Goal: Information Seeking & Learning: Learn about a topic

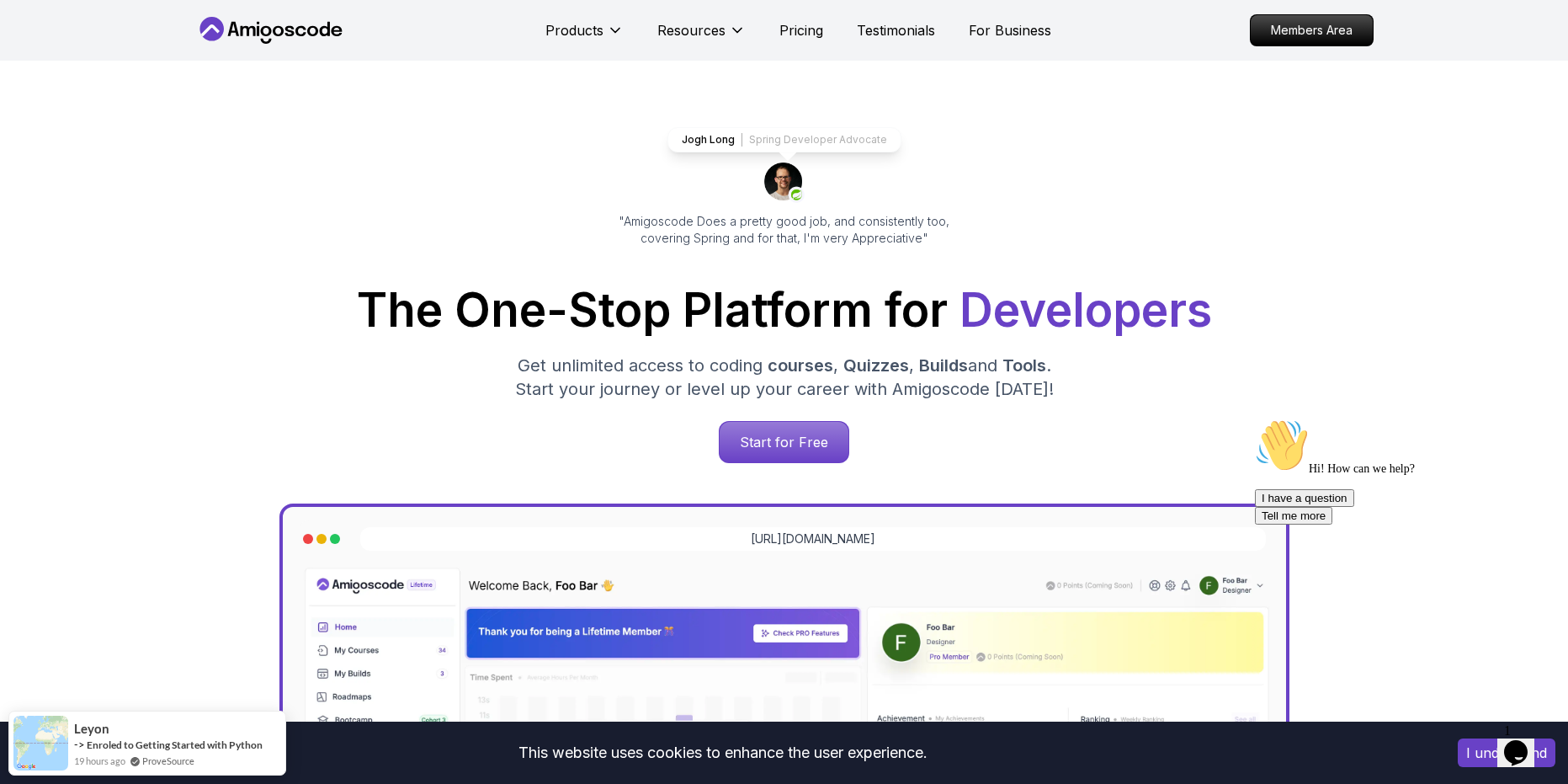
scroll to position [40, 0]
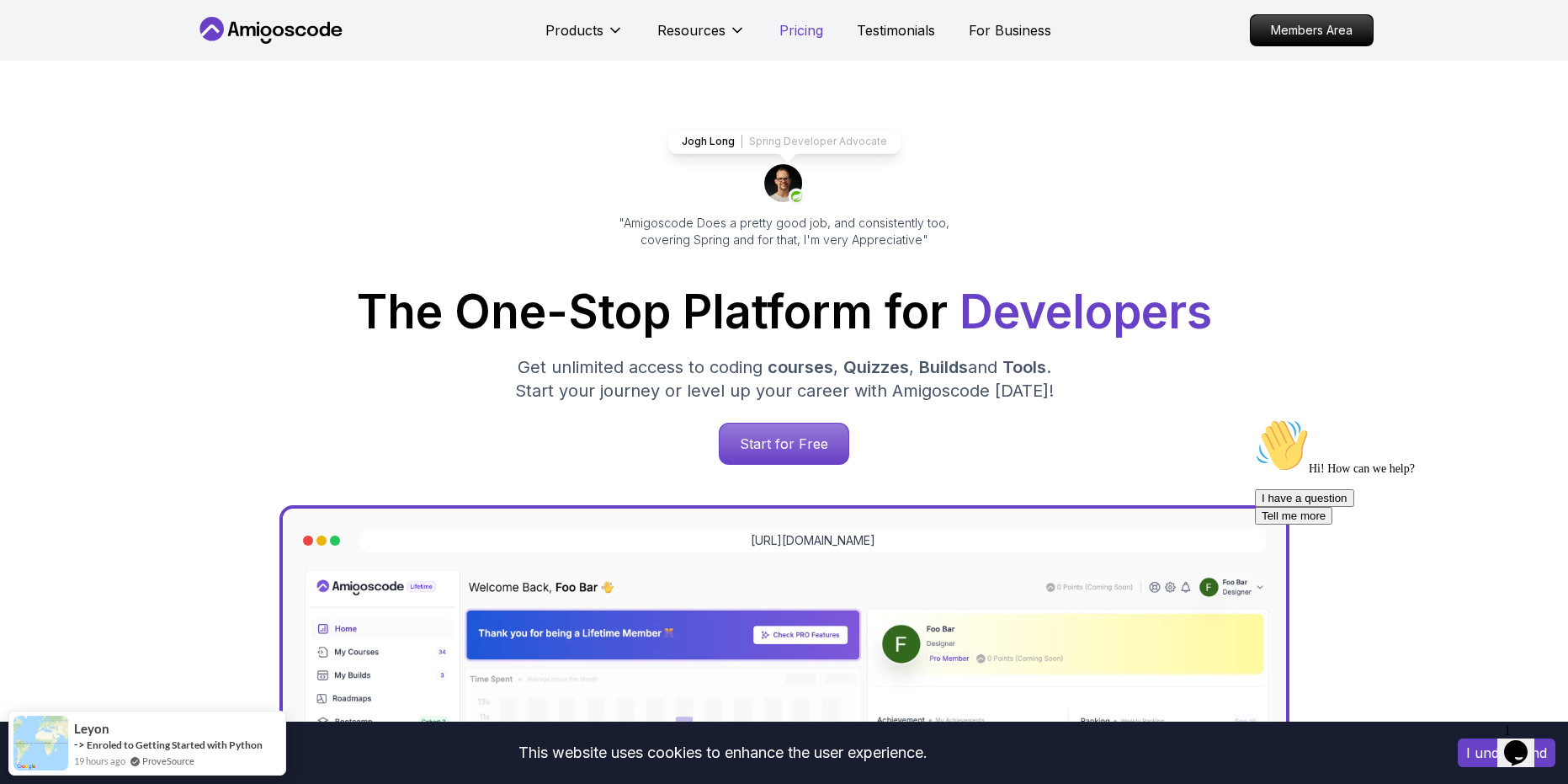
click at [787, 30] on p "Pricing" at bounding box center [801, 30] width 44 height 20
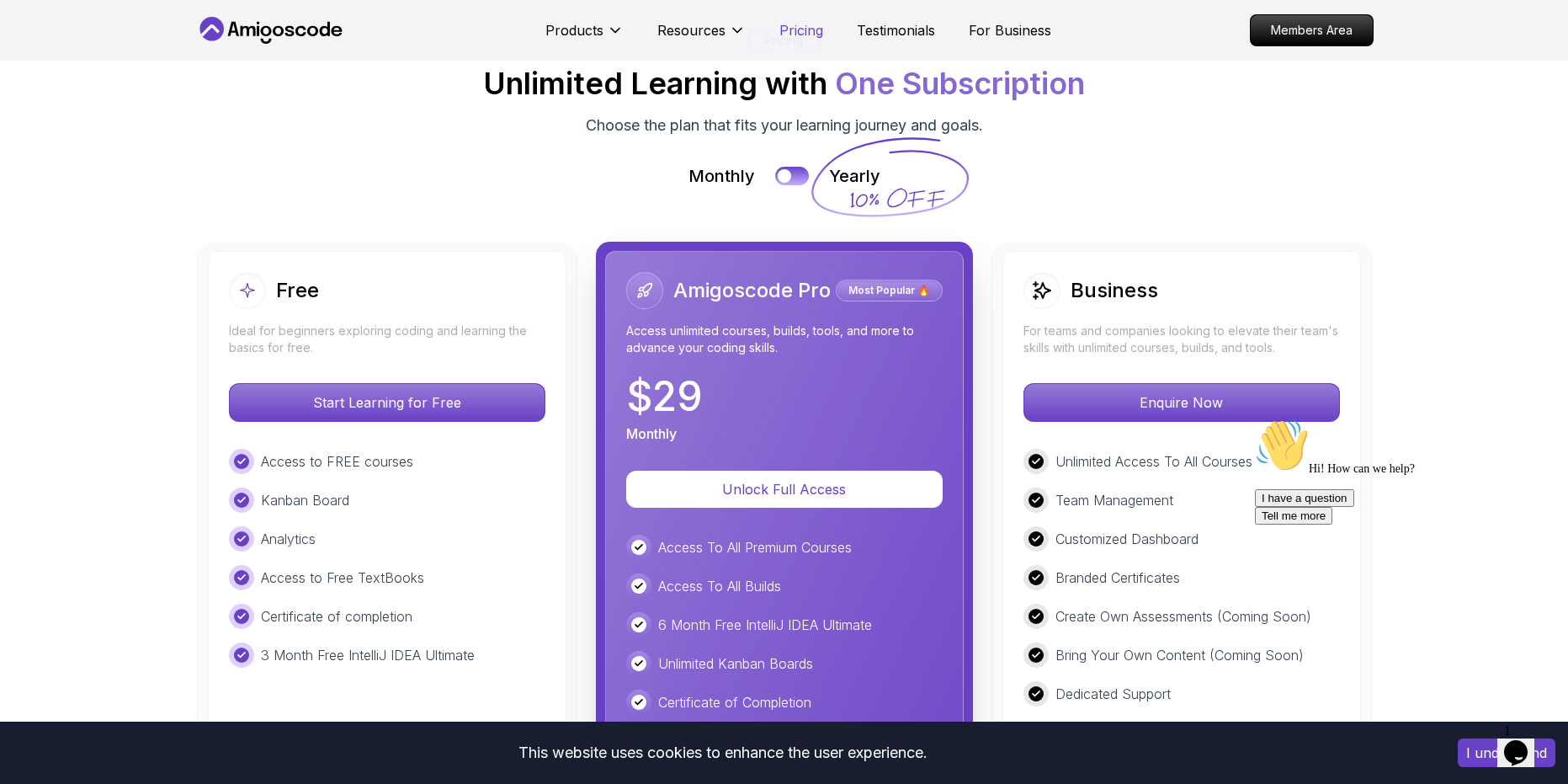
scroll to position [3705, 0]
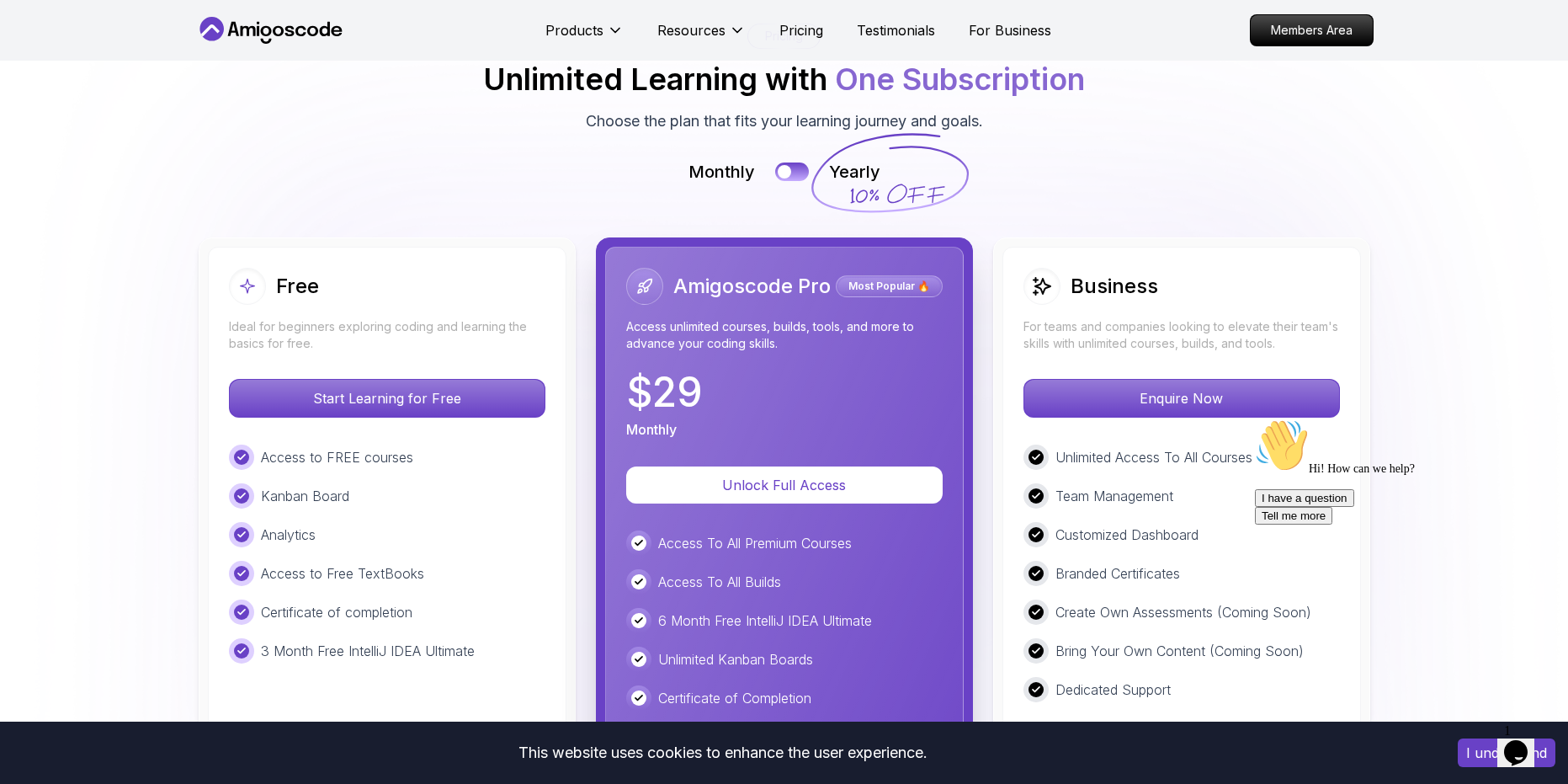
drag, startPoint x: 1029, startPoint y: 248, endPoint x: 997, endPoint y: 251, distance: 32.1
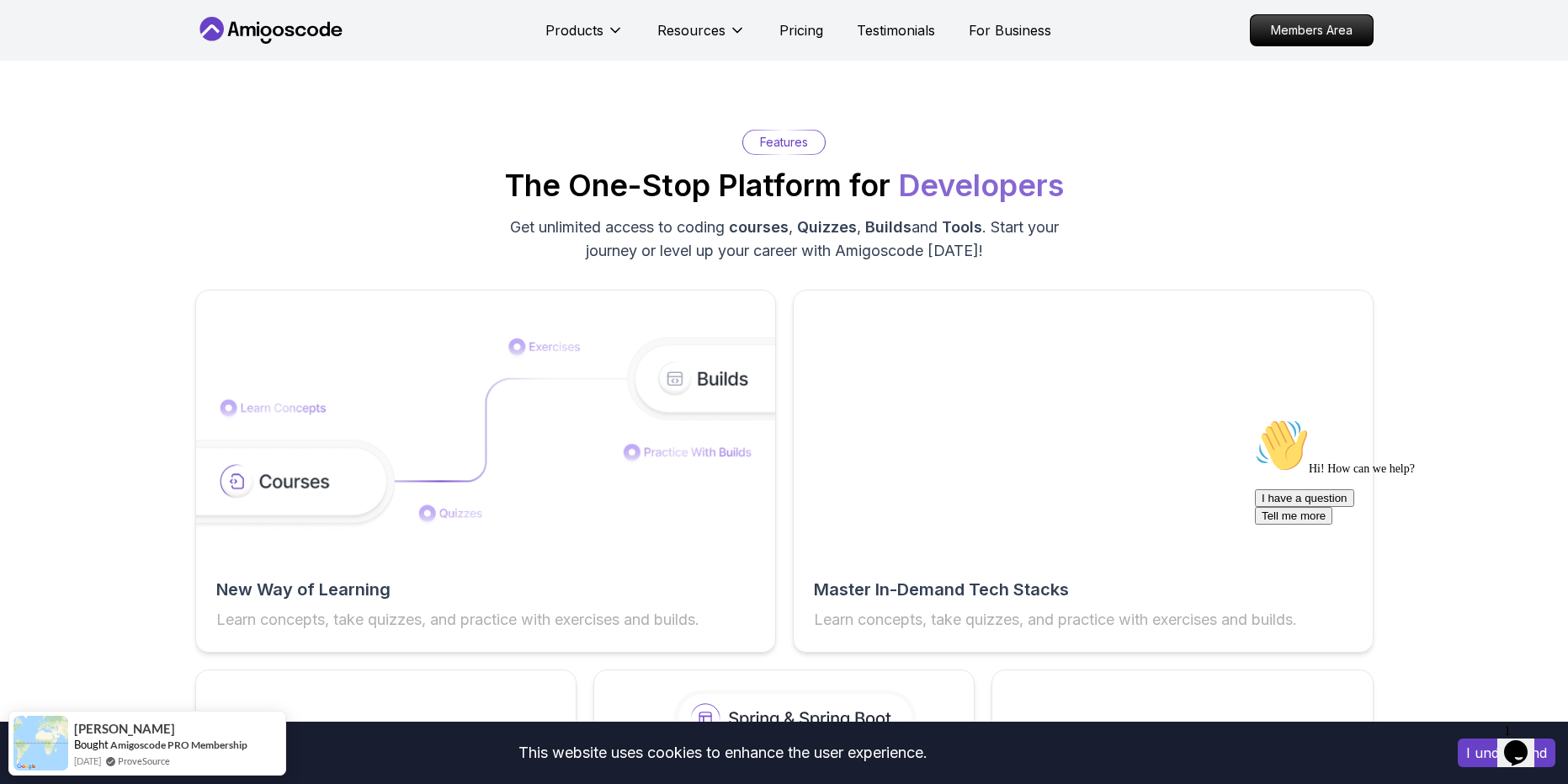
scroll to position [2453, 0]
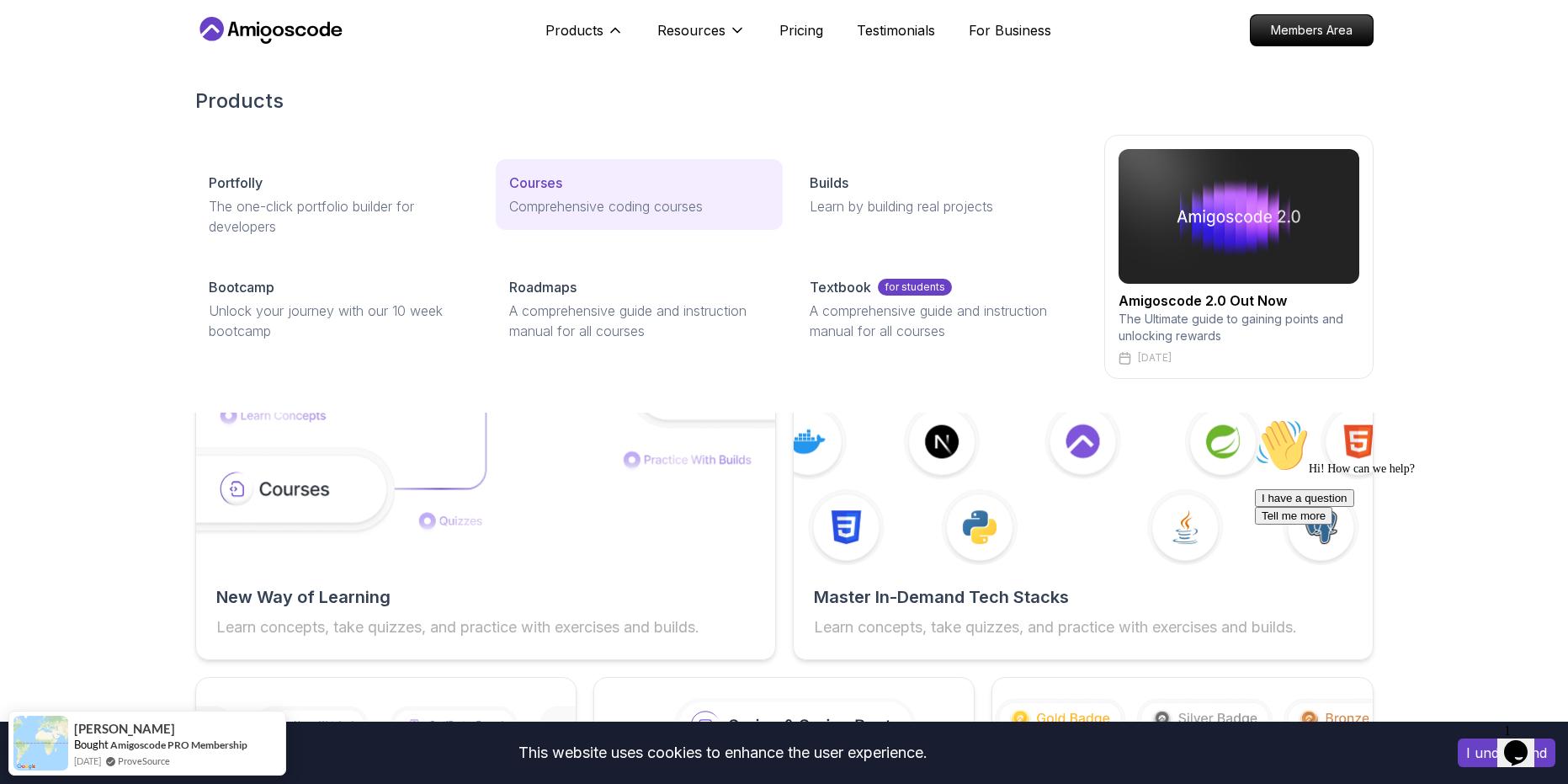
click at [546, 181] on p "Courses" at bounding box center [536, 183] width 53 height 20
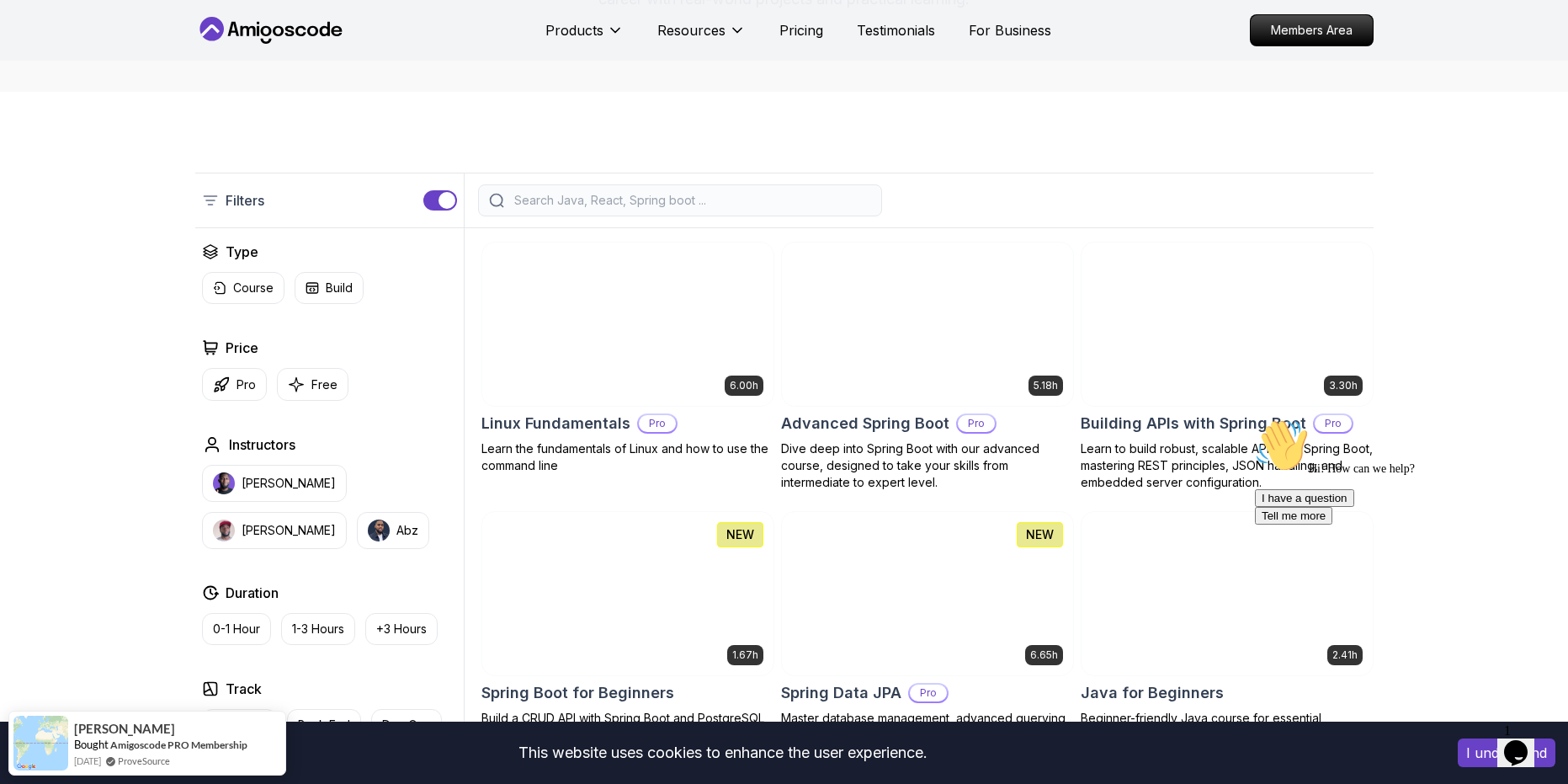
scroll to position [384, 0]
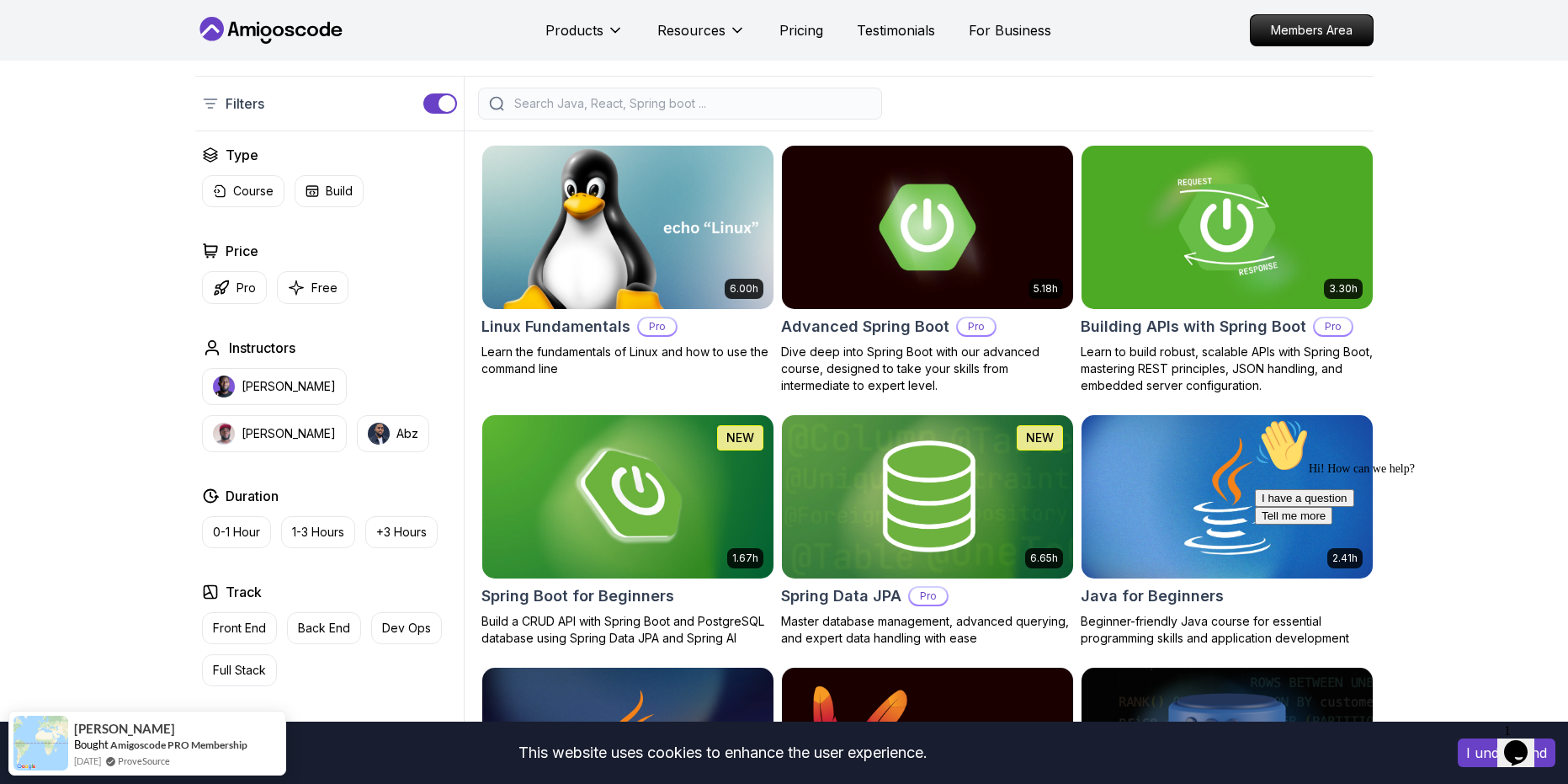
click at [648, 230] on img at bounding box center [628, 227] width 305 height 171
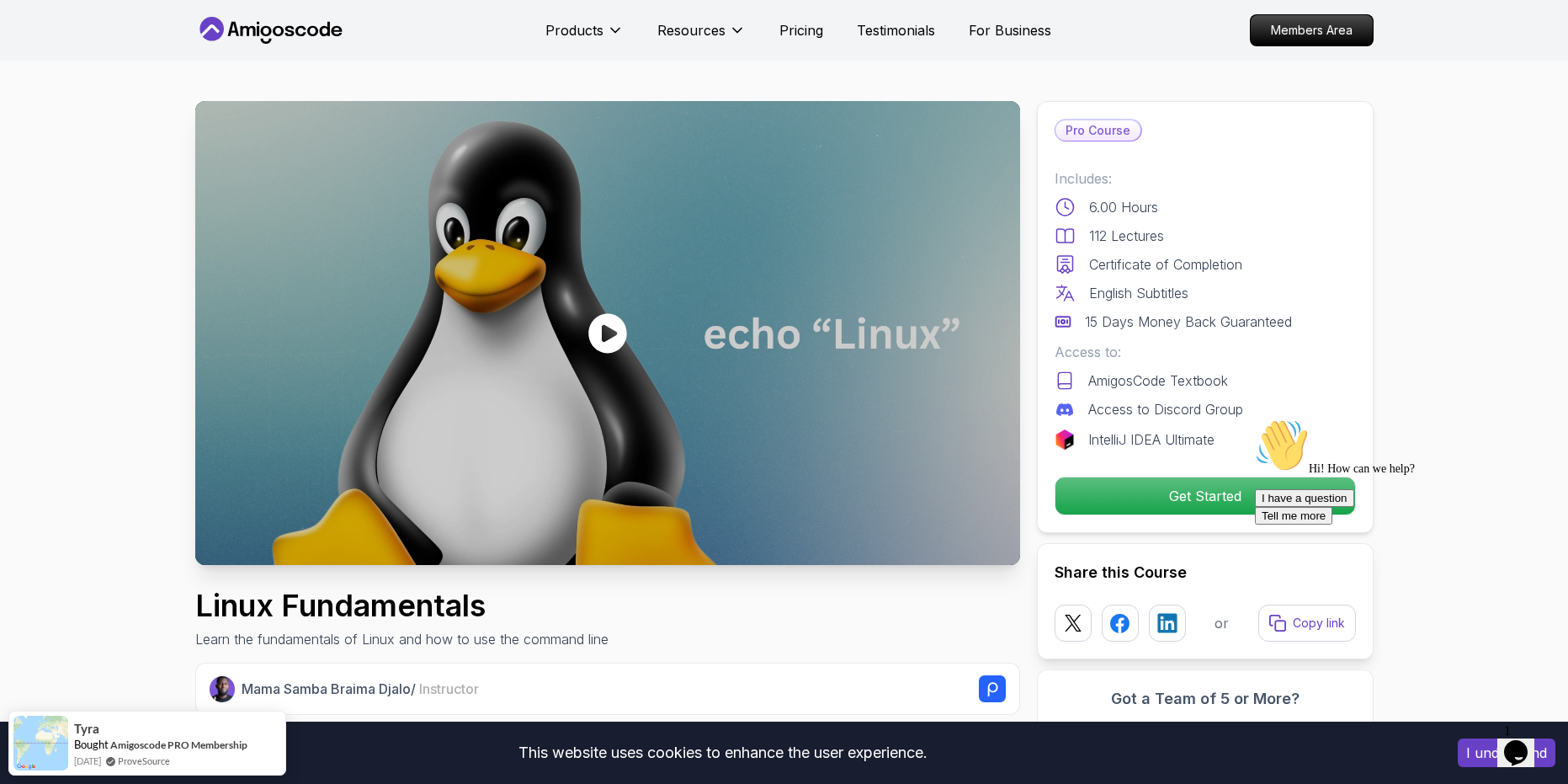
click at [76, 30] on div "Products Resources Pricing Testimonials For Business Members Area" at bounding box center [784, 30] width 1568 height 61
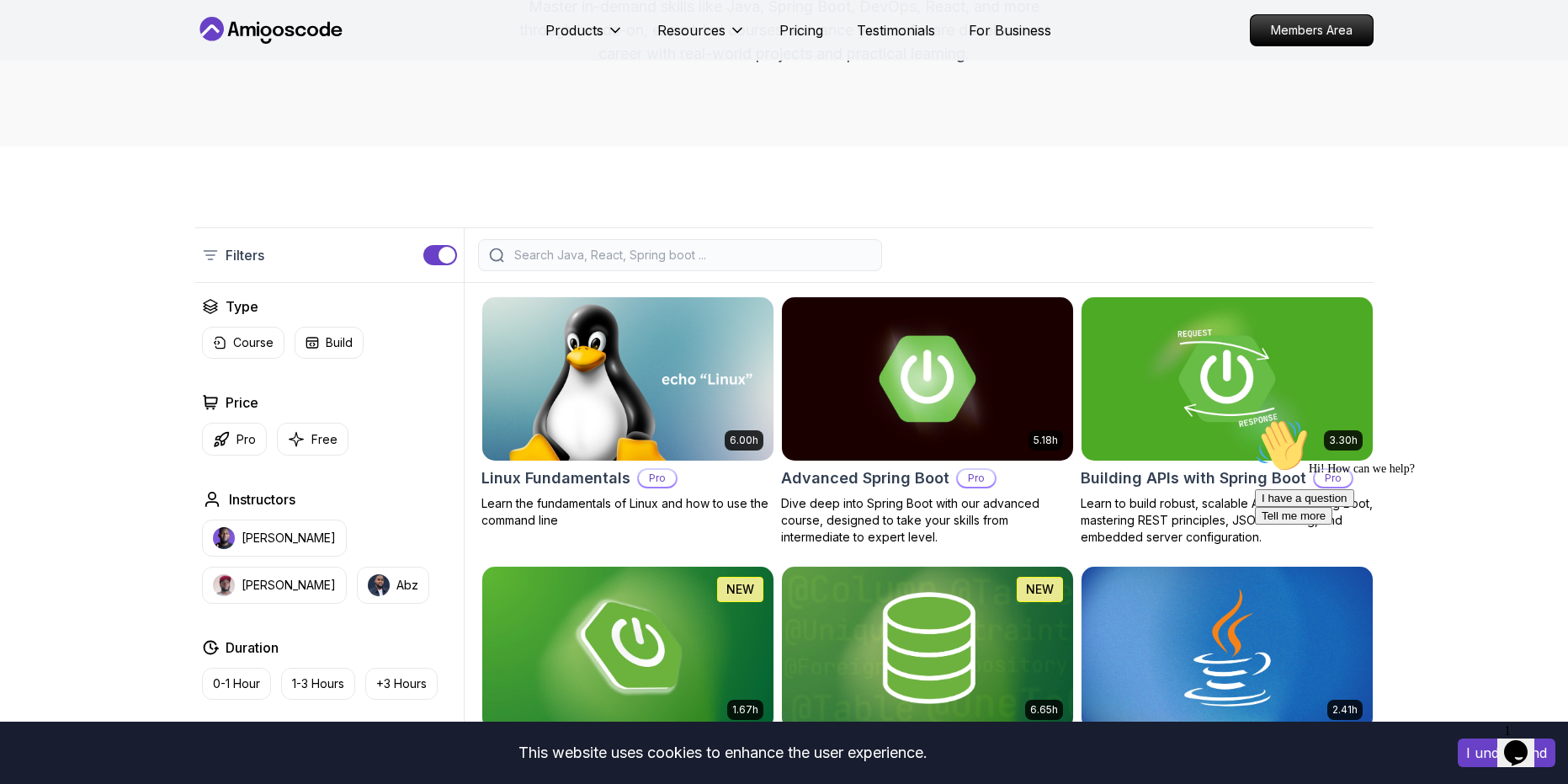
scroll to position [384, 0]
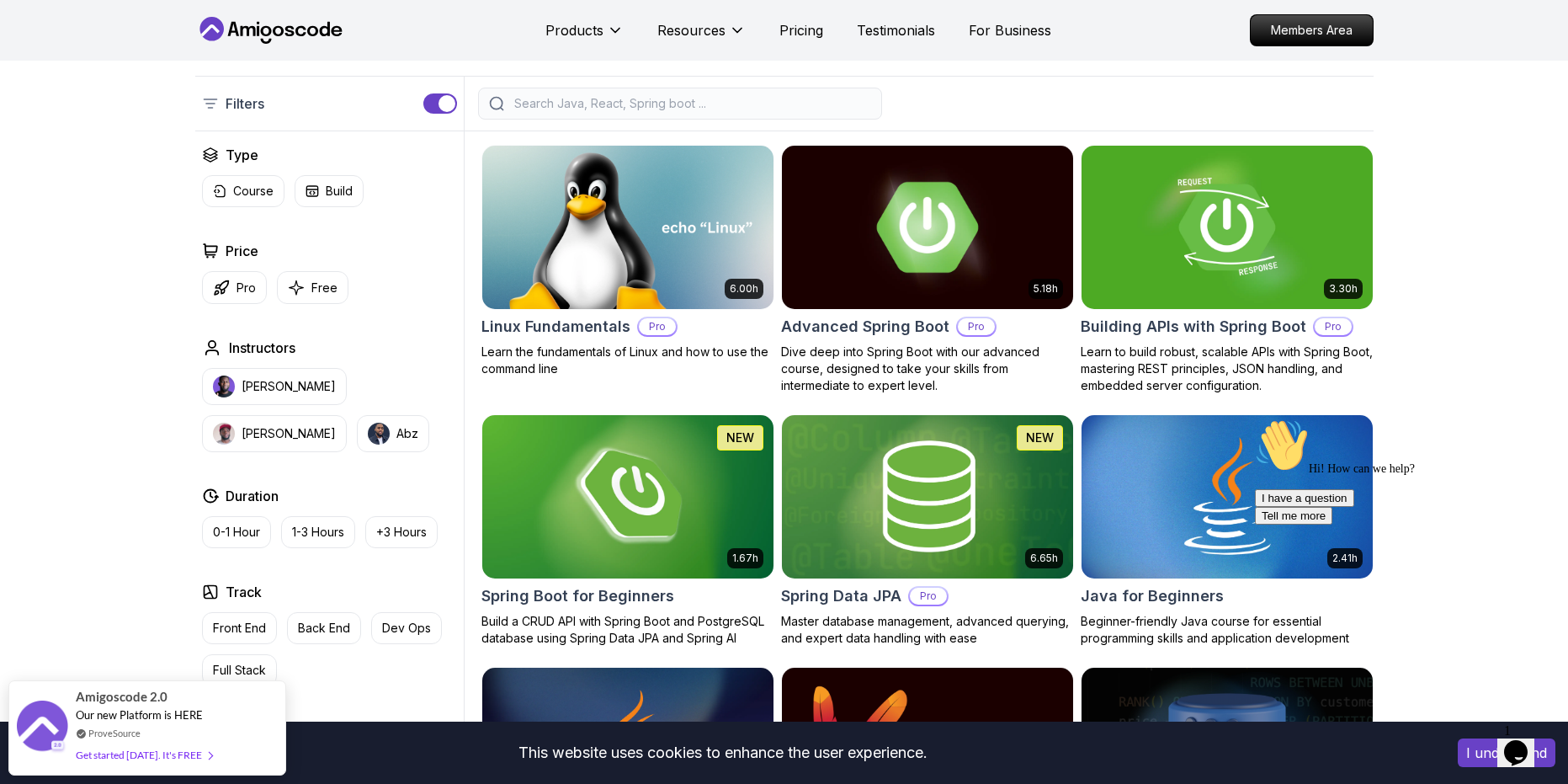
click at [843, 225] on img at bounding box center [927, 227] width 305 height 171
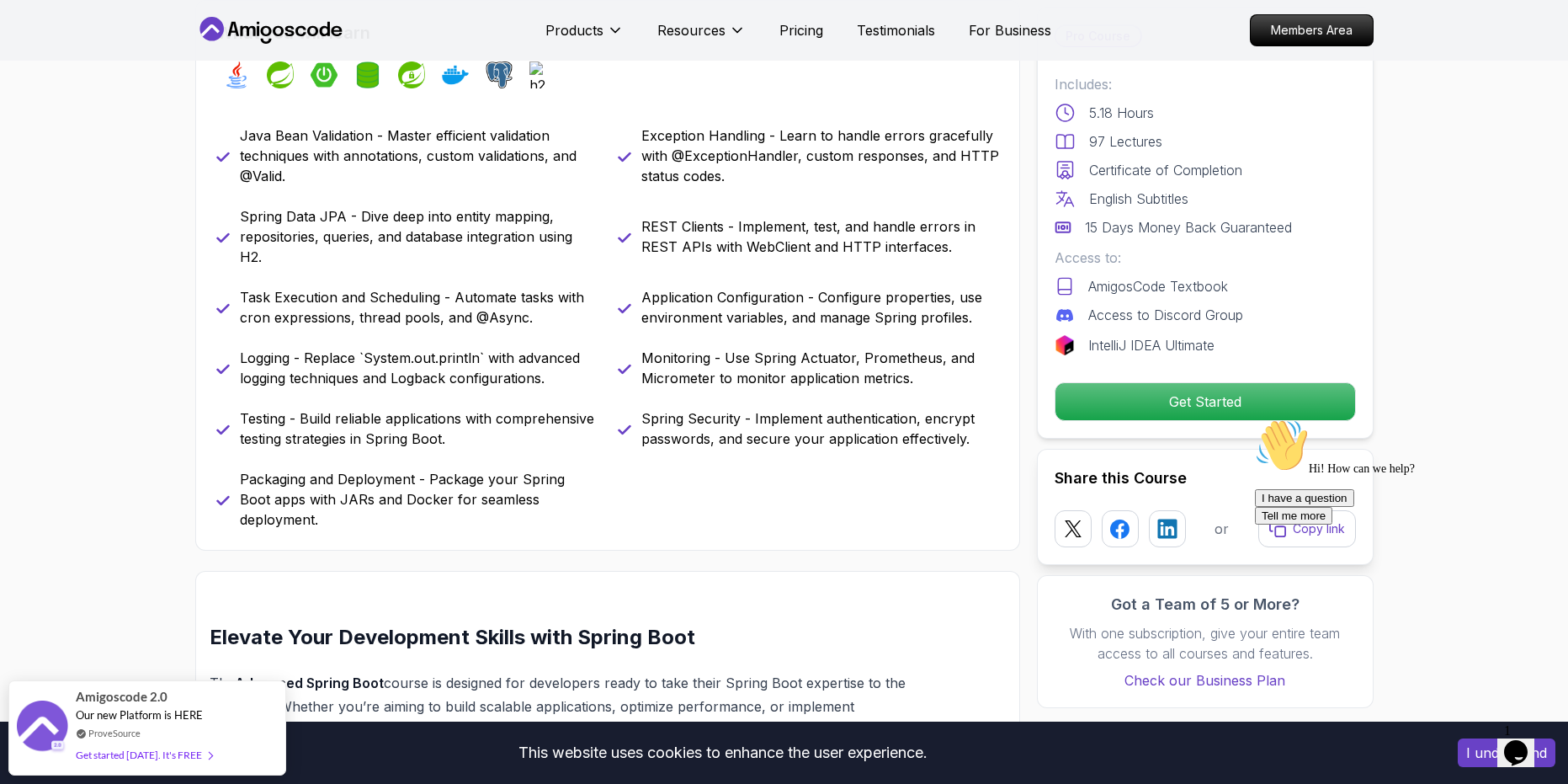
scroll to position [737, 0]
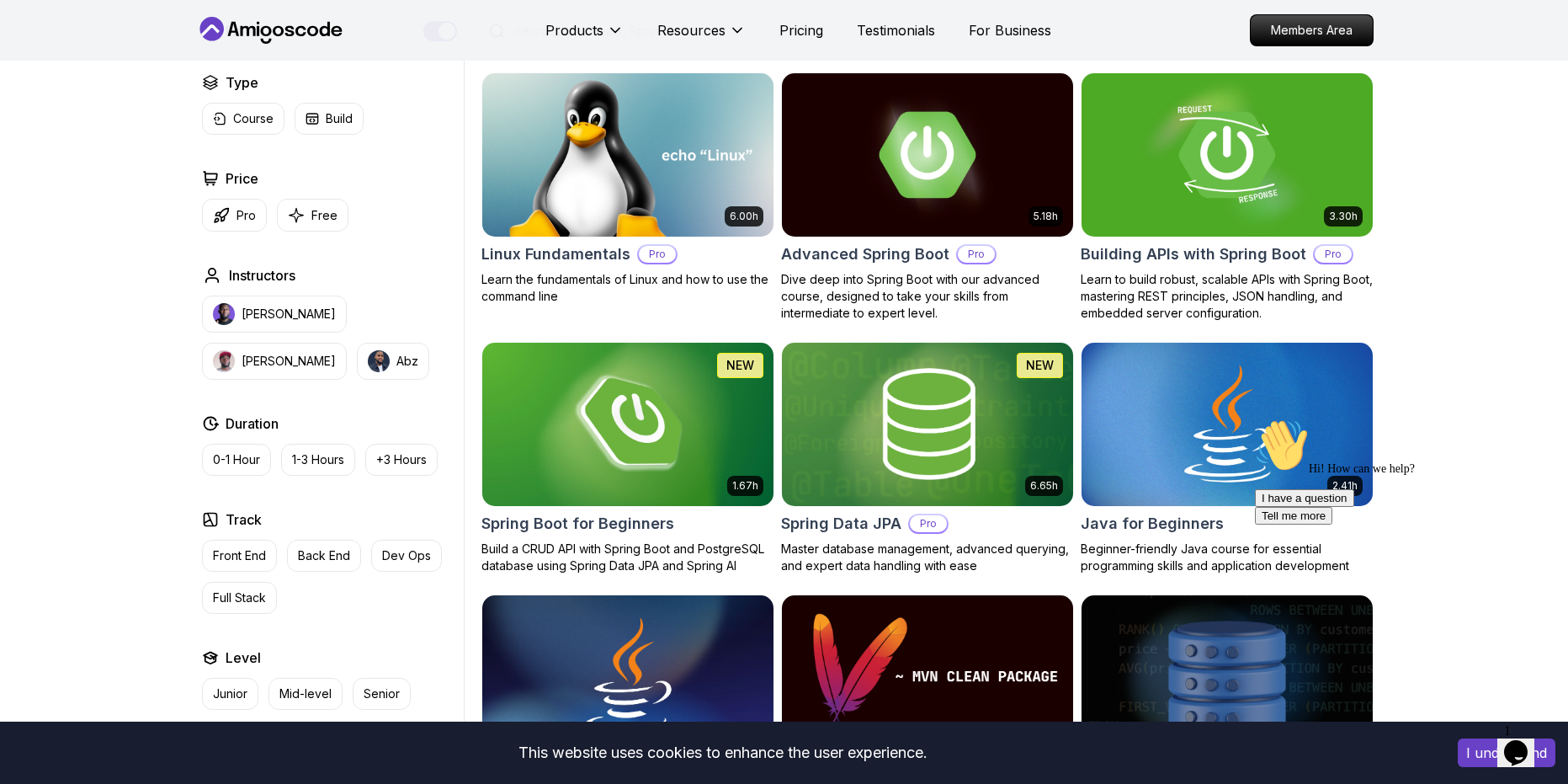
scroll to position [384, 0]
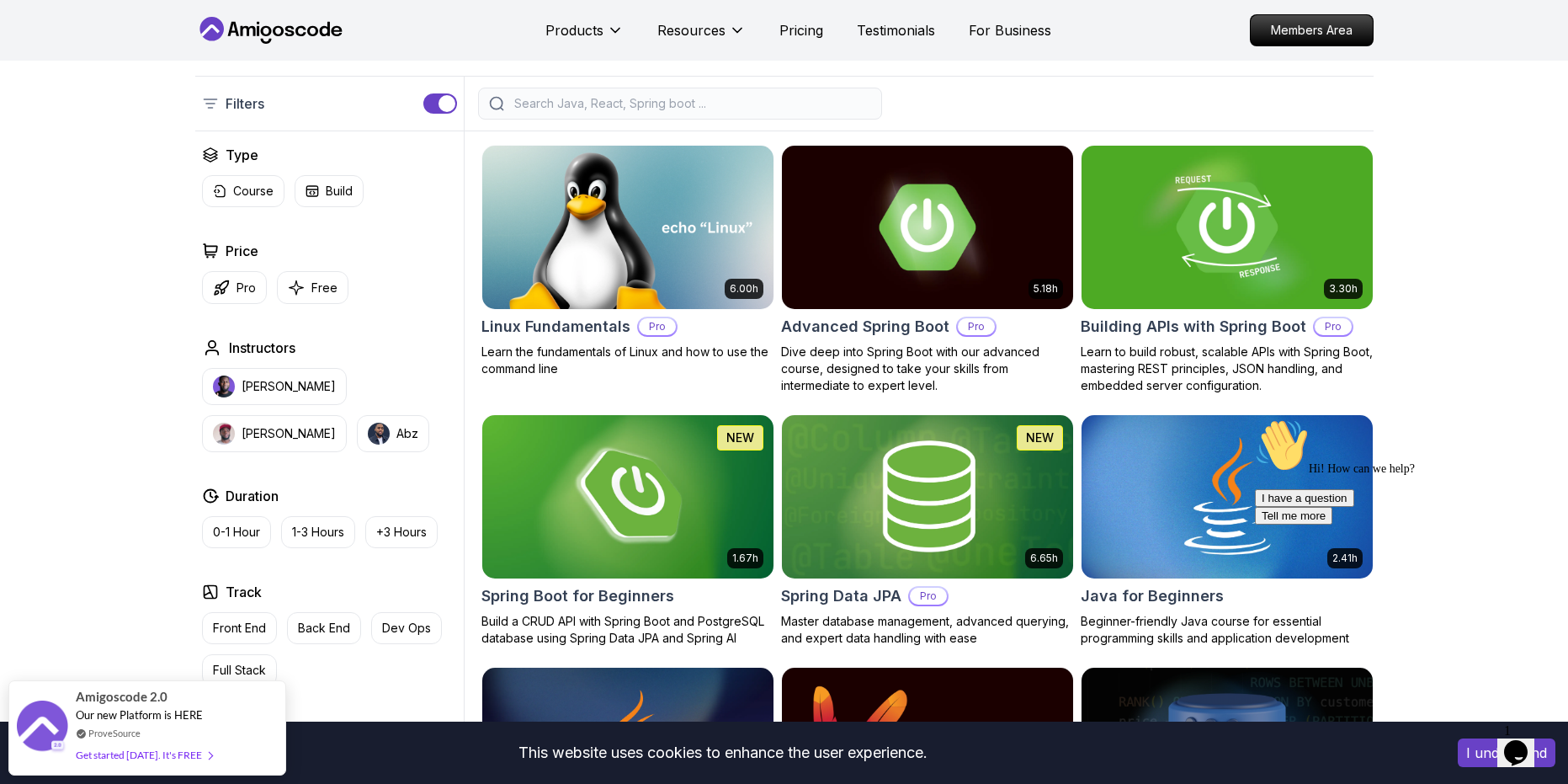
click at [1149, 265] on img at bounding box center [1227, 227] width 305 height 171
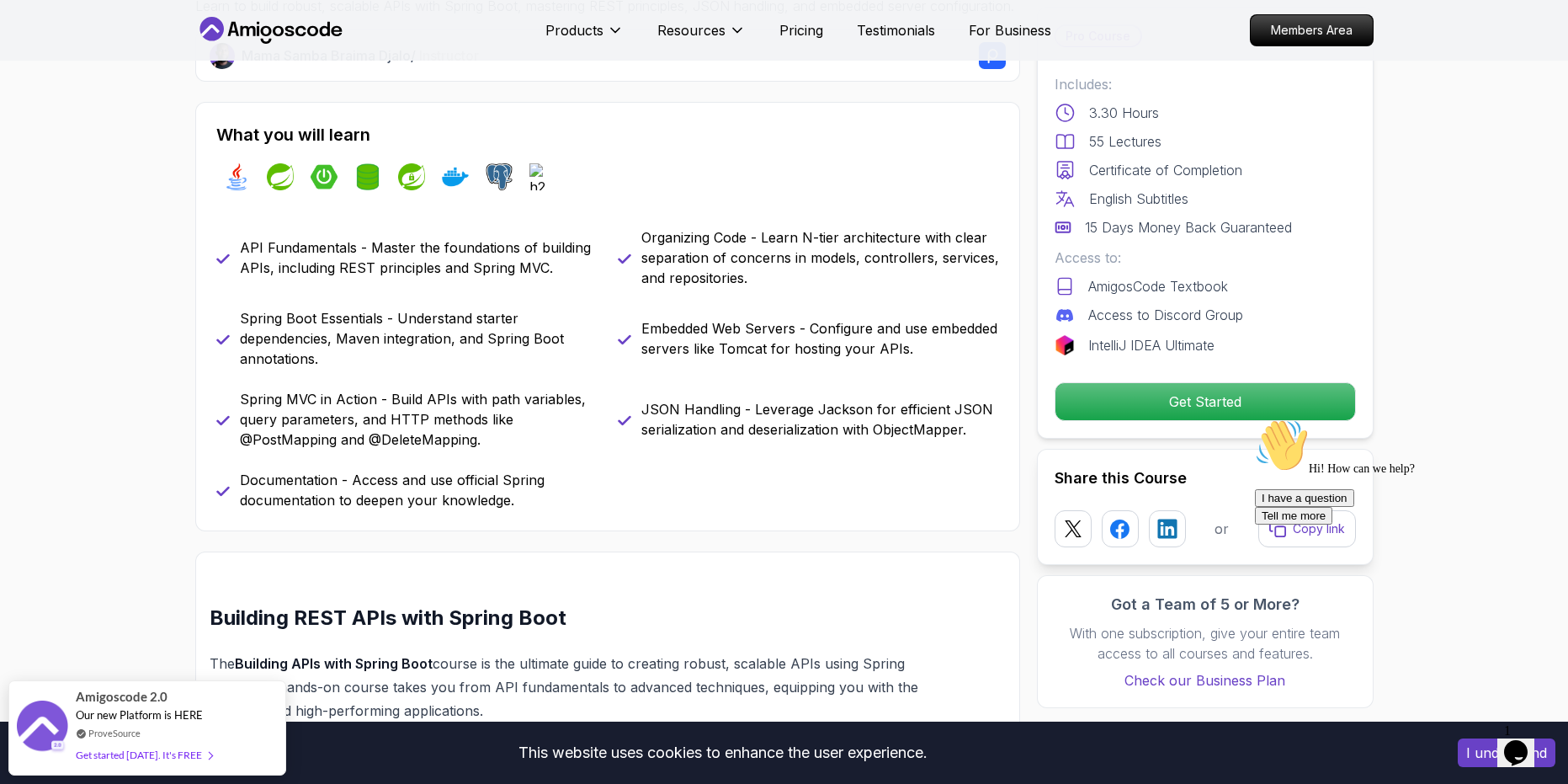
scroll to position [610, 0]
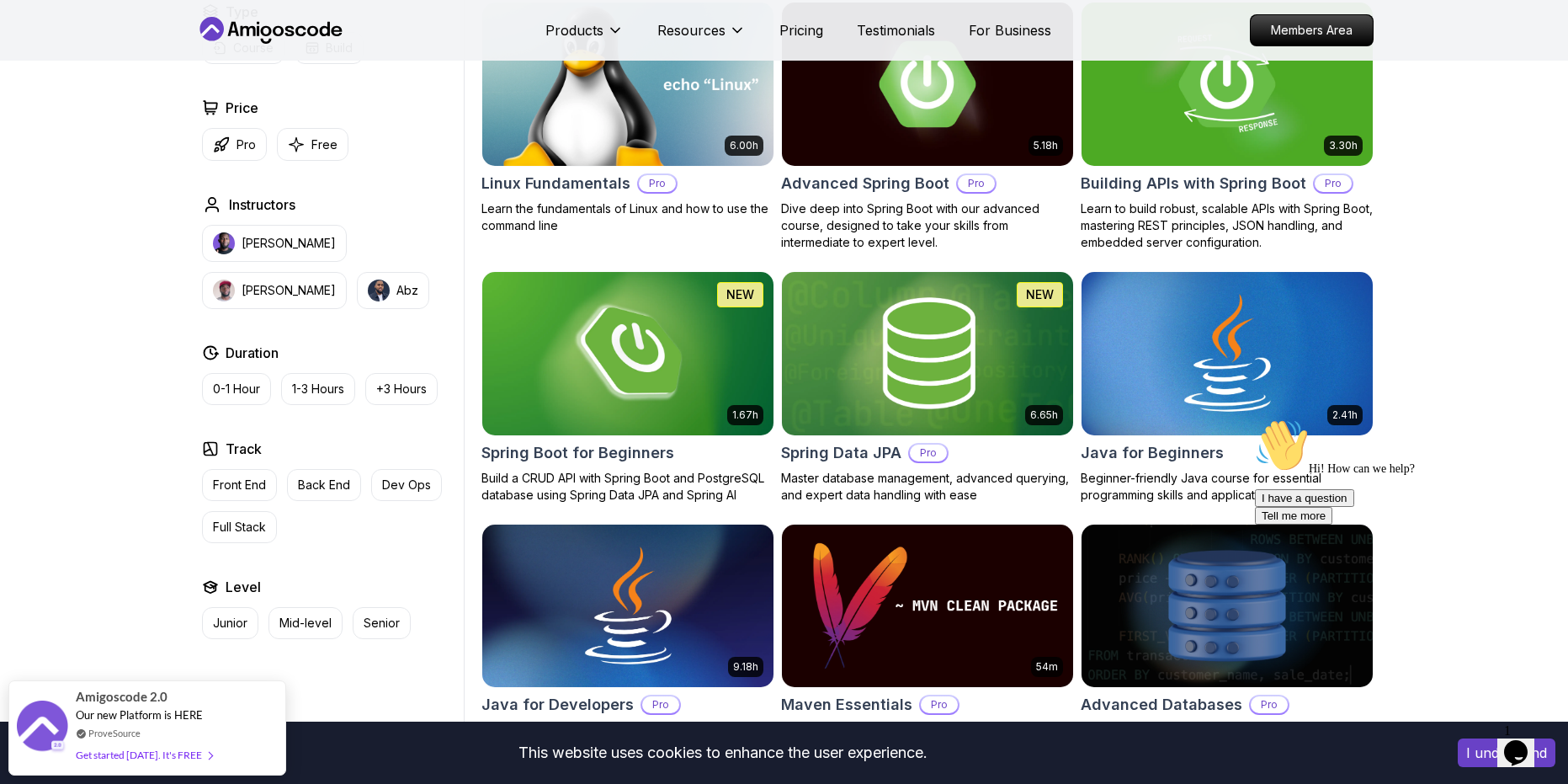
scroll to position [540, 0]
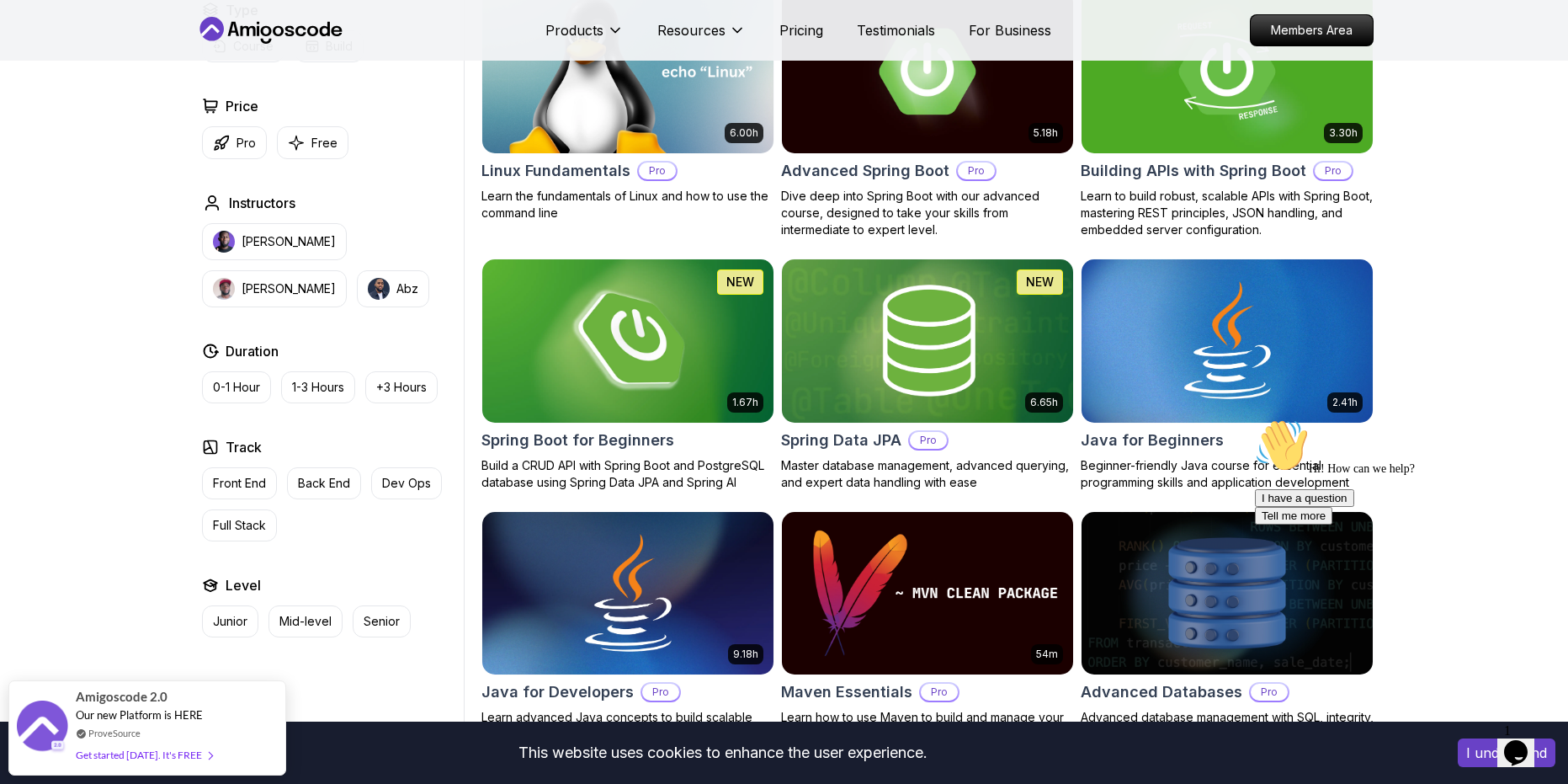
click at [625, 337] on img at bounding box center [628, 340] width 305 height 171
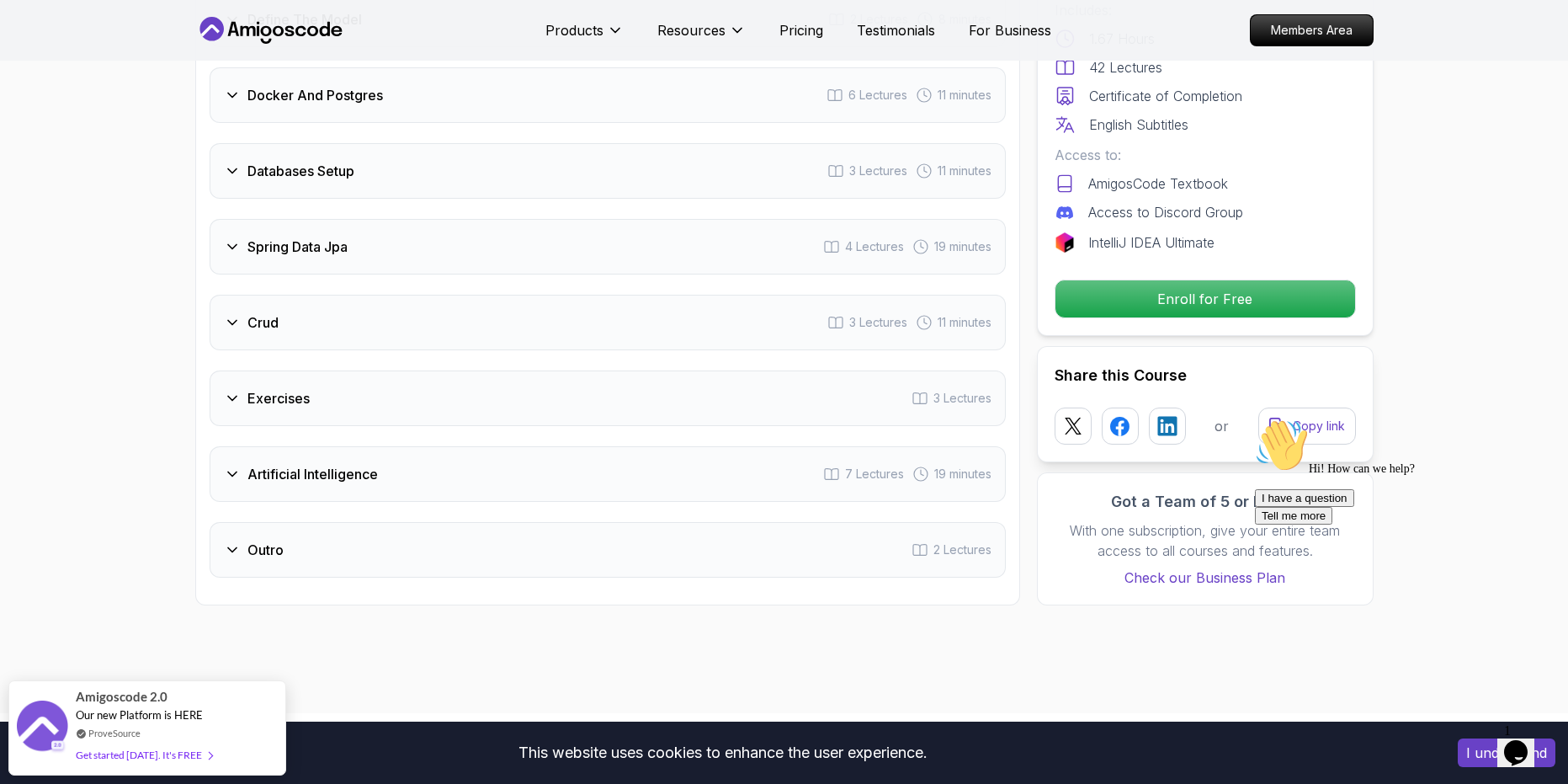
scroll to position [2620, 0]
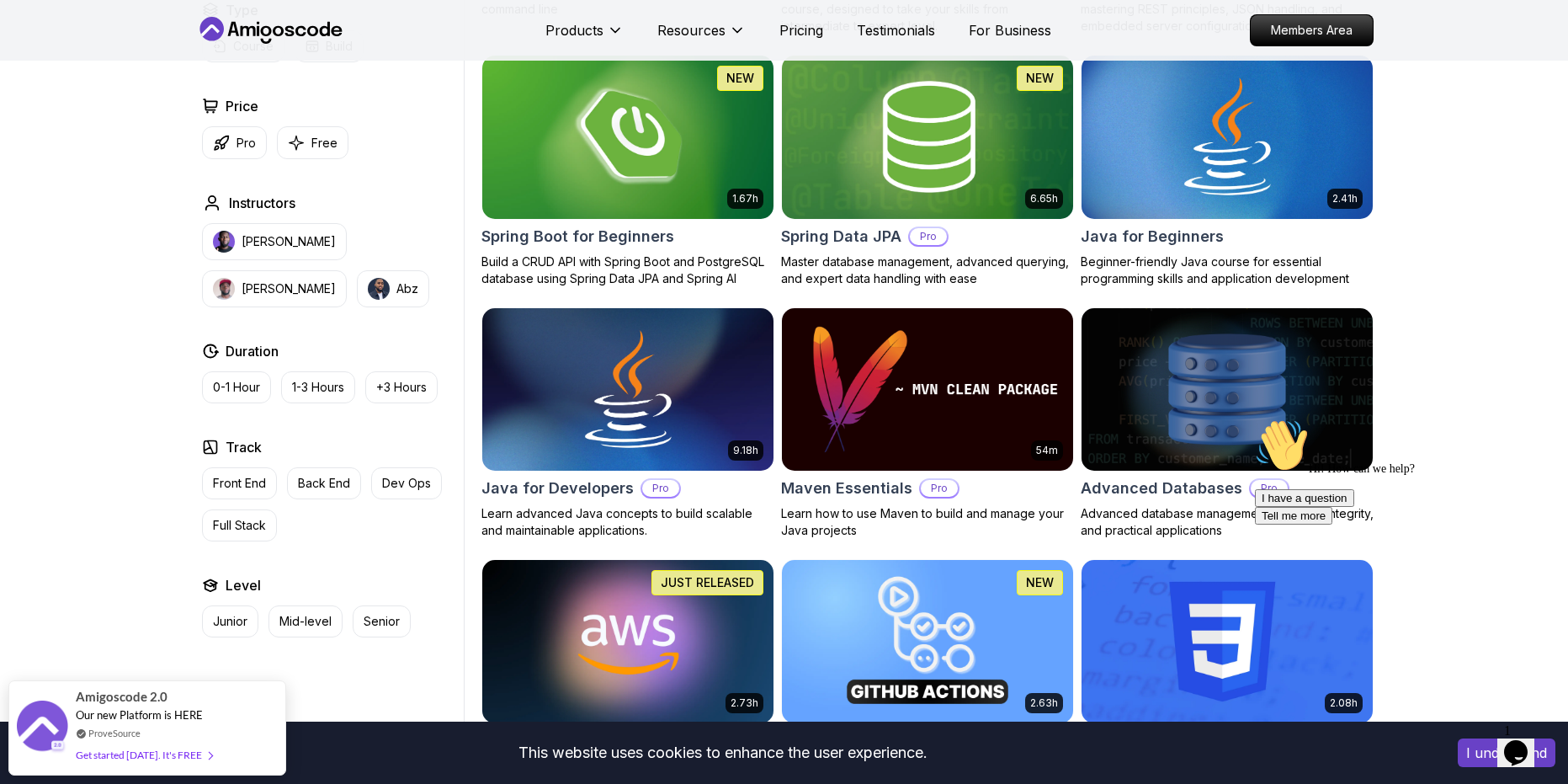
scroll to position [666, 0]
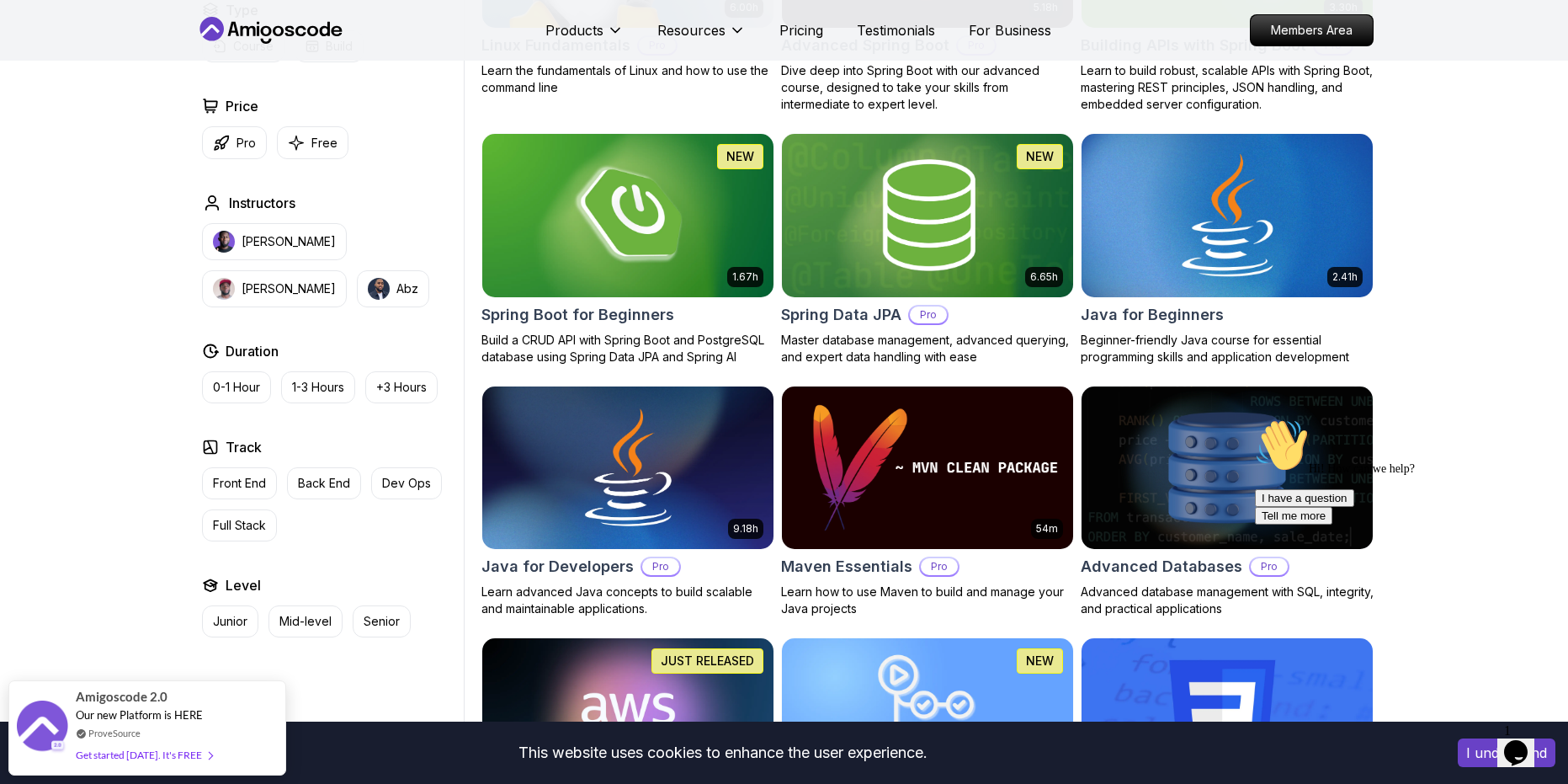
click at [1141, 214] on img at bounding box center [1227, 215] width 305 height 171
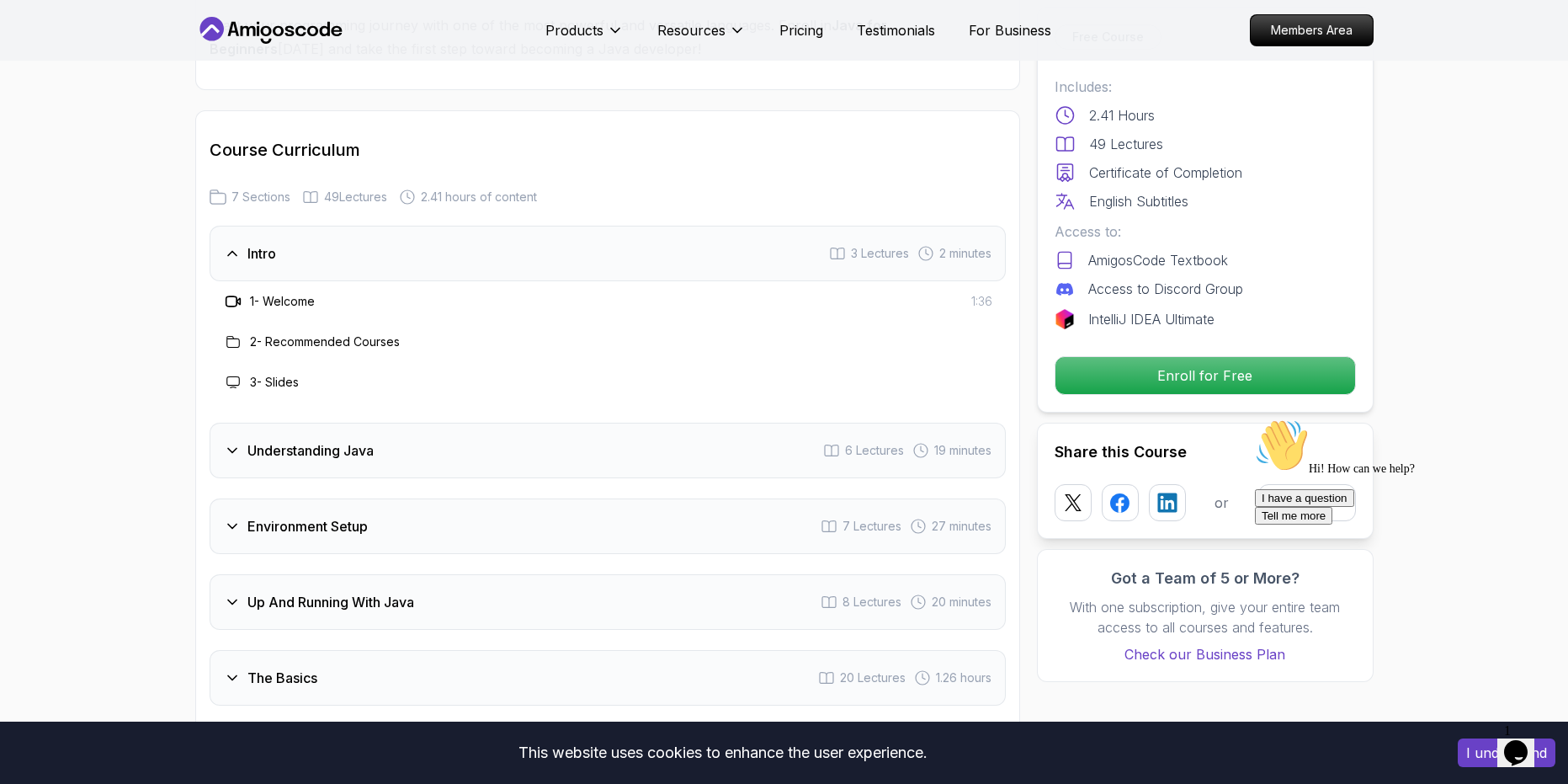
scroll to position [2315, 0]
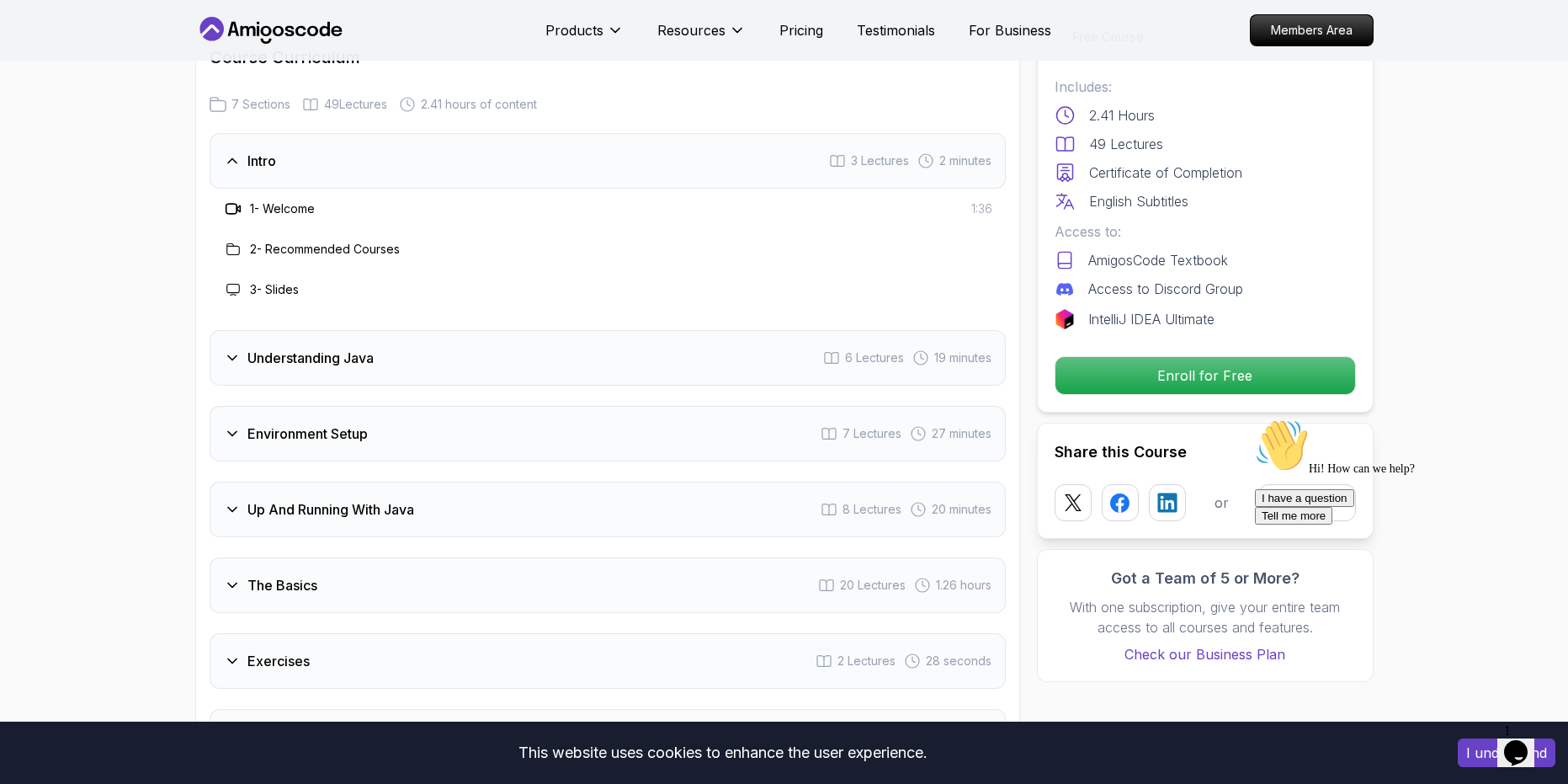
click at [313, 348] on h3 "Understanding Java" at bounding box center [310, 358] width 126 height 20
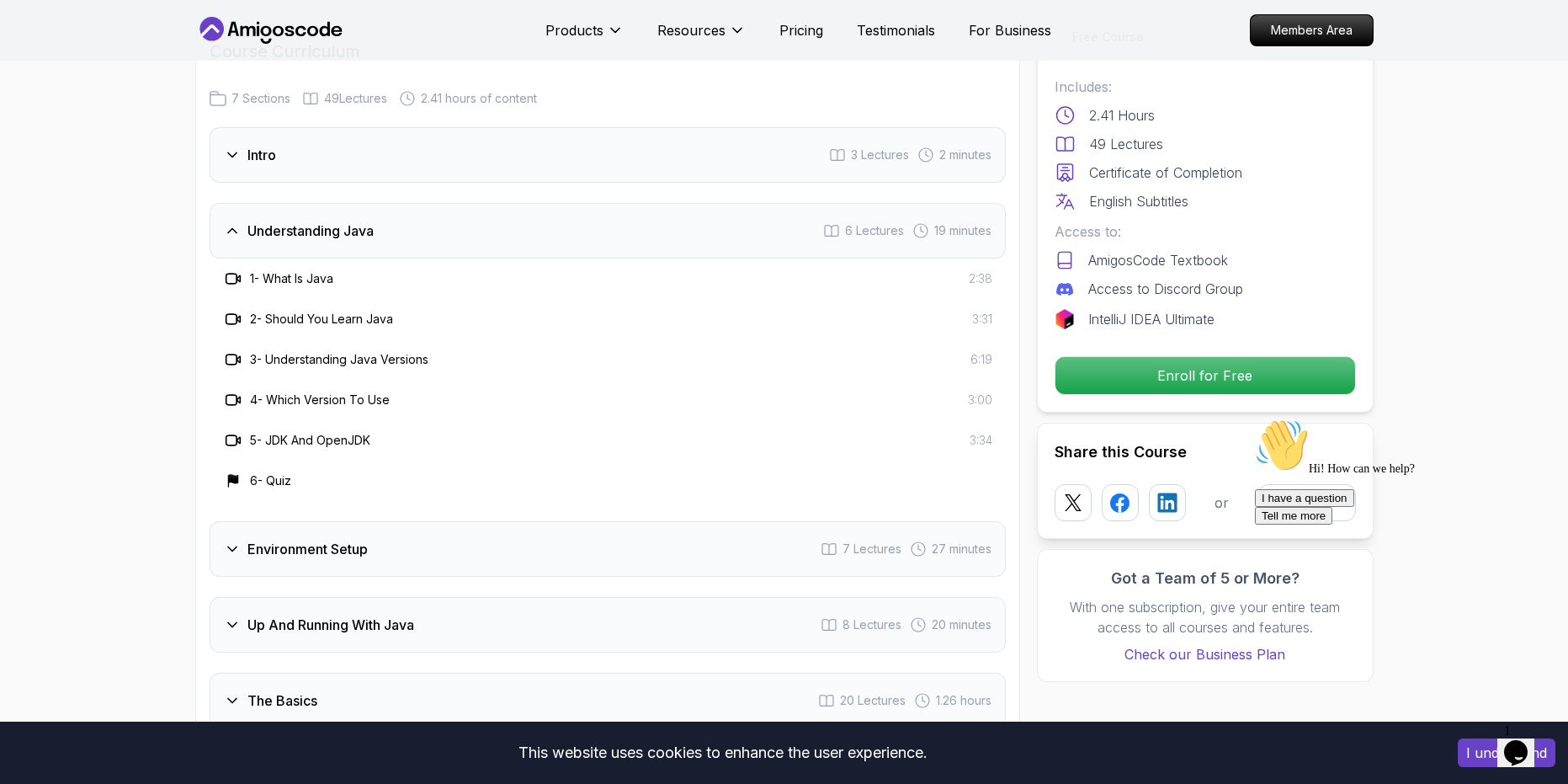
scroll to position [2414, 0]
click at [230, 546] on icon at bounding box center [232, 548] width 8 height 4
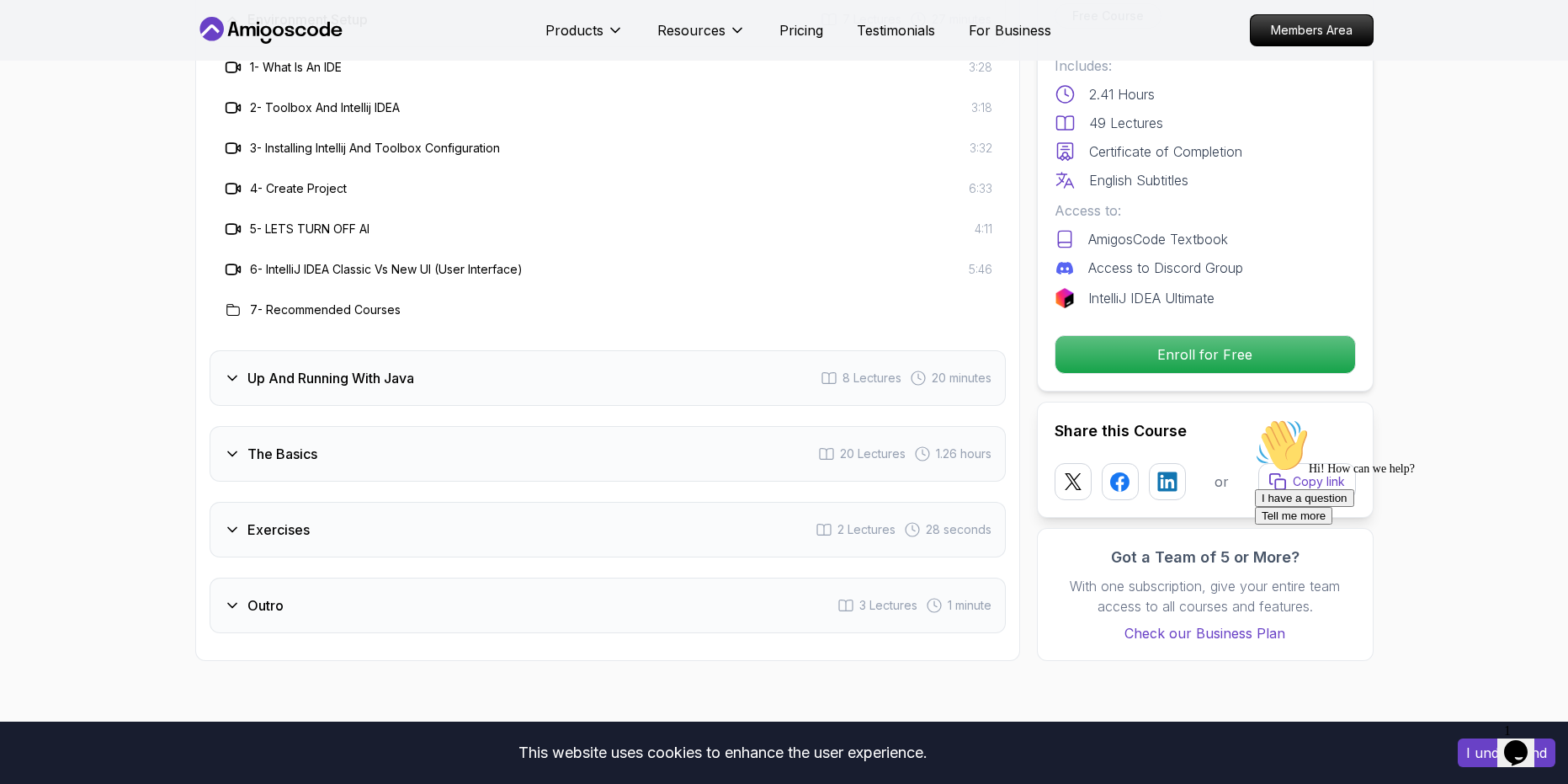
scroll to position [2700, 0]
click at [350, 366] on h3 "Up And Running With Java" at bounding box center [331, 376] width 167 height 20
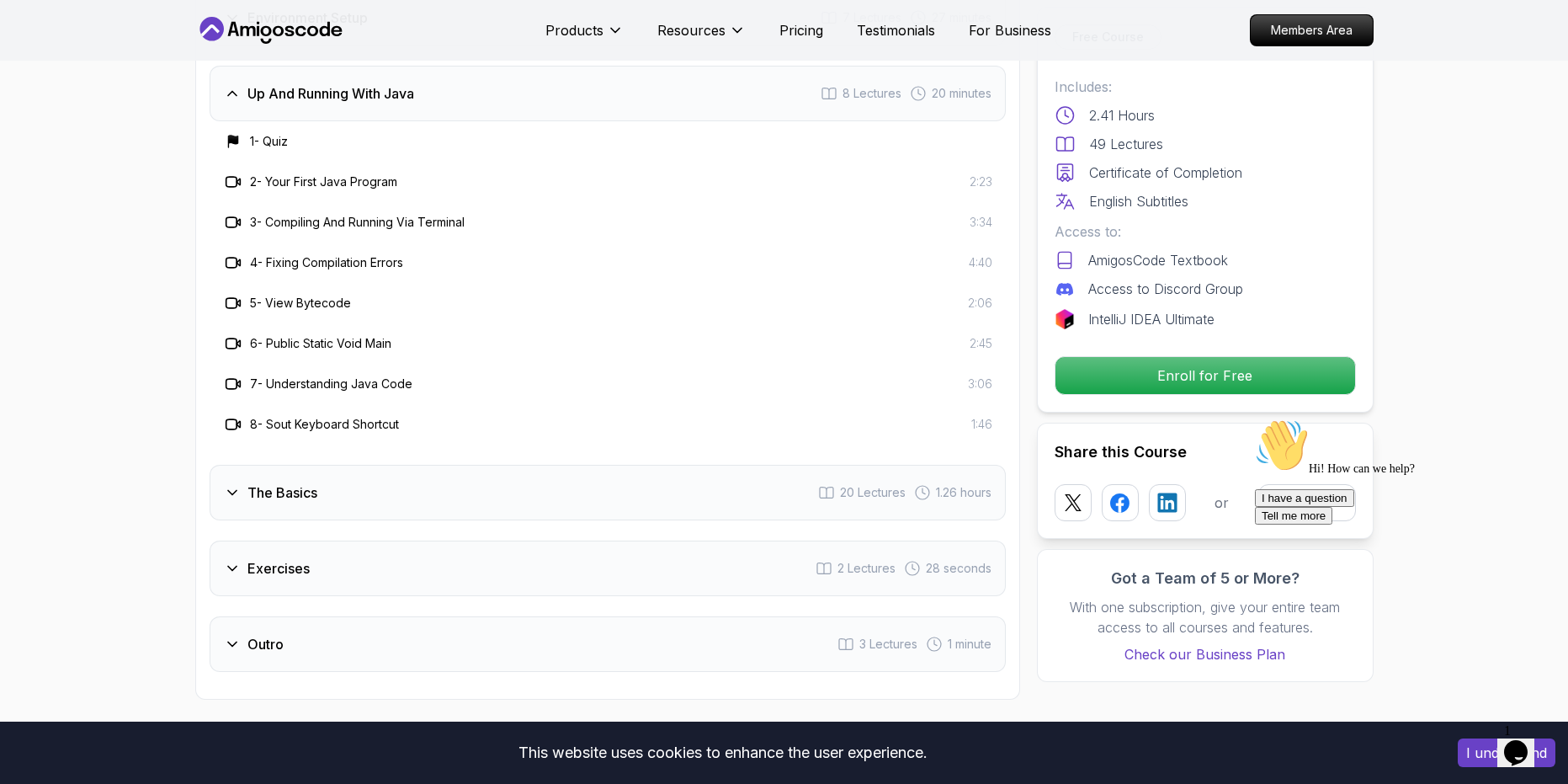
scroll to position [2660, 0]
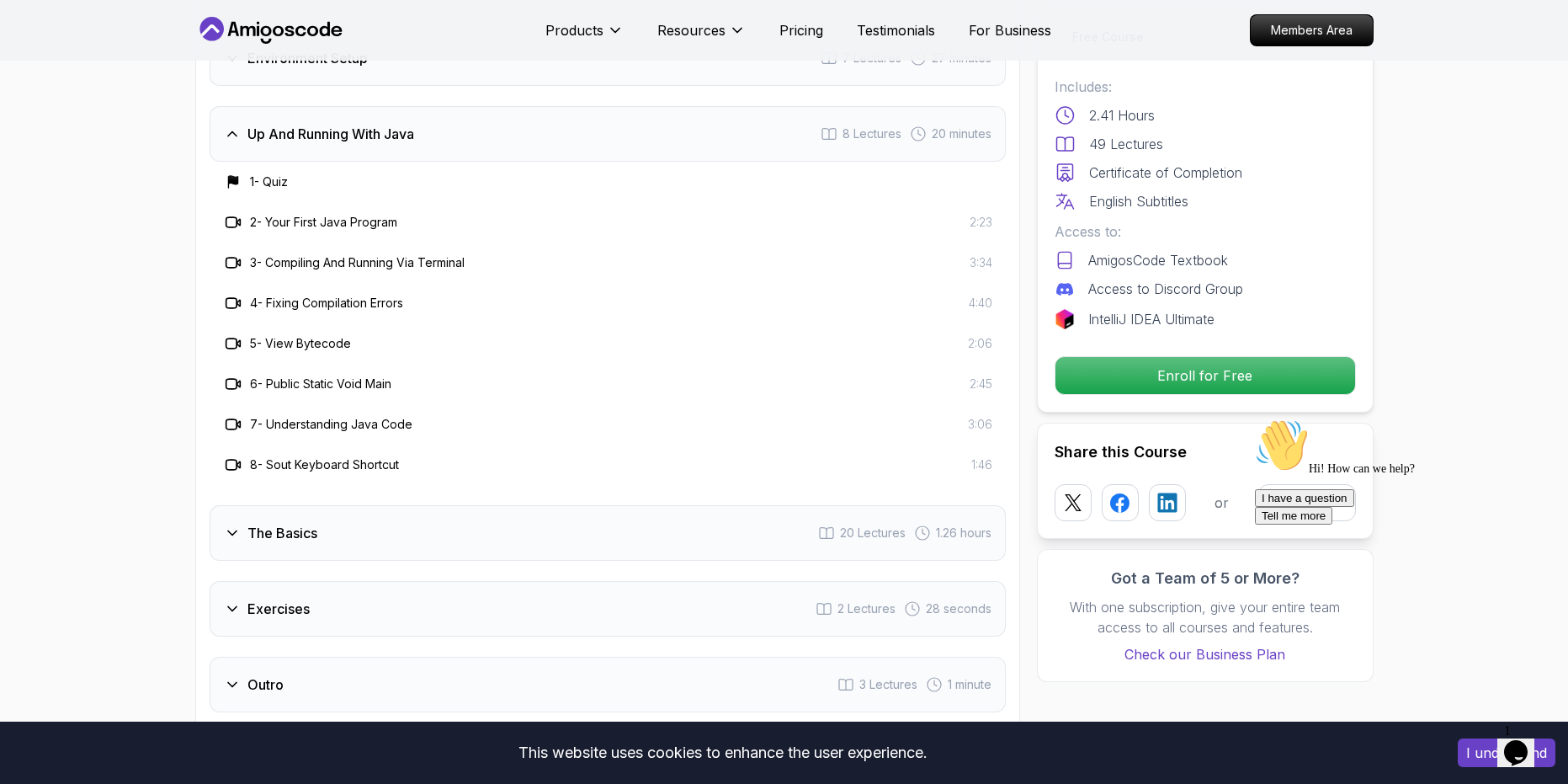
click at [342, 505] on div "The Basics 20 Lectures 1.26 hours" at bounding box center [607, 533] width 796 height 56
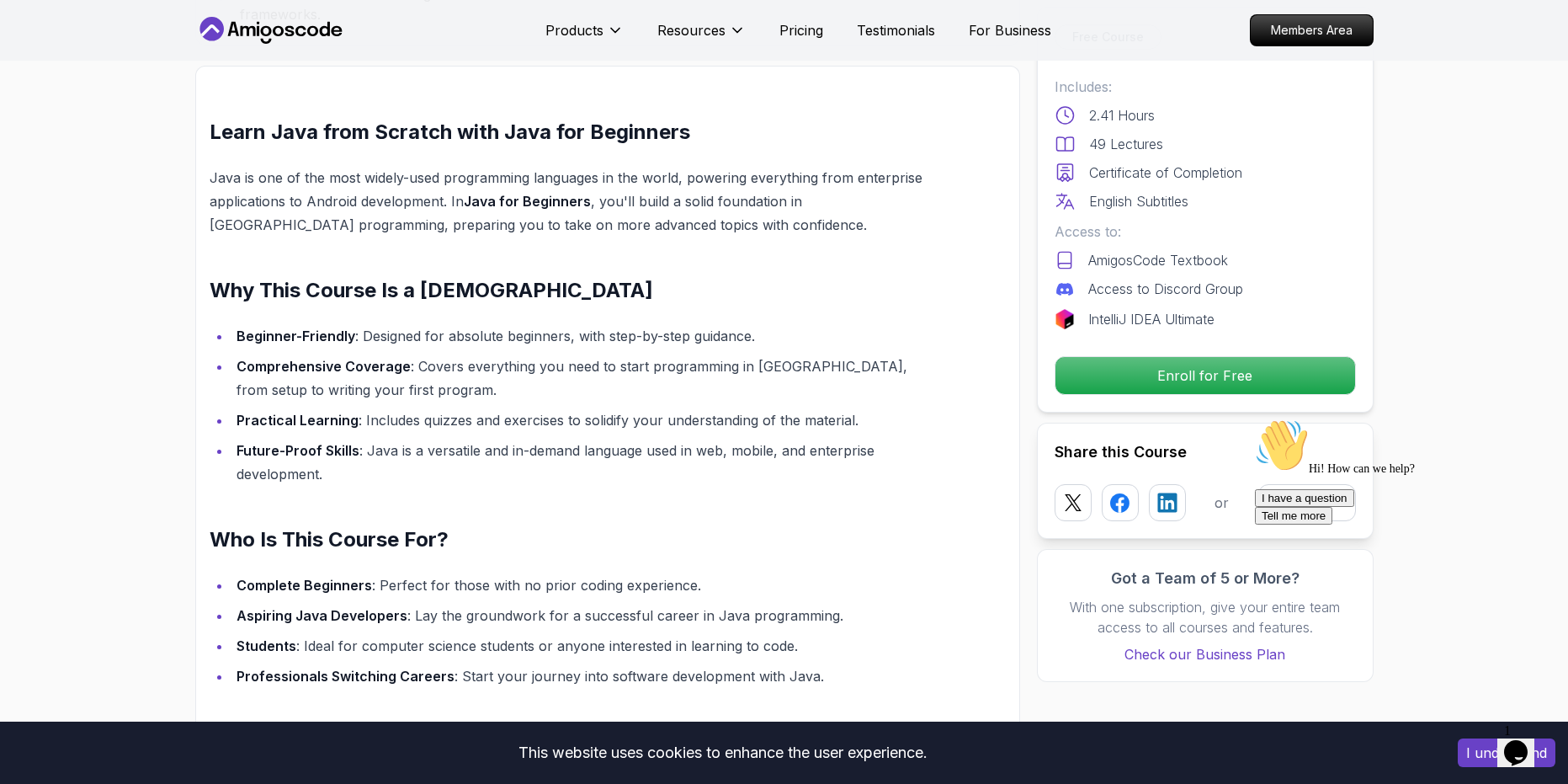
scroll to position [1300, 0]
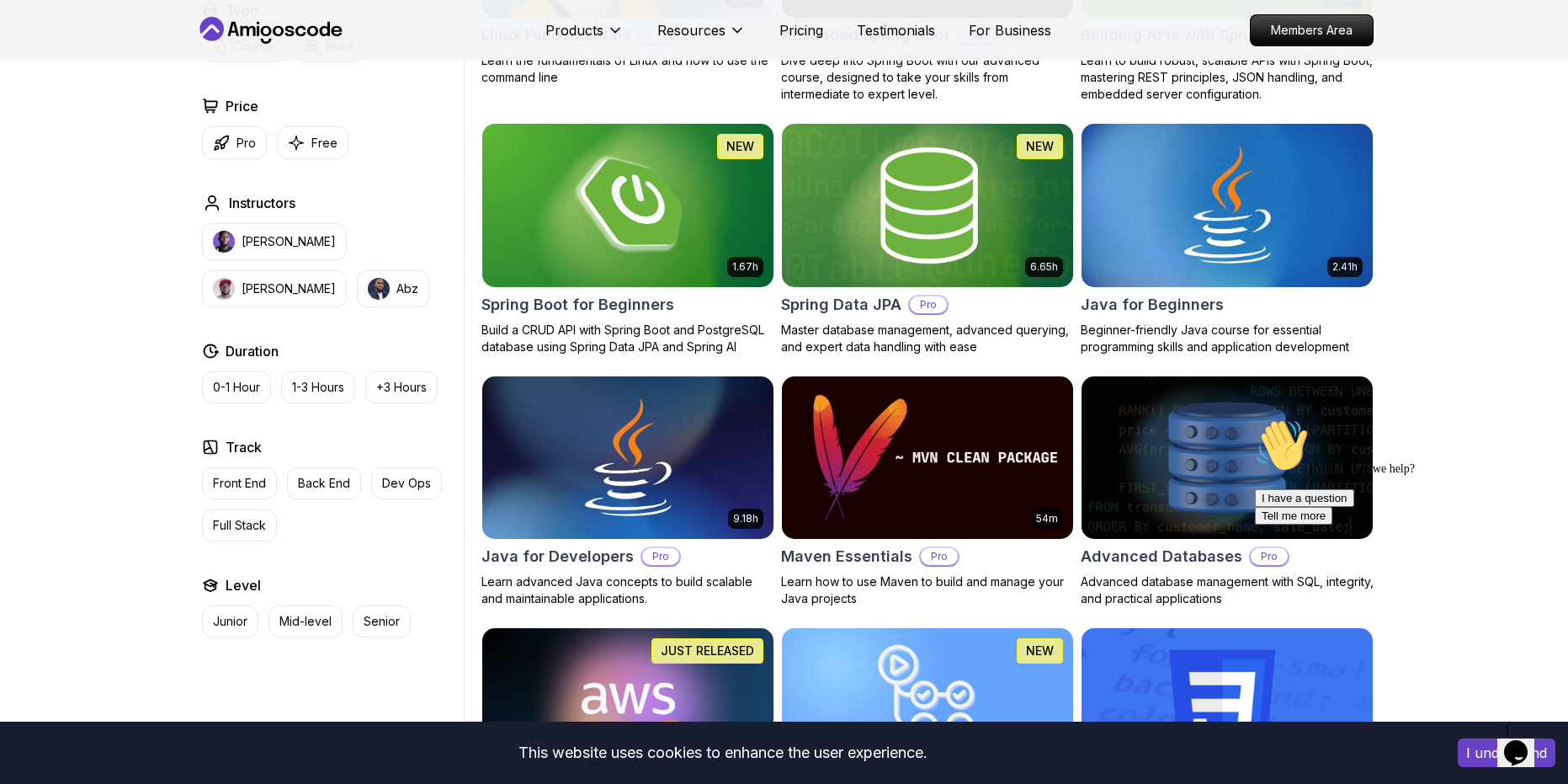
scroll to position [666, 0]
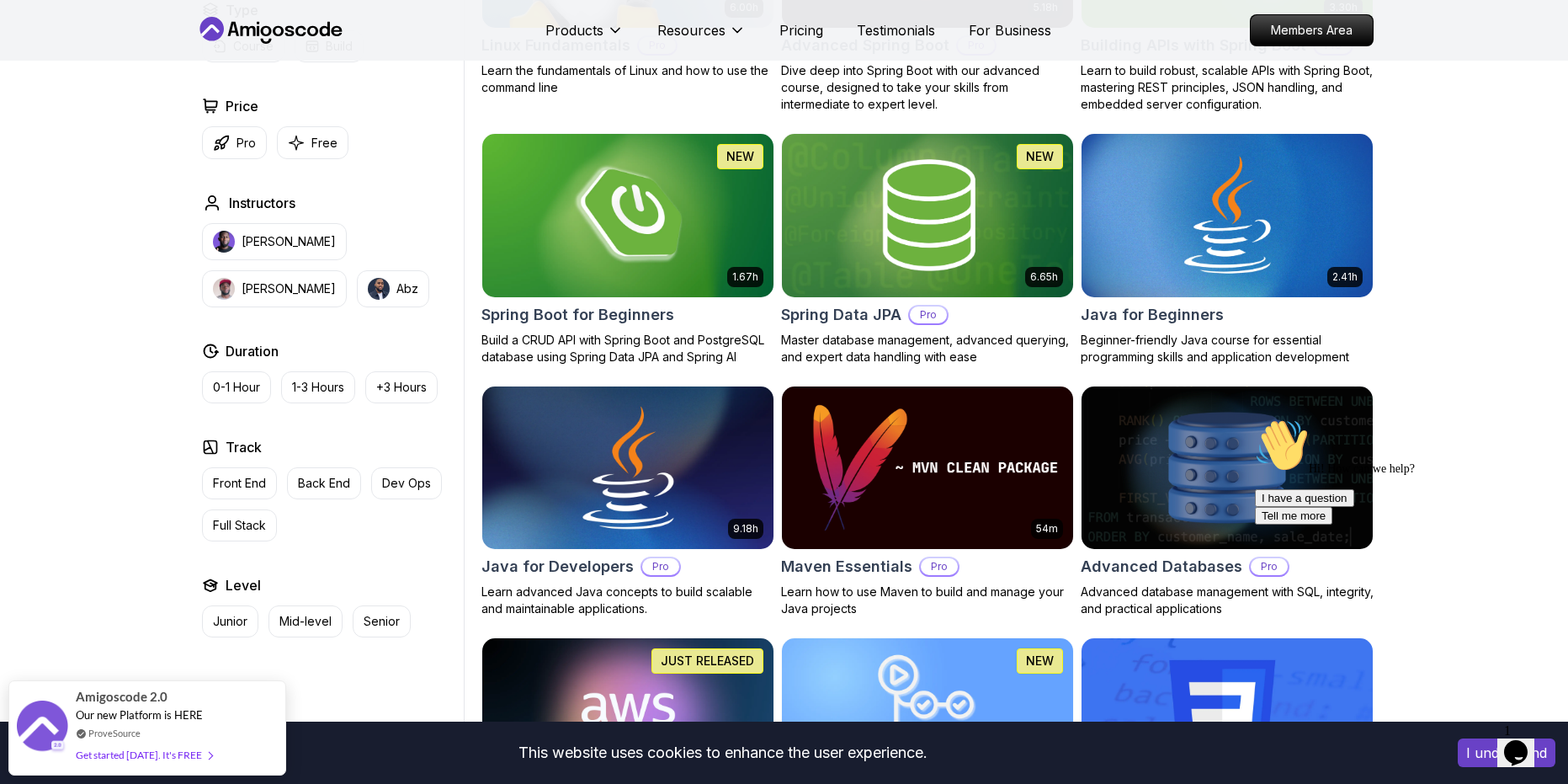
click at [660, 455] on img at bounding box center [628, 467] width 305 height 171
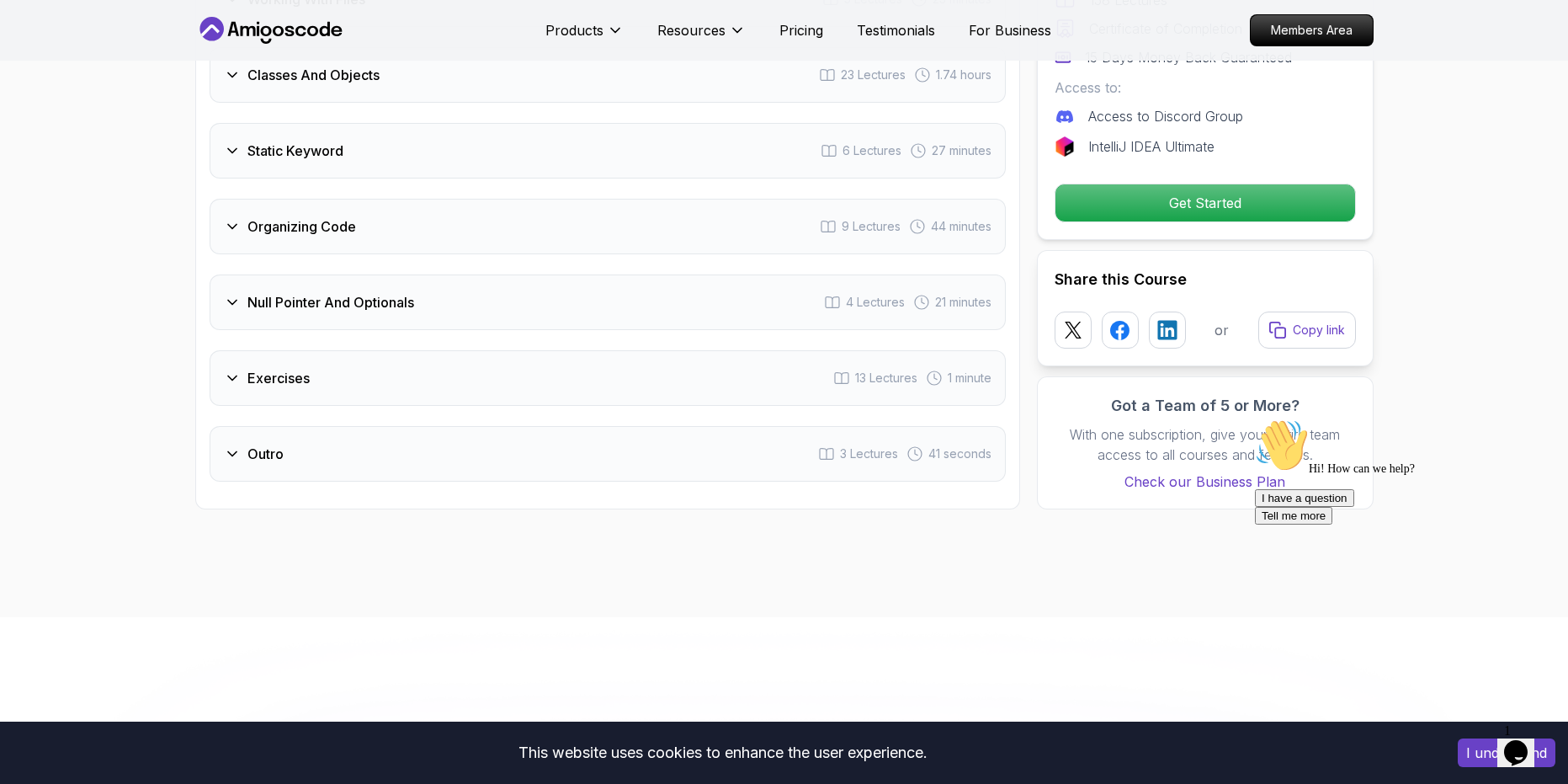
scroll to position [3328, 0]
click at [331, 292] on h3 "Null Pointer And Optionals" at bounding box center [331, 302] width 167 height 20
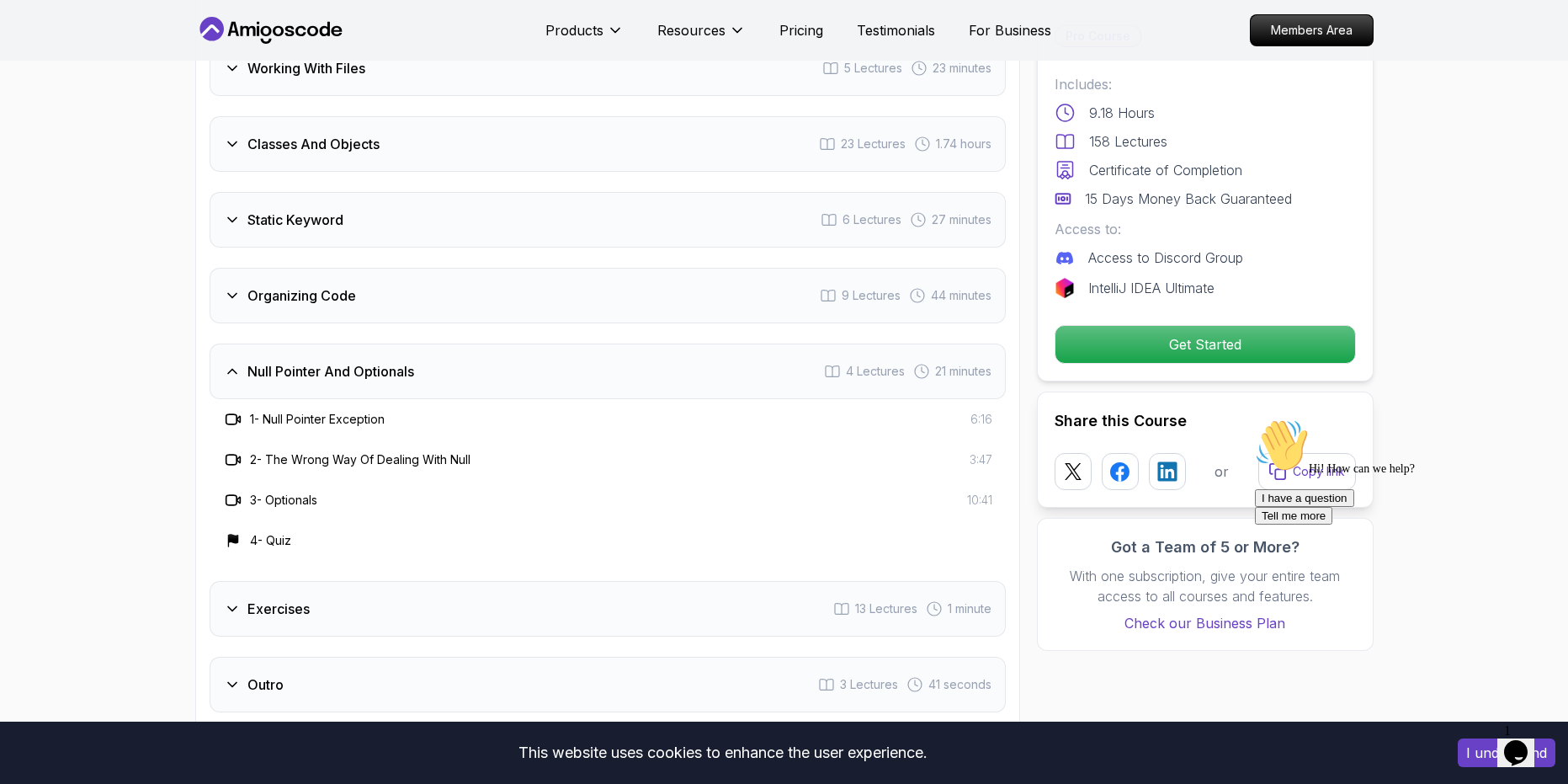
scroll to position [3175, 0]
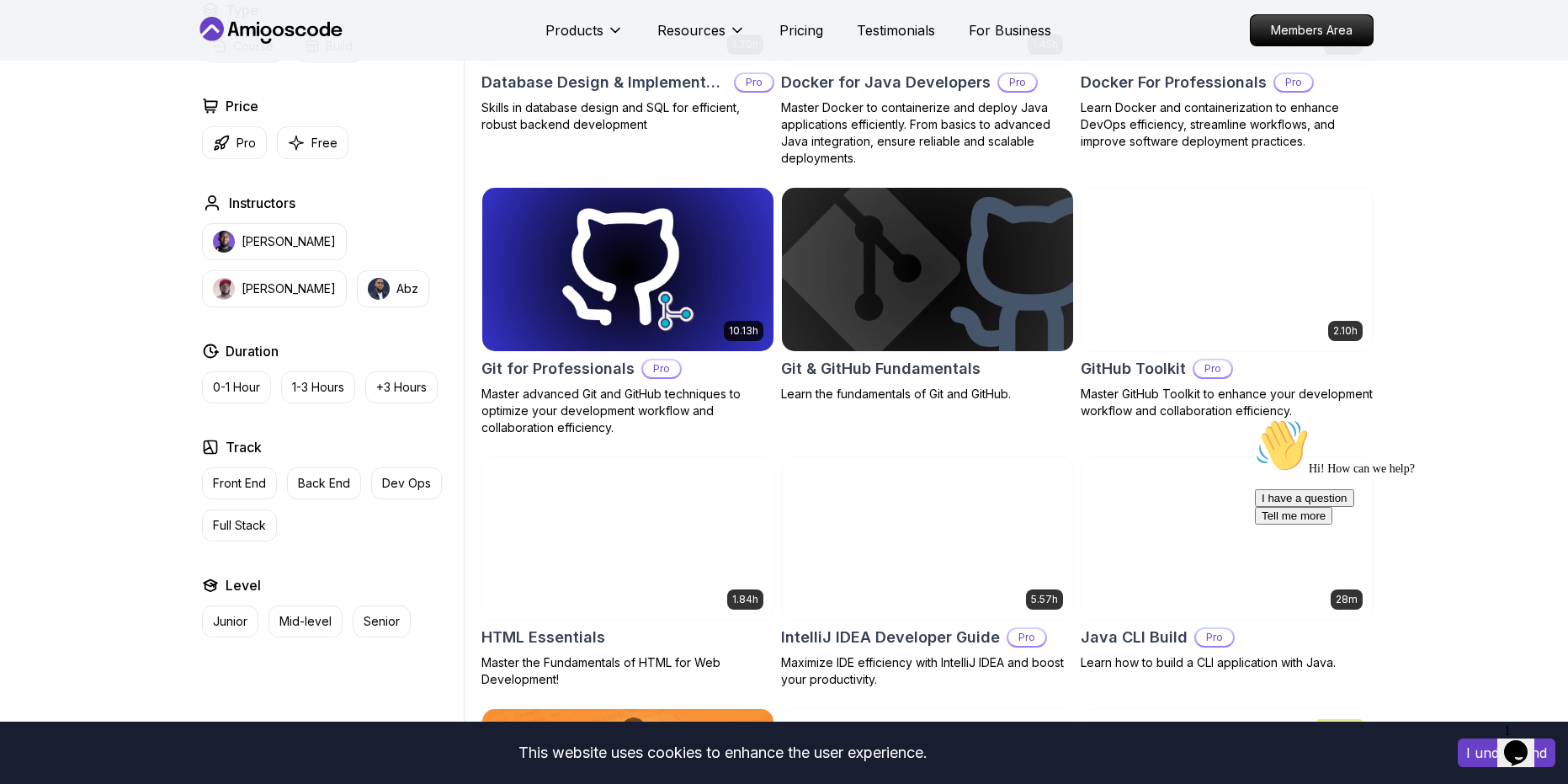
scroll to position [1673, 0]
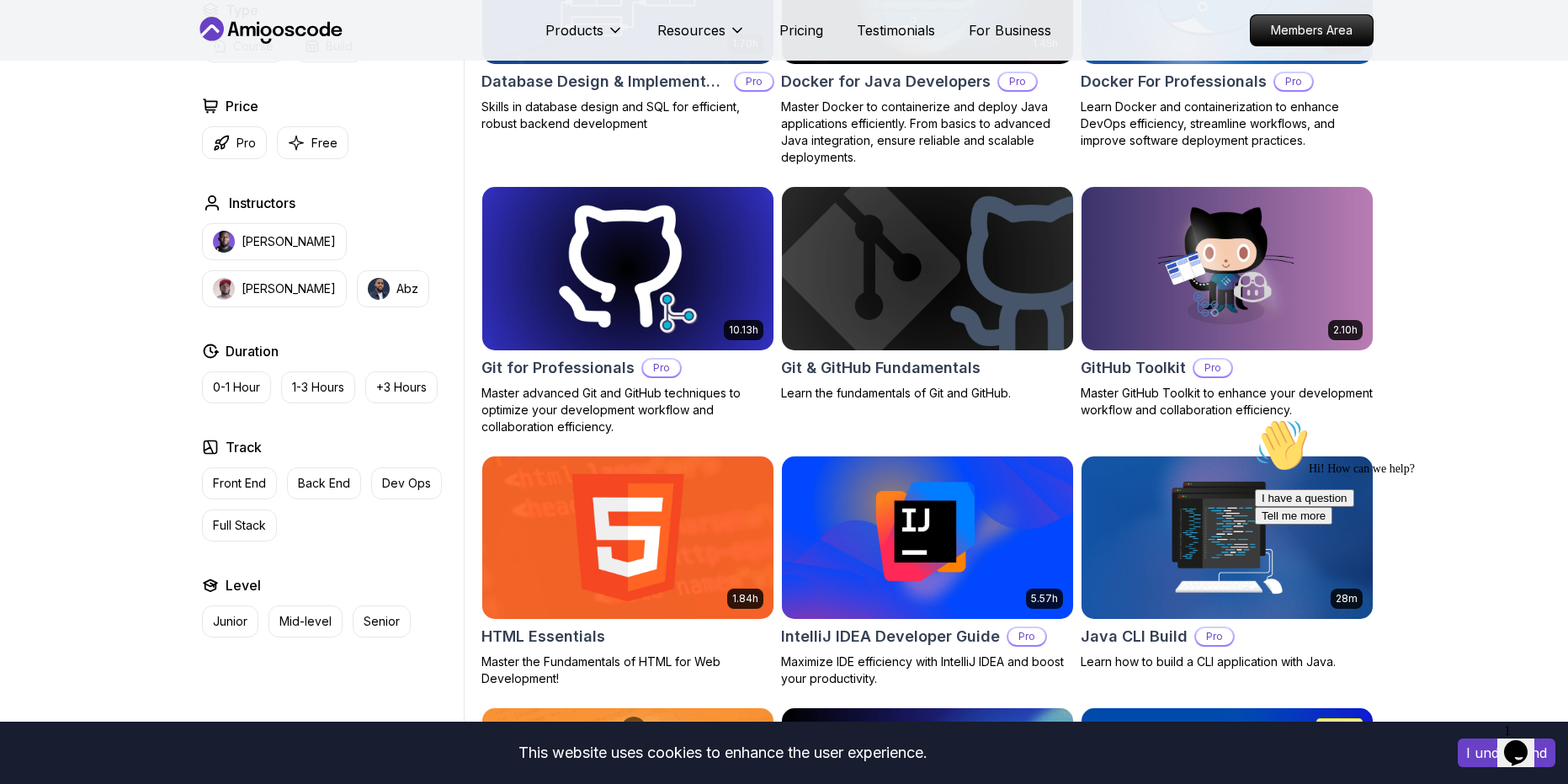
click at [648, 309] on img at bounding box center [628, 268] width 305 height 171
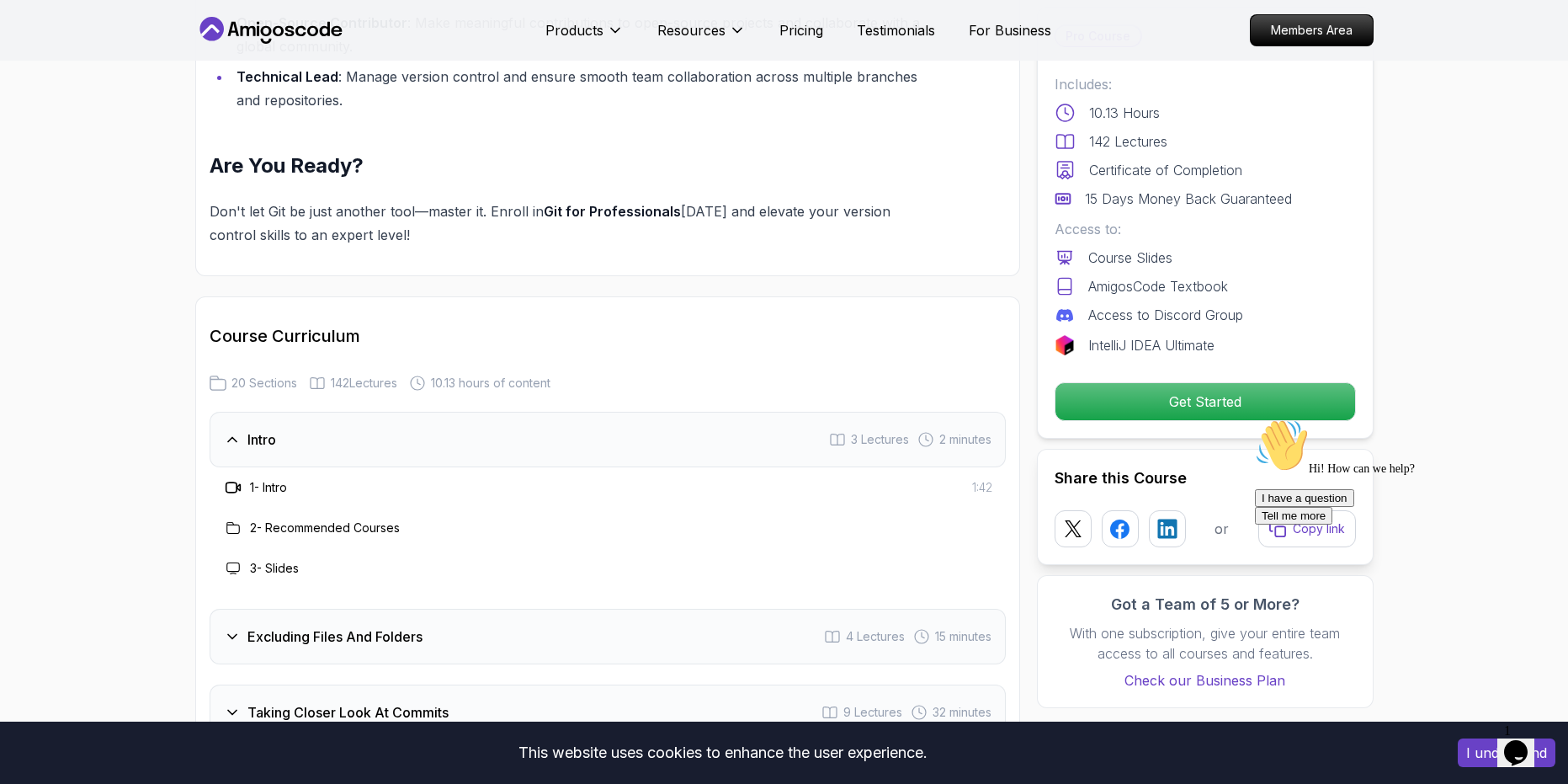
scroll to position [2066, 0]
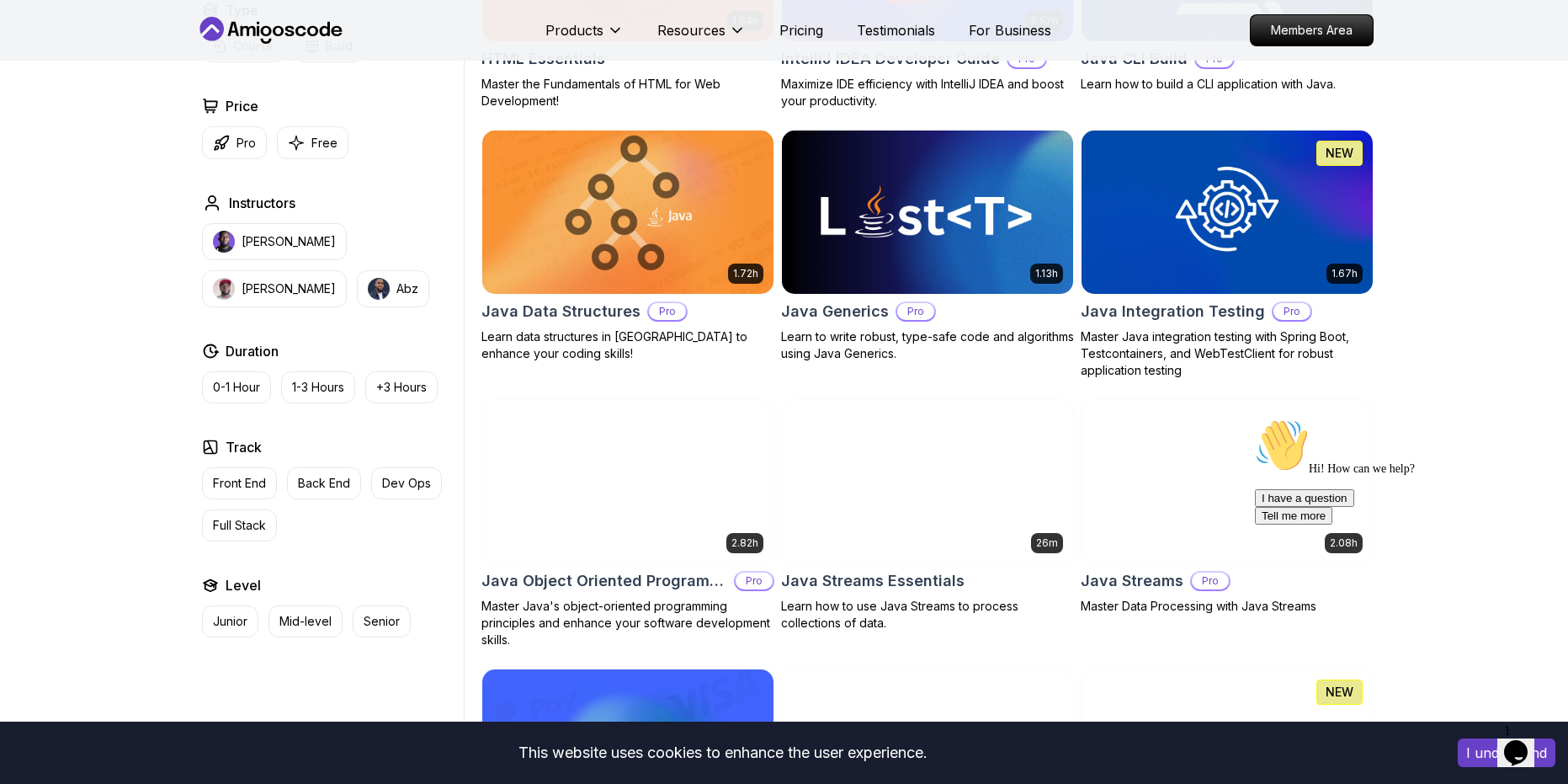
scroll to position [2252, 0]
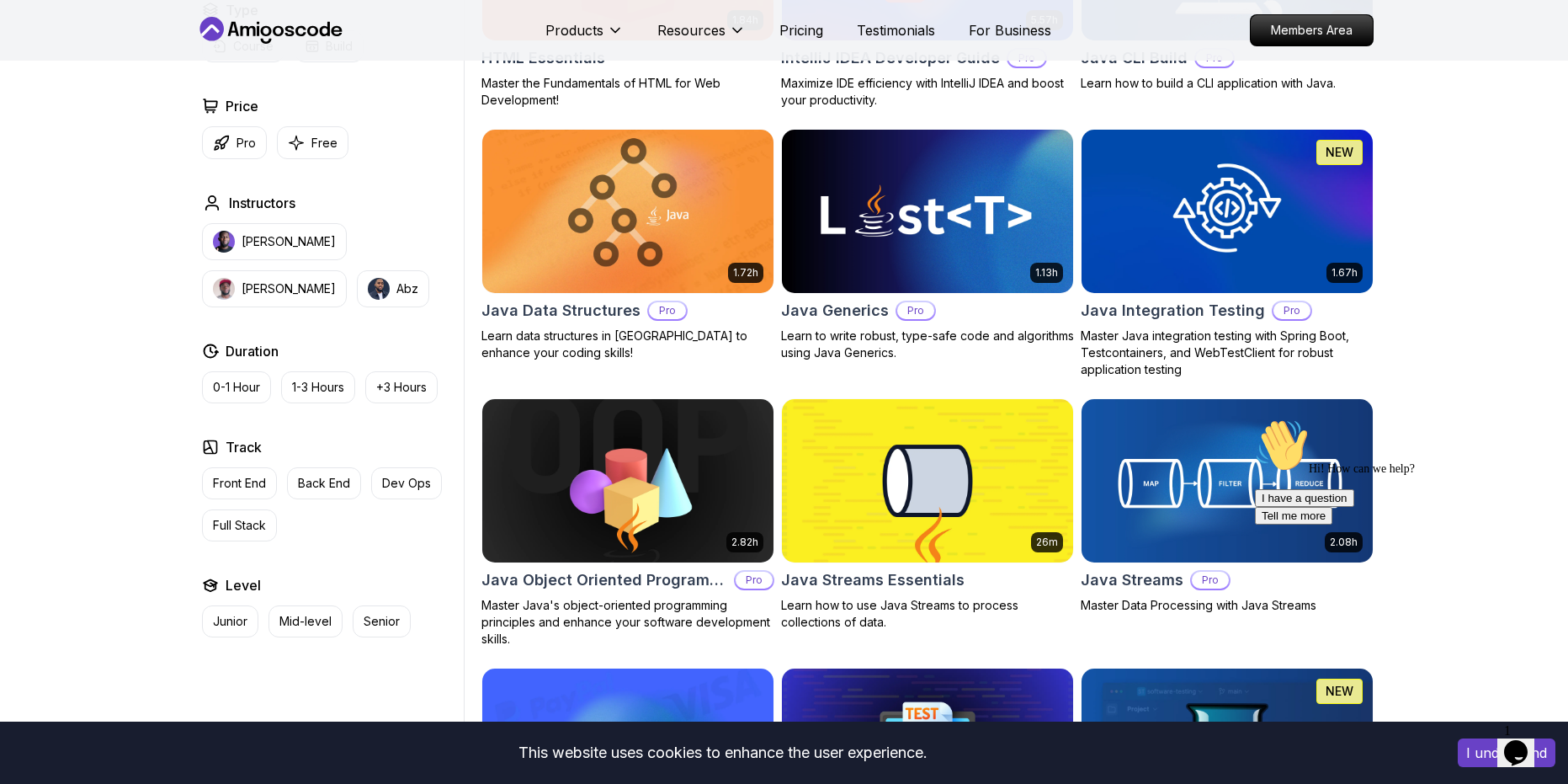
click at [1132, 182] on img at bounding box center [1227, 210] width 305 height 171
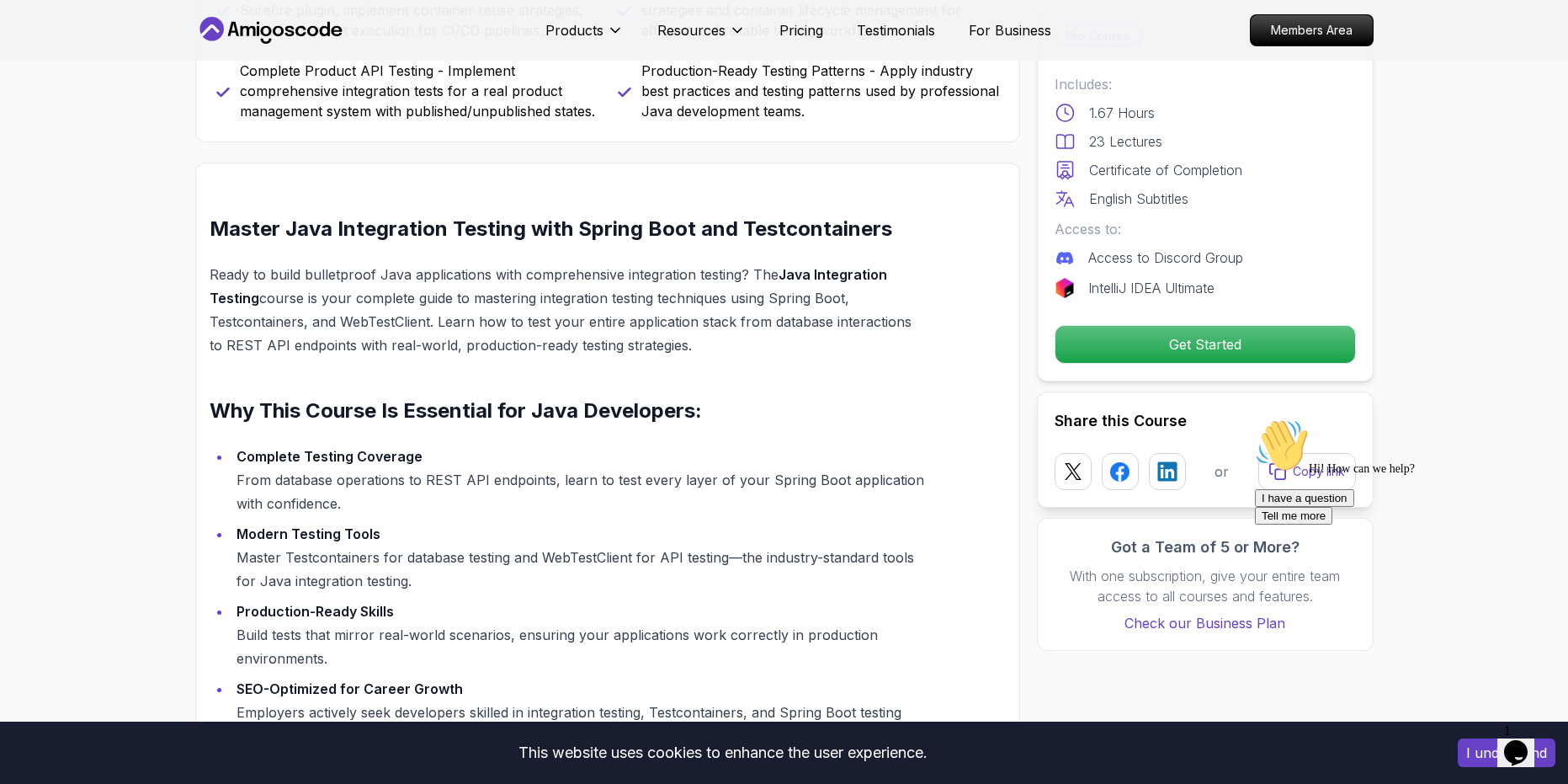
scroll to position [1058, 0]
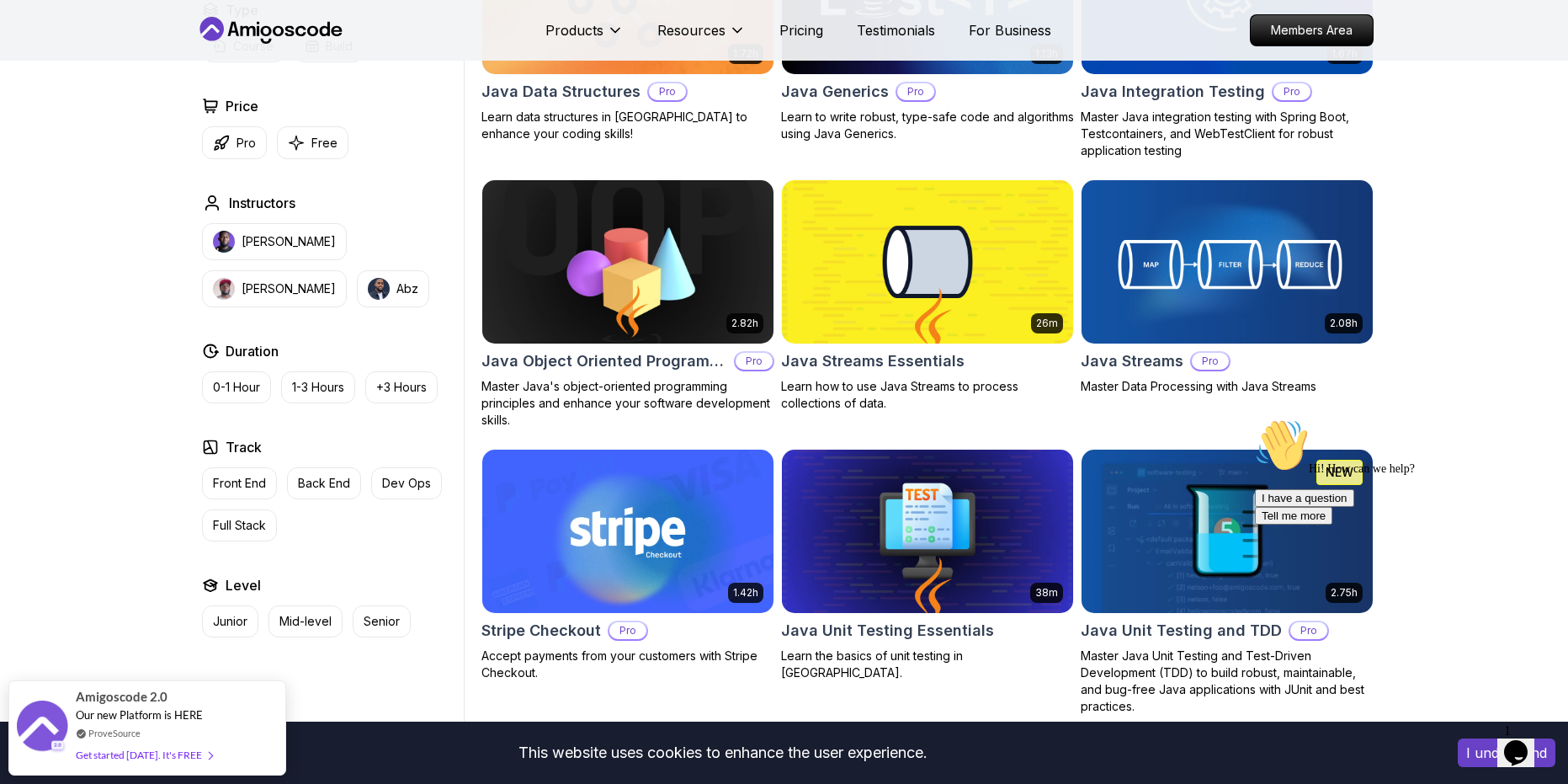
scroll to position [2469, 0]
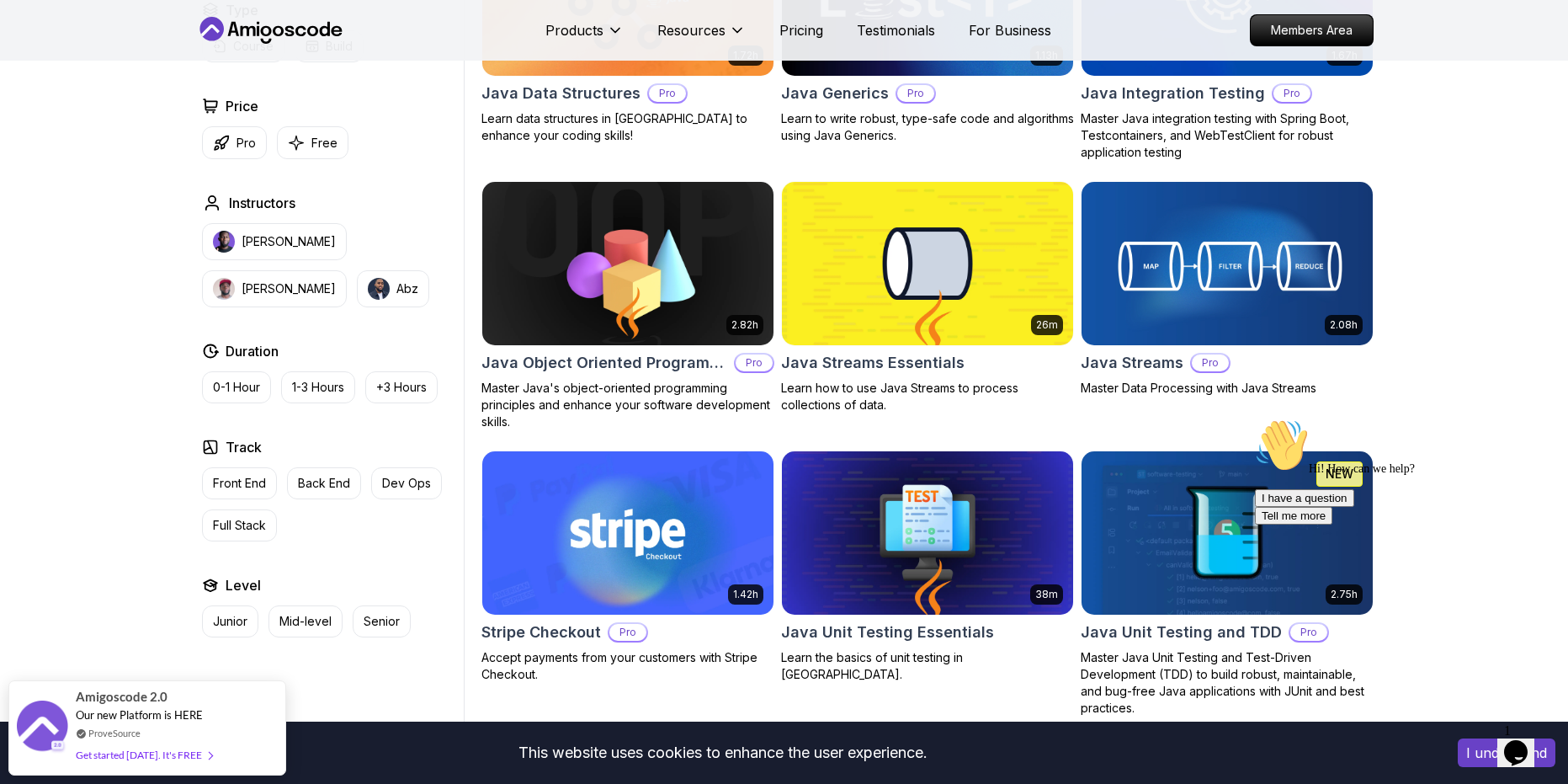
click at [638, 290] on img at bounding box center [628, 263] width 305 height 171
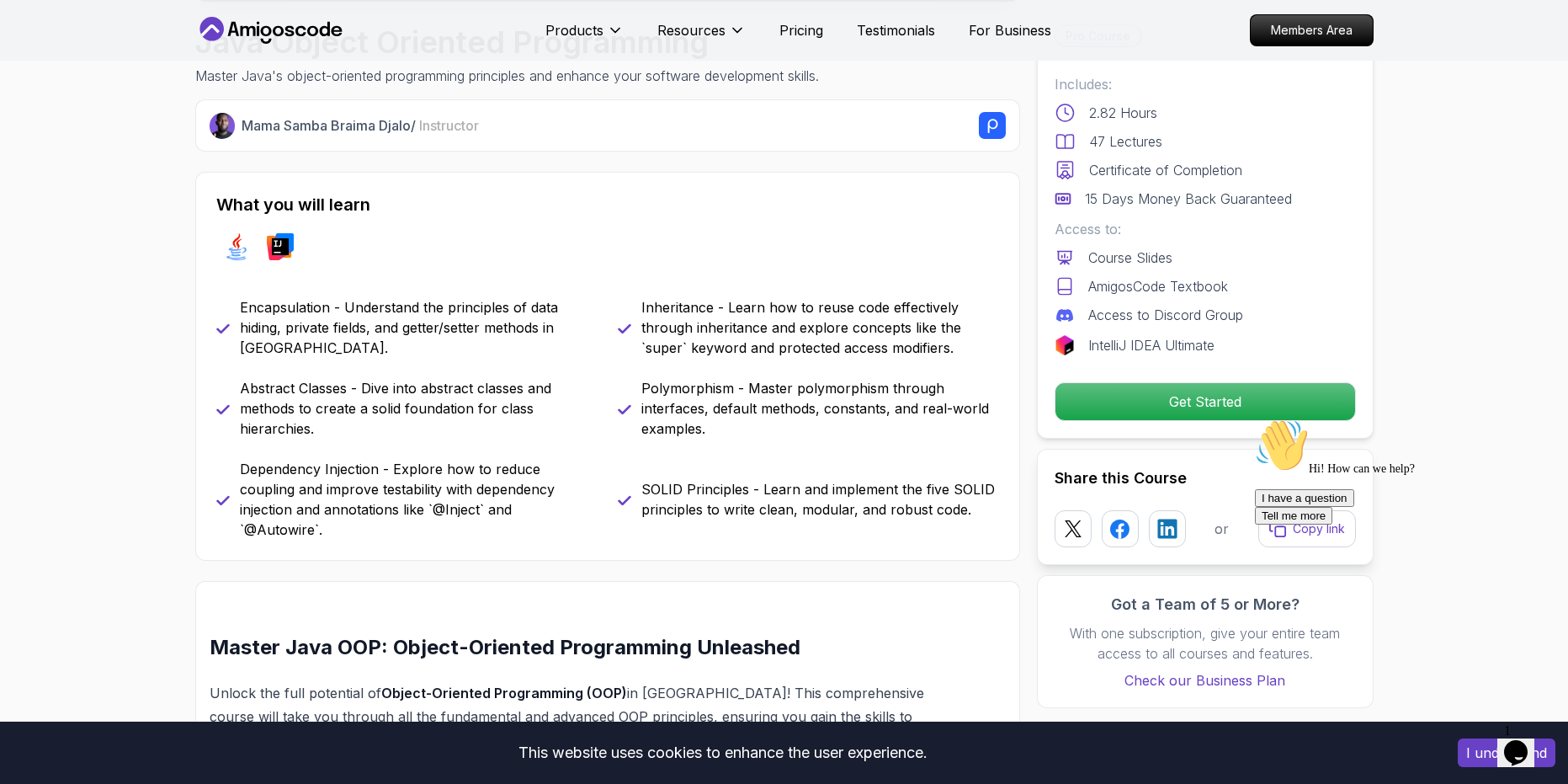
scroll to position [559, 0]
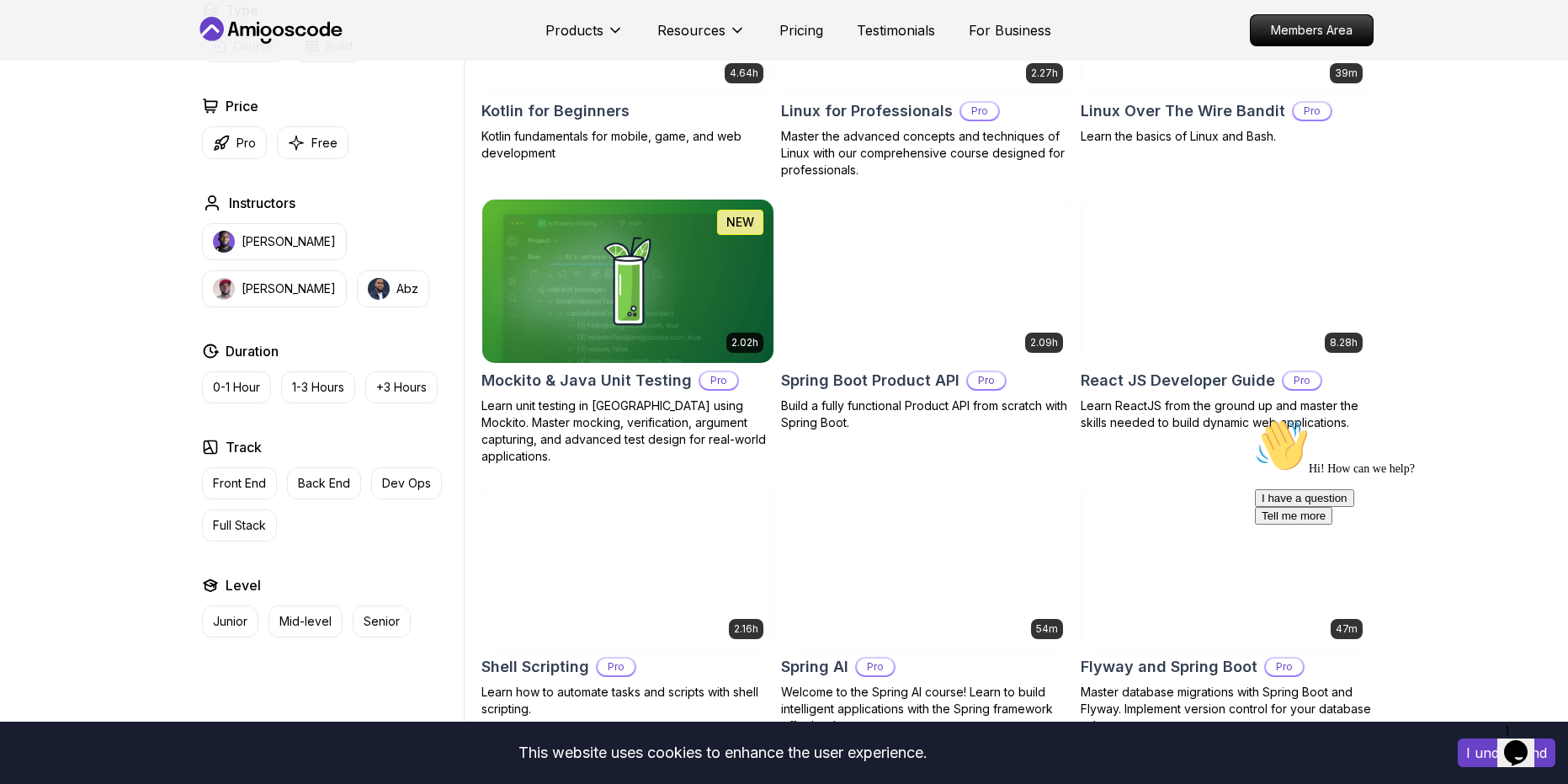
scroll to position [3529, 0]
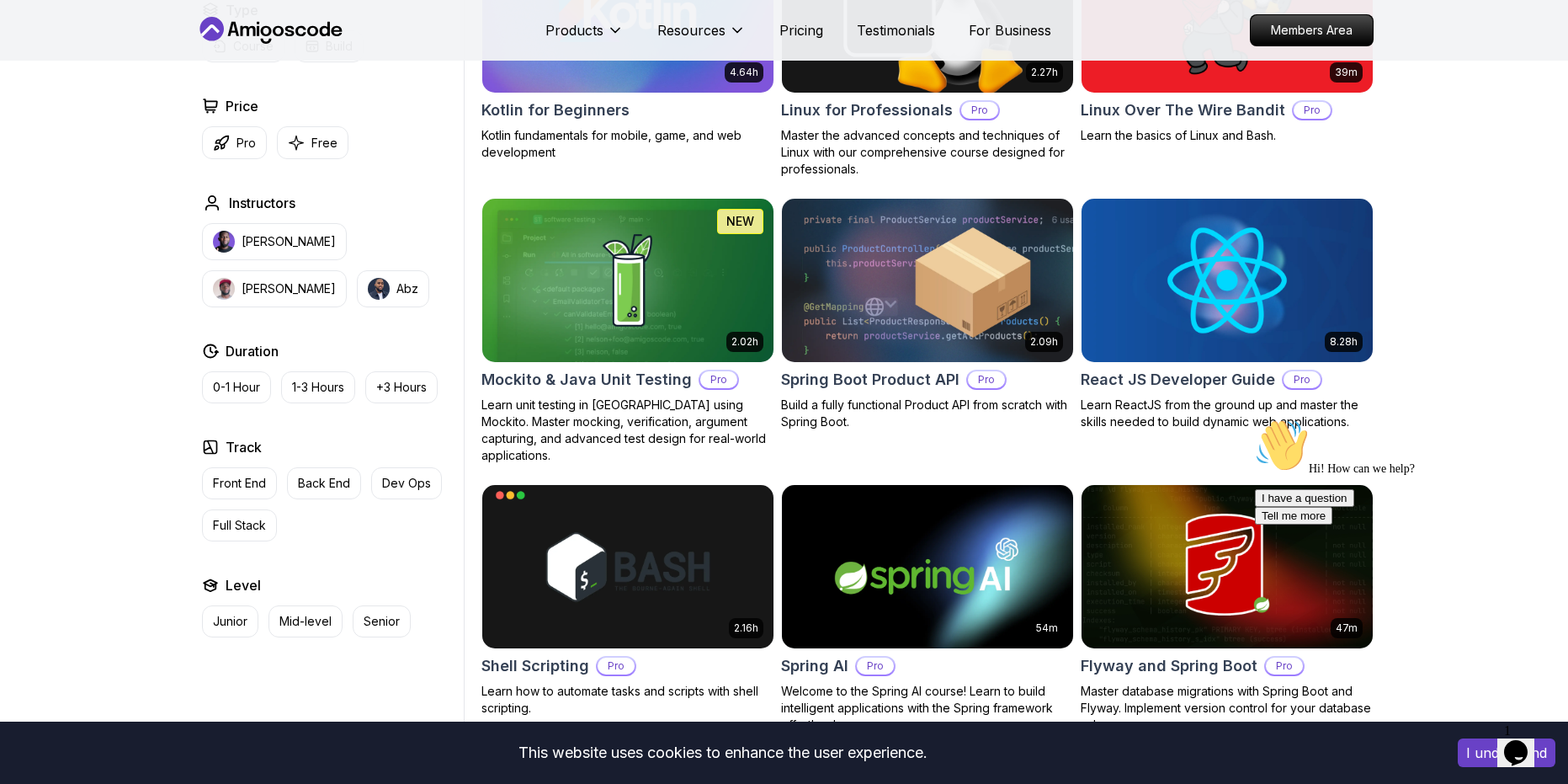
click at [579, 289] on img at bounding box center [628, 280] width 305 height 171
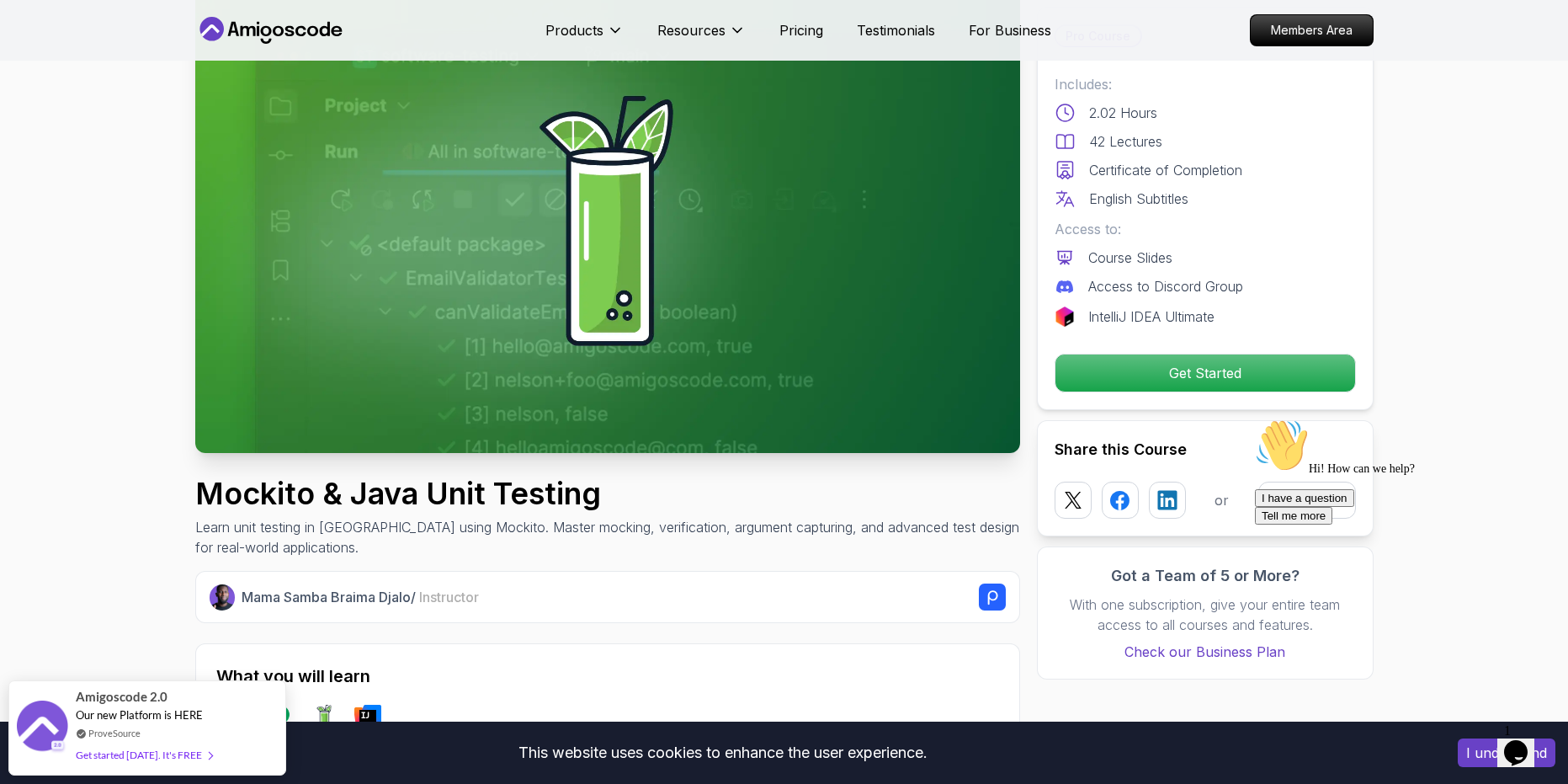
scroll to position [113, 0]
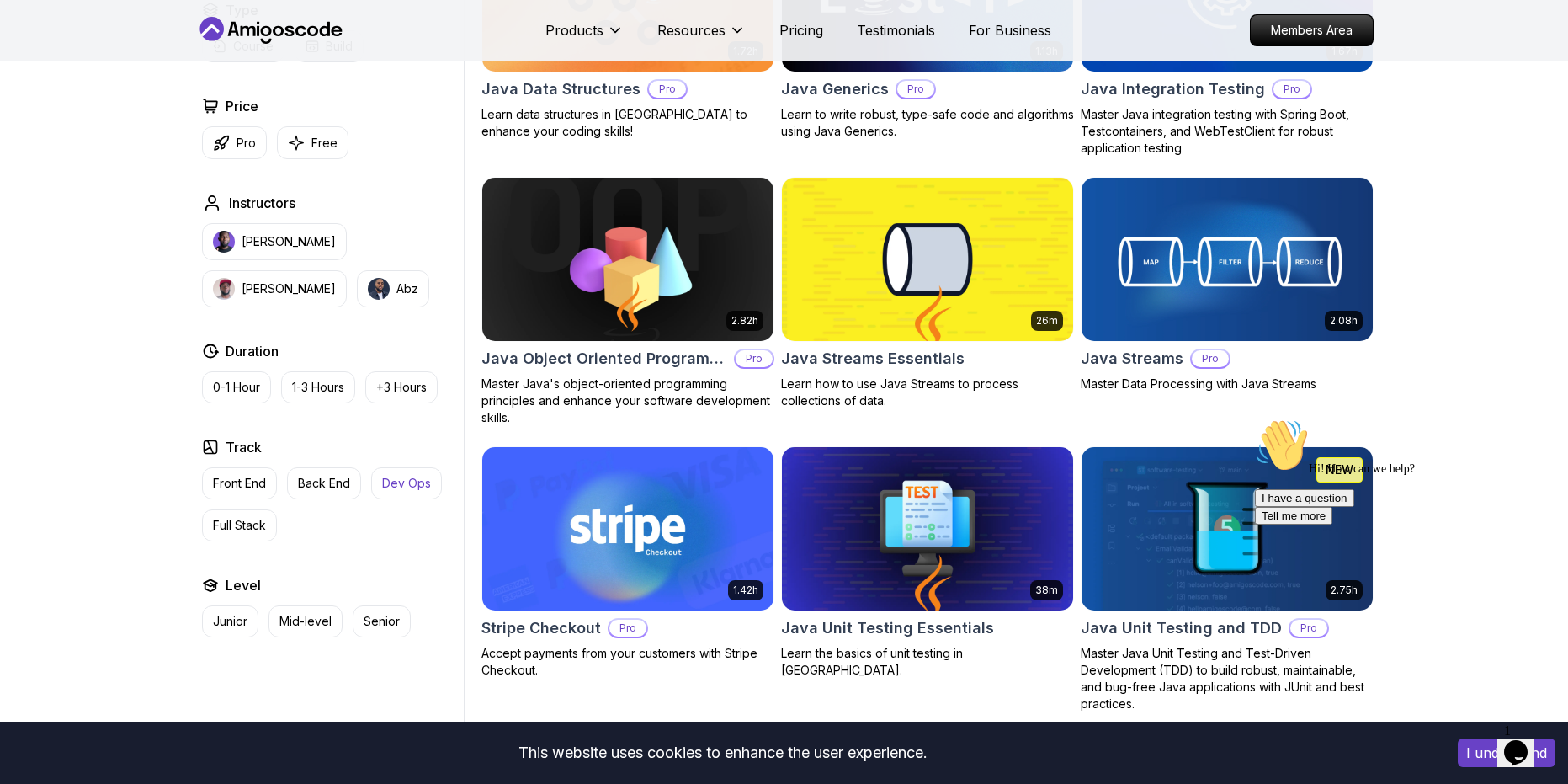
scroll to position [2487, 0]
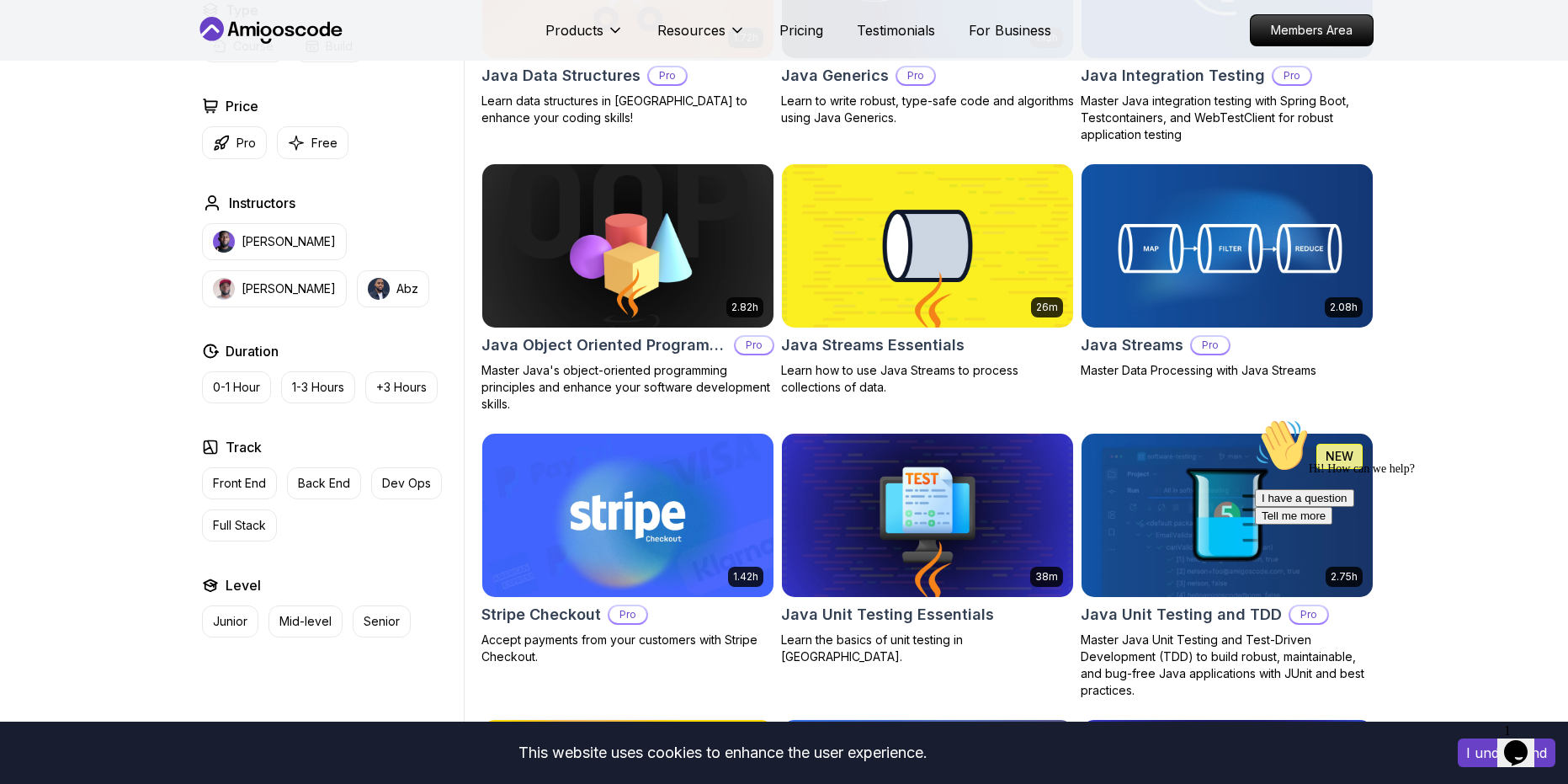
click at [1492, 754] on button "I understand" at bounding box center [1507, 752] width 97 height 29
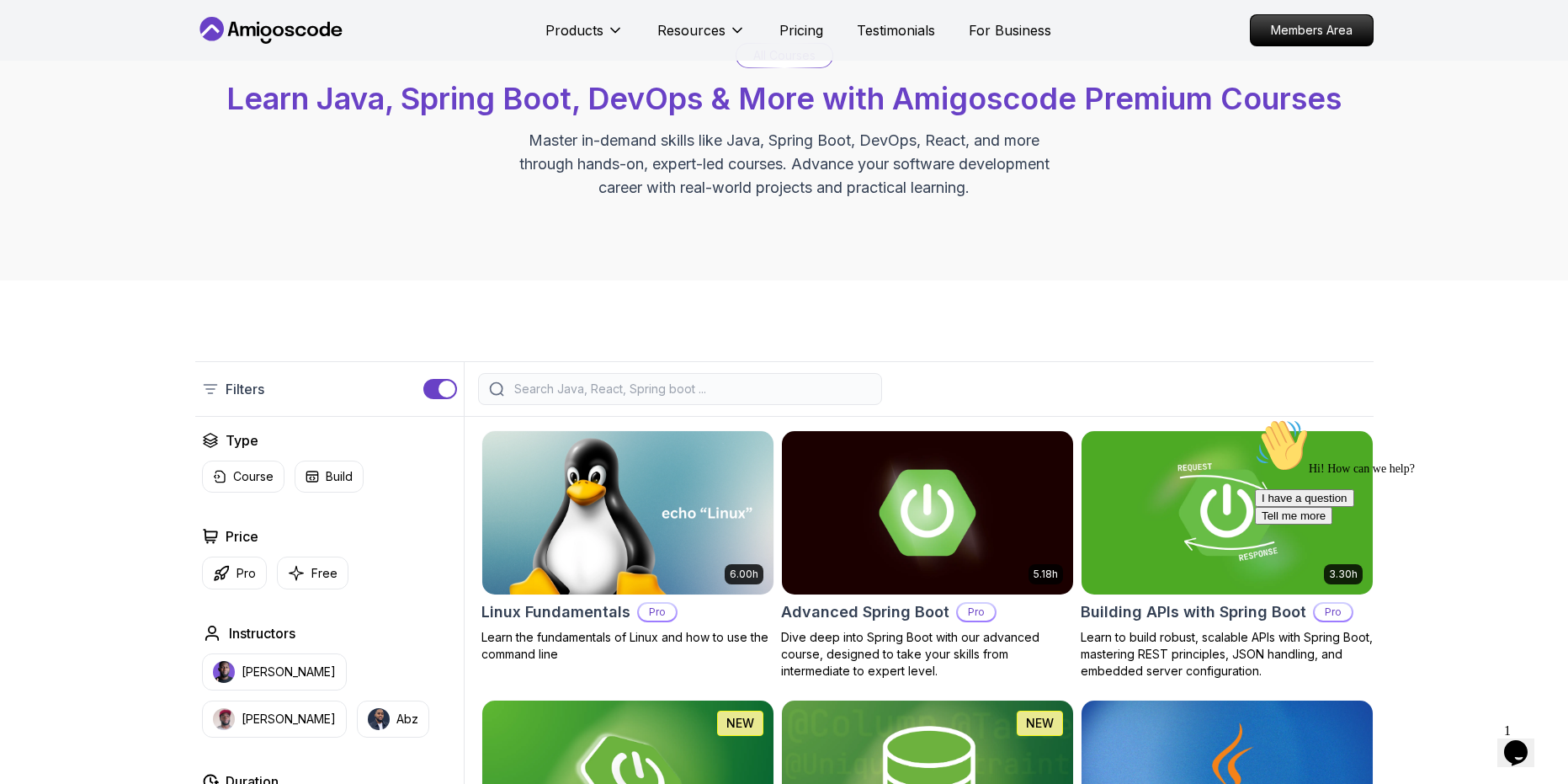
scroll to position [0, 0]
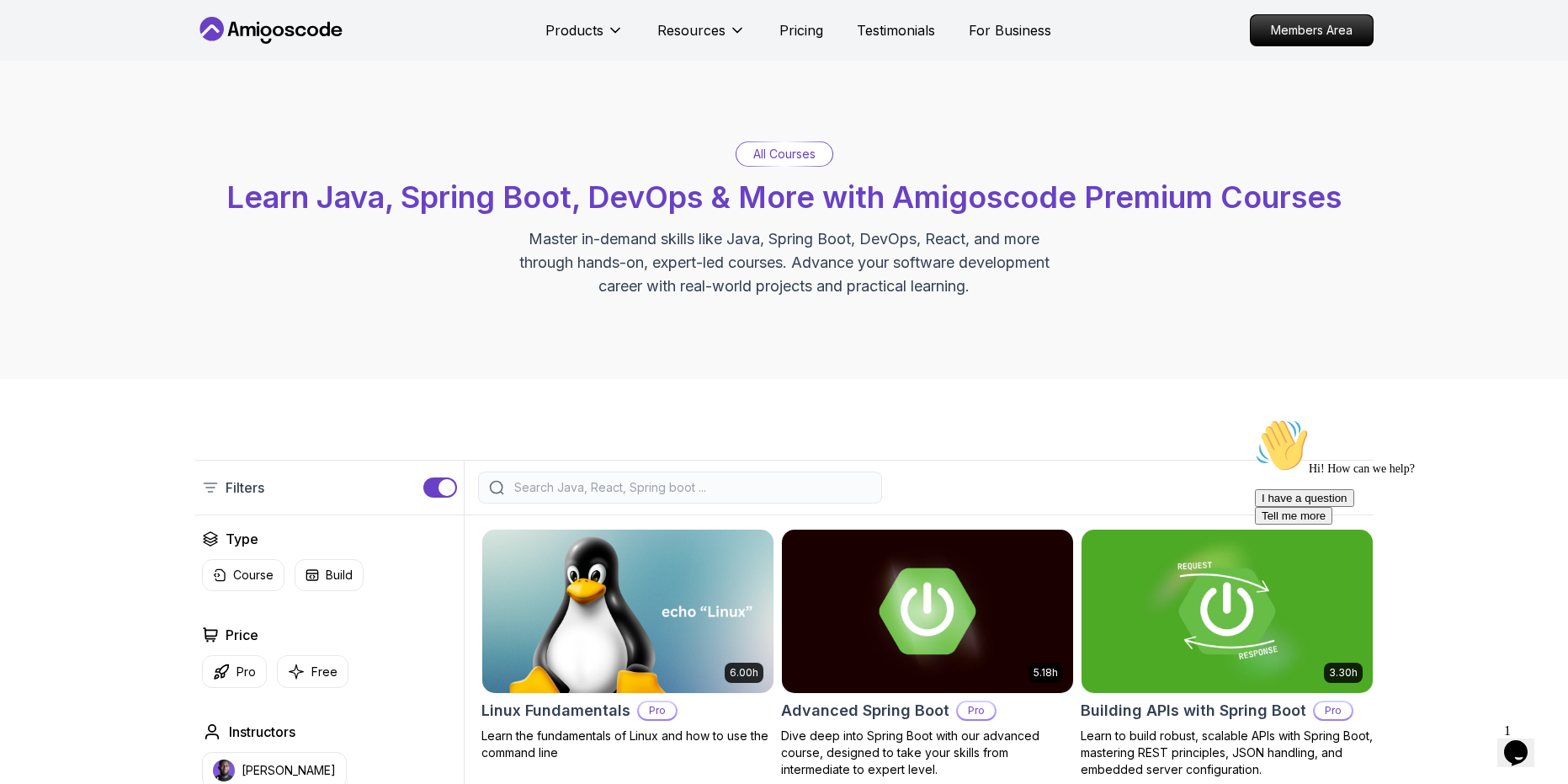
click at [805, 159] on p "All Courses" at bounding box center [784, 154] width 62 height 17
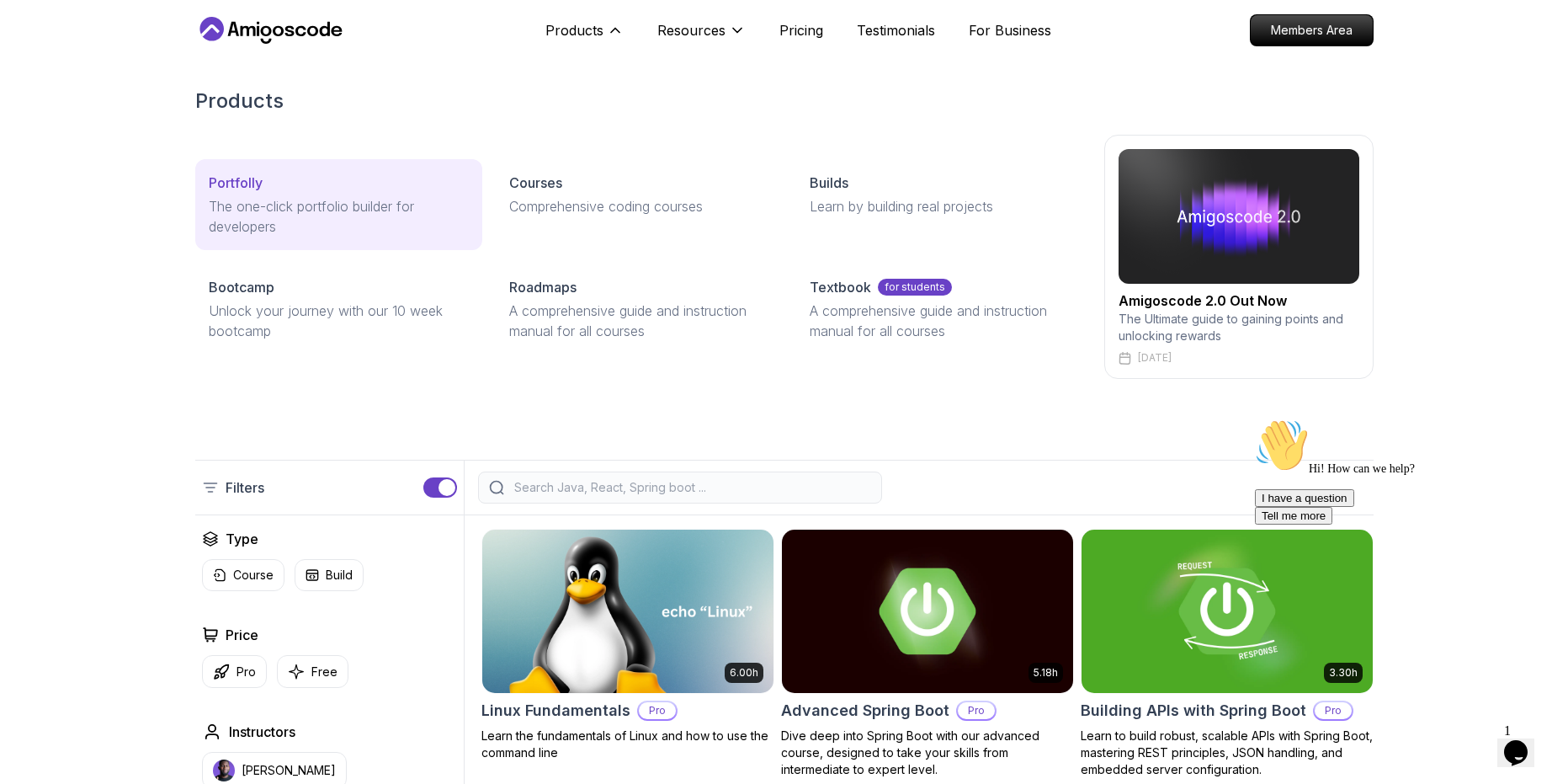
click at [249, 184] on p "Portfolly" at bounding box center [235, 183] width 54 height 20
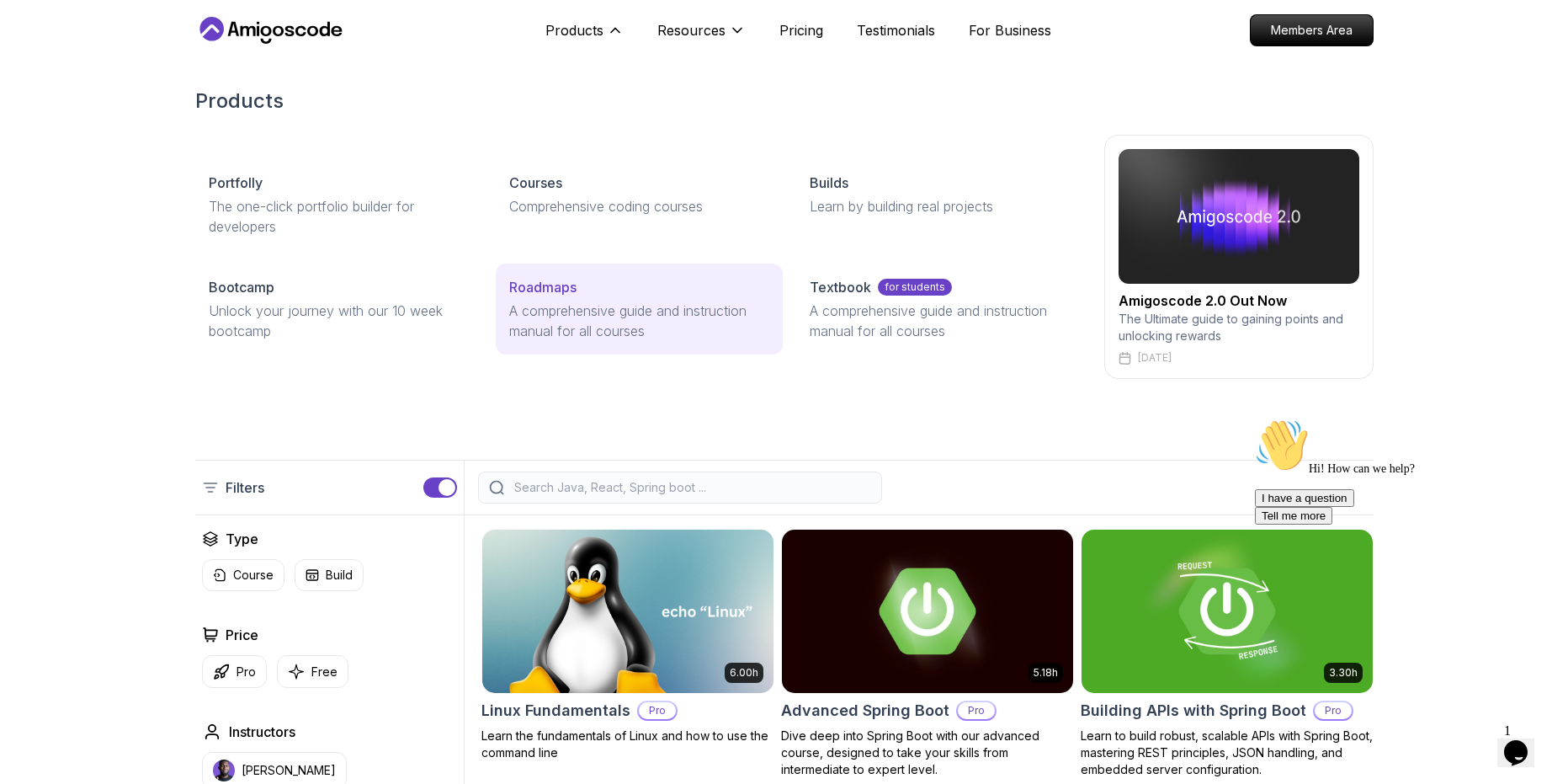
click at [533, 297] on p "Roadmaps" at bounding box center [543, 287] width 67 height 20
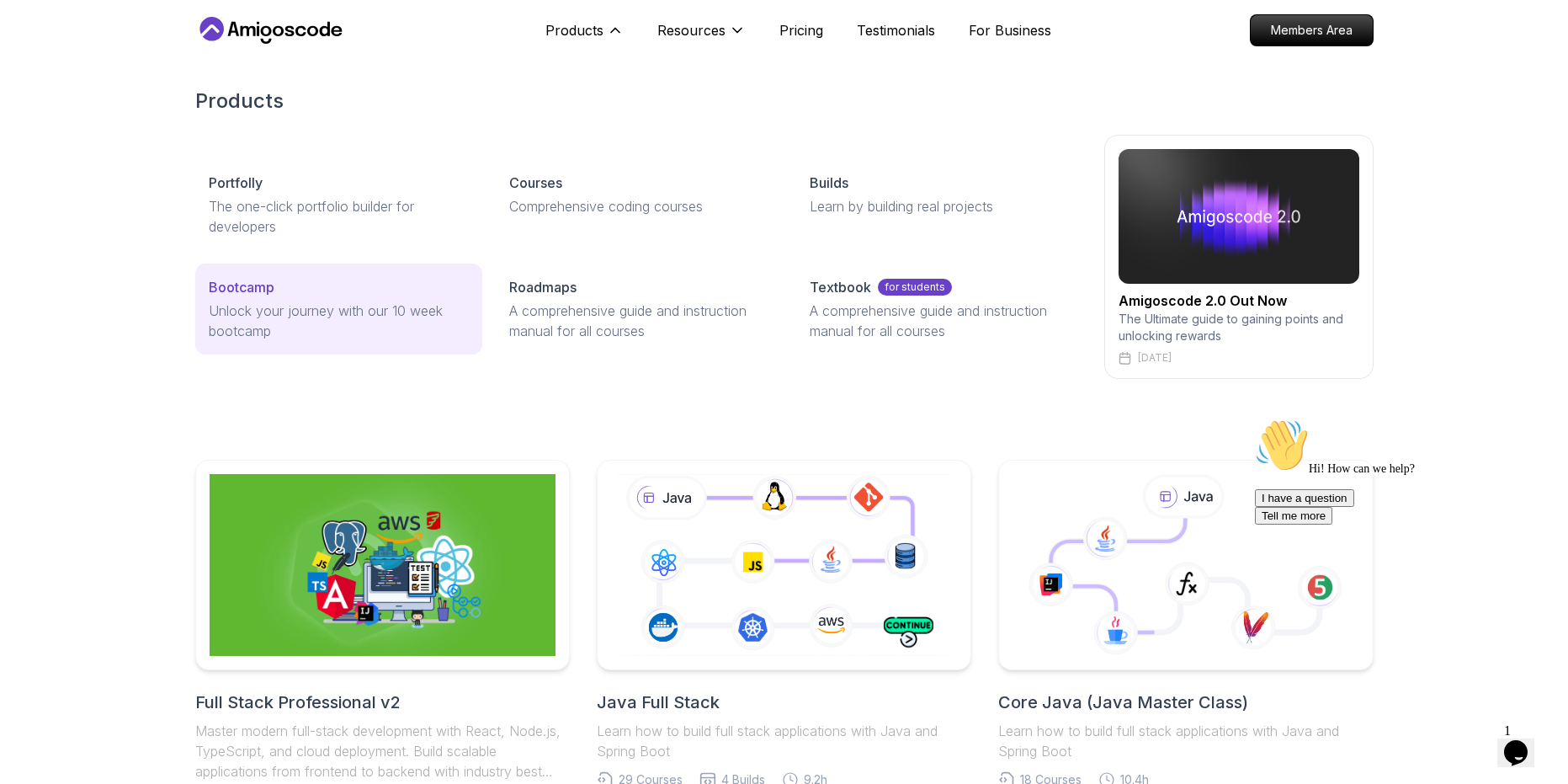
click at [247, 281] on p "Bootcamp" at bounding box center [241, 287] width 65 height 20
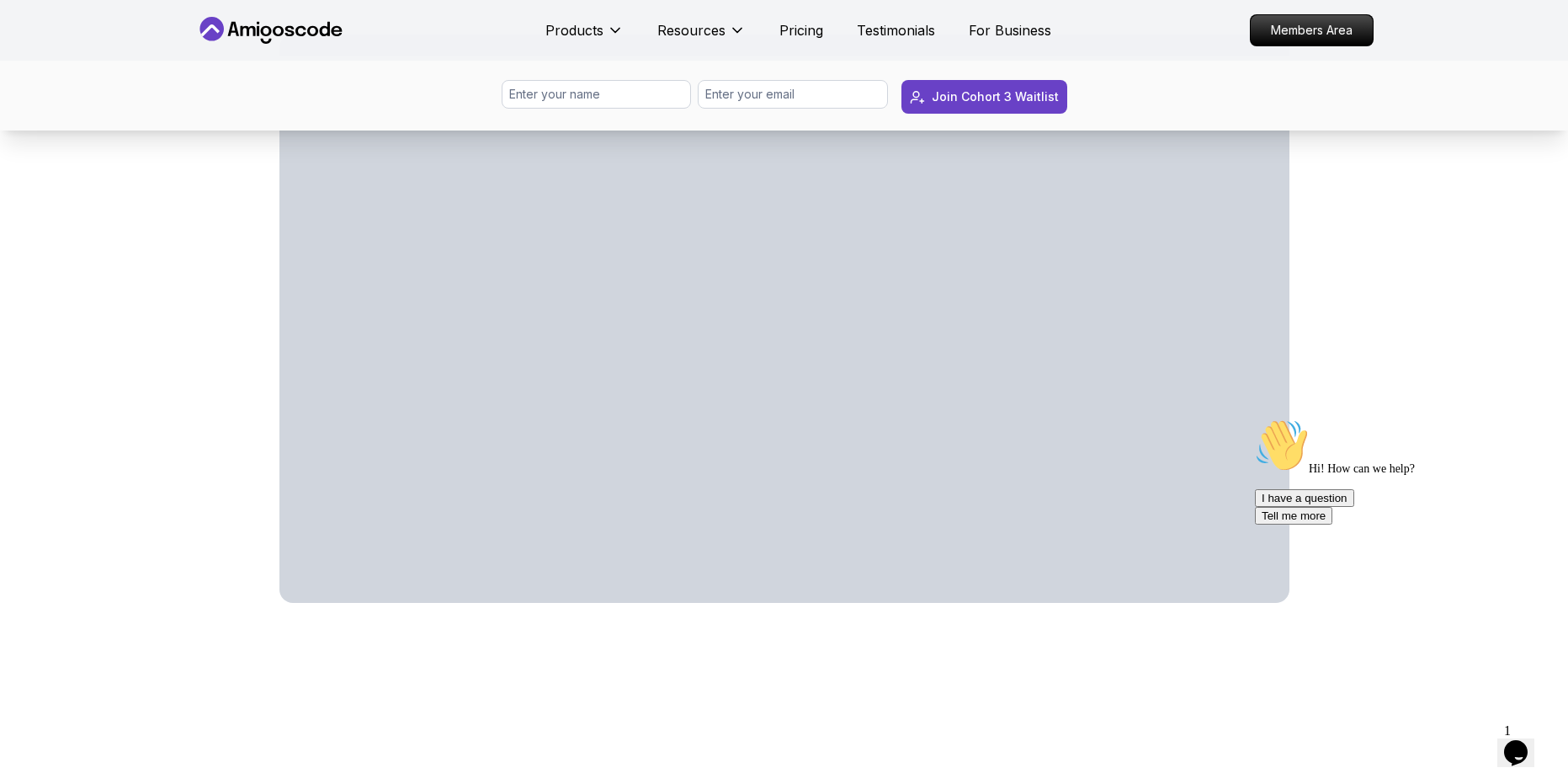
scroll to position [855, 0]
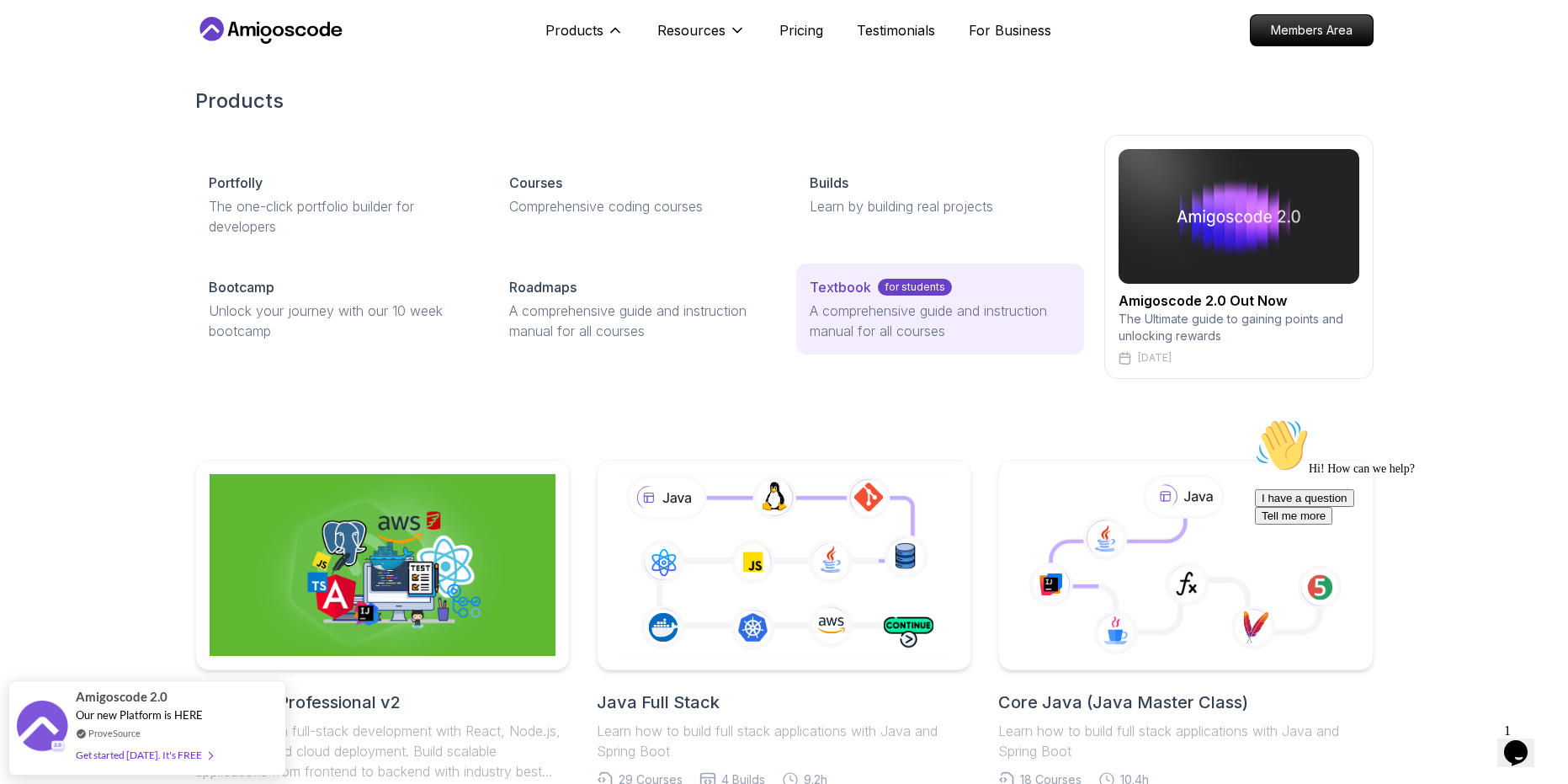
click at [835, 291] on p "Textbook" at bounding box center [841, 287] width 61 height 20
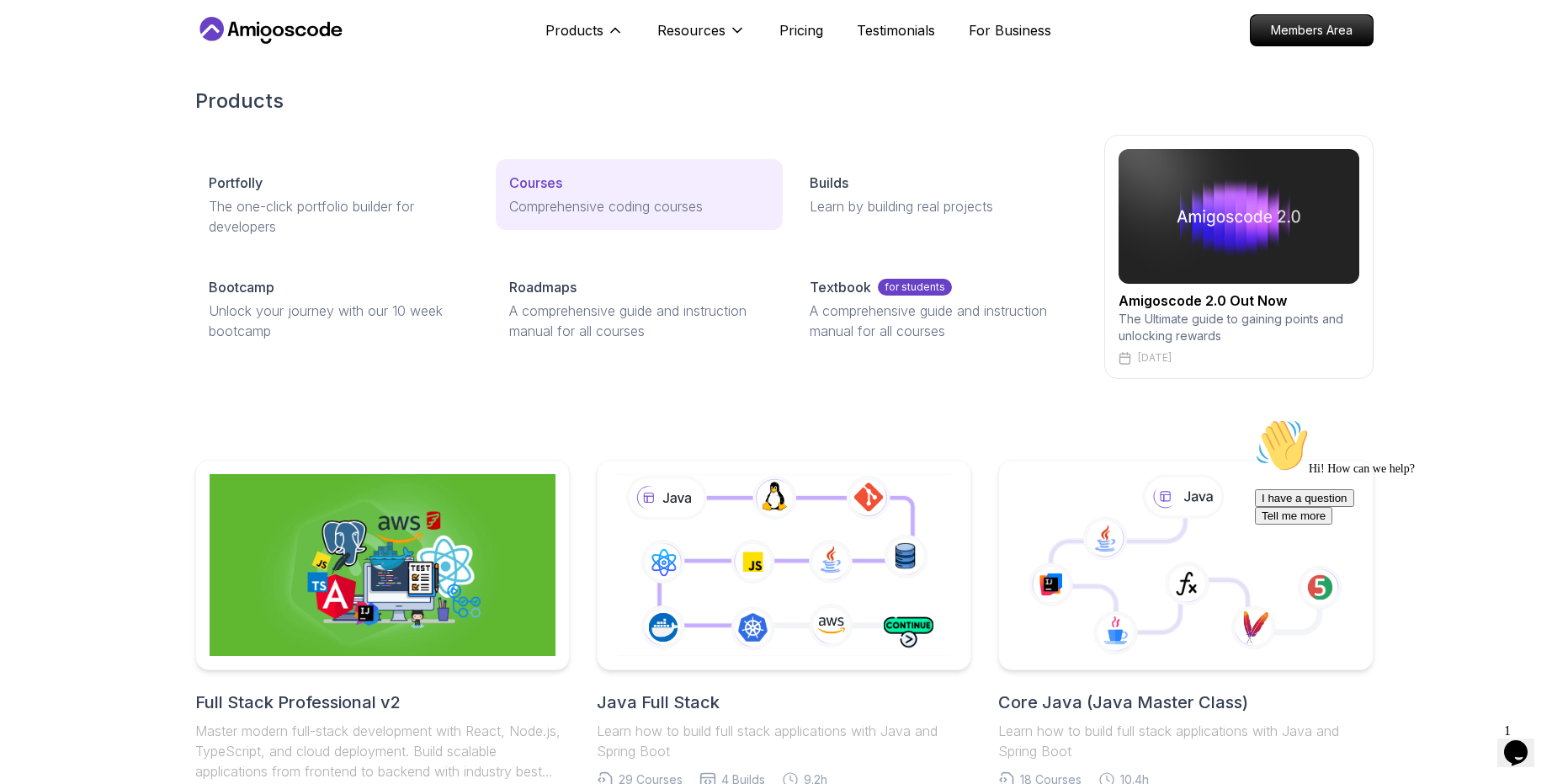
click at [536, 186] on p "Courses" at bounding box center [536, 183] width 53 height 20
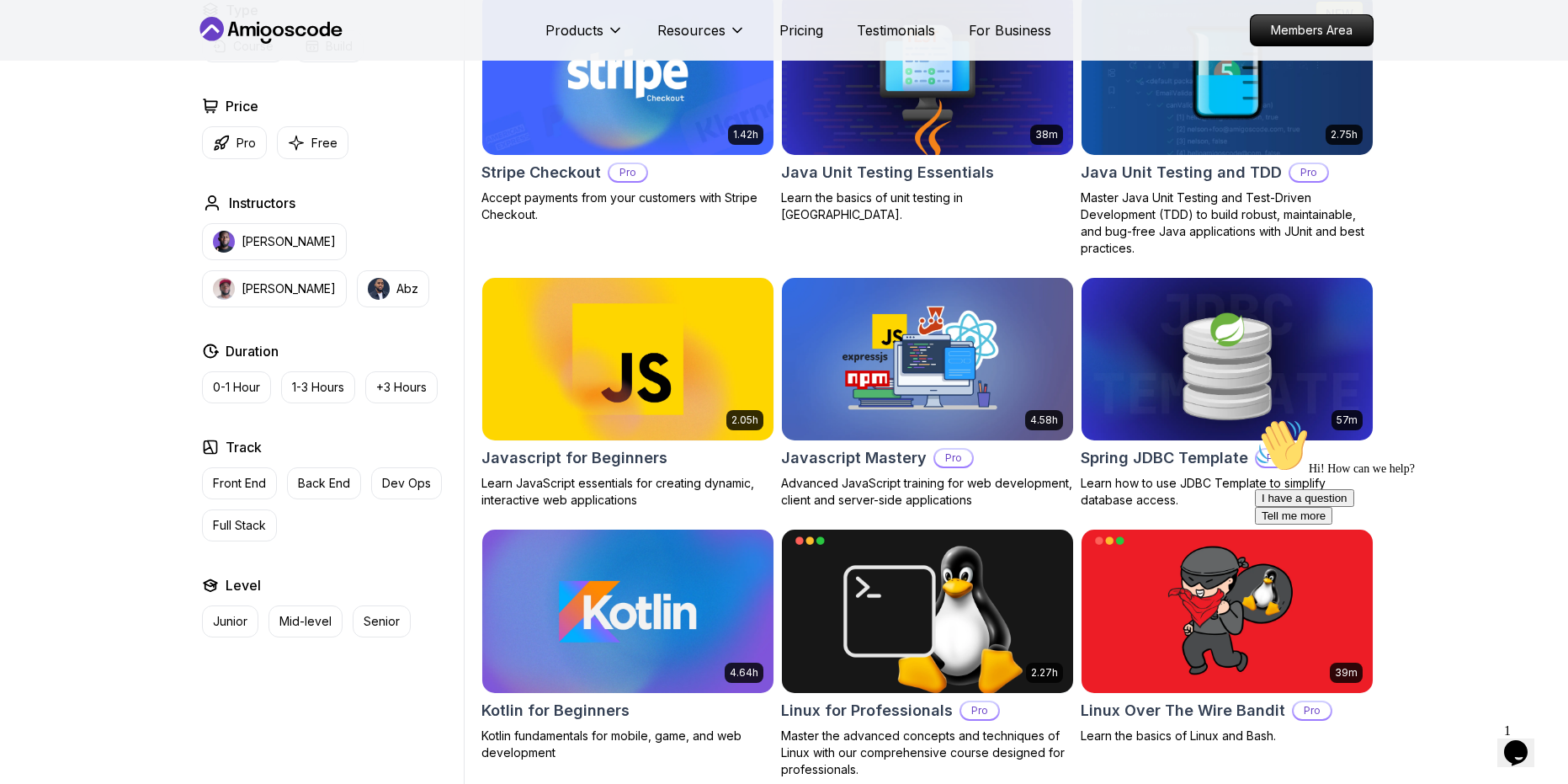
scroll to position [2935, 0]
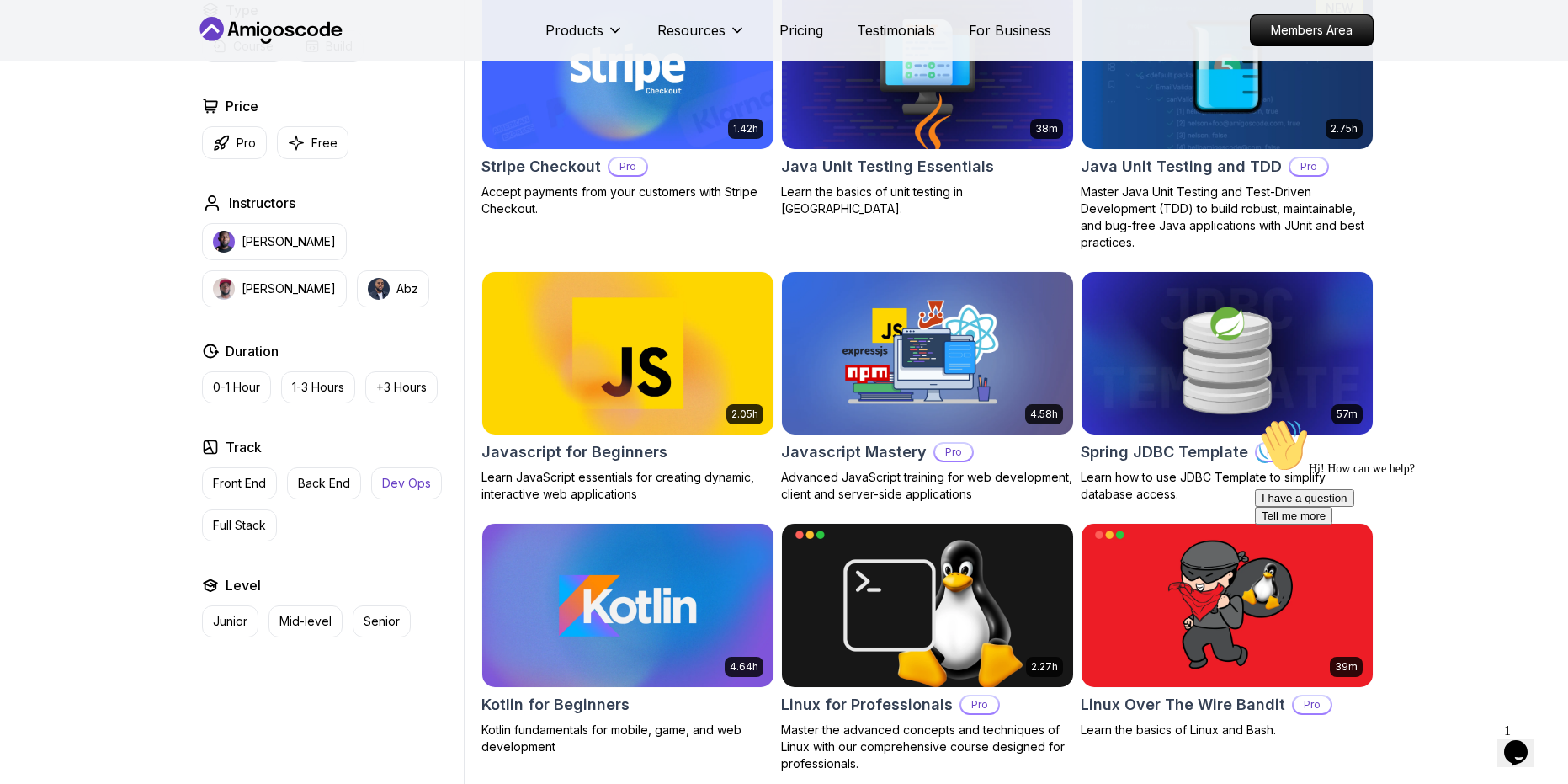
click at [400, 490] on p "Dev Ops" at bounding box center [406, 483] width 49 height 17
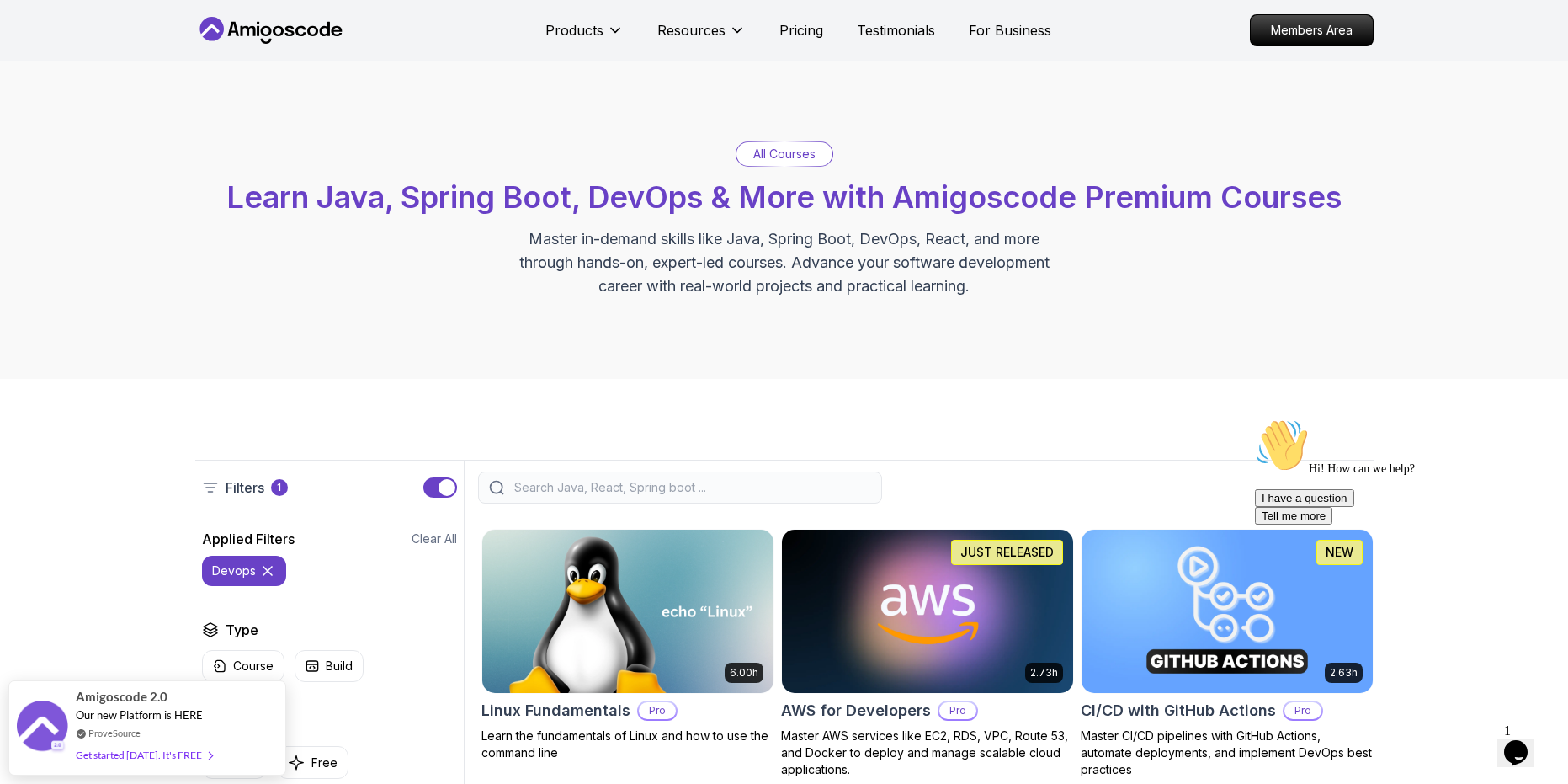
click at [252, 30] on icon at bounding box center [271, 30] width 152 height 27
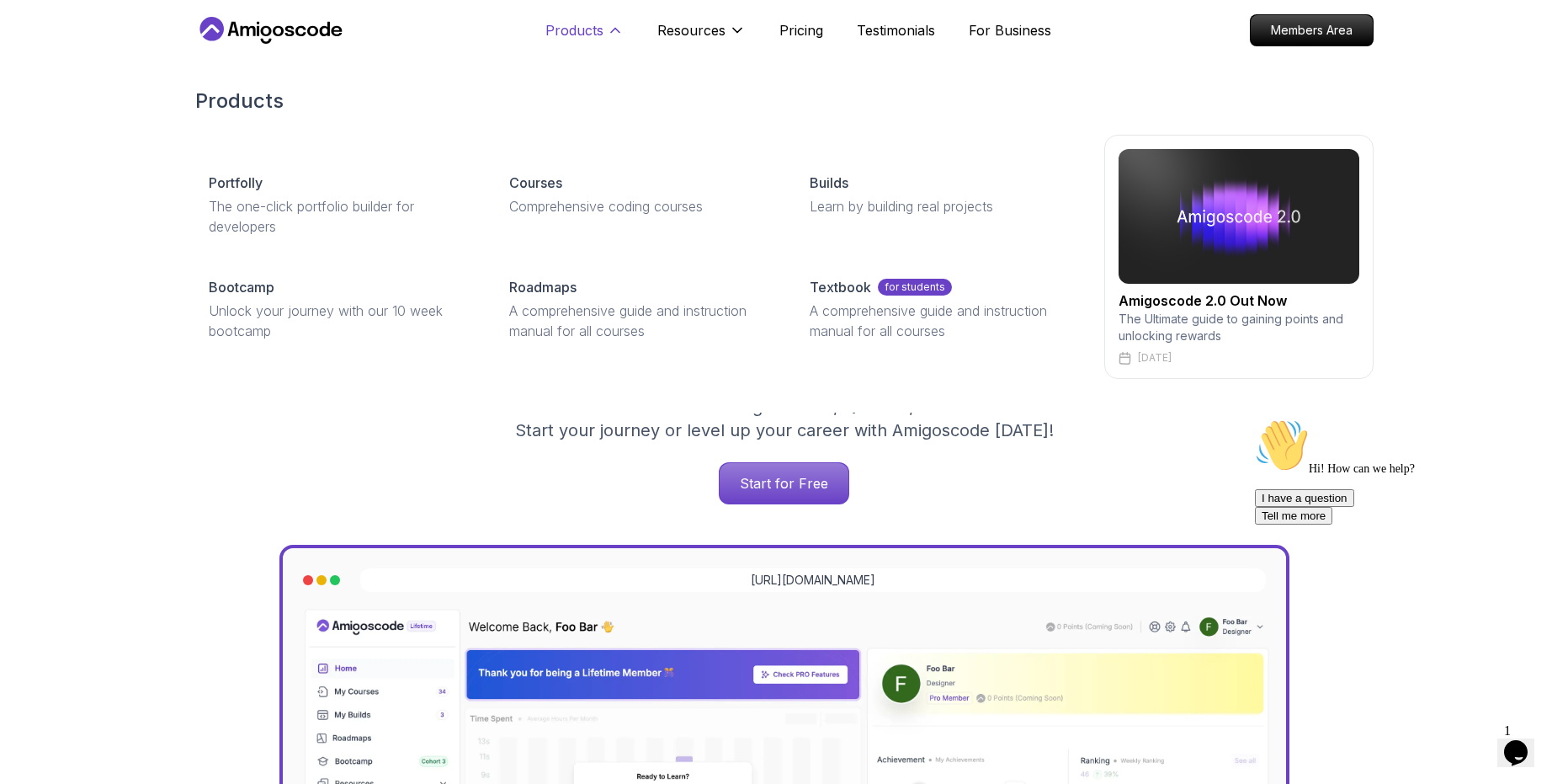
click at [591, 31] on p "Products" at bounding box center [574, 30] width 59 height 20
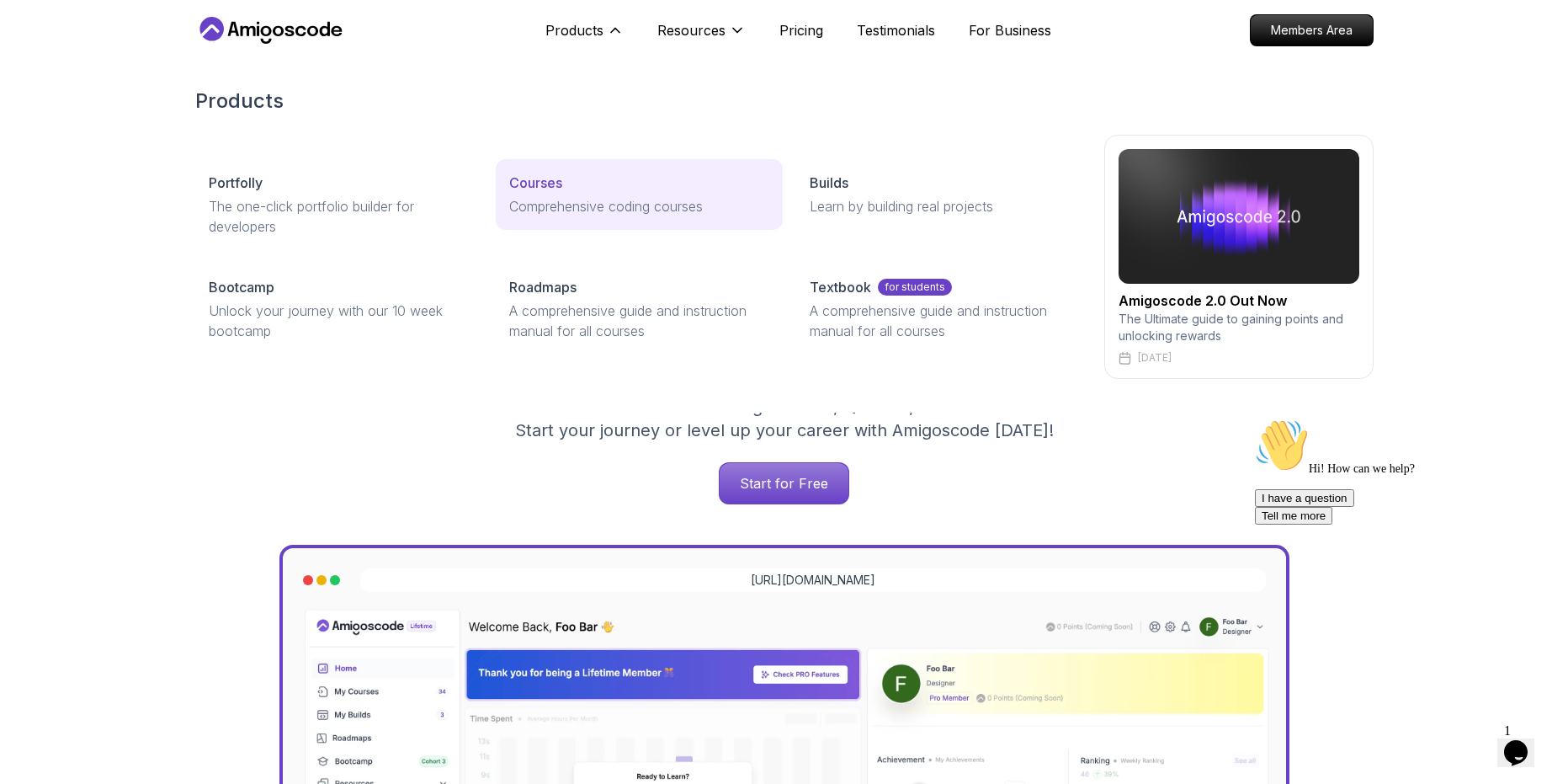
click at [529, 187] on p "Courses" at bounding box center [536, 183] width 53 height 20
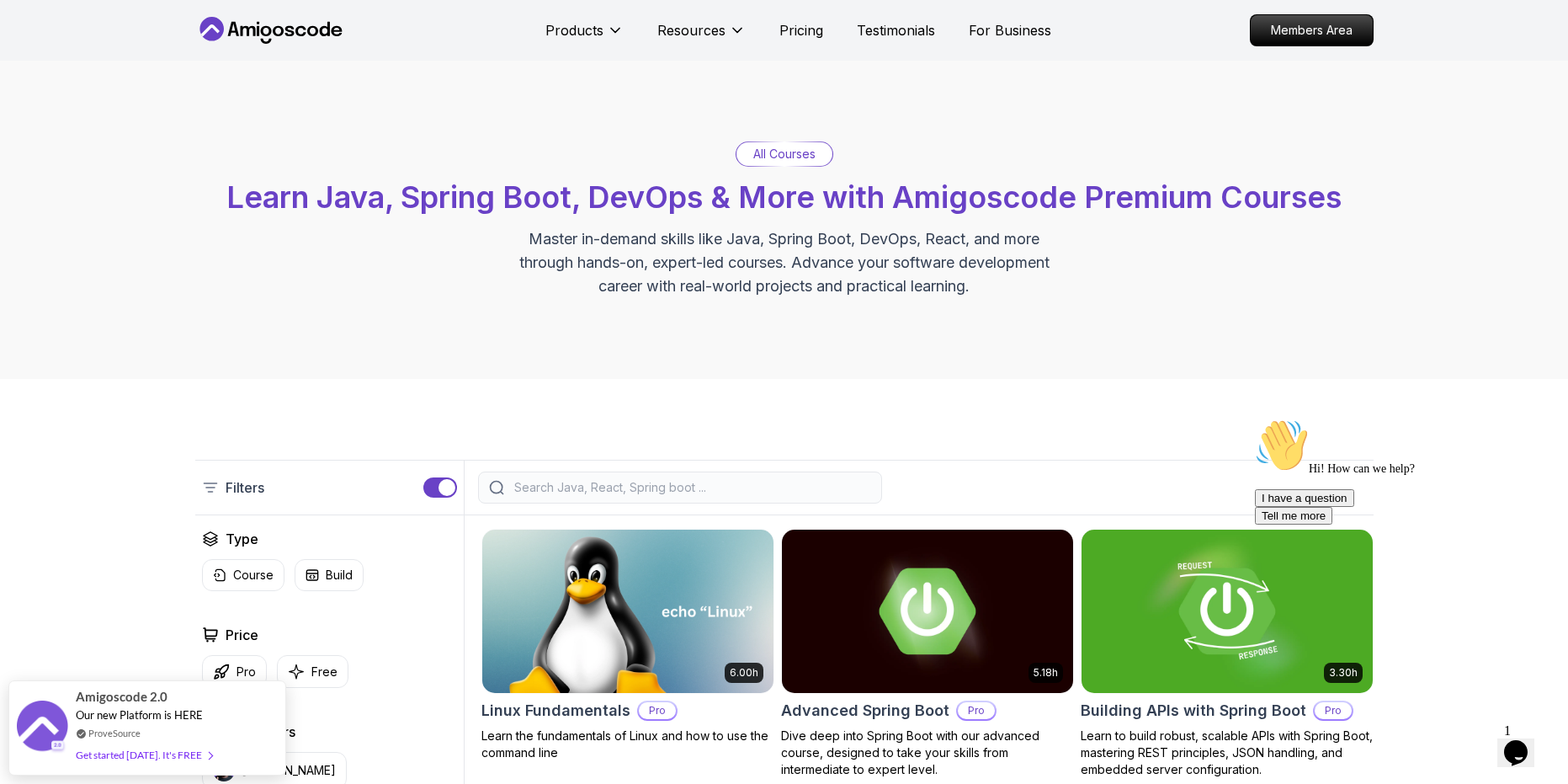
click at [747, 491] on input "search" at bounding box center [690, 487] width 360 height 17
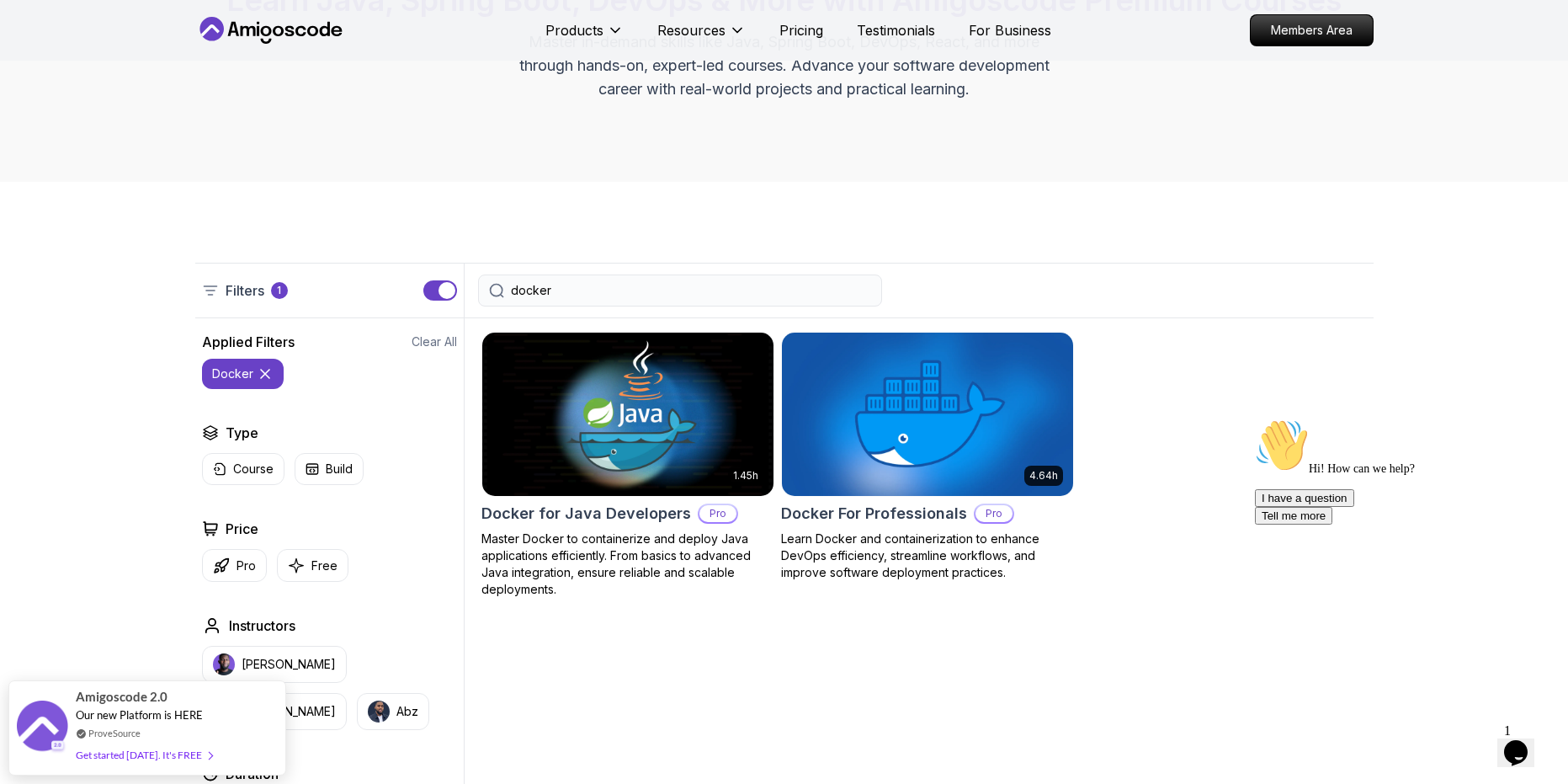
scroll to position [198, 0]
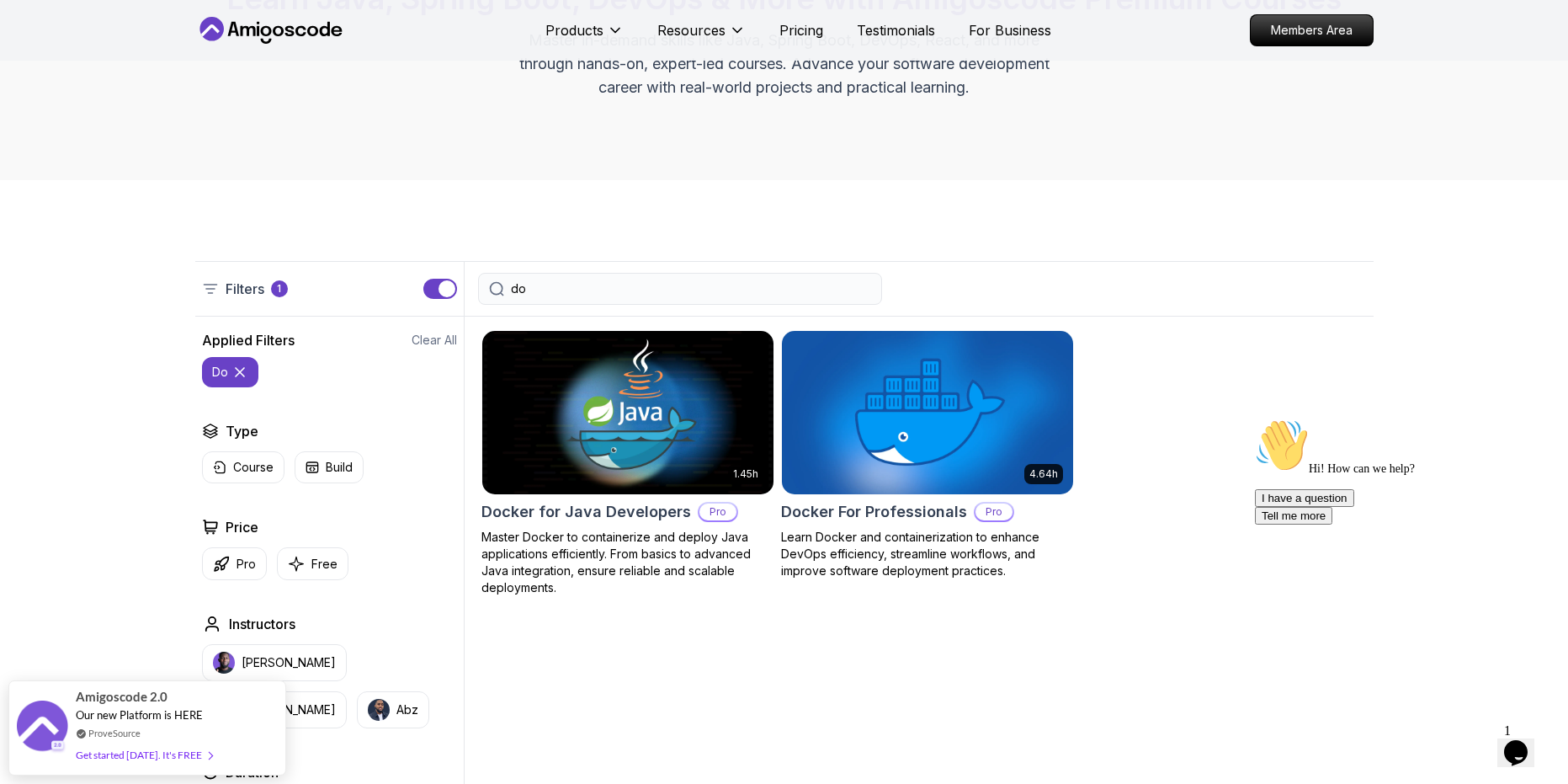
type input "d"
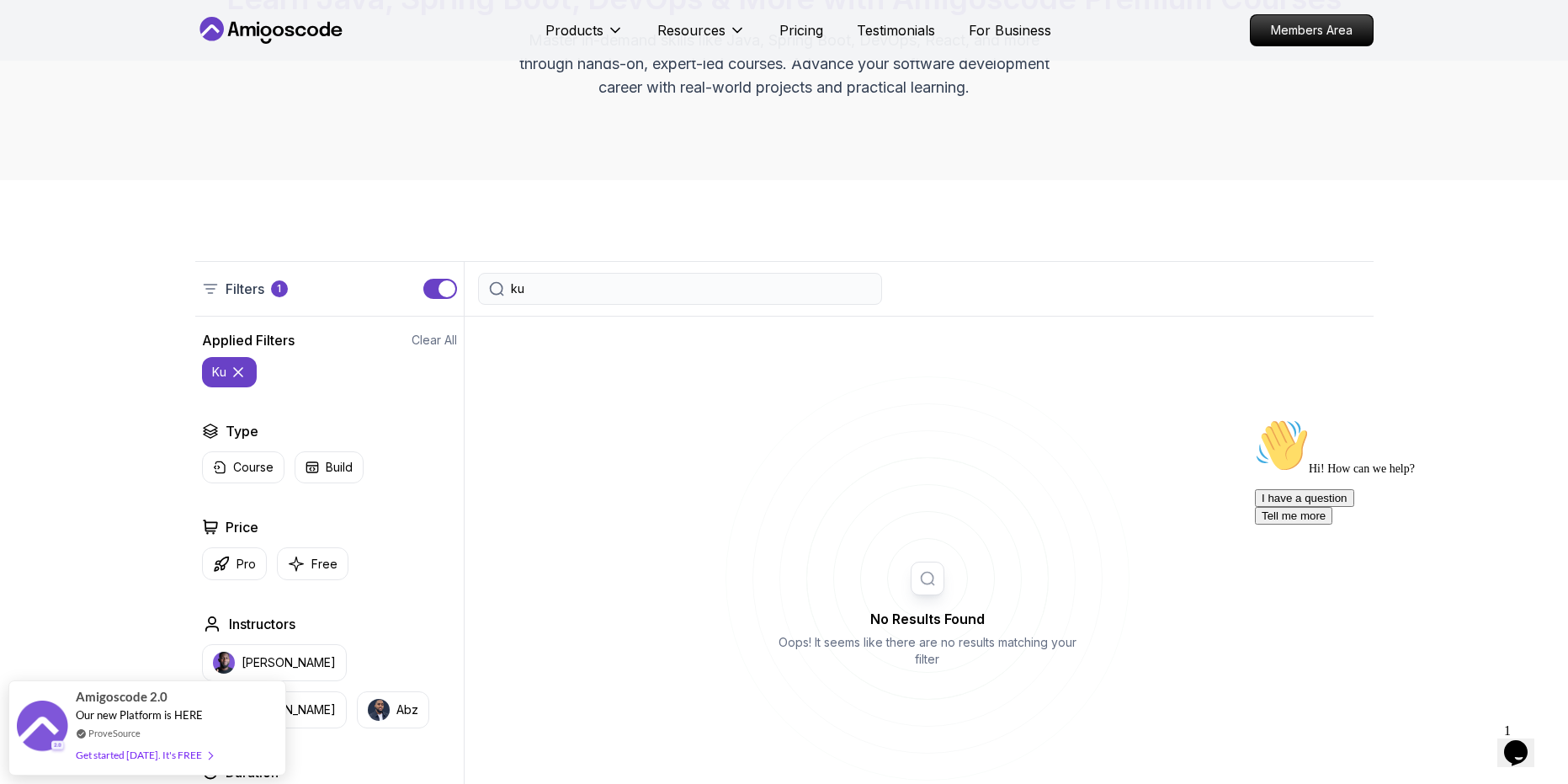
type input "kur"
type input "k"
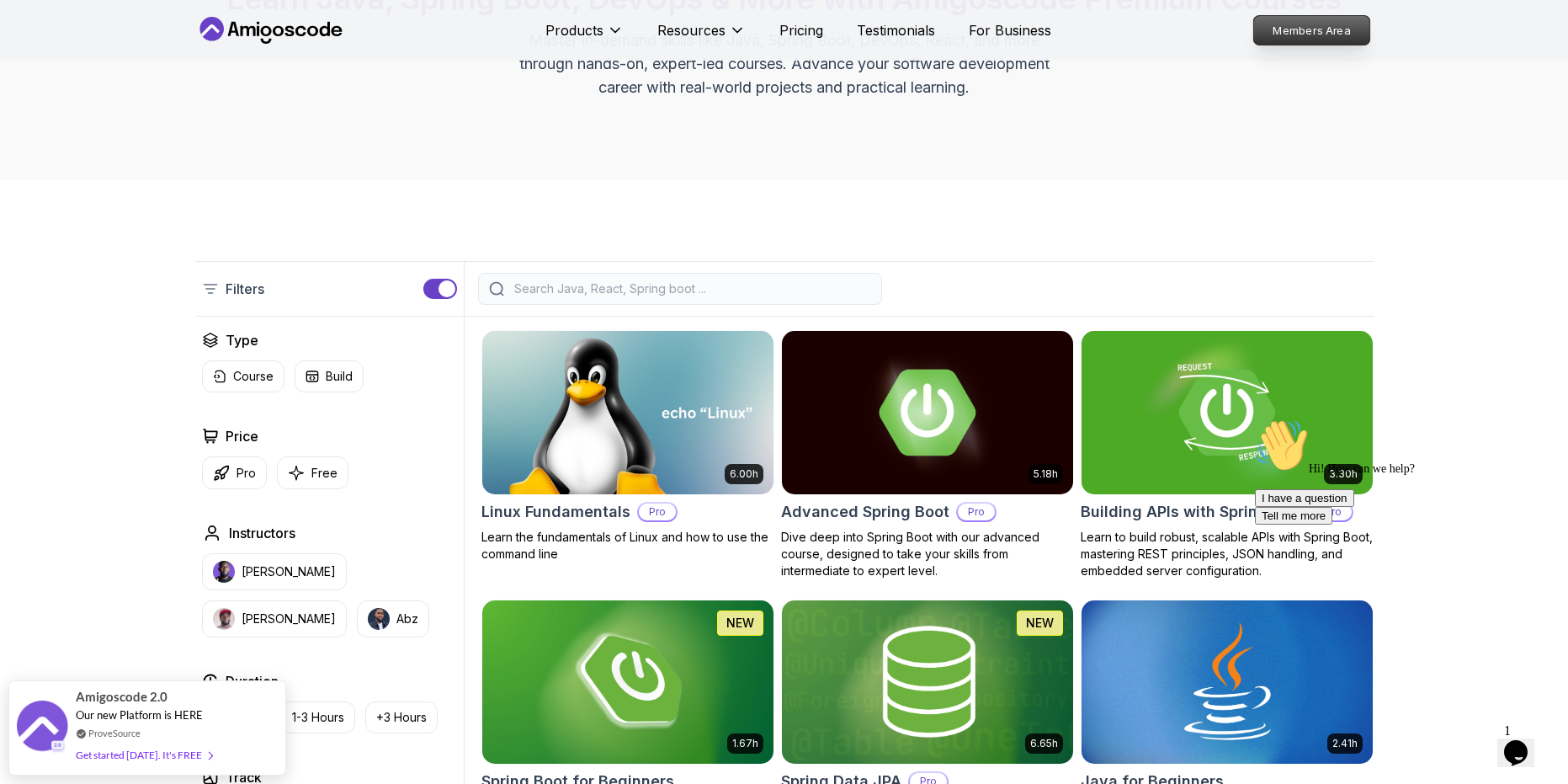
click at [1311, 36] on p "Members Area" at bounding box center [1311, 30] width 116 height 29
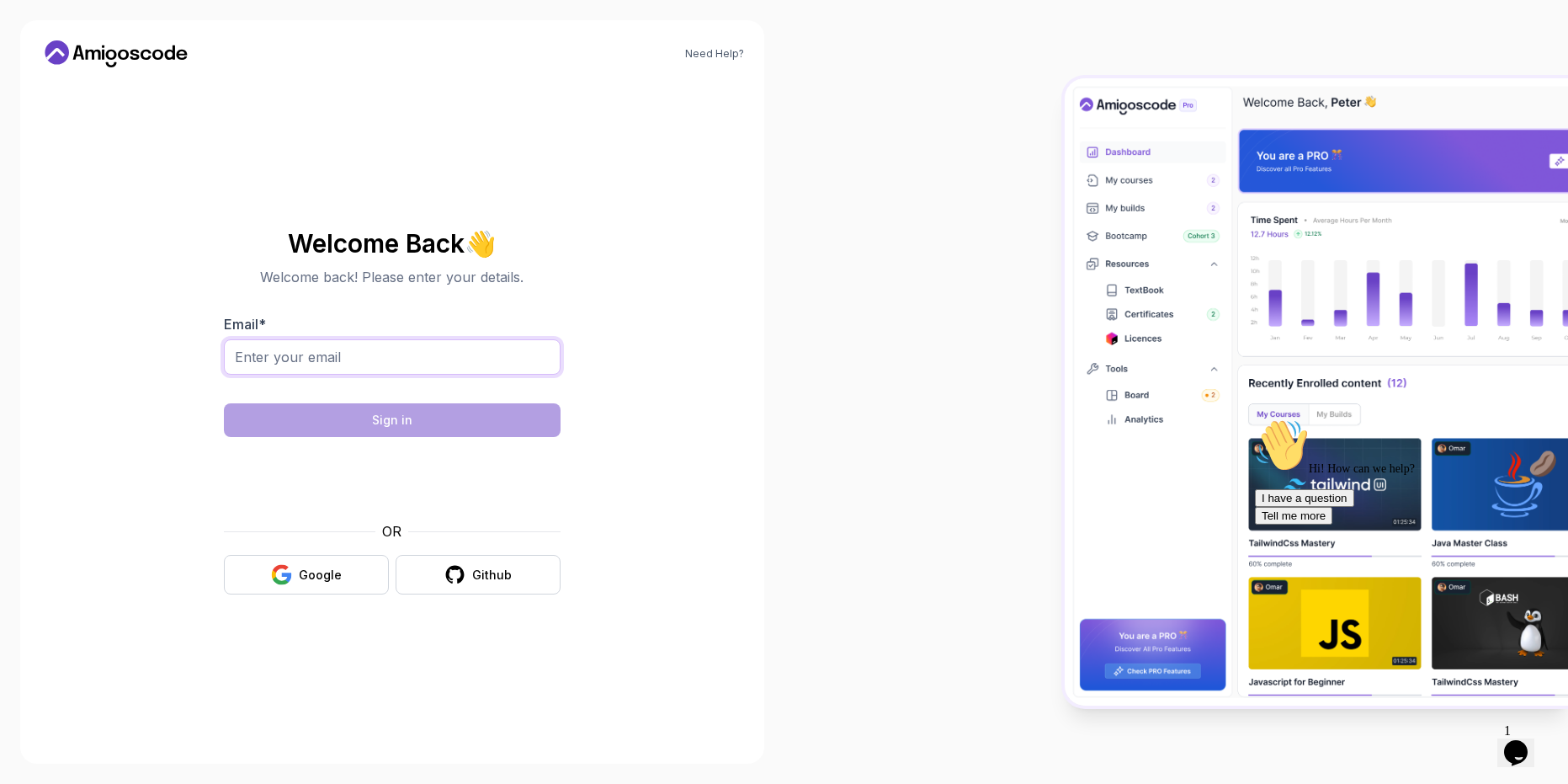
click at [458, 364] on input "Email *" at bounding box center [393, 357] width 337 height 36
type input "amahmood111@hotmail.com"
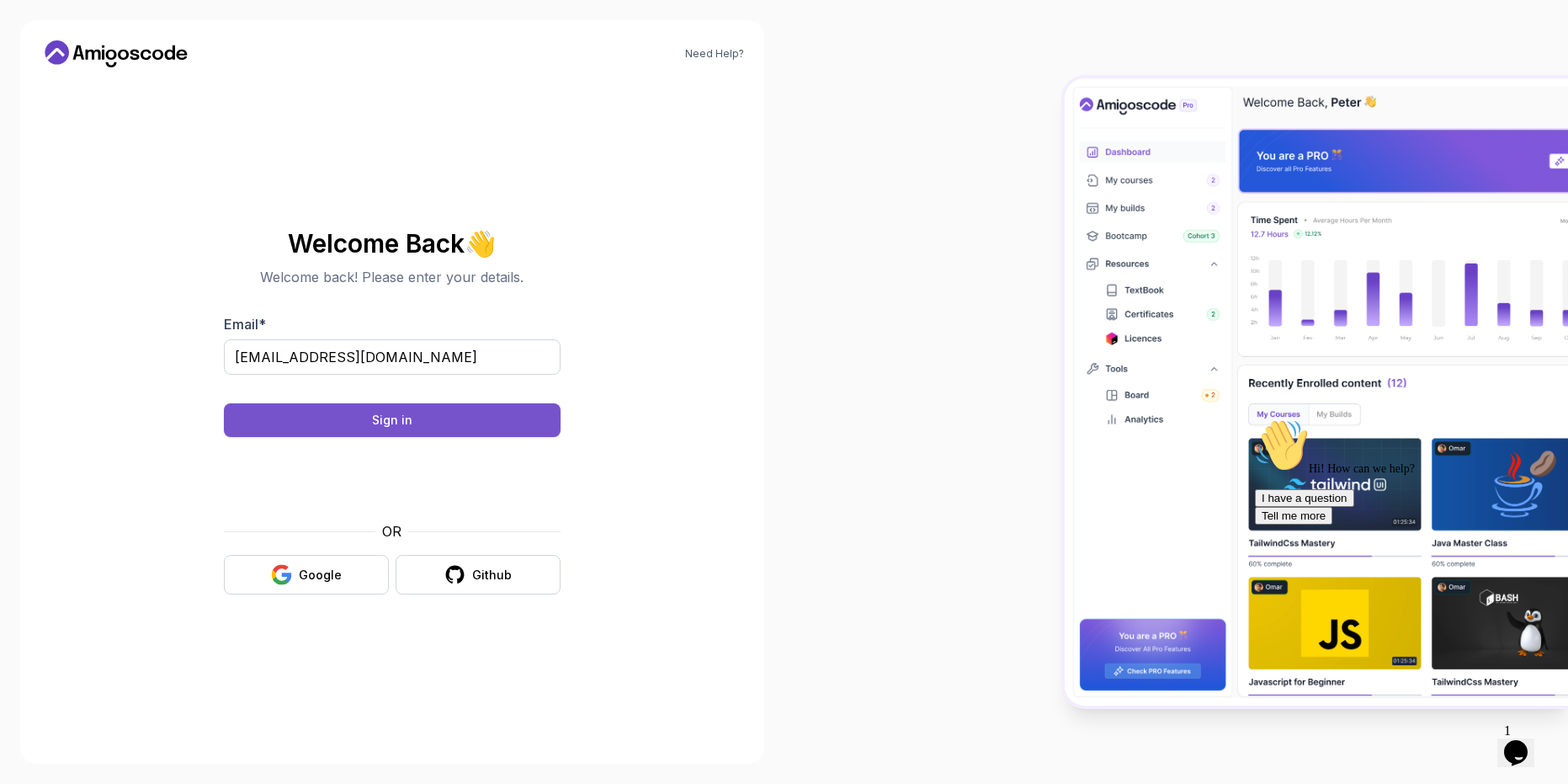
click at [423, 417] on button "Sign in" at bounding box center [393, 421] width 337 height 34
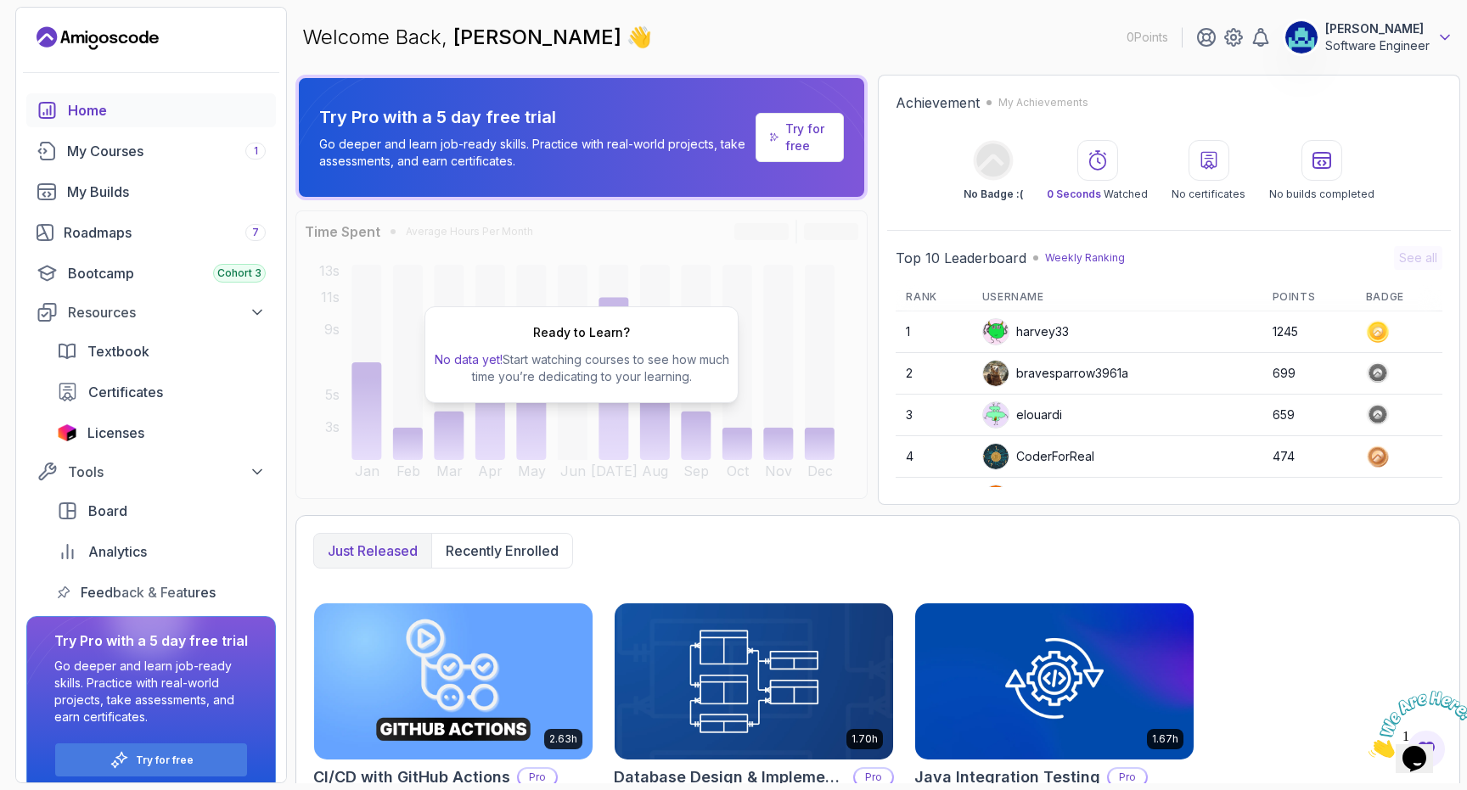
click at [1438, 35] on icon at bounding box center [1444, 37] width 17 height 17
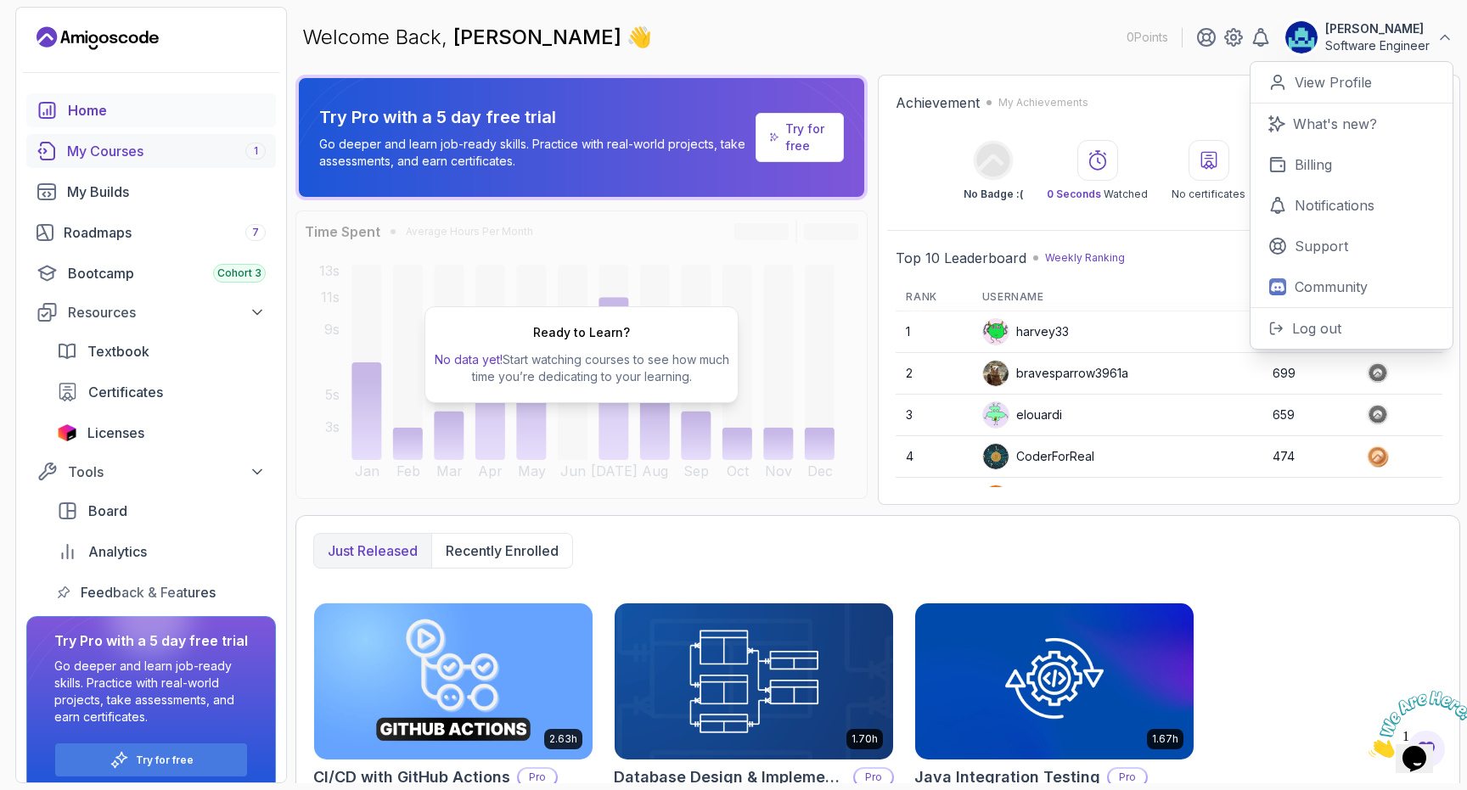
click at [197, 158] on div "My Courses 1" at bounding box center [166, 151] width 199 height 20
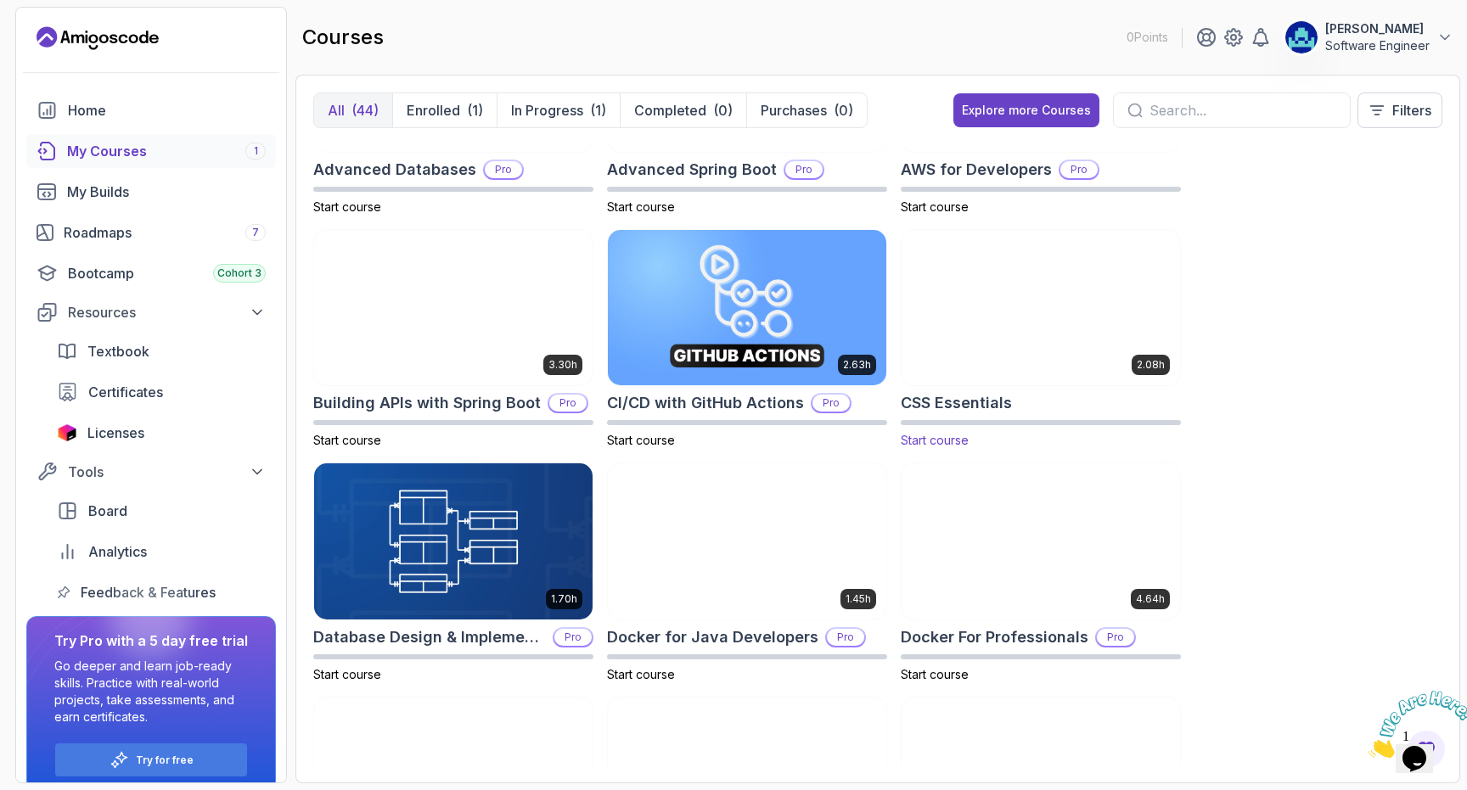
scroll to position [144, 0]
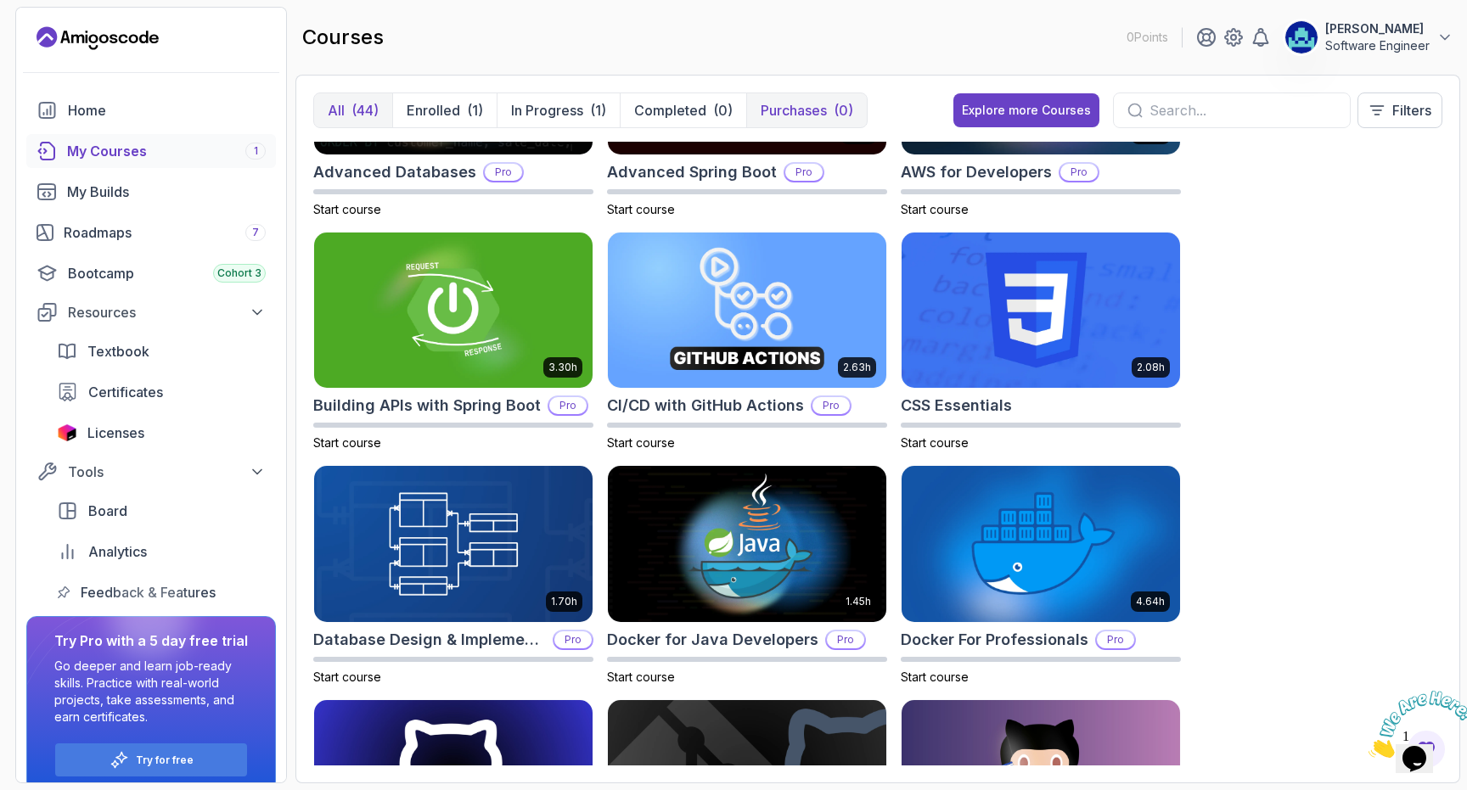
click at [788, 104] on p "Purchases" at bounding box center [793, 110] width 66 height 20
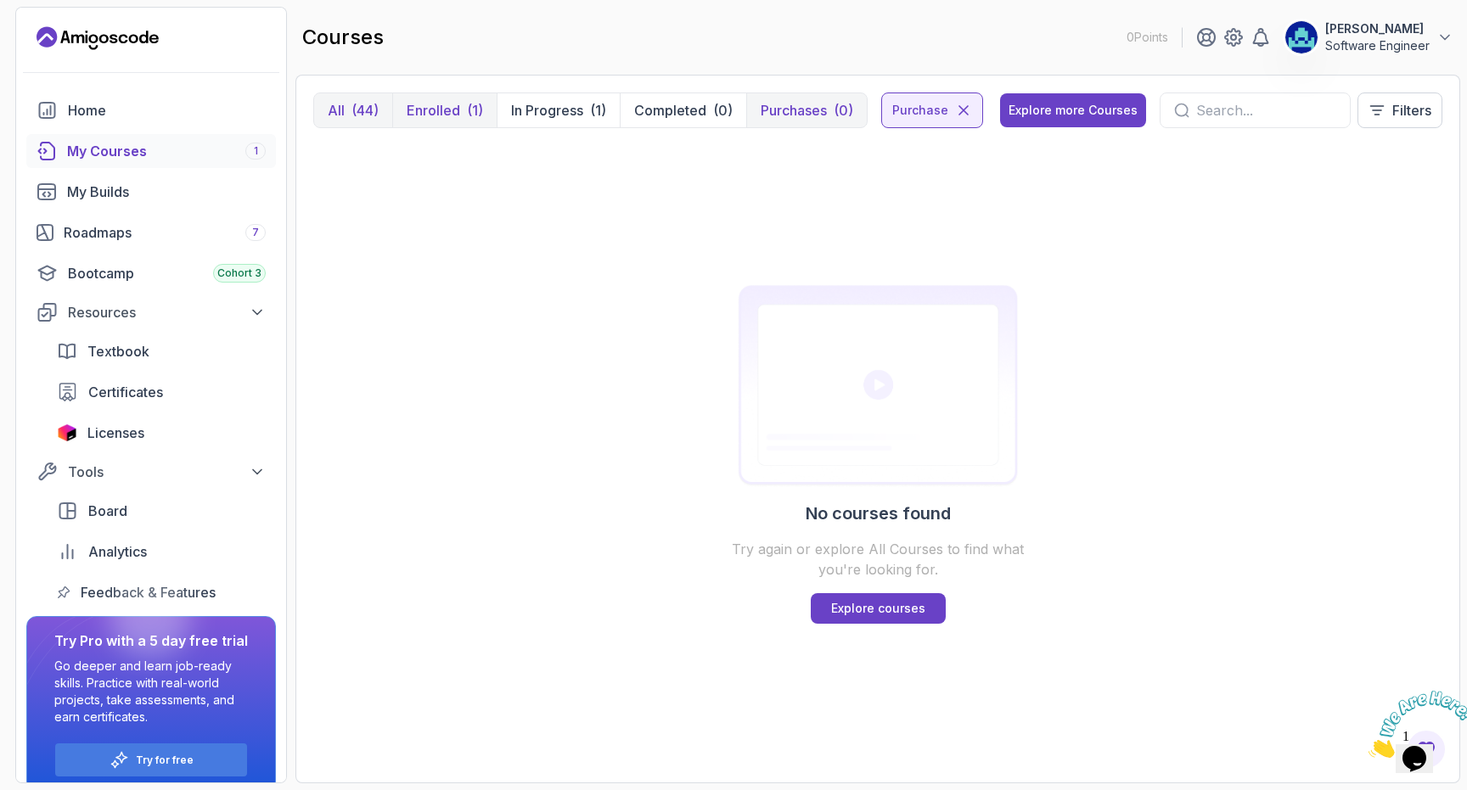
click at [455, 115] on p "Enrolled" at bounding box center [433, 110] width 53 height 20
click at [457, 115] on p "Enrolled" at bounding box center [433, 110] width 53 height 20
click at [558, 115] on p "In Progress" at bounding box center [547, 110] width 72 height 20
click at [956, 115] on icon at bounding box center [963, 110] width 17 height 17
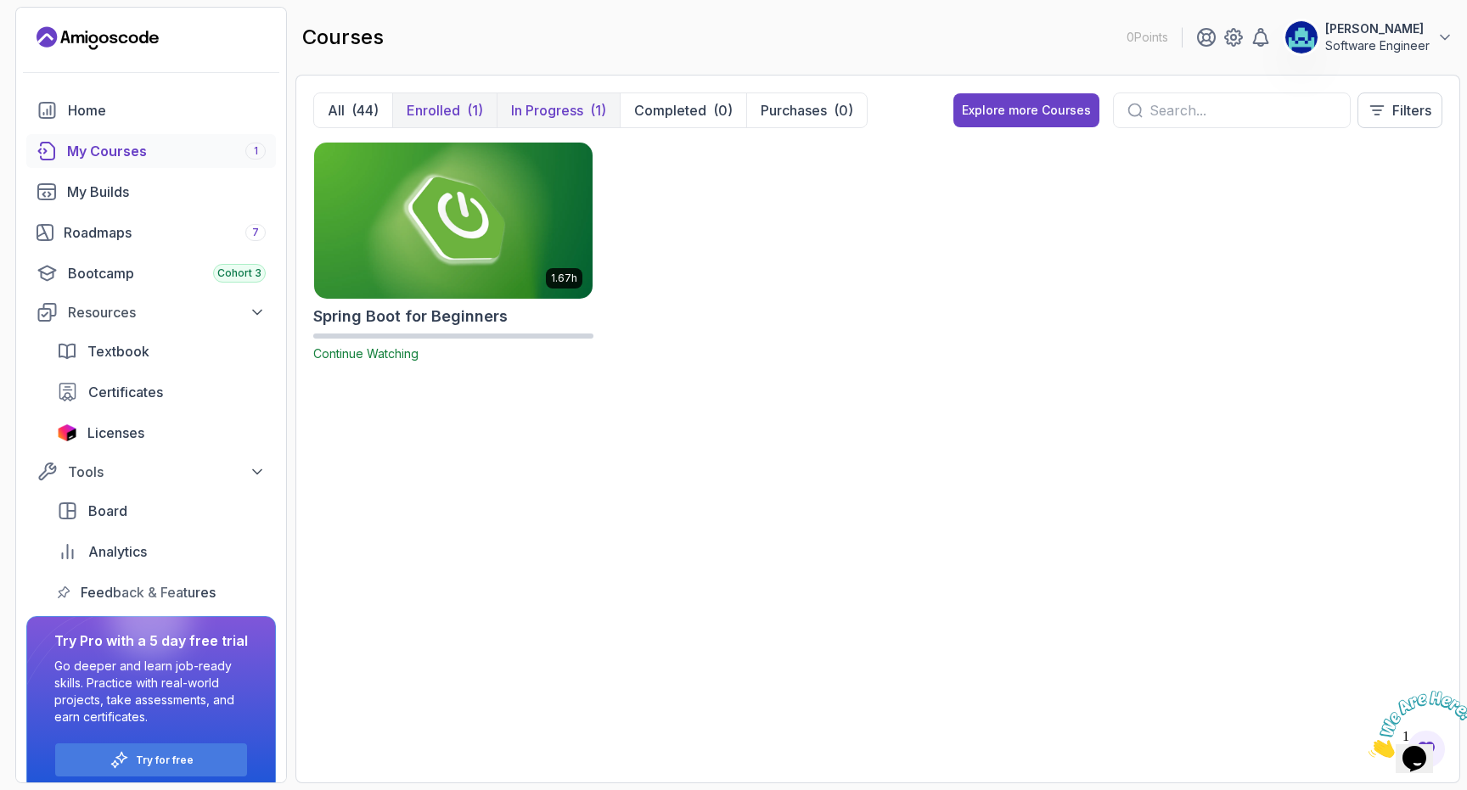
click at [459, 109] on p "Enrolled" at bounding box center [433, 110] width 53 height 20
click at [585, 113] on button "In Progress (1)" at bounding box center [558, 110] width 123 height 34
click at [360, 104] on div "(44)" at bounding box center [364, 110] width 27 height 20
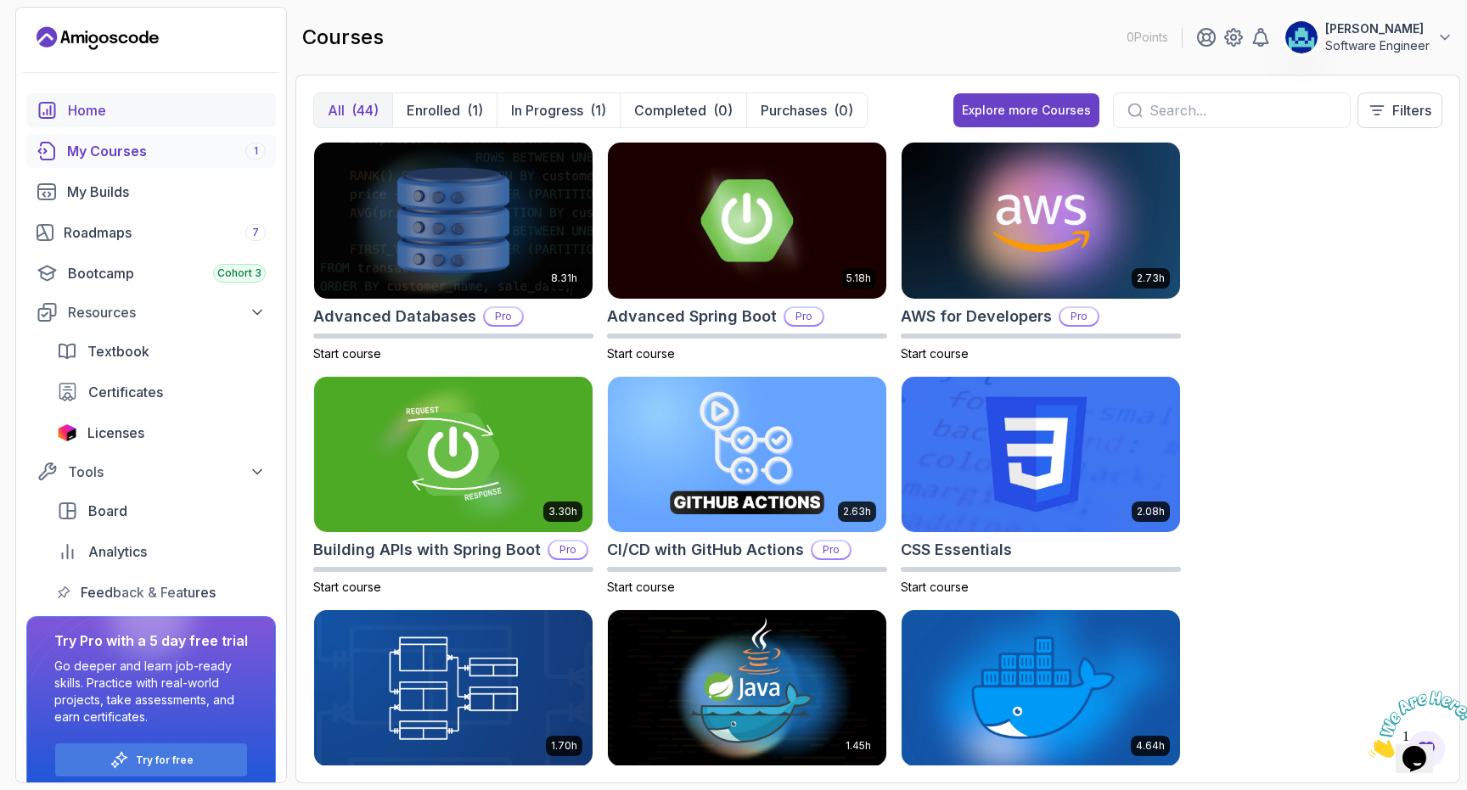
click at [123, 117] on div "Home" at bounding box center [167, 110] width 198 height 20
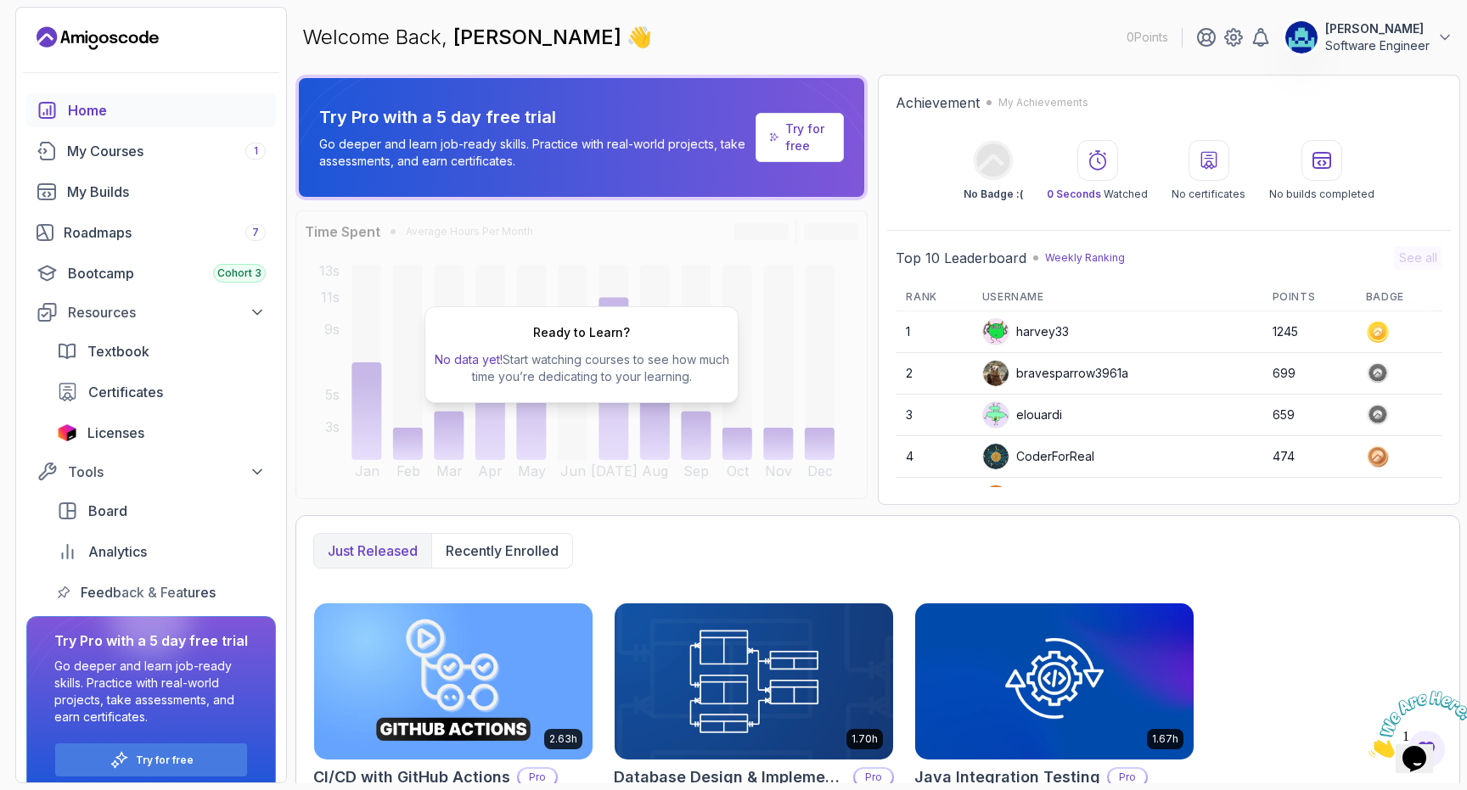
click at [1075, 29] on div "Welcome Back, Afzal Mahmood 👋 0 Points Afzal Mahmood Software Engineer" at bounding box center [877, 37] width 1165 height 61
click at [1290, 42] on img at bounding box center [1301, 37] width 34 height 34
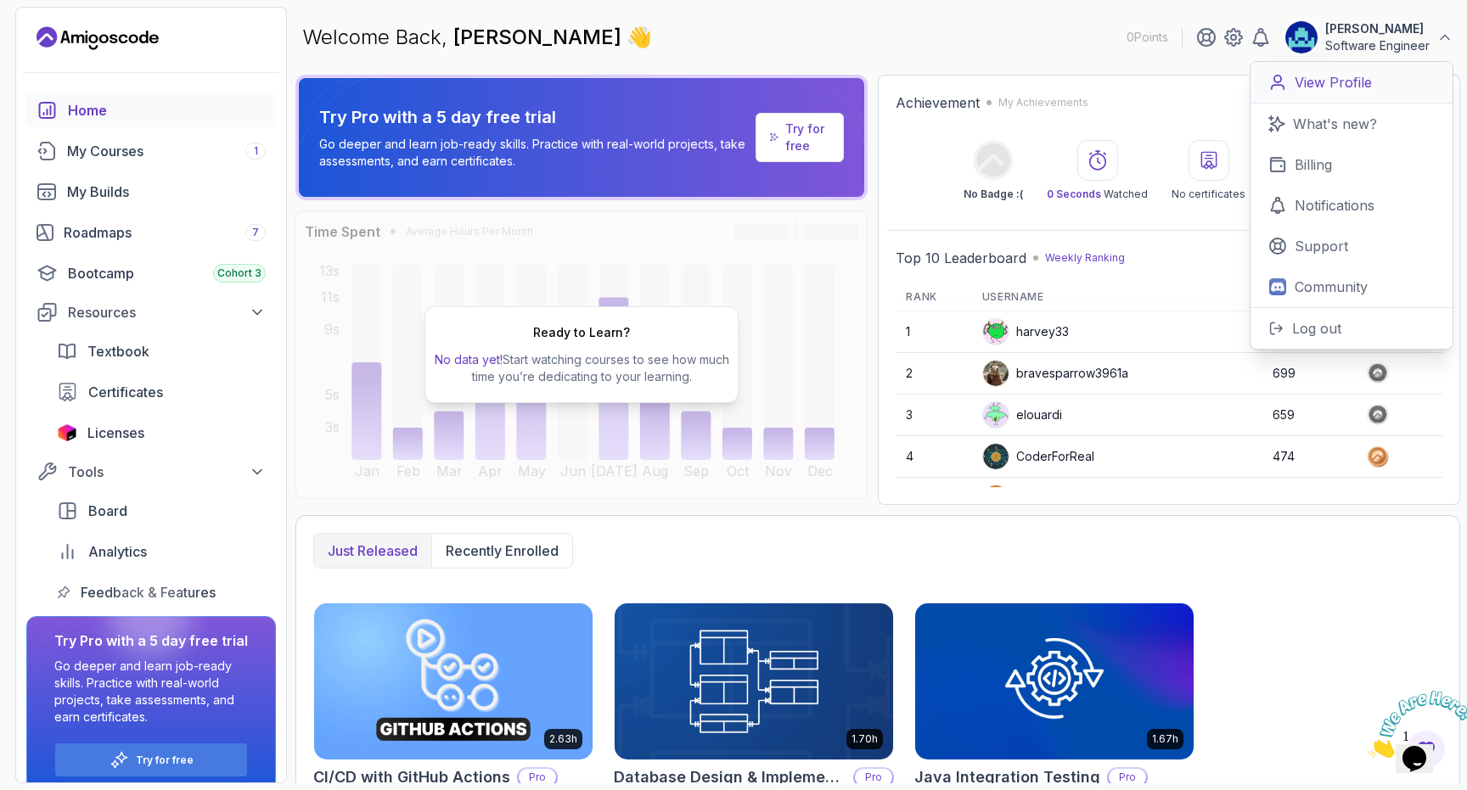
click at [1319, 76] on p "View Profile" at bounding box center [1332, 82] width 77 height 20
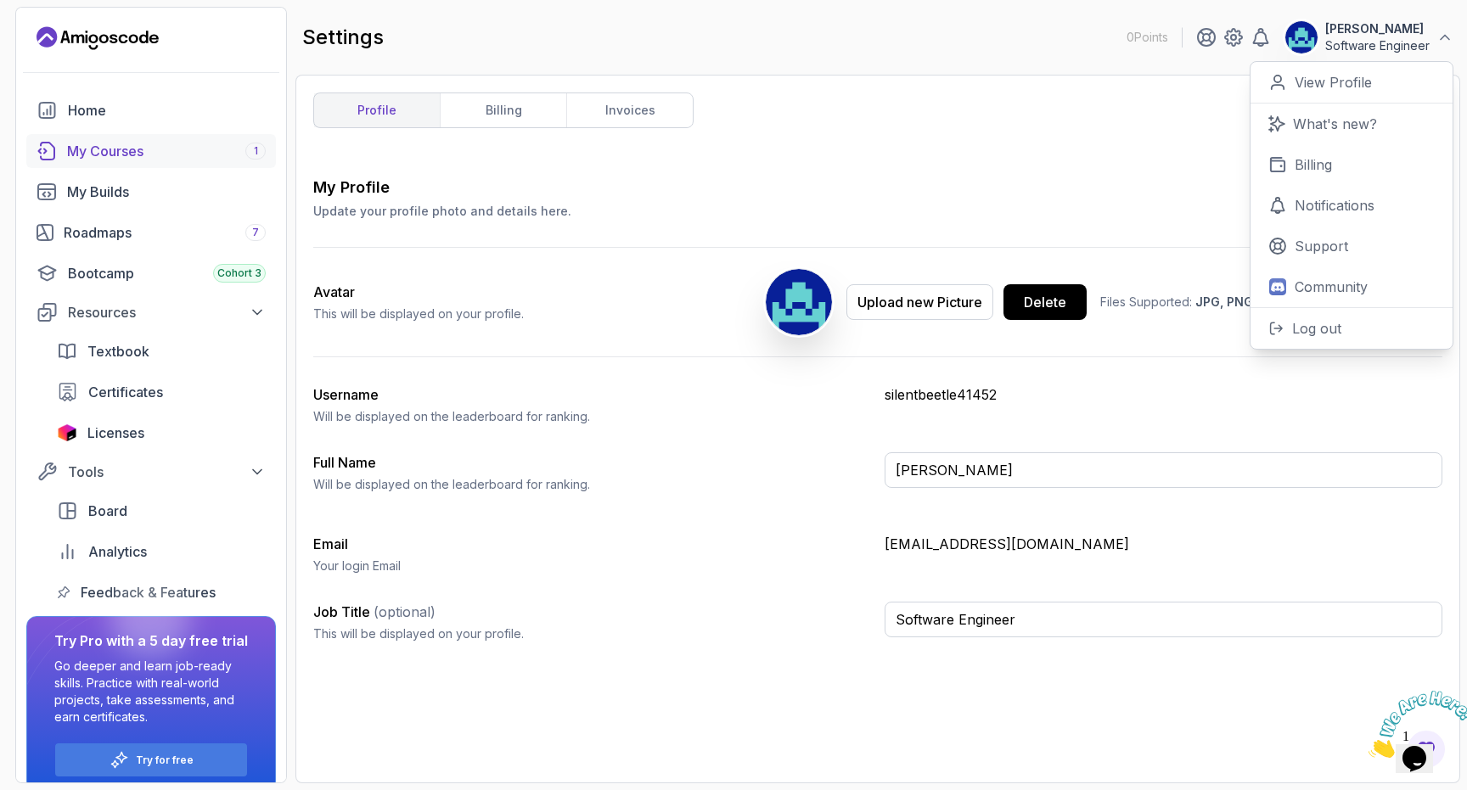
click at [198, 153] on div "My Courses 1" at bounding box center [166, 151] width 199 height 20
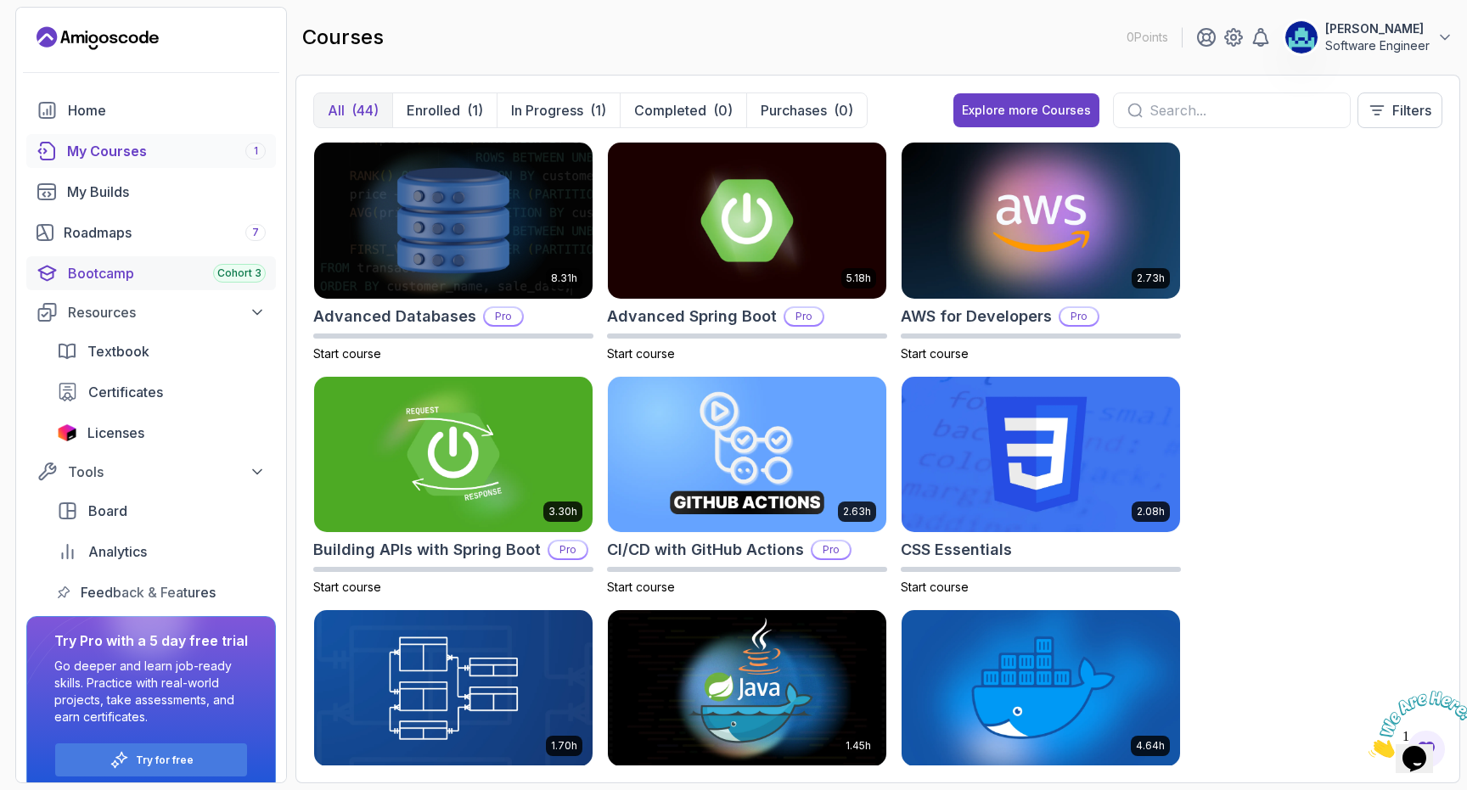
scroll to position [20, 0]
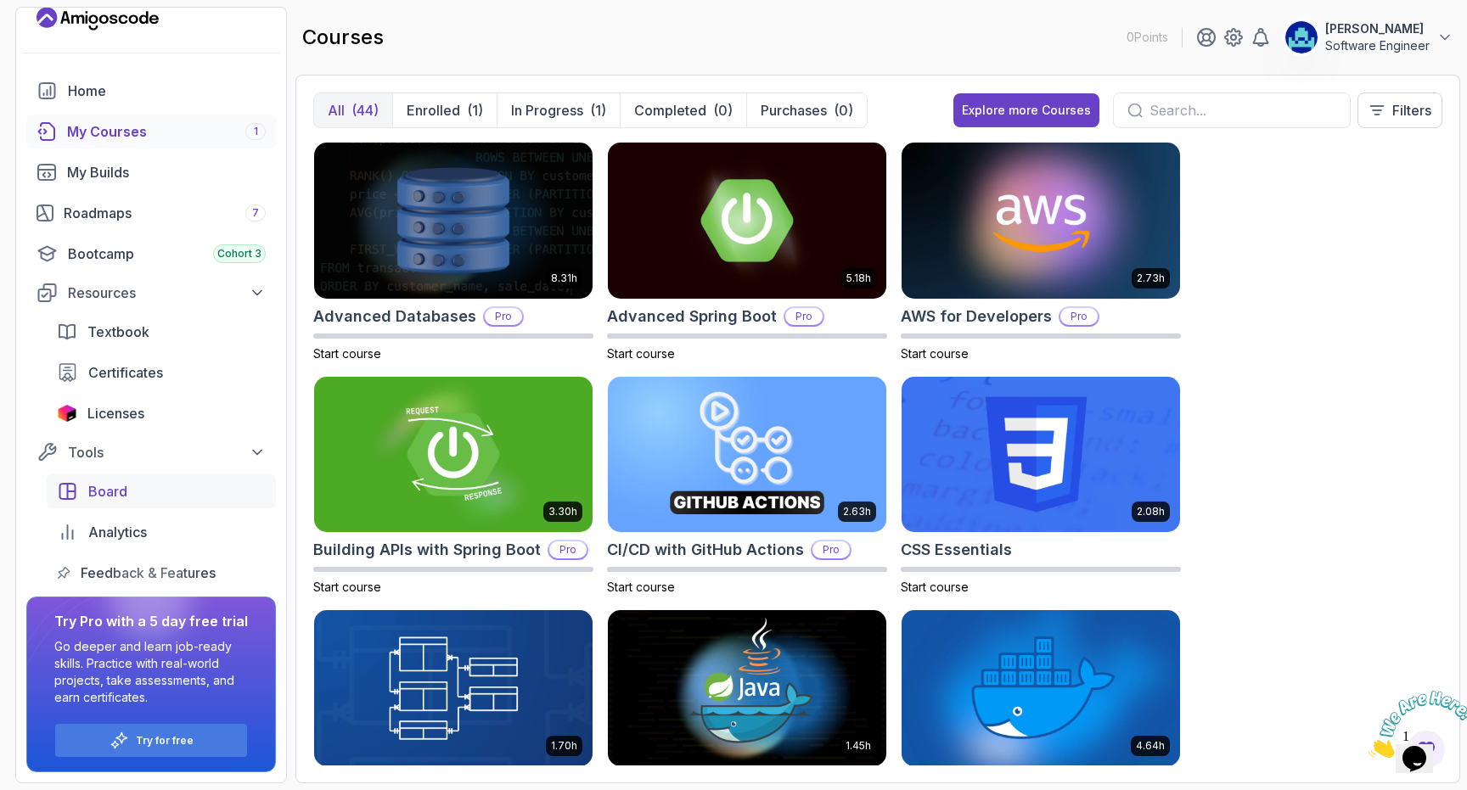
click at [137, 491] on div "Board" at bounding box center [176, 491] width 177 height 20
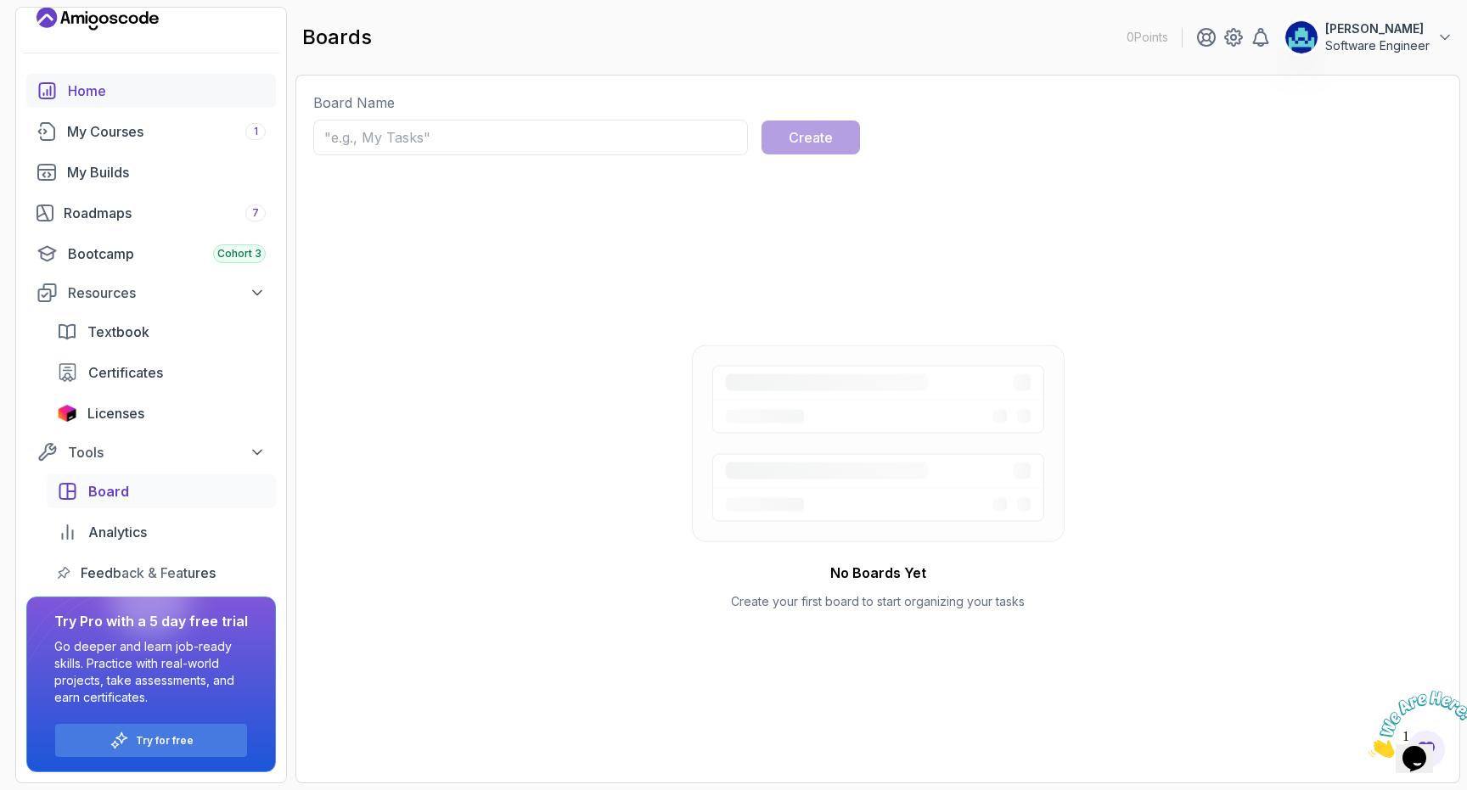
click at [132, 96] on div "Home" at bounding box center [167, 91] width 198 height 20
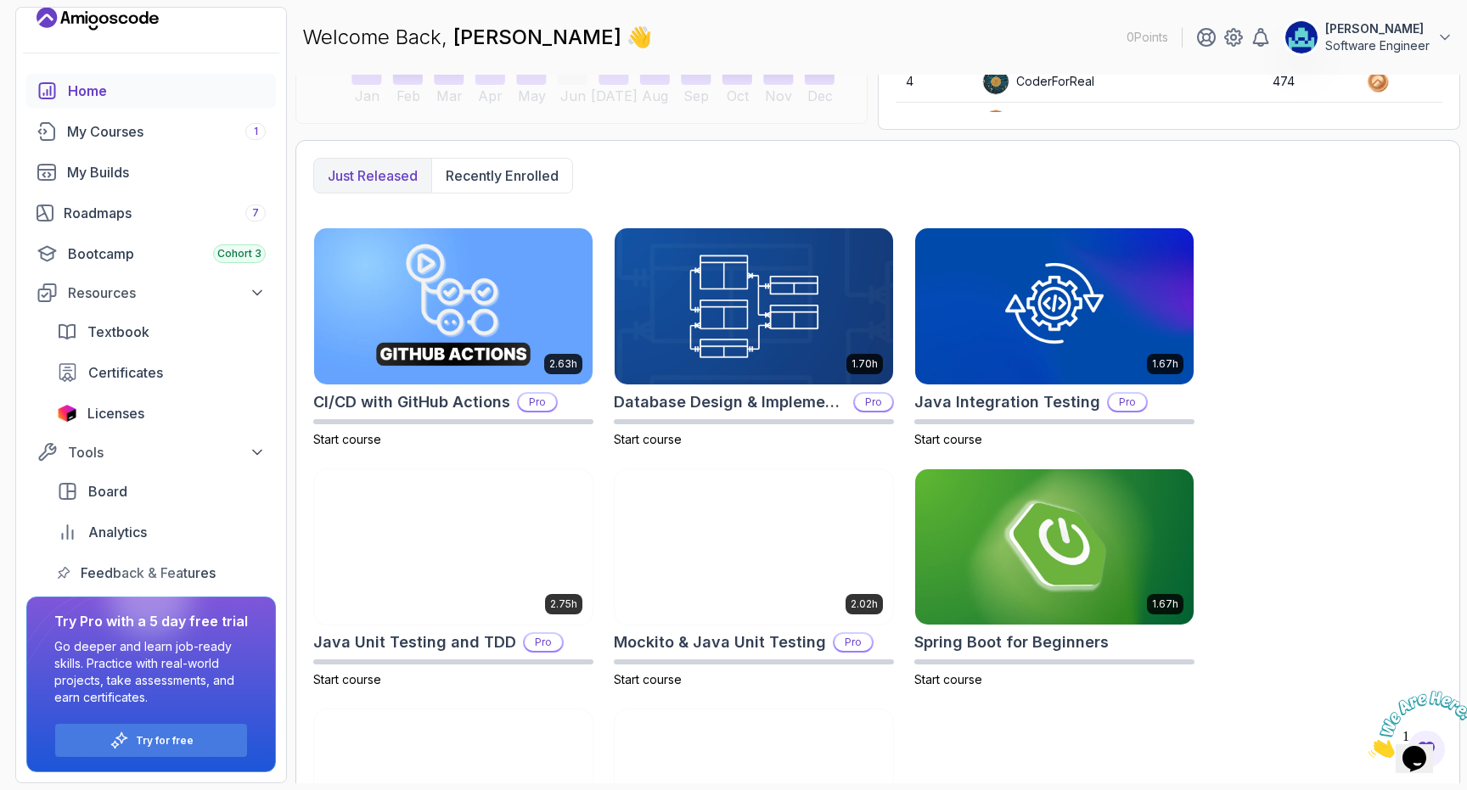
scroll to position [407, 0]
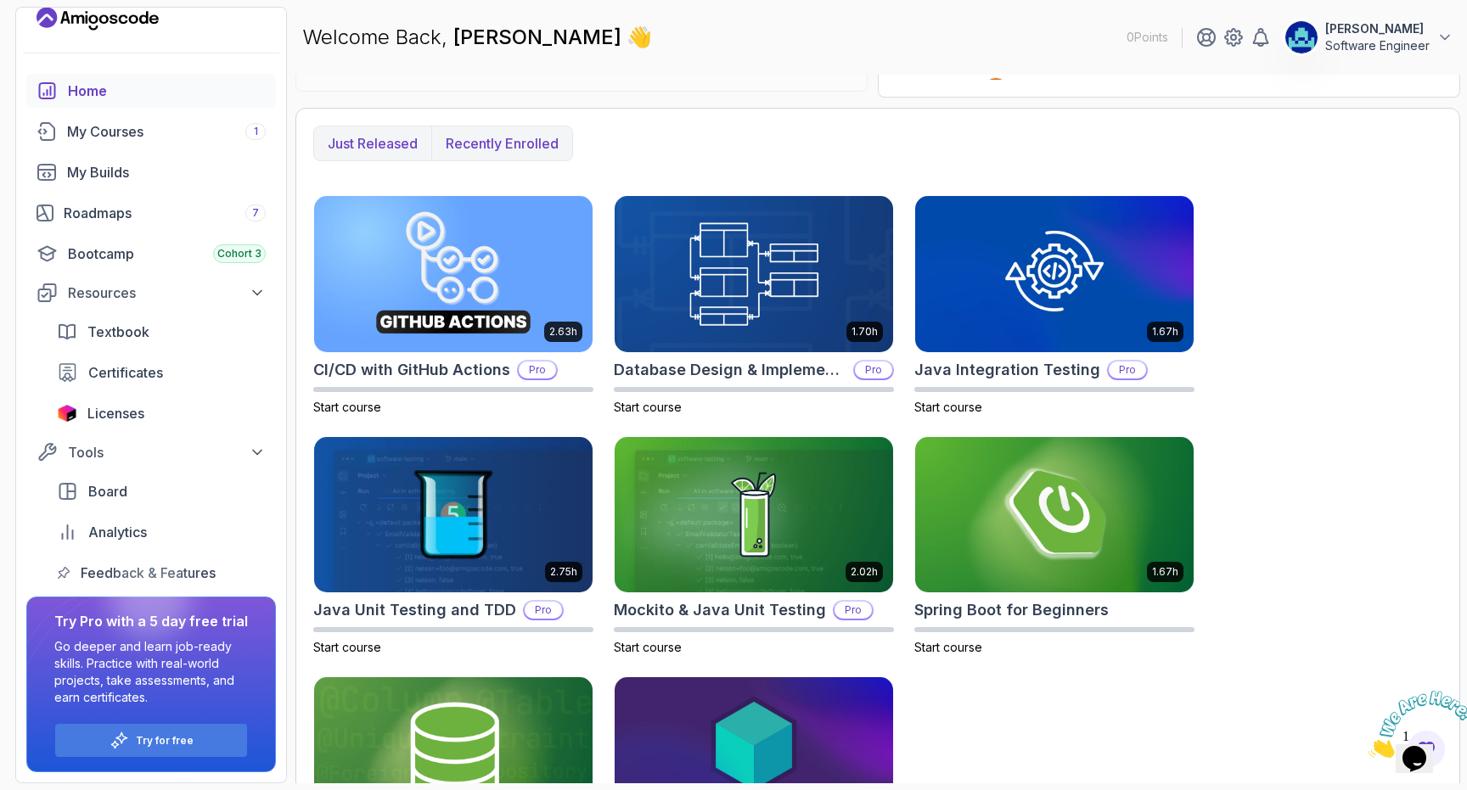
click at [497, 149] on p "Recently enrolled" at bounding box center [502, 143] width 113 height 20
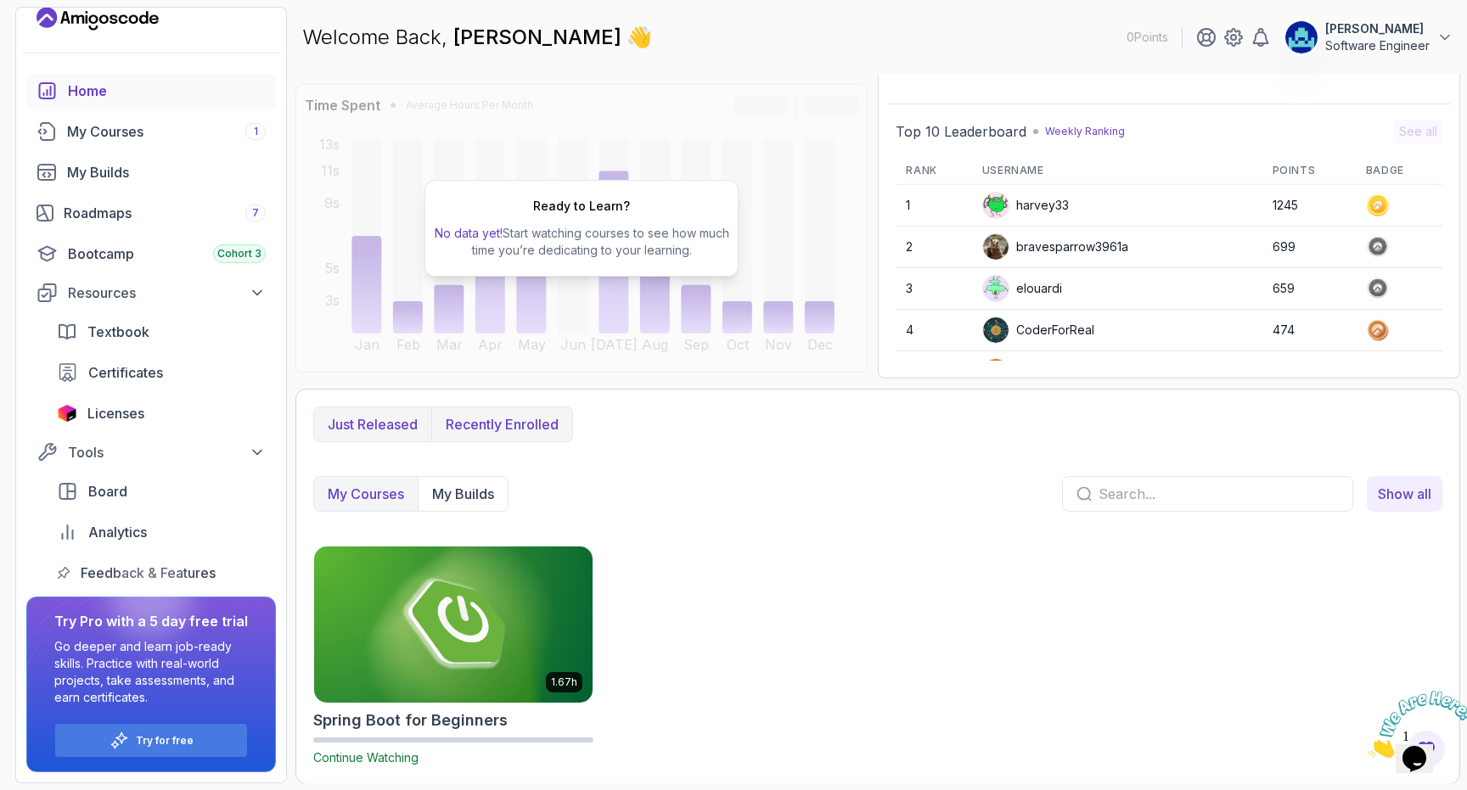
click at [344, 419] on p "Just released" at bounding box center [373, 424] width 90 height 20
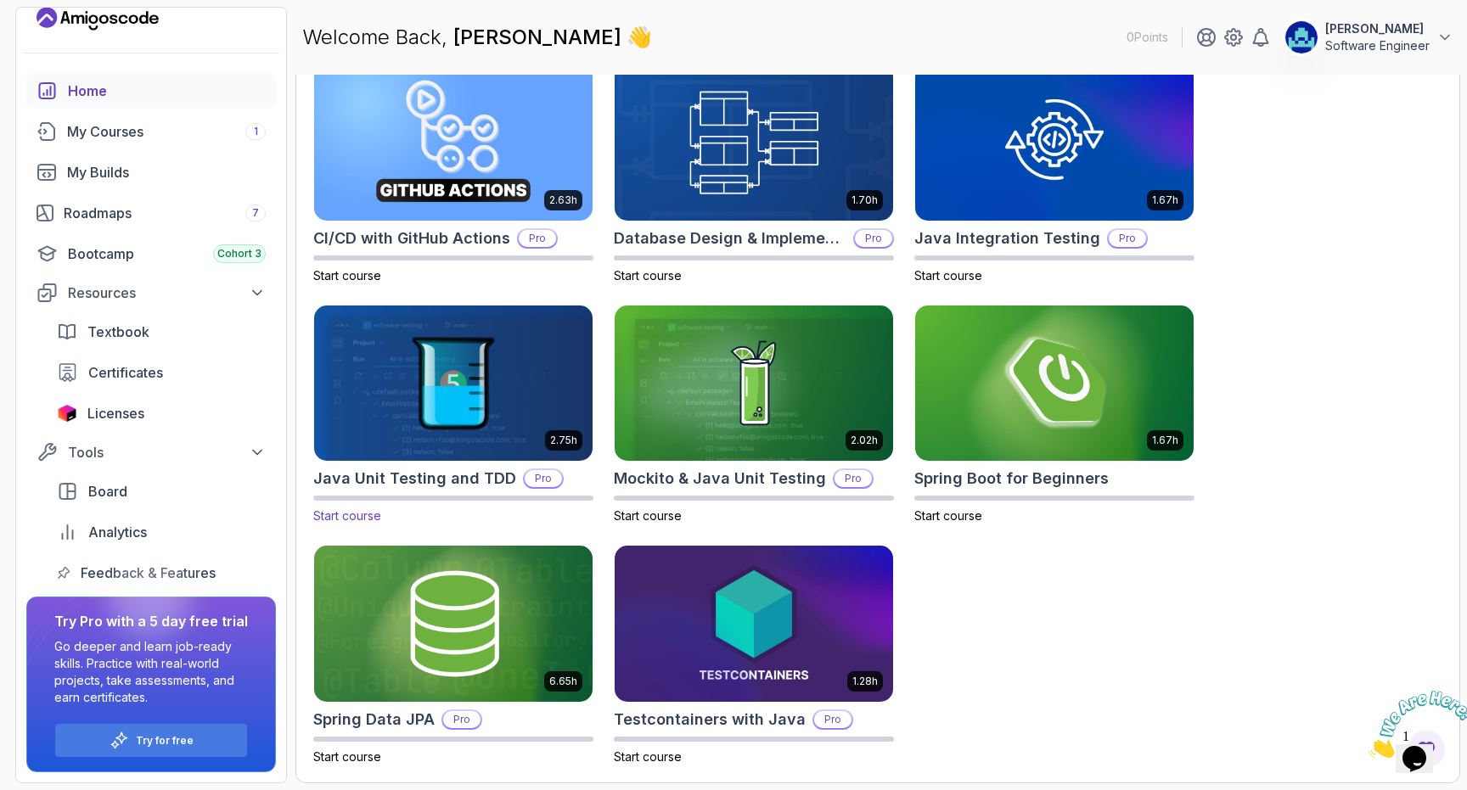
scroll to position [0, 0]
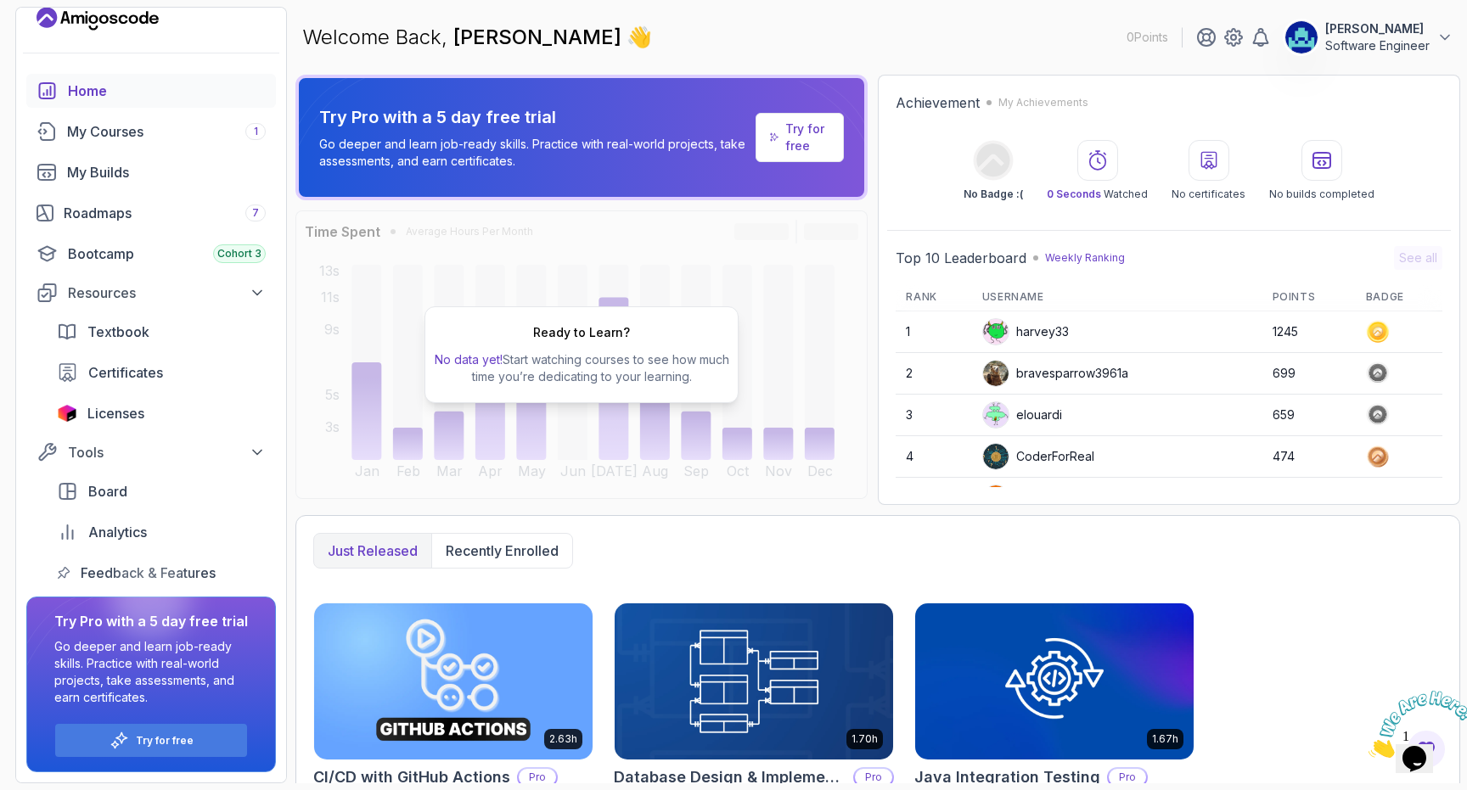
click at [132, 83] on div "Home" at bounding box center [167, 91] width 198 height 20
click at [1230, 38] on icon at bounding box center [1233, 37] width 20 height 20
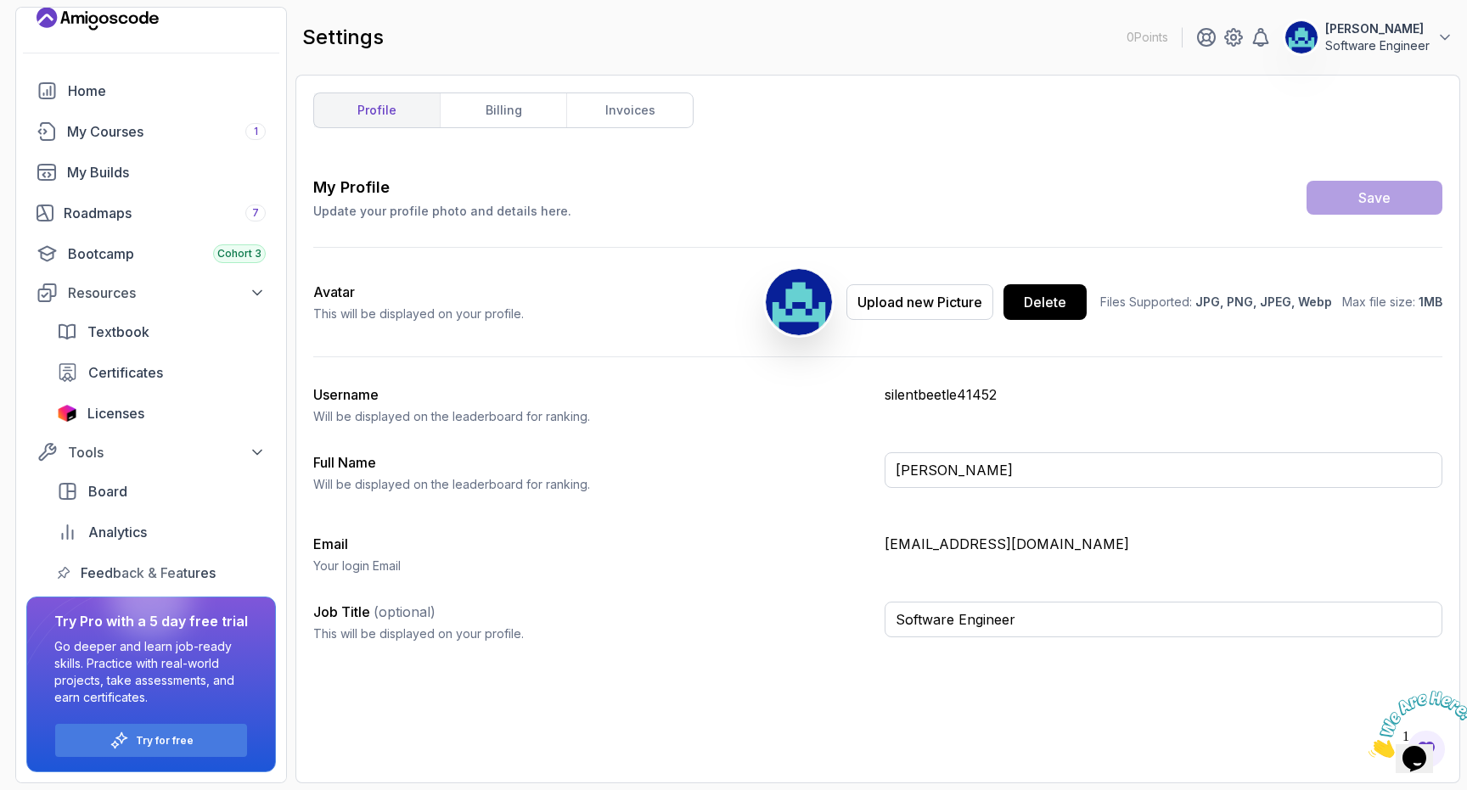
click at [1425, 750] on img at bounding box center [1420, 724] width 105 height 67
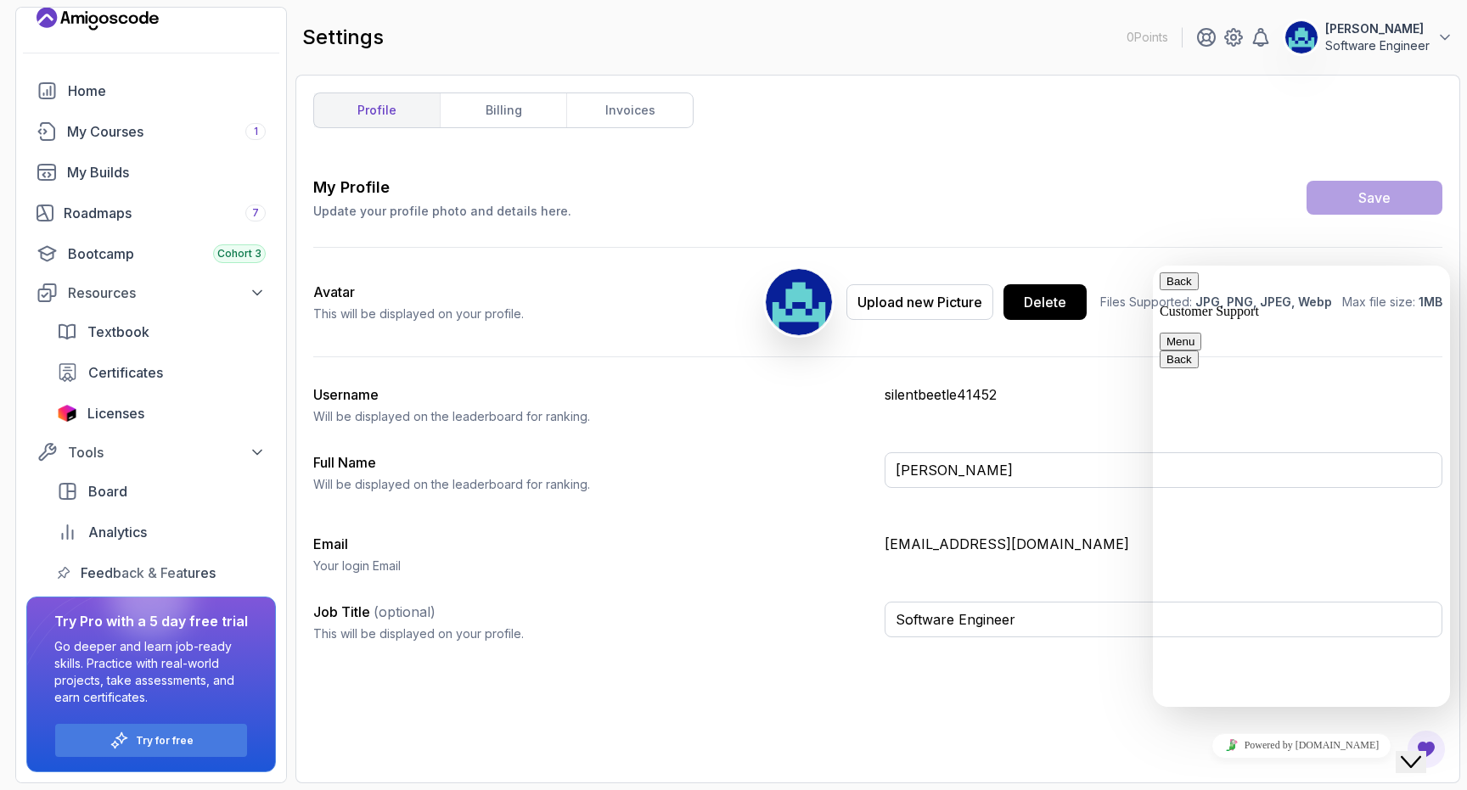
click at [1153, 266] on textarea at bounding box center [1153, 266] width 0 height 0
type textarea "how do i login to amigocode 1.0 ?"
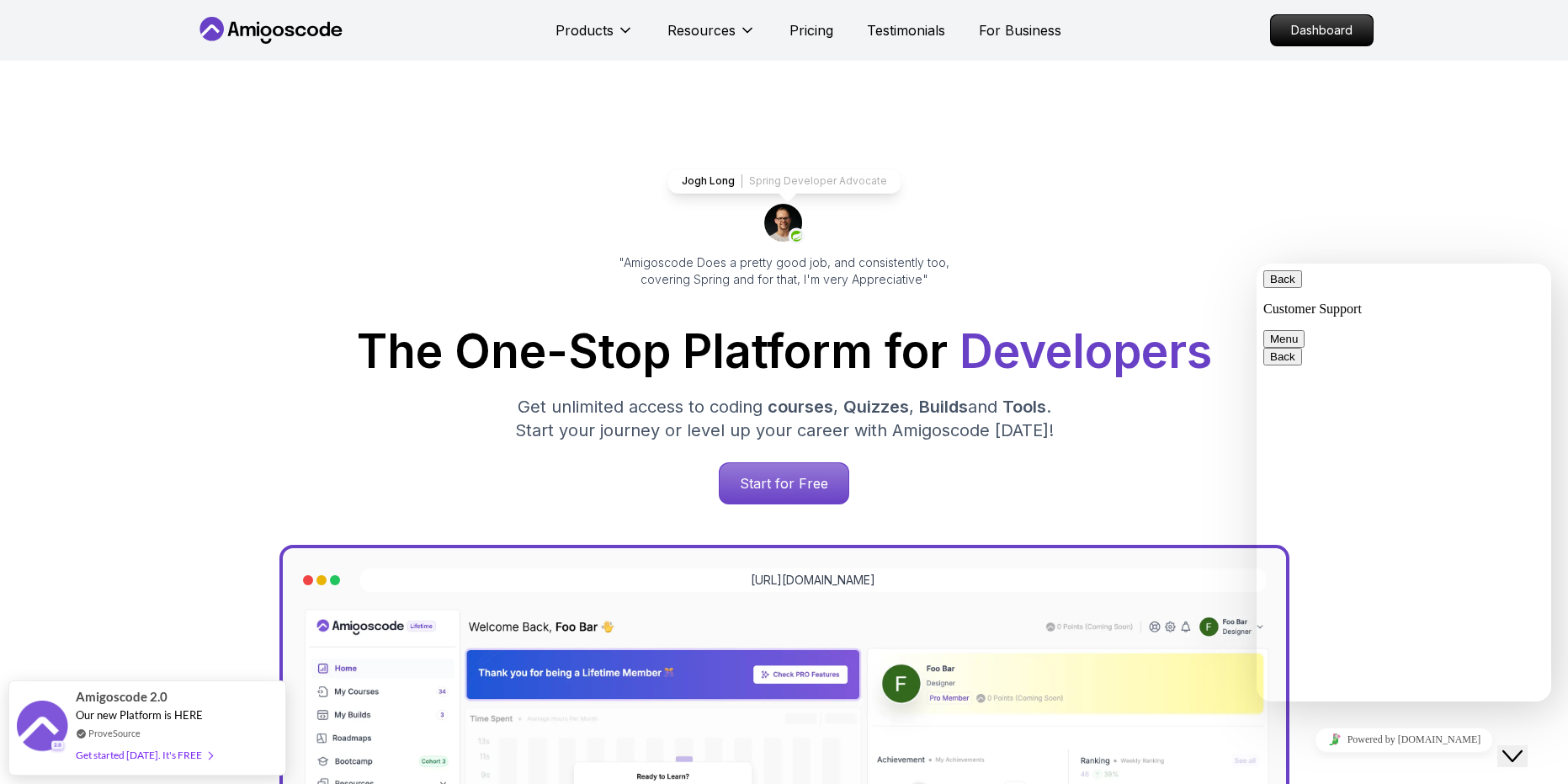
scroll to position [315, 0]
click at [1305, 41] on p "Dashboard" at bounding box center [1322, 30] width 97 height 29
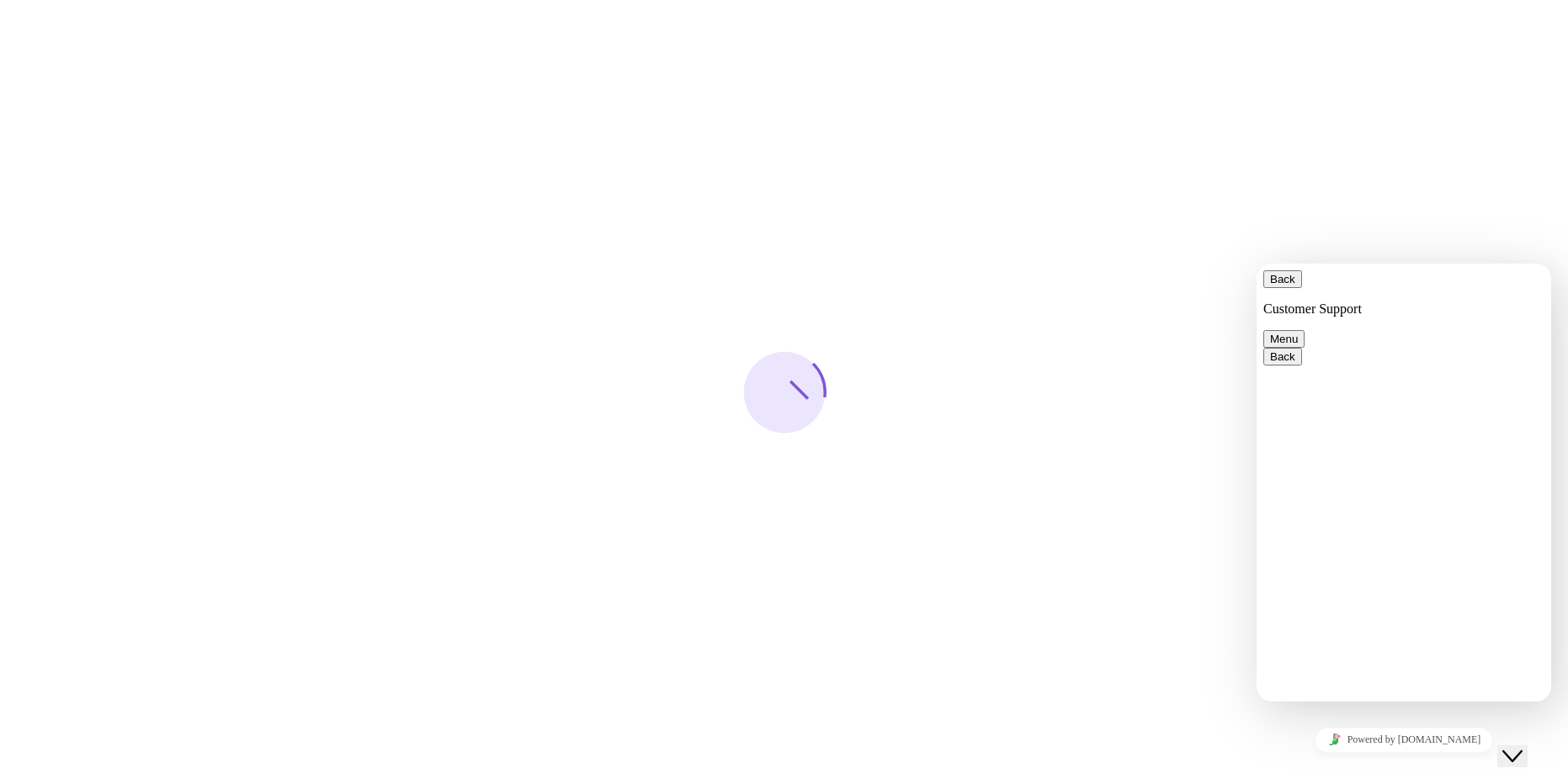
click at [1305, 330] on button "Menu" at bounding box center [1284, 339] width 42 height 18
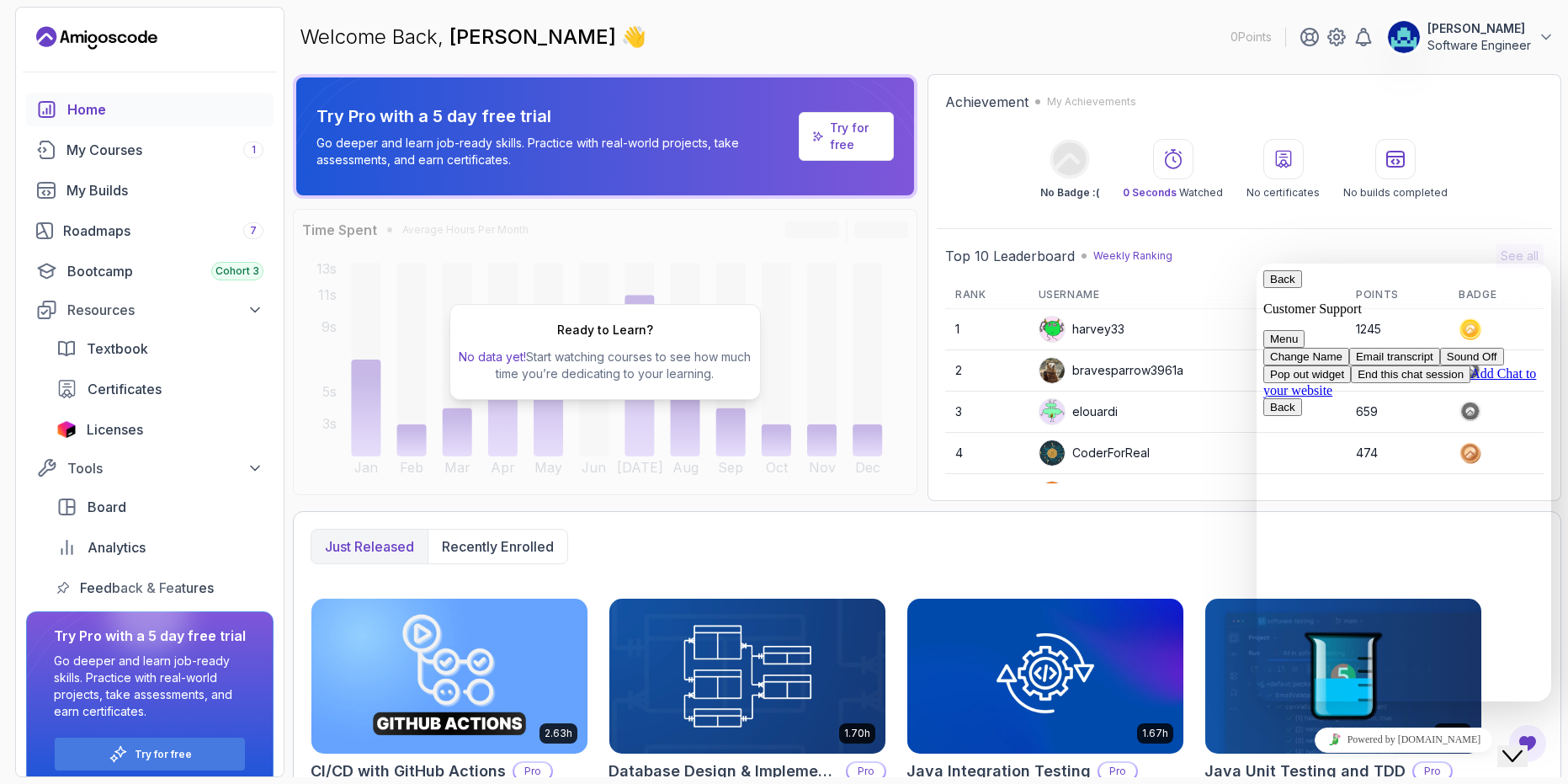
click at [1431, 383] on button "End this chat session" at bounding box center [1410, 374] width 120 height 18
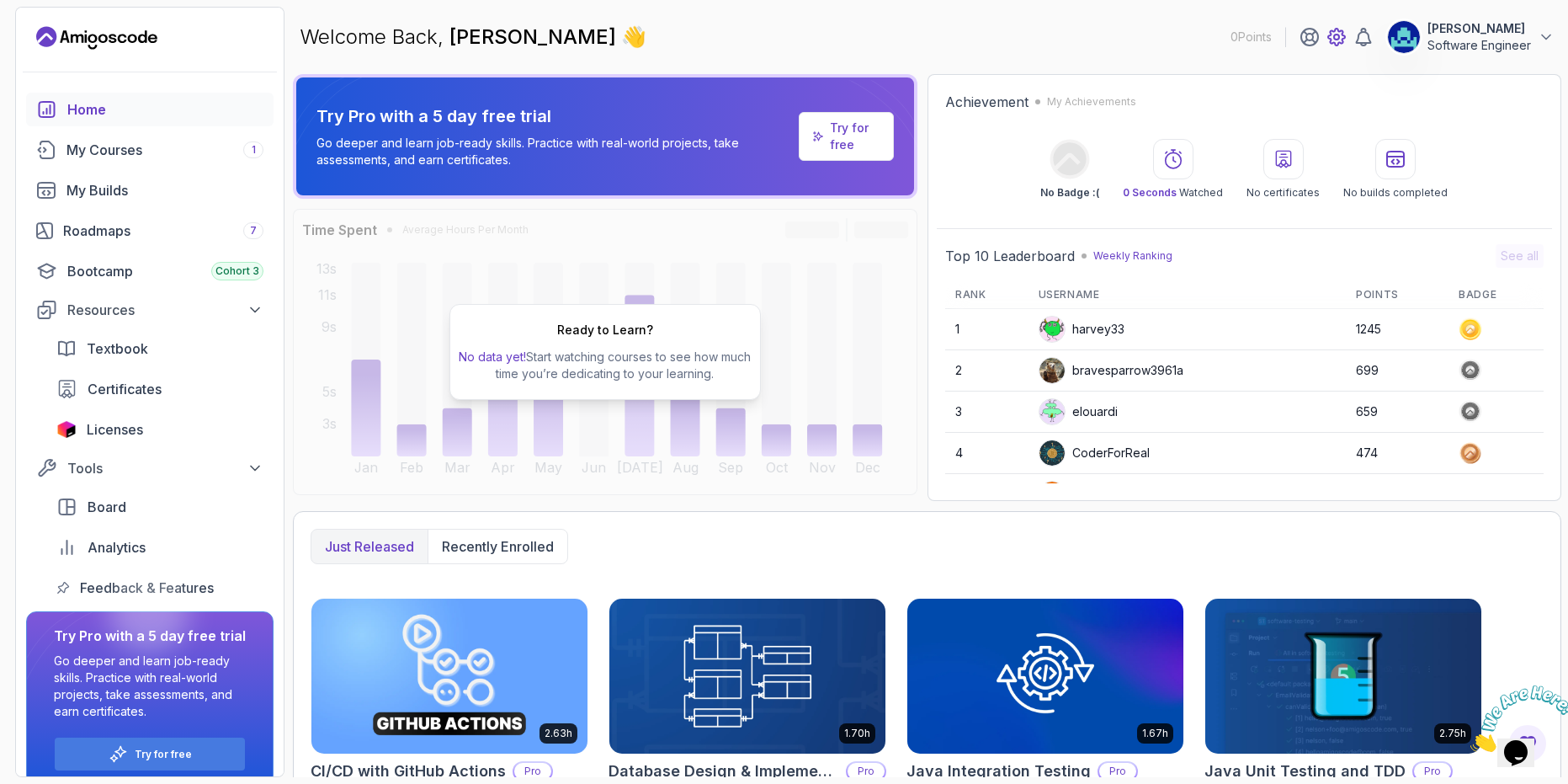
click at [1333, 39] on icon at bounding box center [1337, 37] width 20 height 20
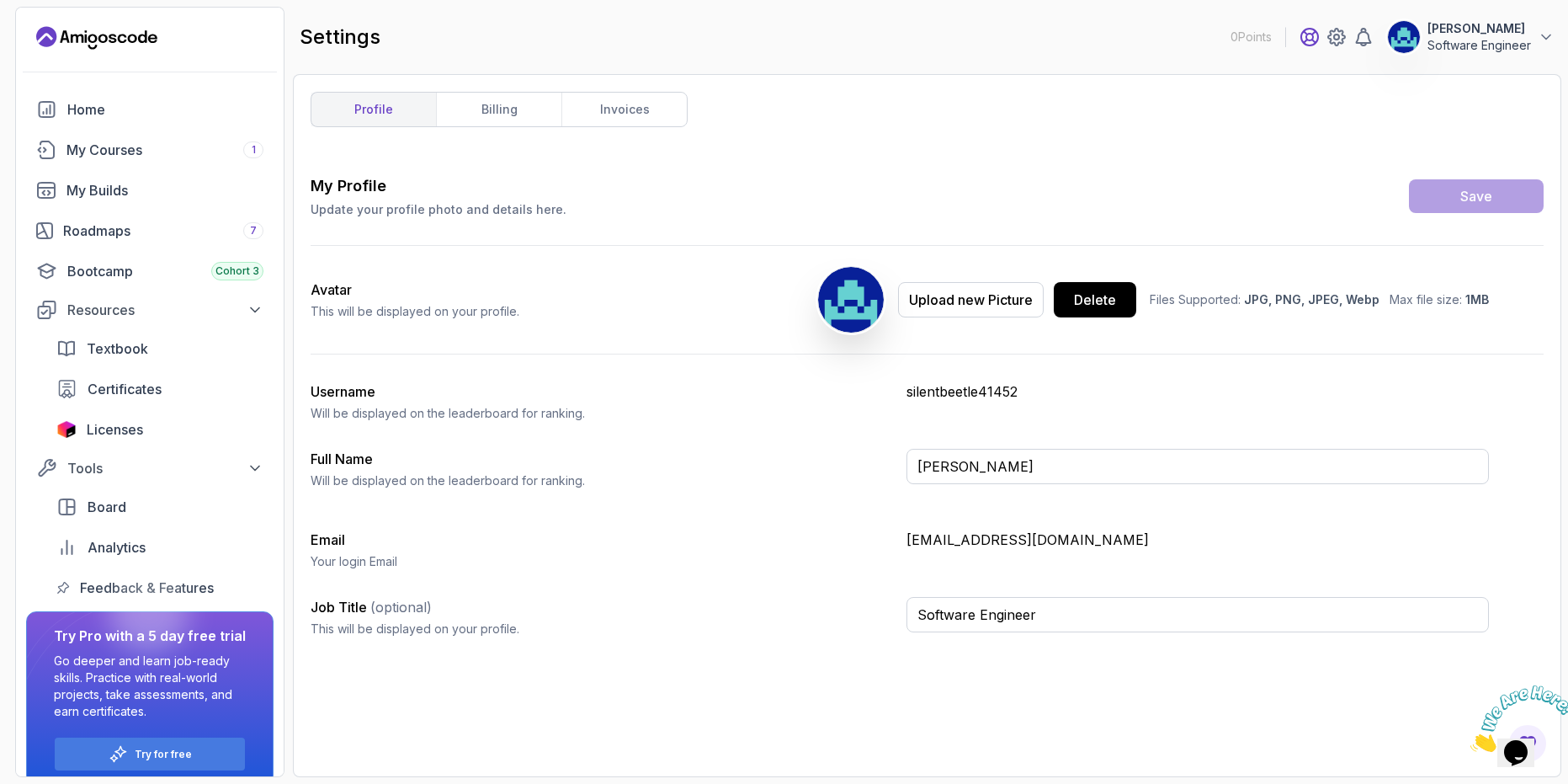
click at [1311, 36] on icon at bounding box center [1309, 37] width 20 height 20
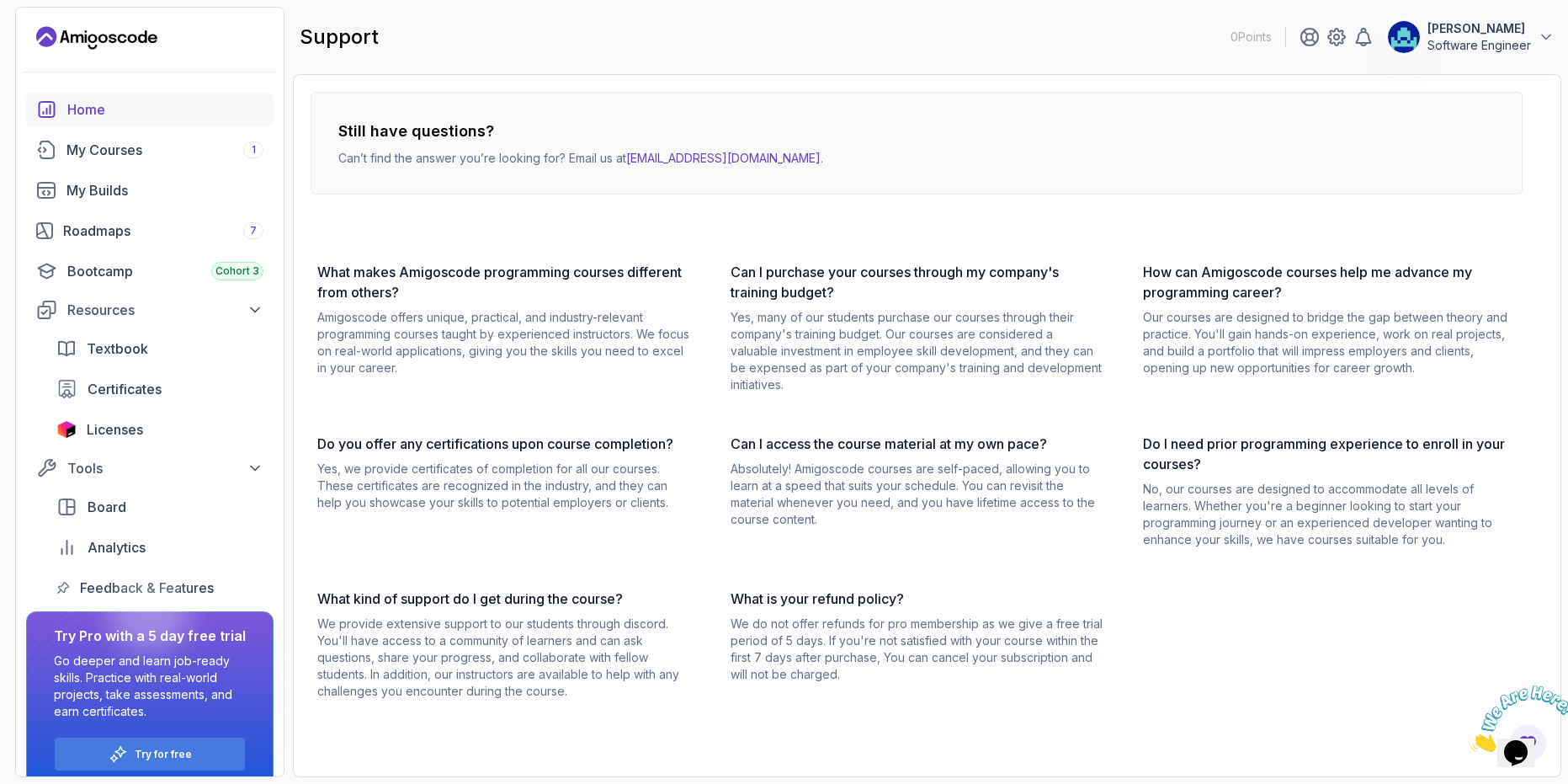
click at [69, 107] on div "Home" at bounding box center [166, 109] width 196 height 20
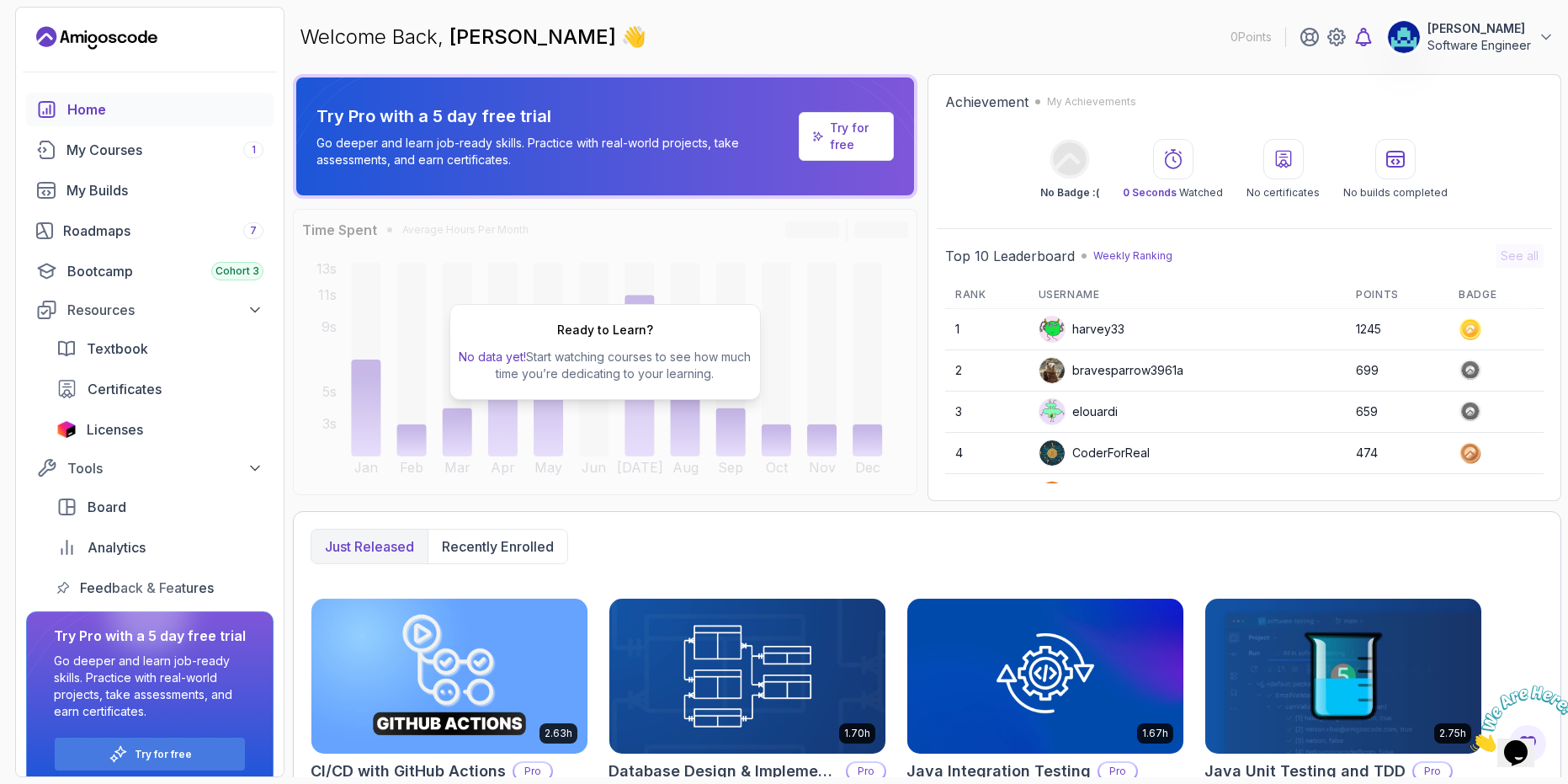
click at [1367, 43] on icon at bounding box center [1364, 37] width 14 height 17
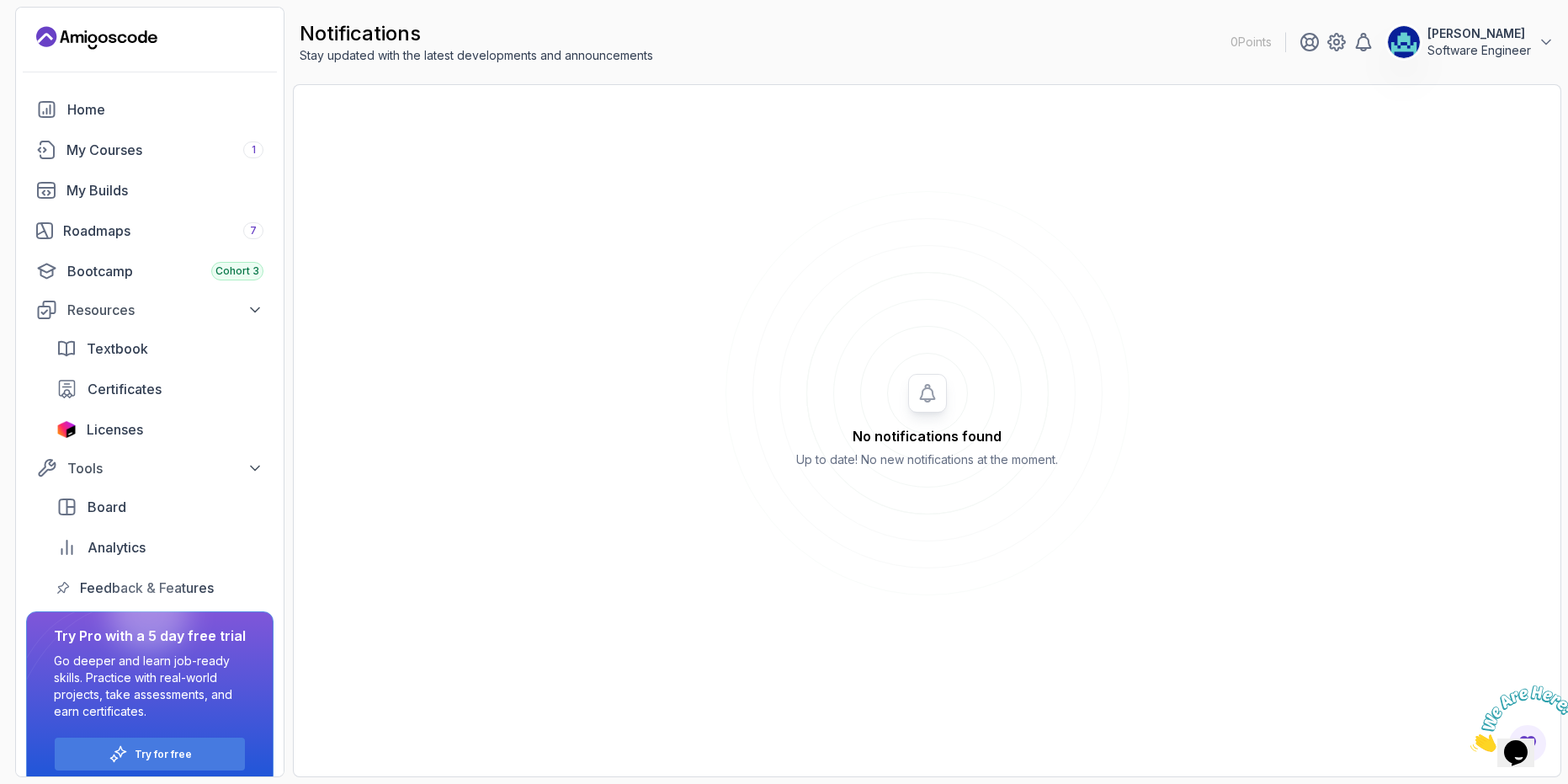
click at [150, 50] on icon "Landing page" at bounding box center [96, 38] width 121 height 27
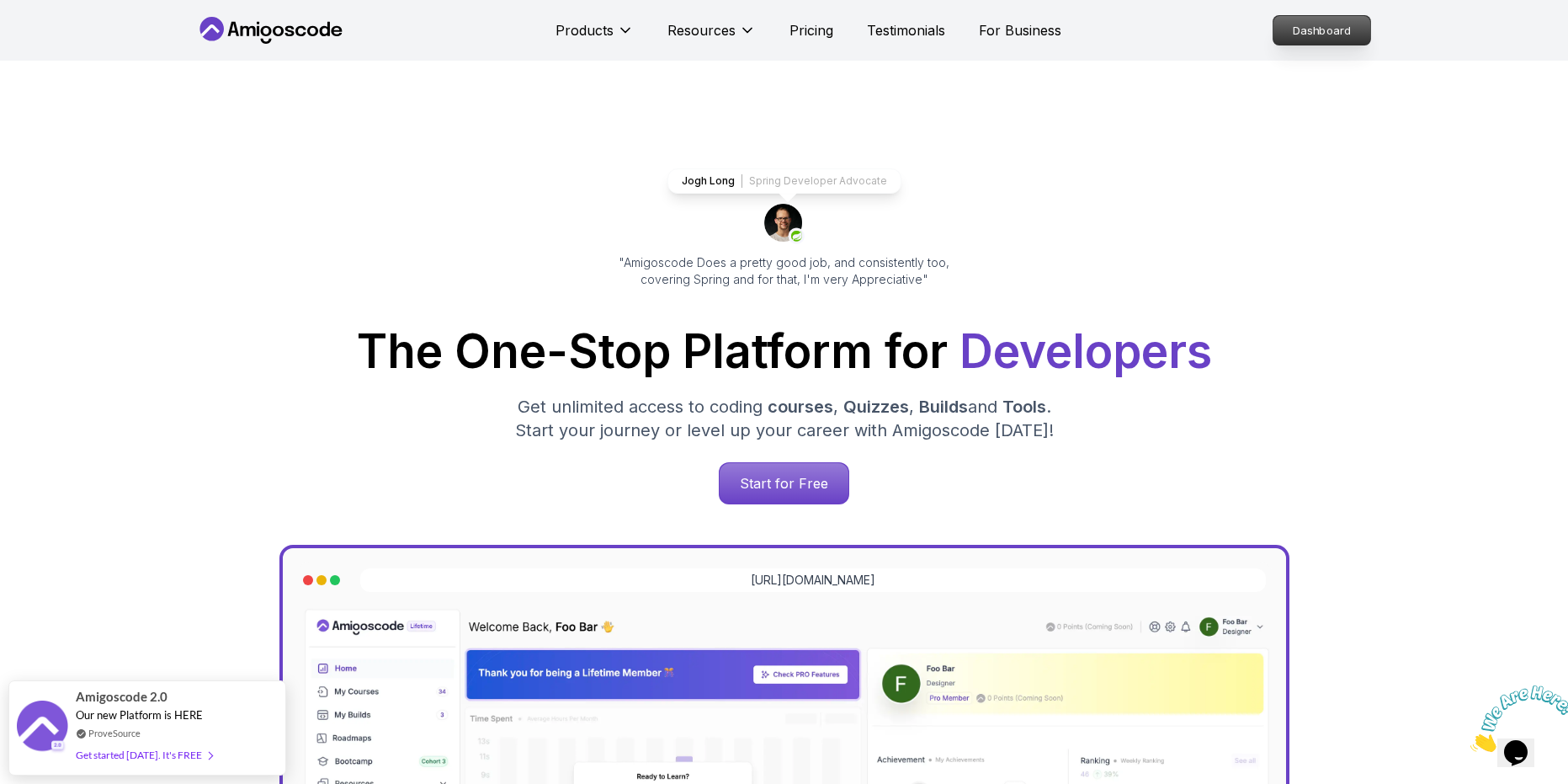
click at [1349, 33] on p "Dashboard" at bounding box center [1322, 30] width 97 height 29
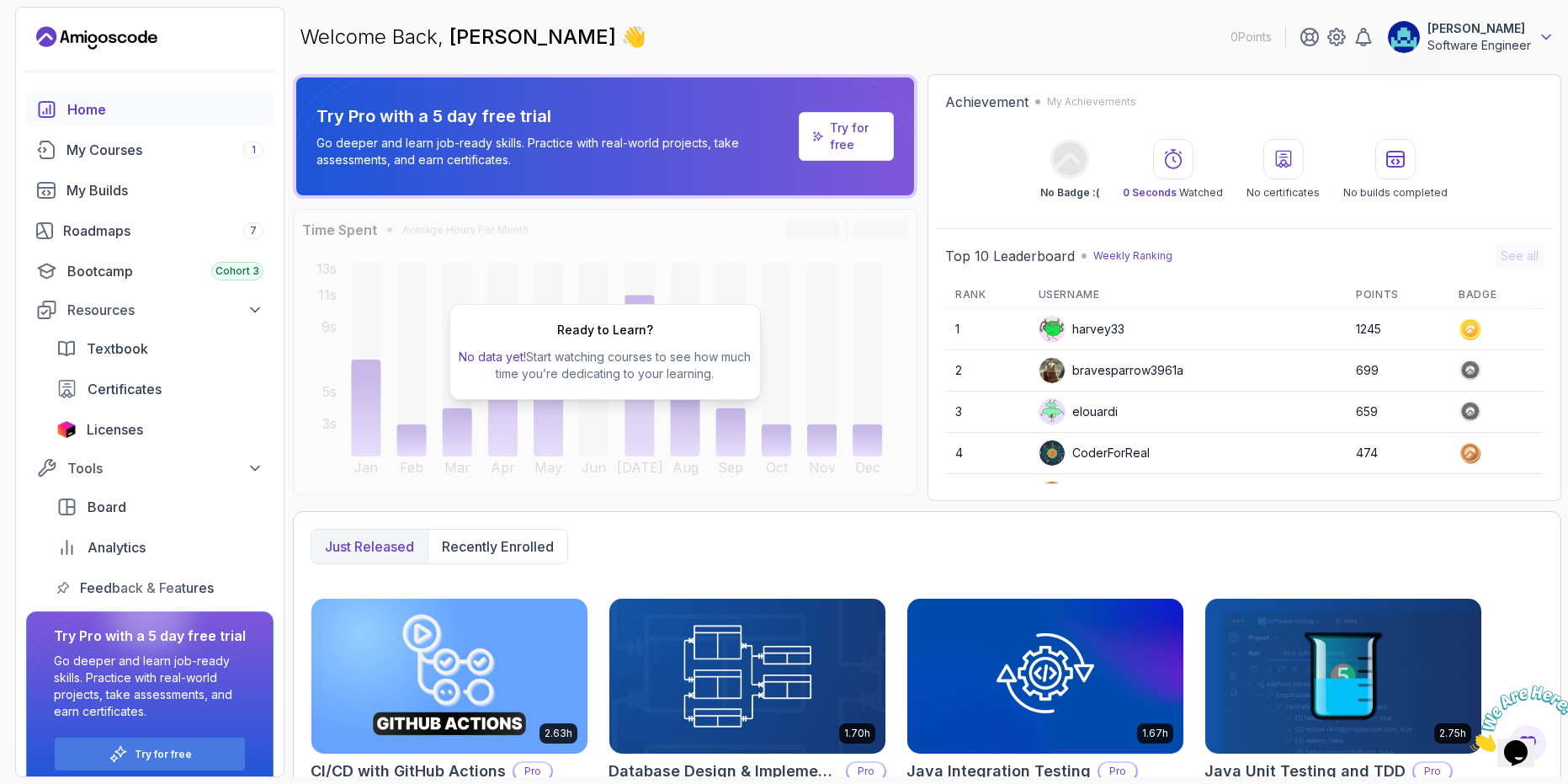
click at [1540, 36] on icon at bounding box center [1546, 37] width 17 height 17
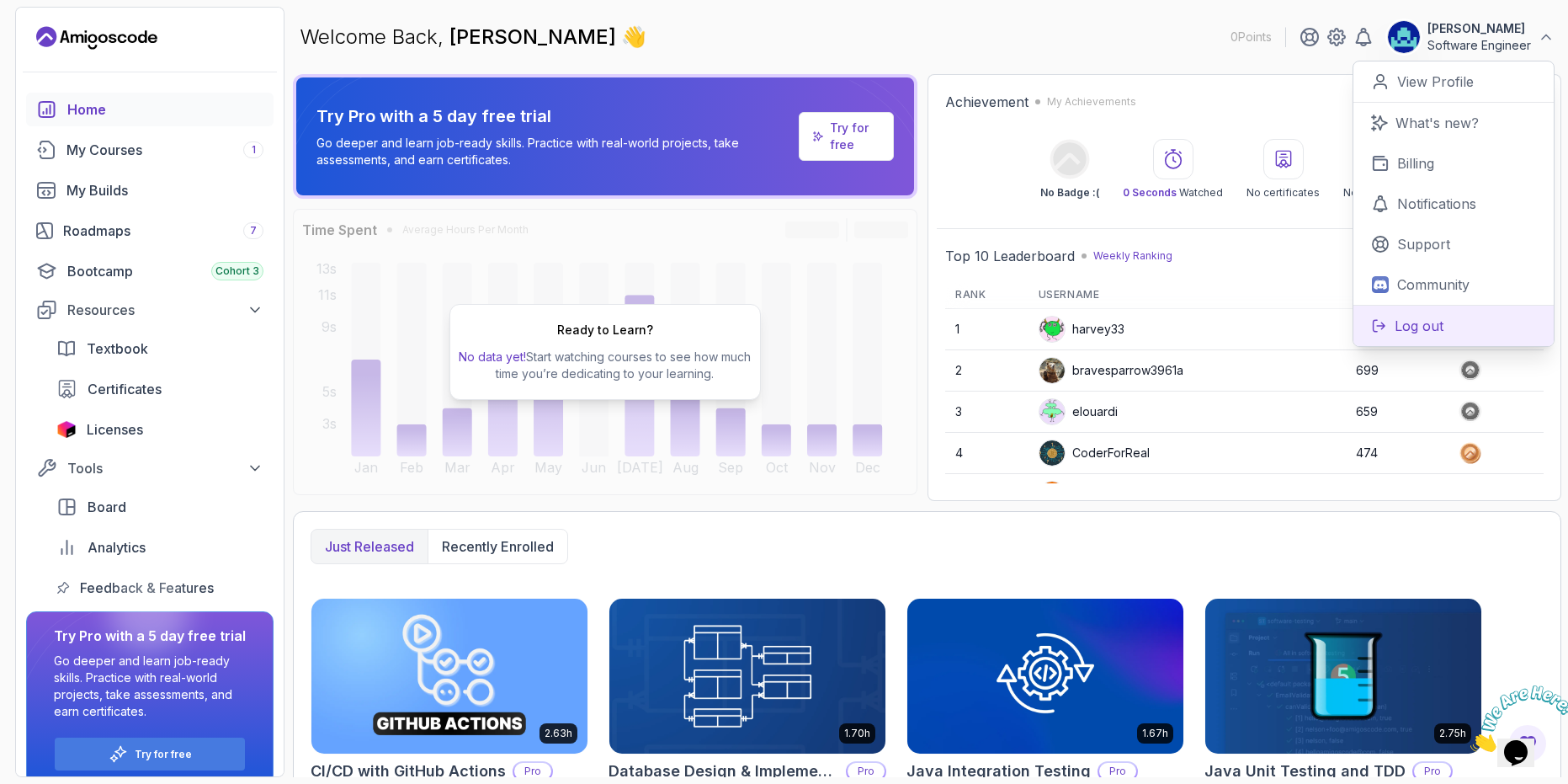
click at [1420, 321] on p "Log out" at bounding box center [1418, 326] width 49 height 20
click at [1409, 327] on p "Log out" at bounding box center [1418, 326] width 49 height 20
click at [1436, 327] on p "Log out" at bounding box center [1418, 326] width 49 height 20
click at [1444, 90] on p "View Profile" at bounding box center [1435, 81] width 76 height 20
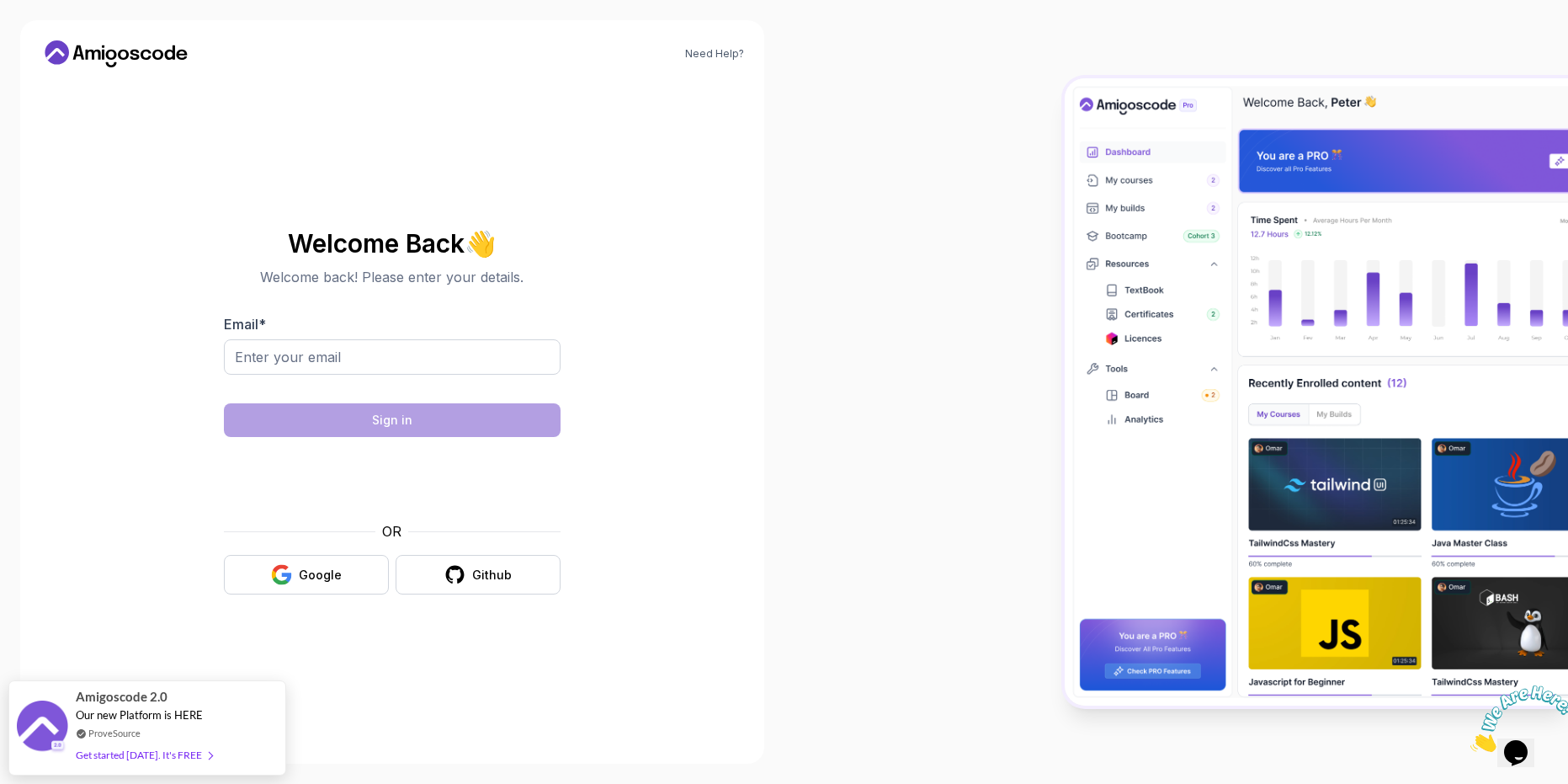
click at [418, 706] on div "Welcome Back 👋 Welcome back! Please enter your details. Email * Sign in OR Goog…" at bounding box center [392, 412] width 565 height 663
click at [707, 48] on link "Need Help?" at bounding box center [714, 55] width 59 height 14
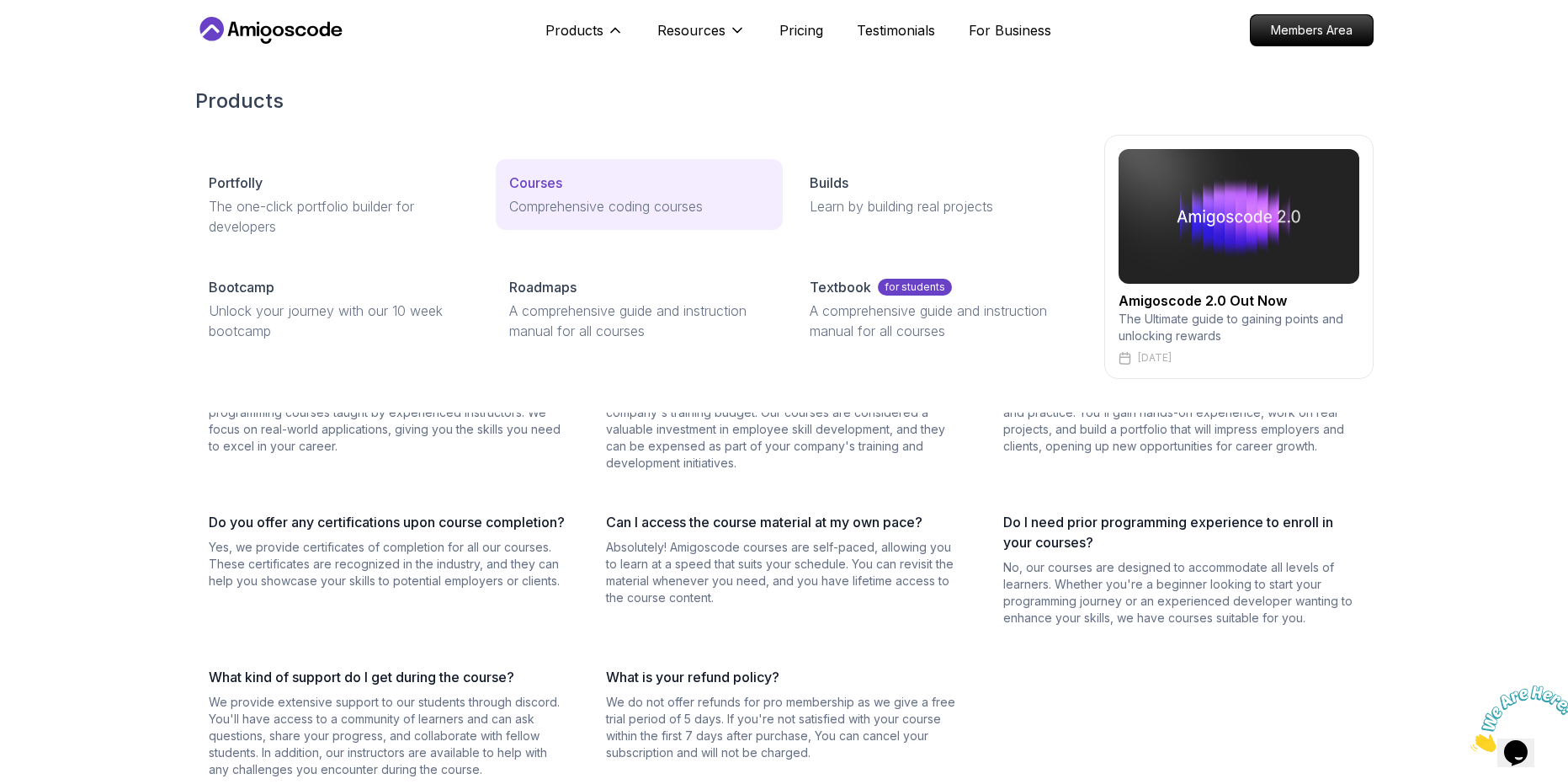
click at [548, 190] on p "Courses" at bounding box center [536, 183] width 53 height 20
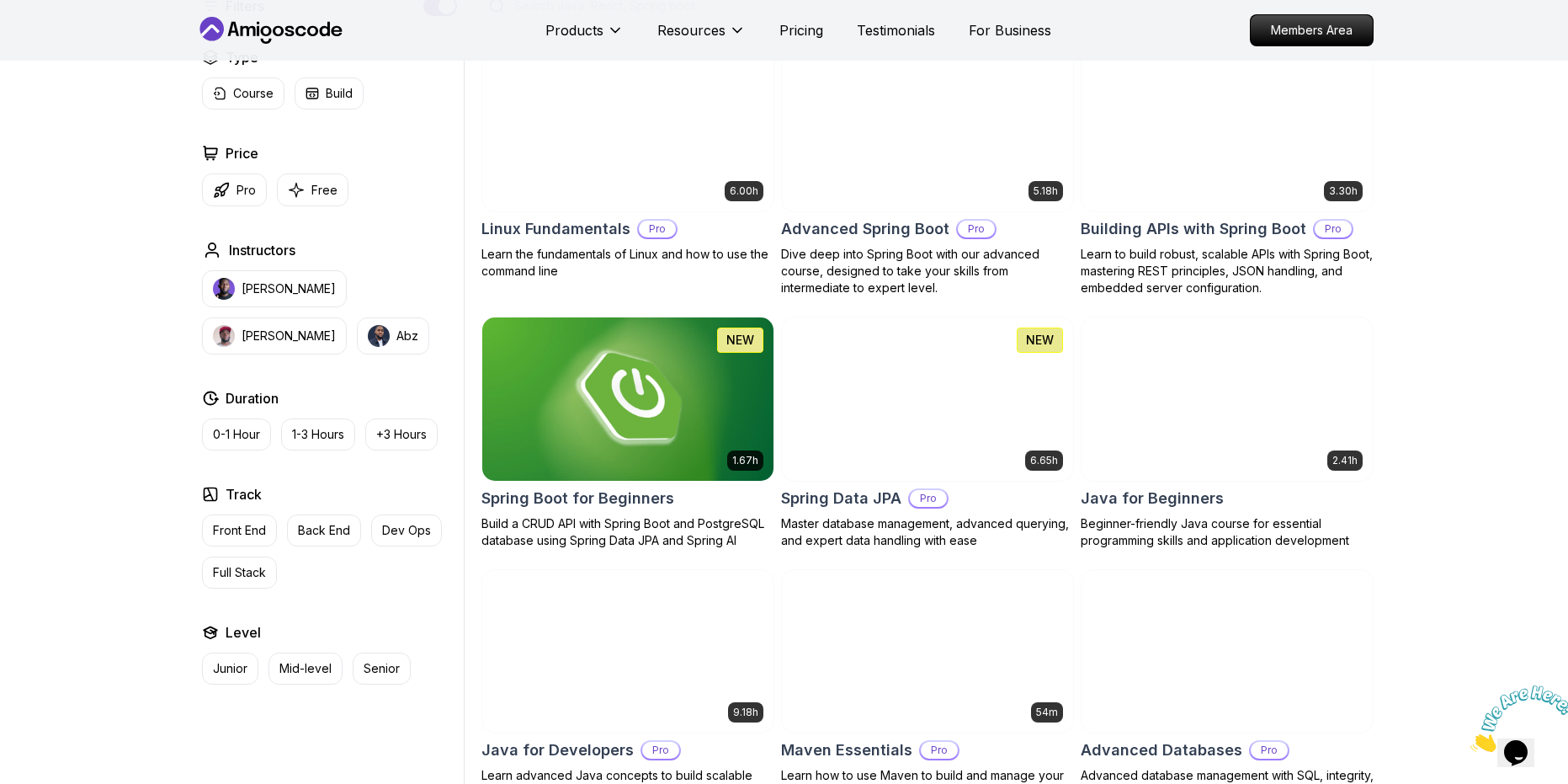
scroll to position [474, 0]
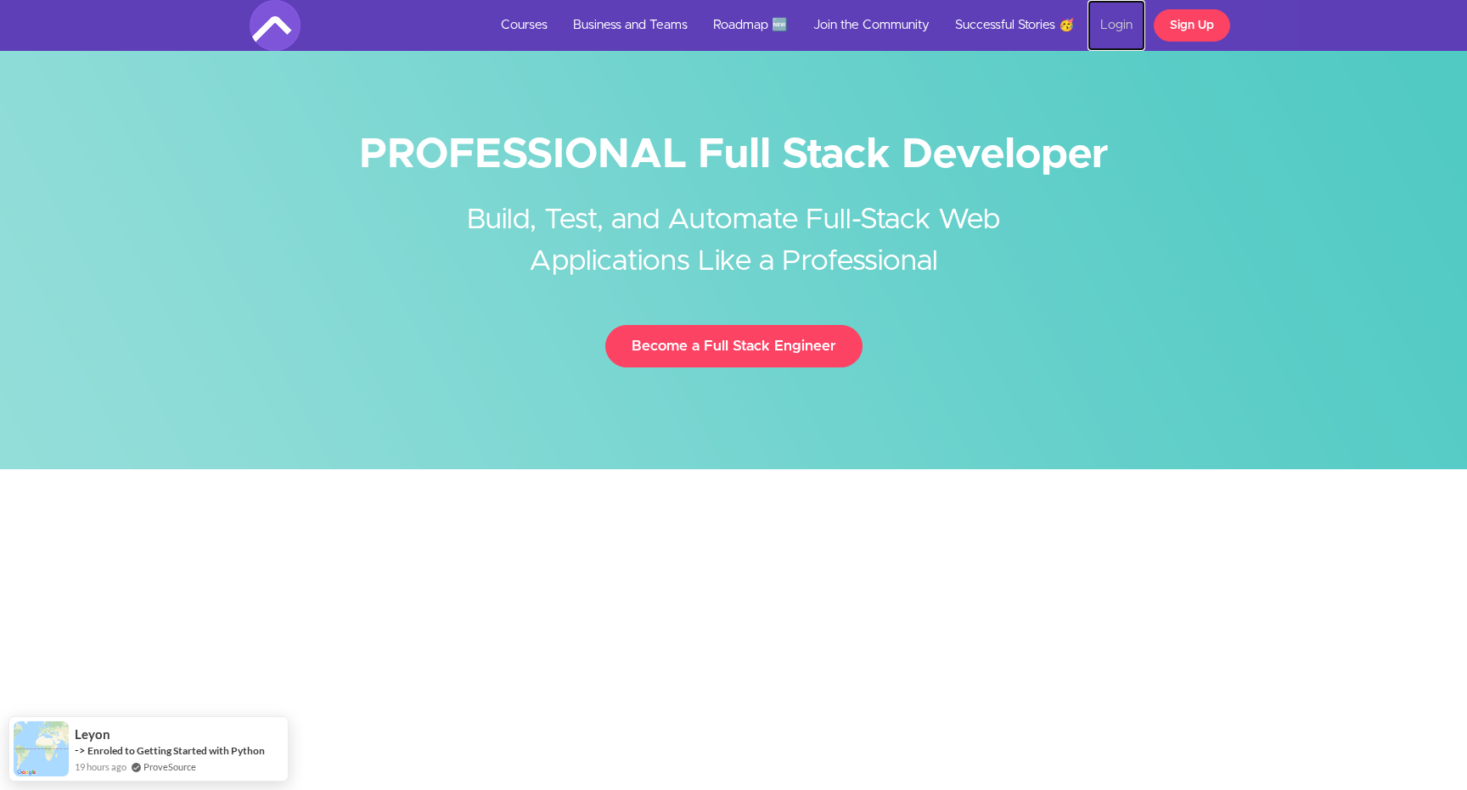
click at [1115, 24] on link "Login" at bounding box center [1116, 25] width 58 height 51
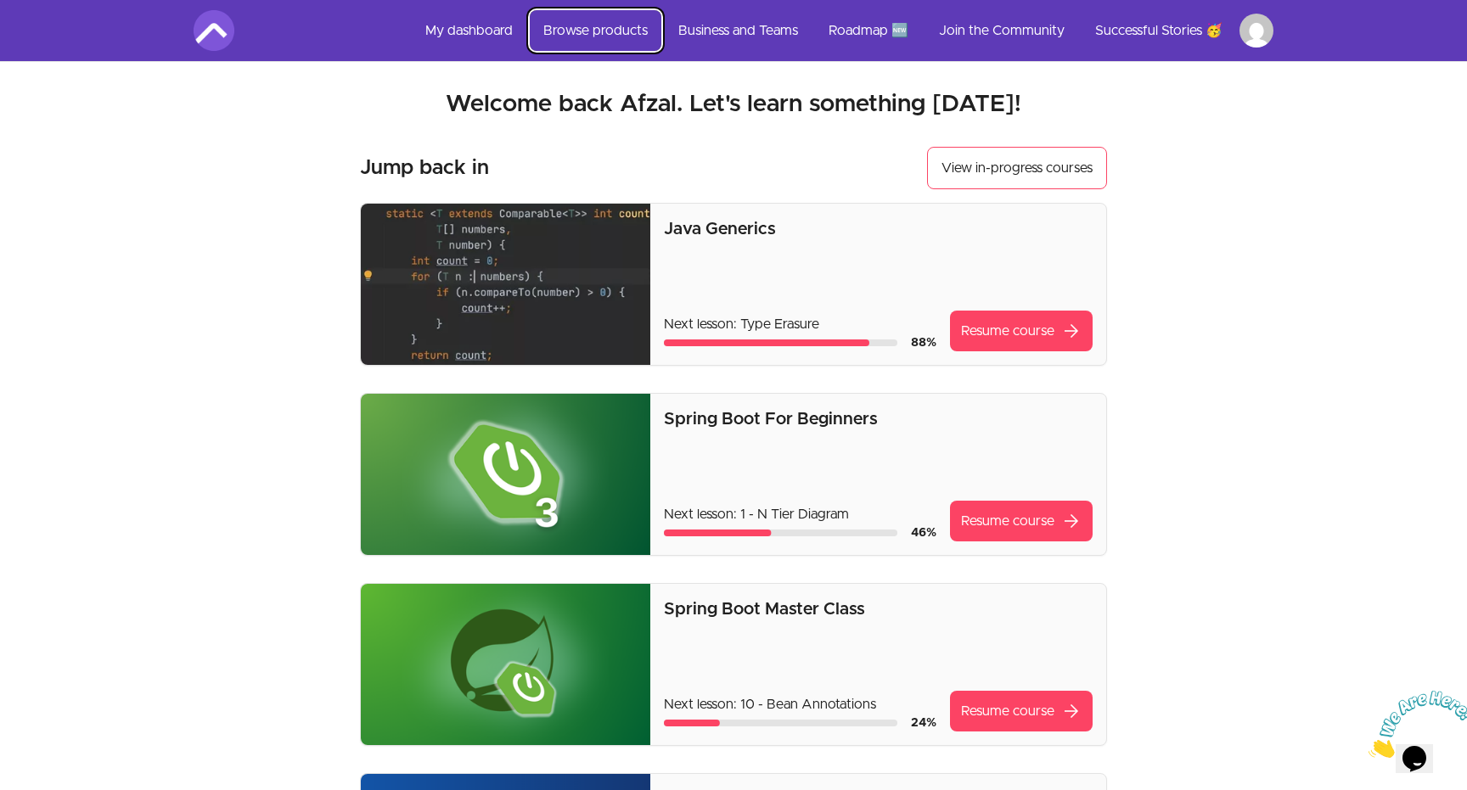
click at [562, 31] on link "Browse products" at bounding box center [596, 30] width 132 height 41
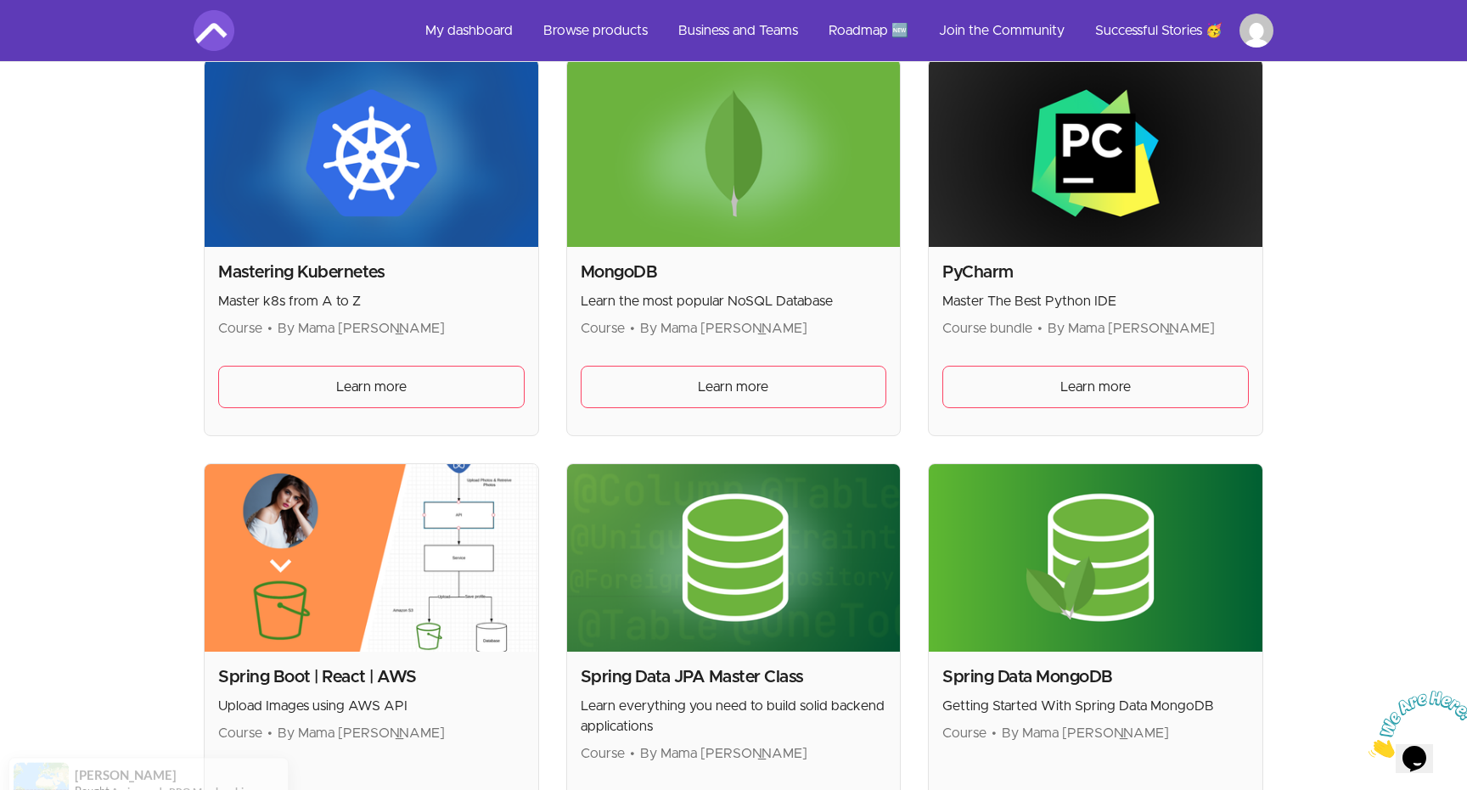
scroll to position [4265, 0]
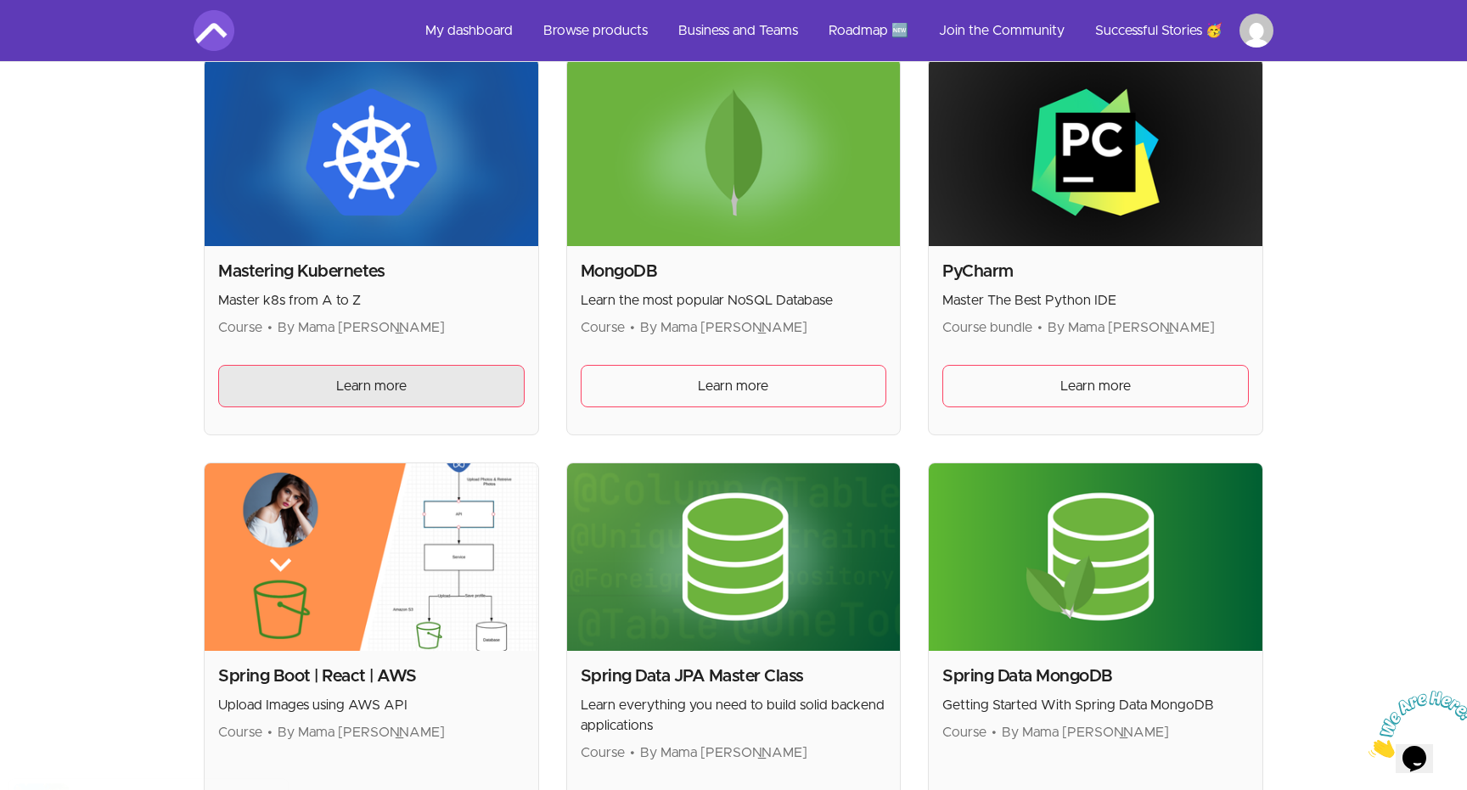
click at [445, 398] on link "Learn more" at bounding box center [371, 386] width 306 height 42
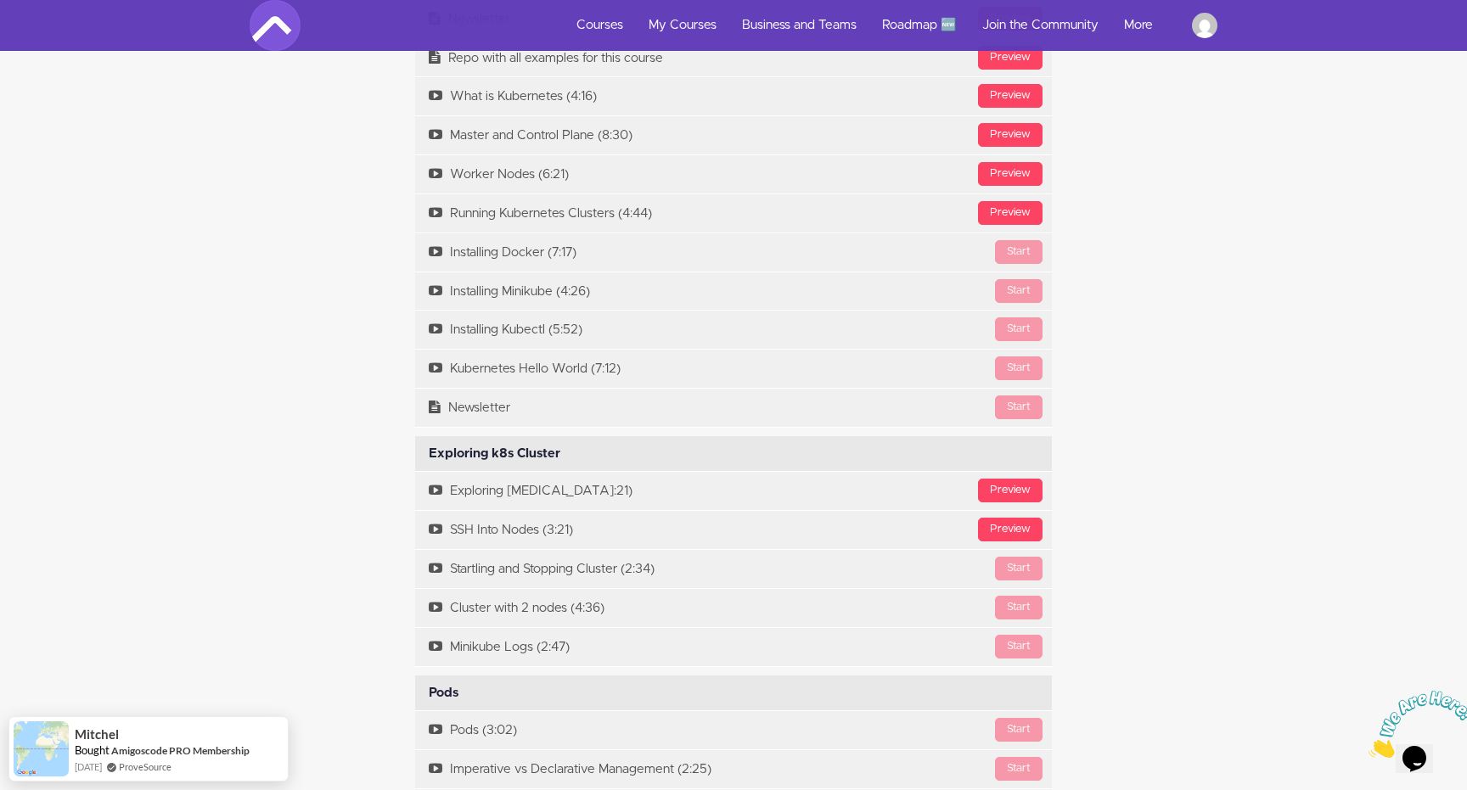
scroll to position [2988, 0]
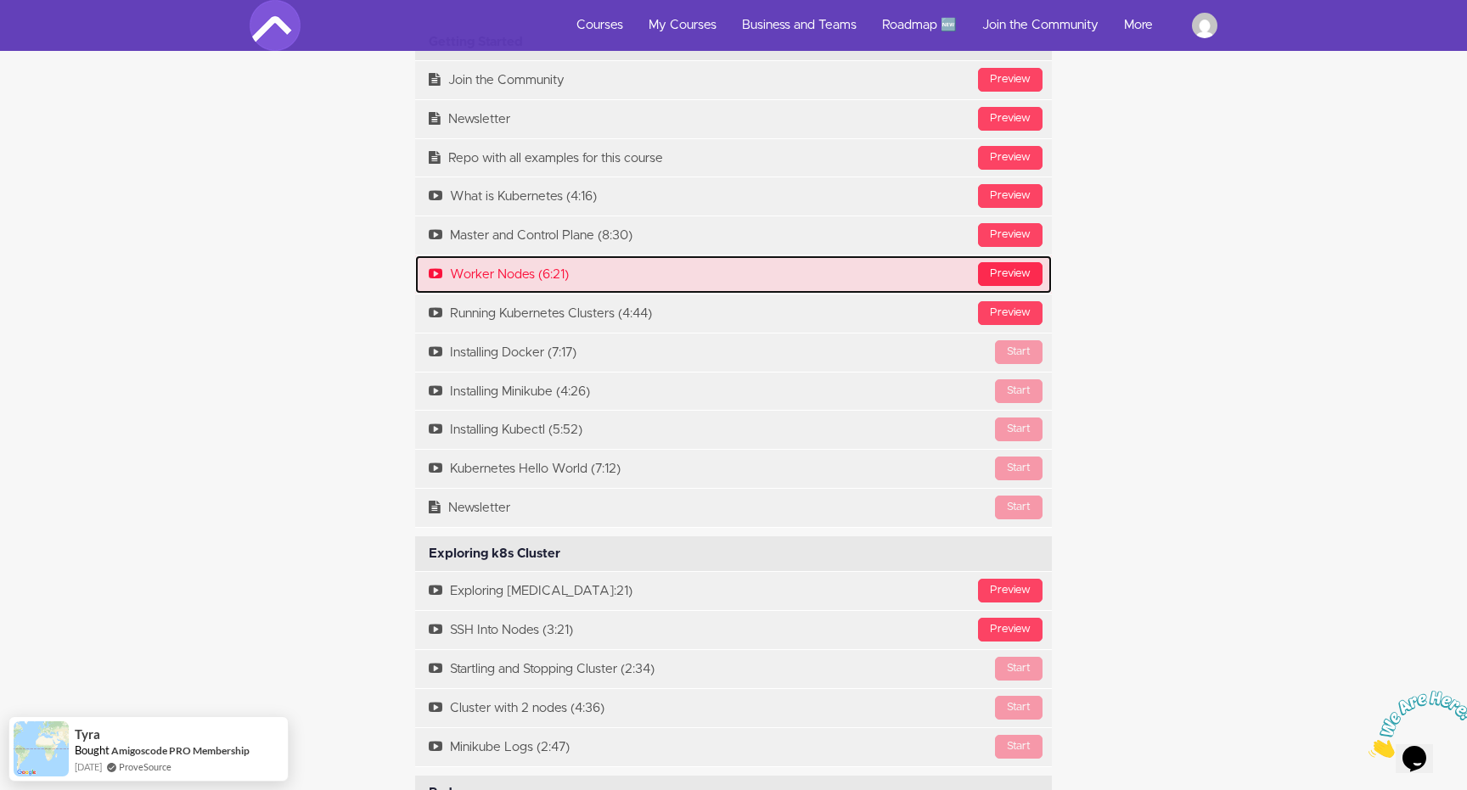
click at [1002, 283] on div "Preview" at bounding box center [1010, 274] width 65 height 24
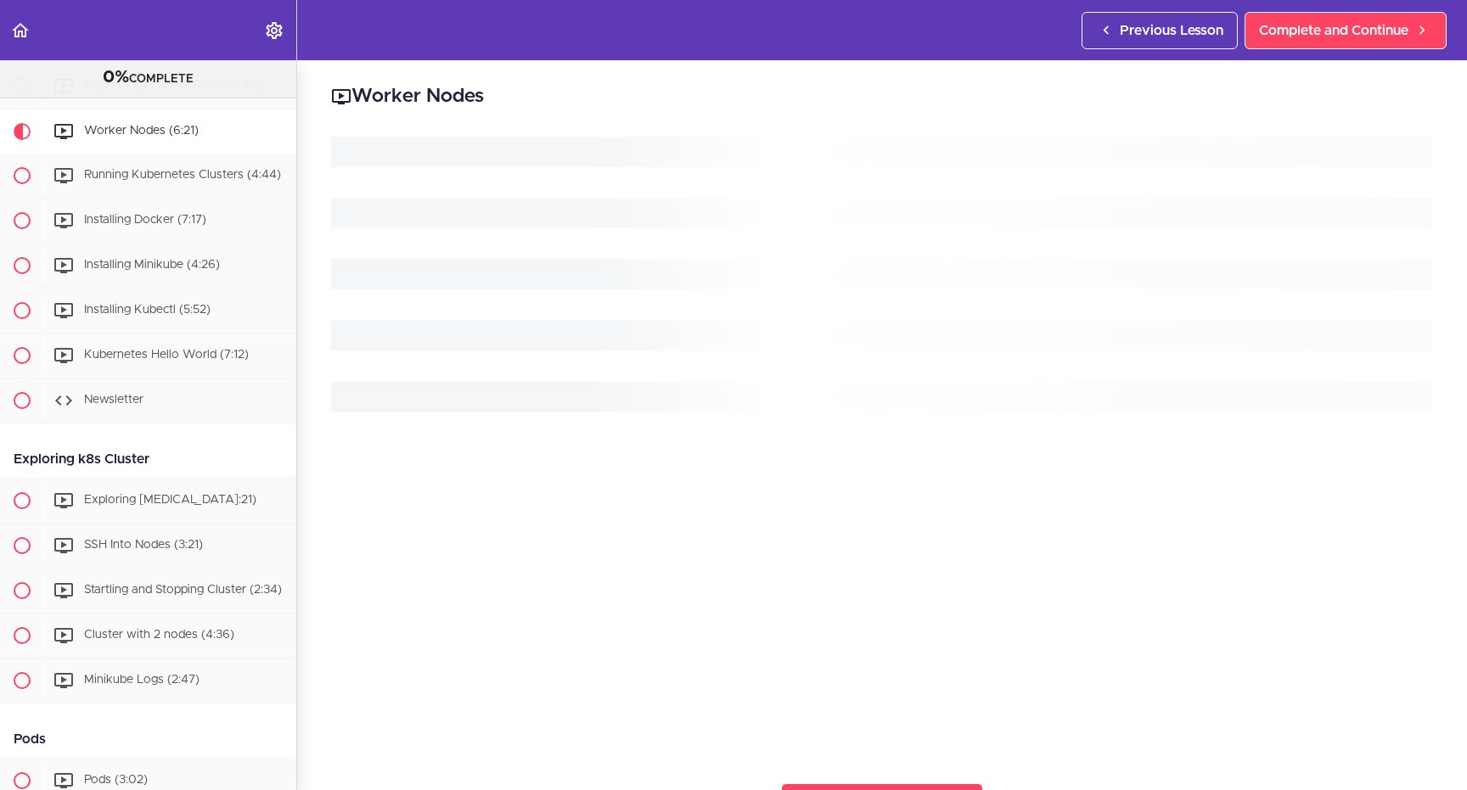
scroll to position [348, 0]
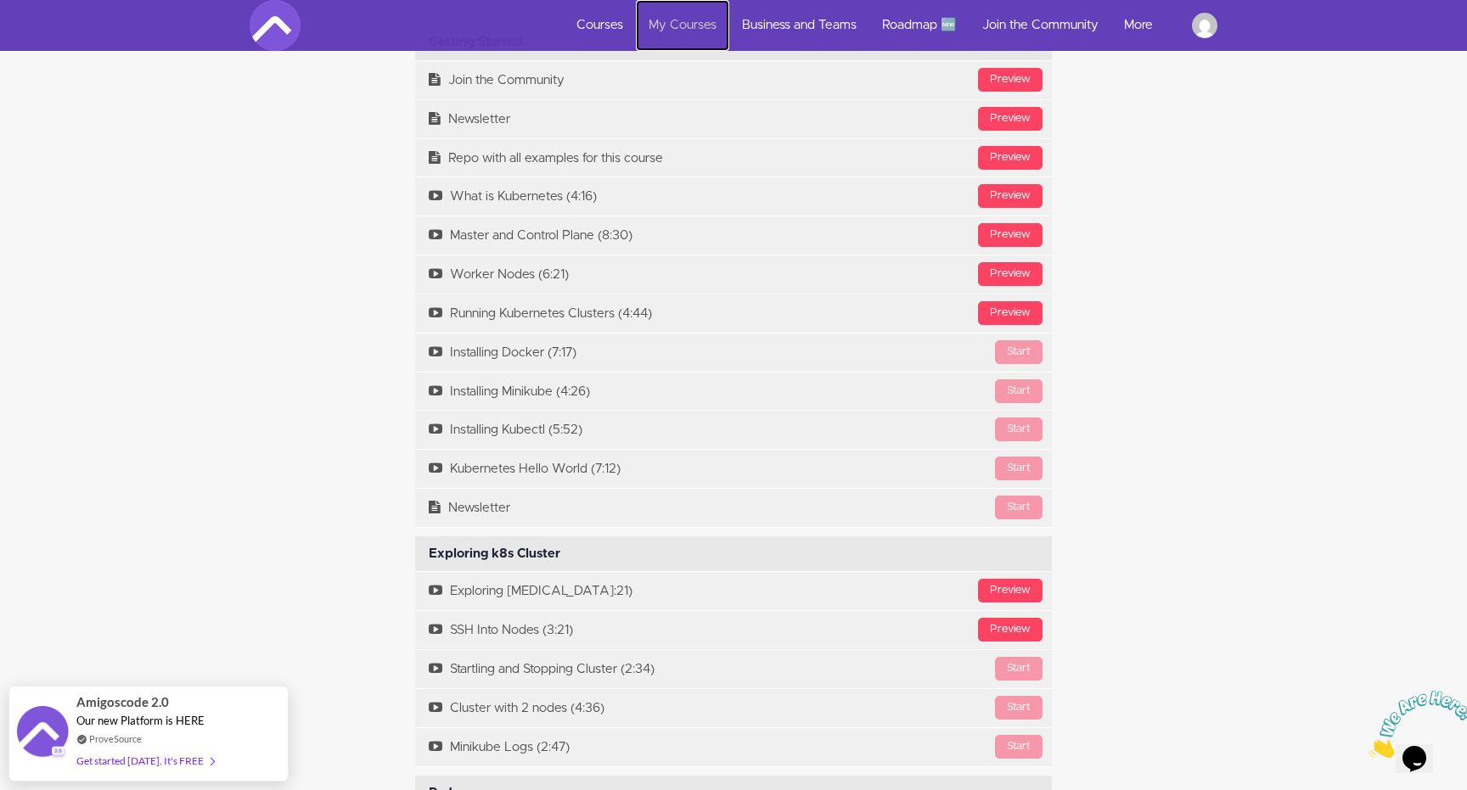
click at [674, 27] on link "My Courses" at bounding box center [682, 25] width 93 height 51
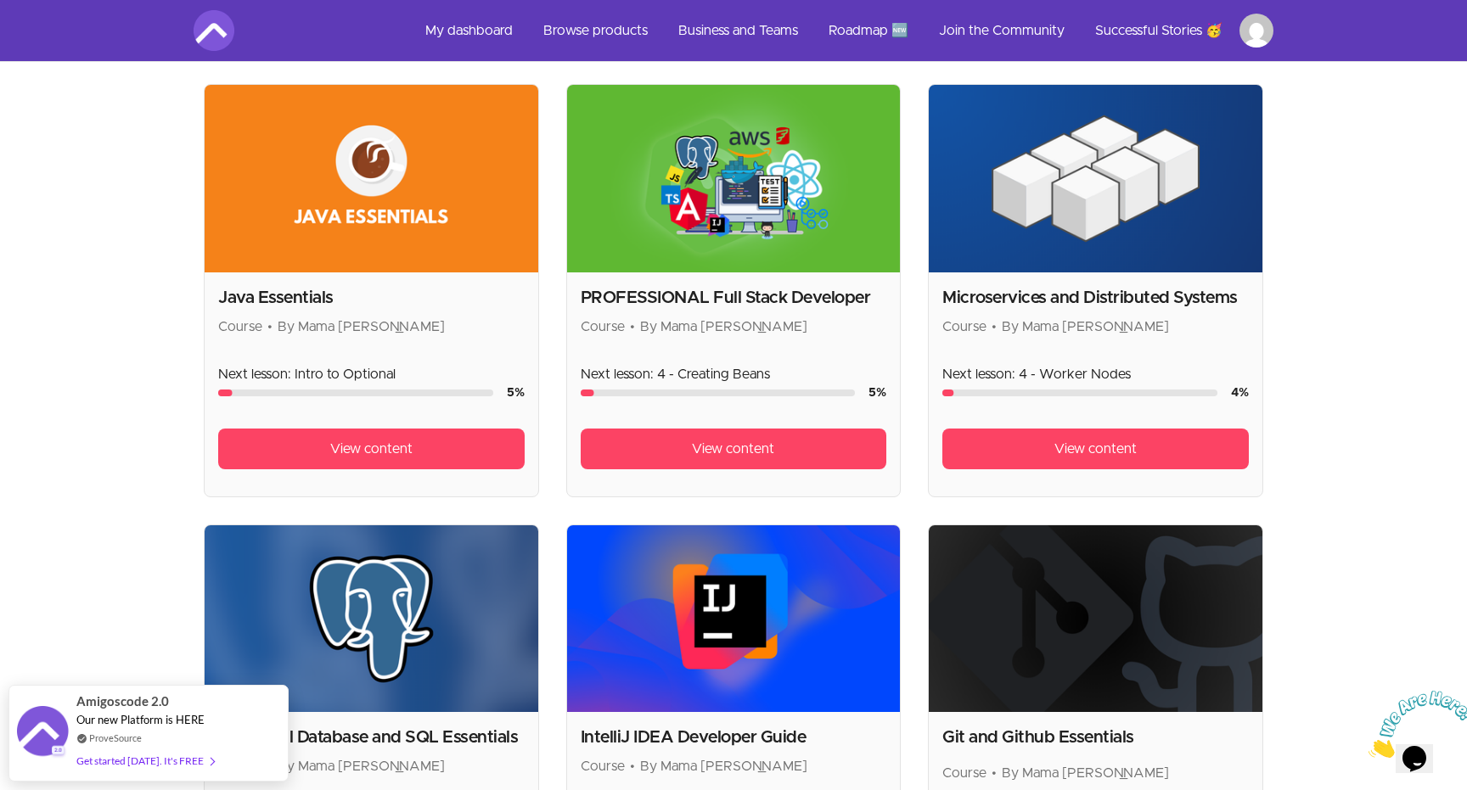
scroll to position [1251, 0]
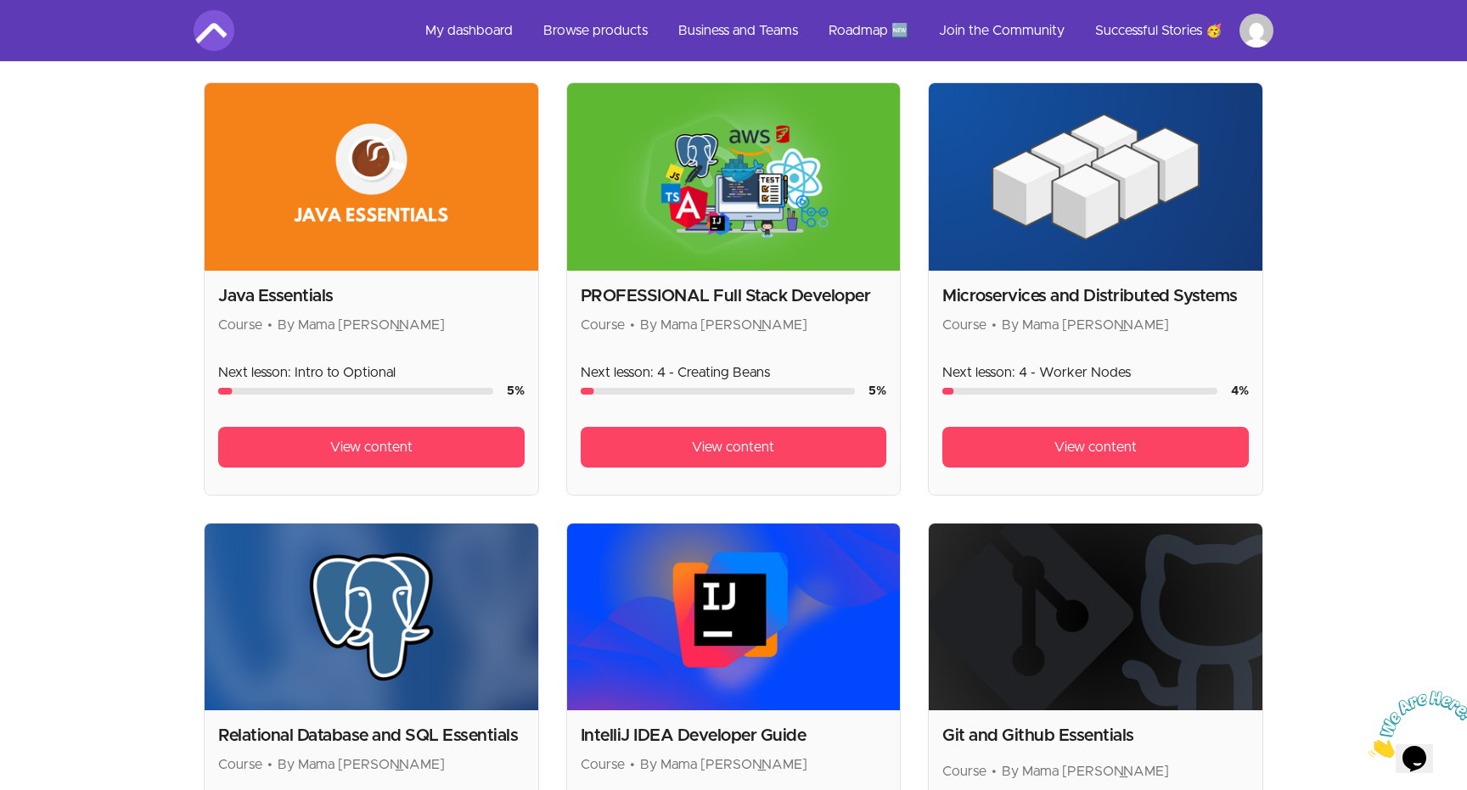
click at [766, 222] on img at bounding box center [734, 177] width 334 height 188
click at [761, 443] on span "View content" at bounding box center [733, 447] width 82 height 20
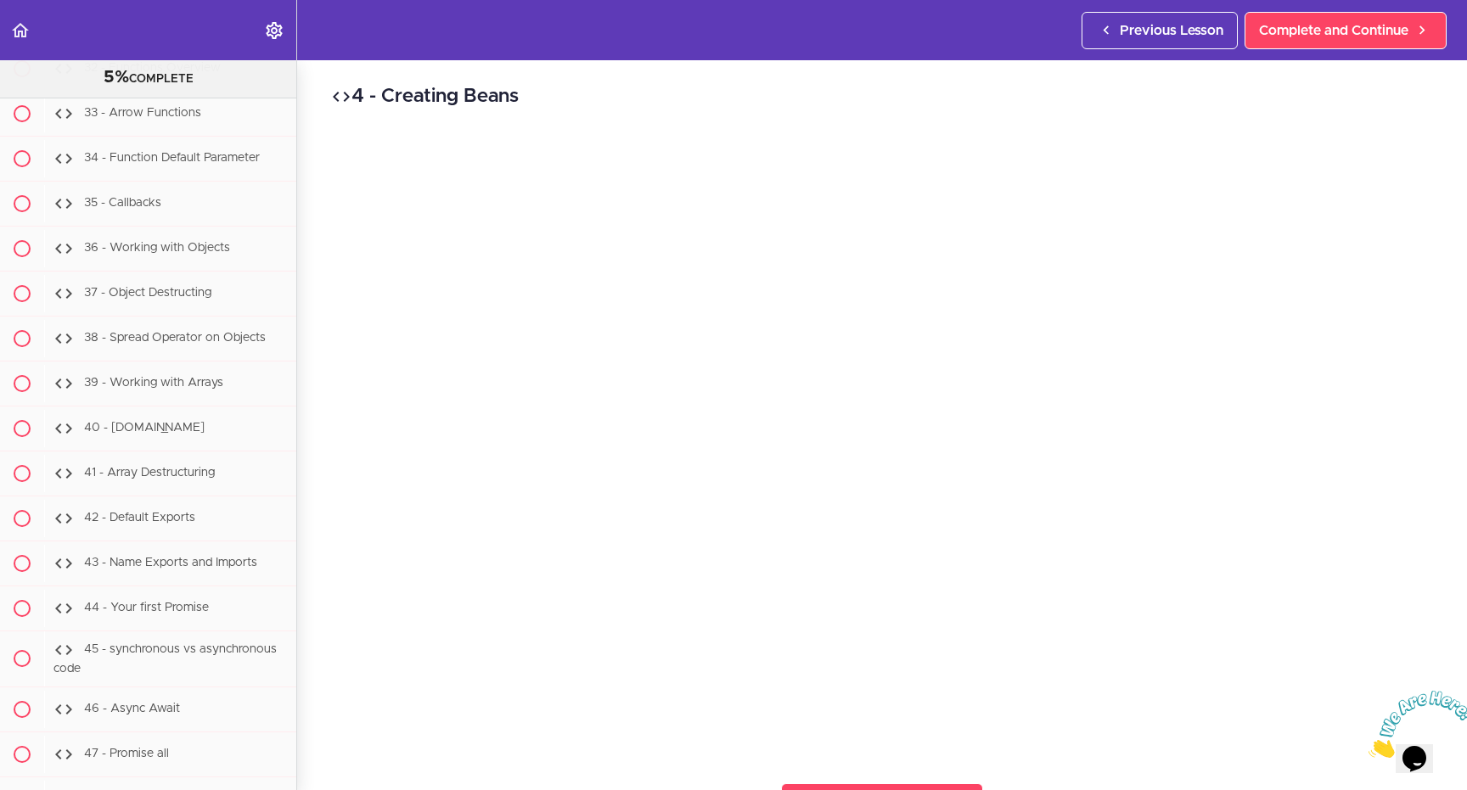
scroll to position [17899, 0]
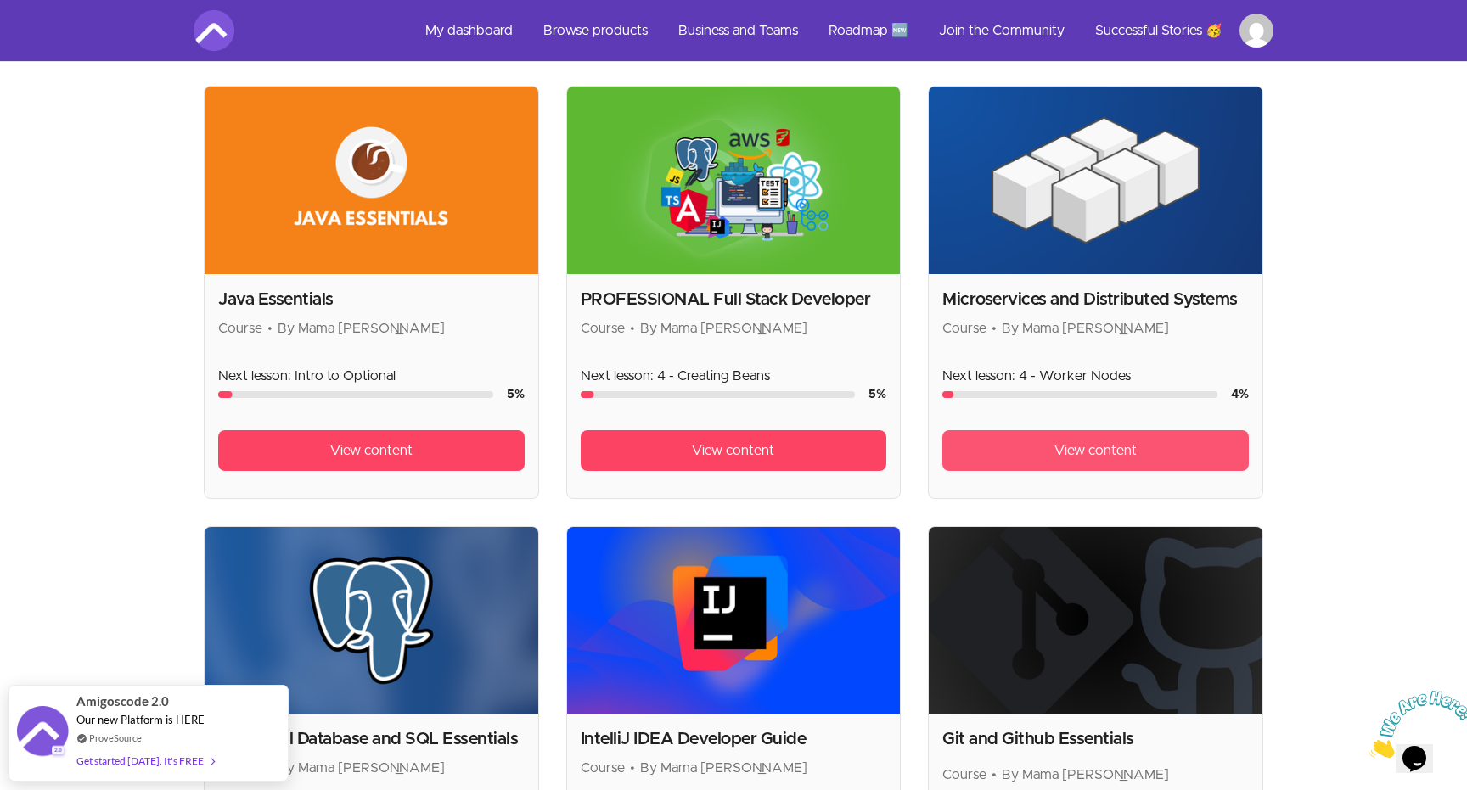
click at [1047, 444] on link "View content" at bounding box center [1095, 450] width 306 height 41
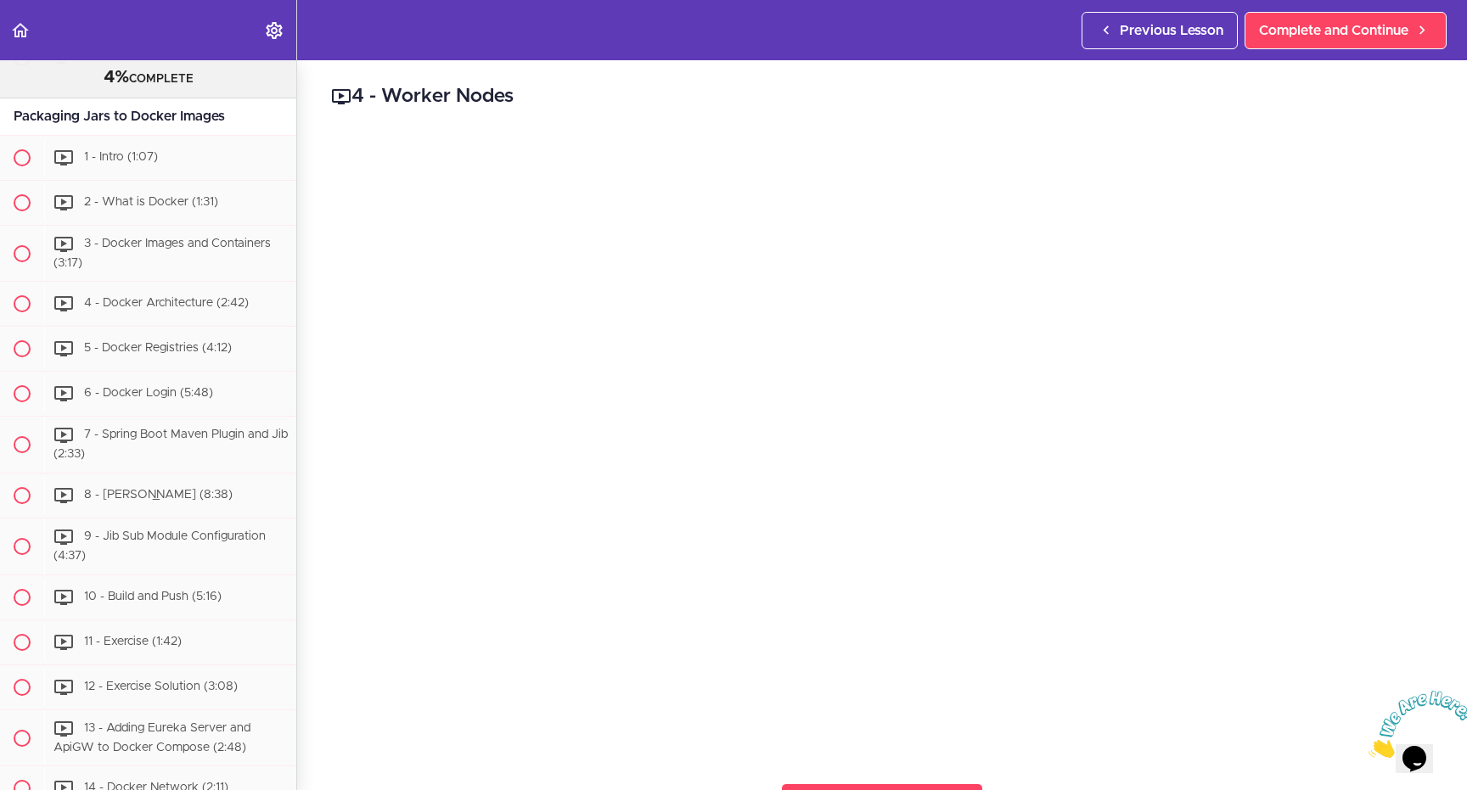
scroll to position [4412, 0]
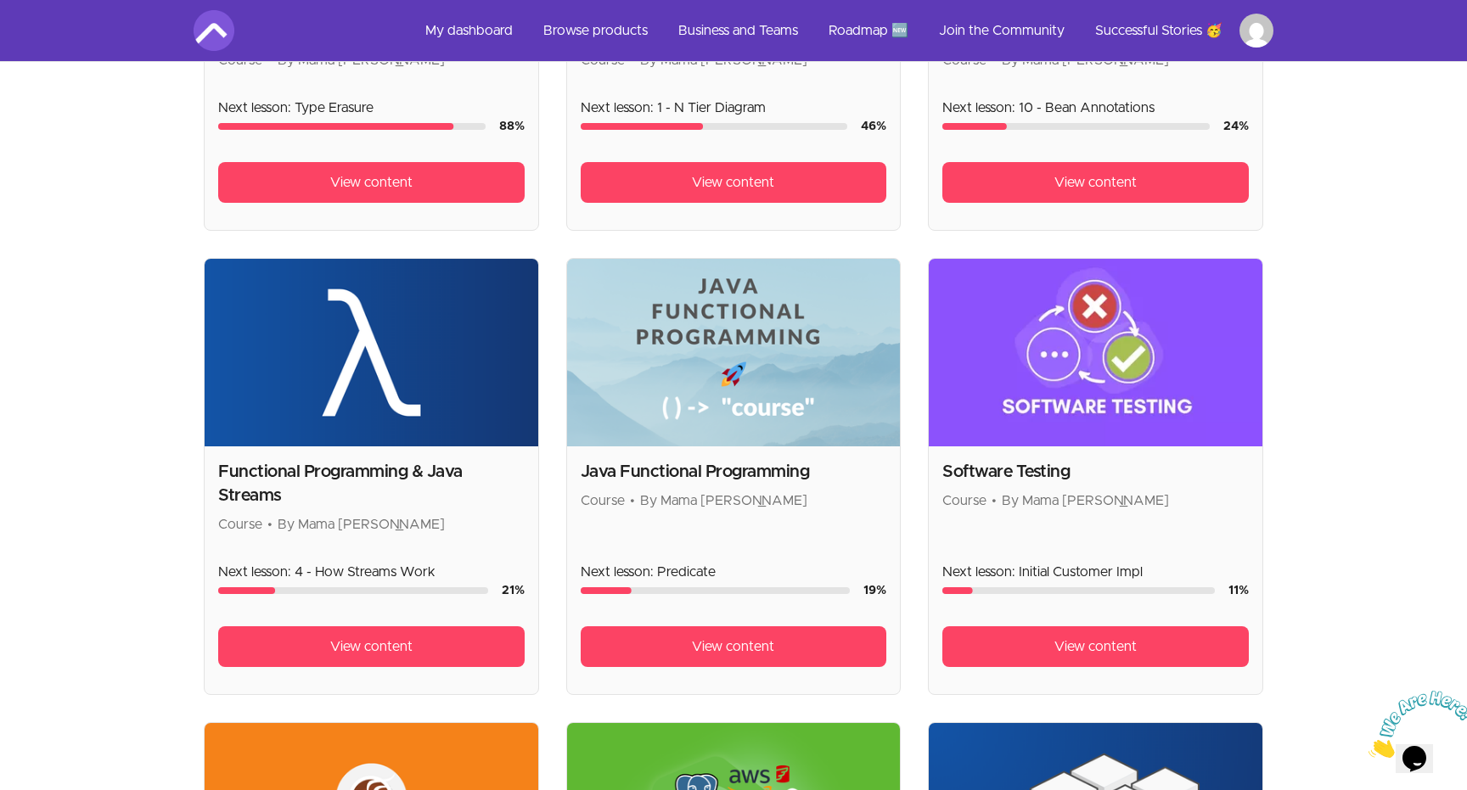
scroll to position [617, 0]
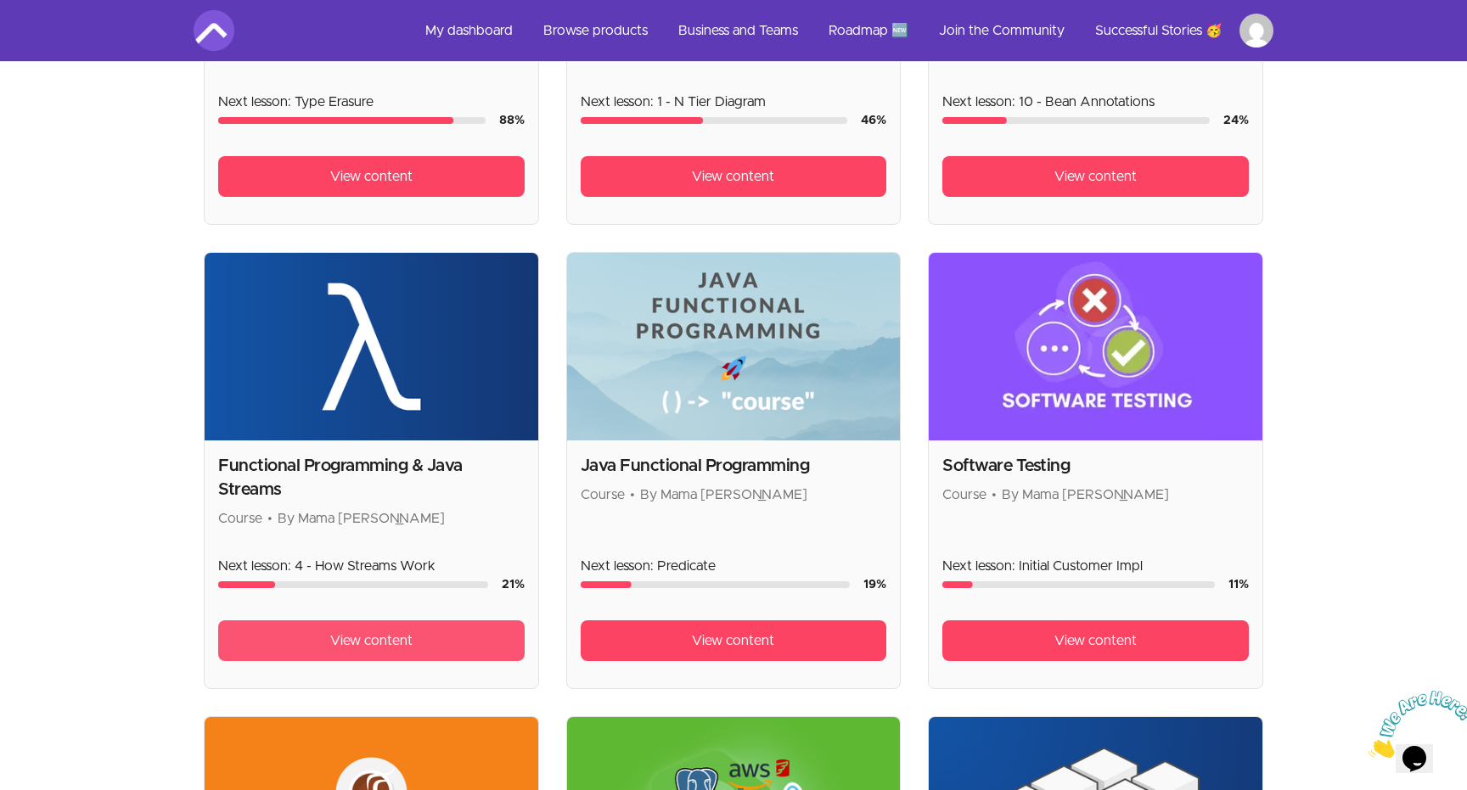
click at [354, 634] on span "View content" at bounding box center [371, 641] width 82 height 20
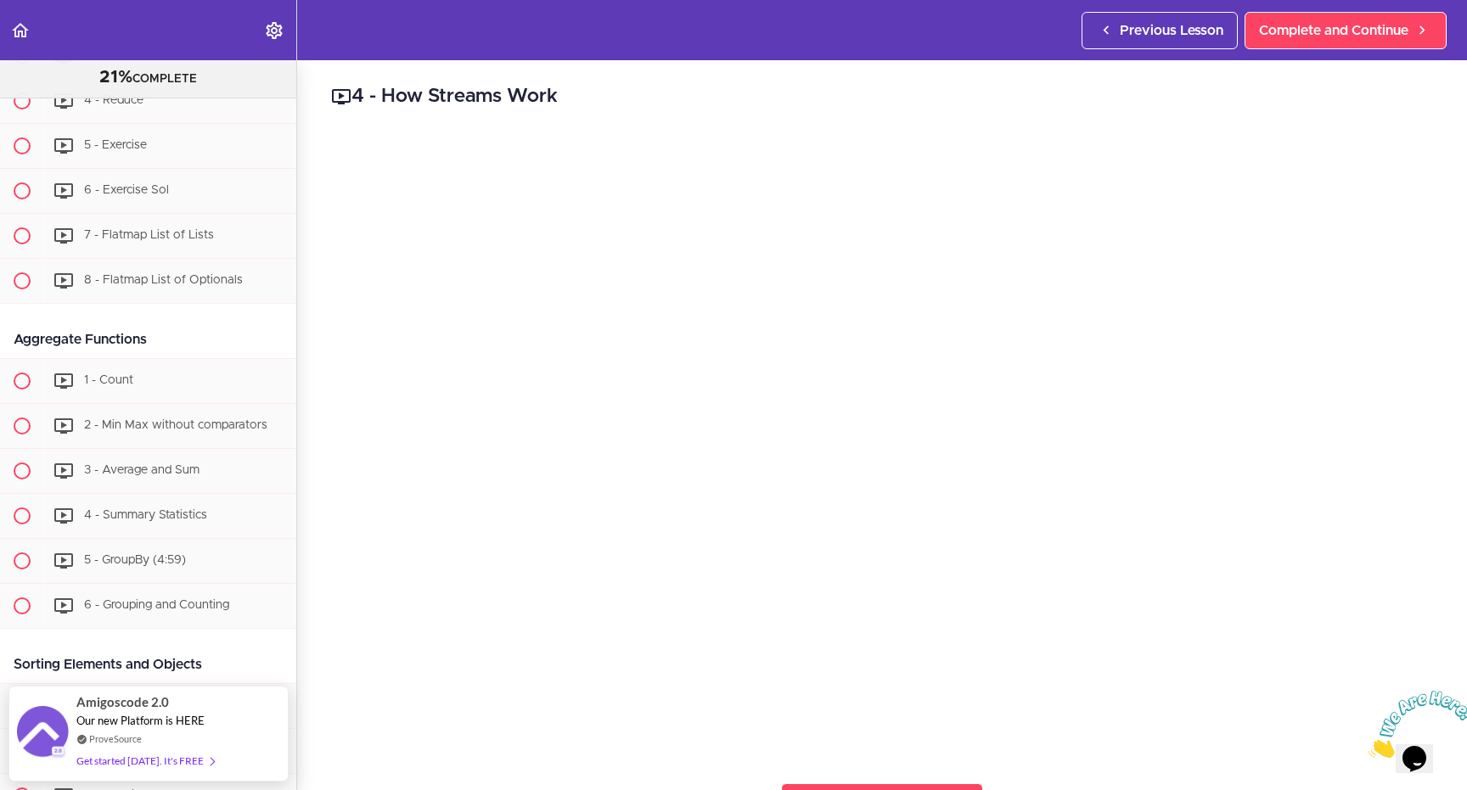
scroll to position [3477, 0]
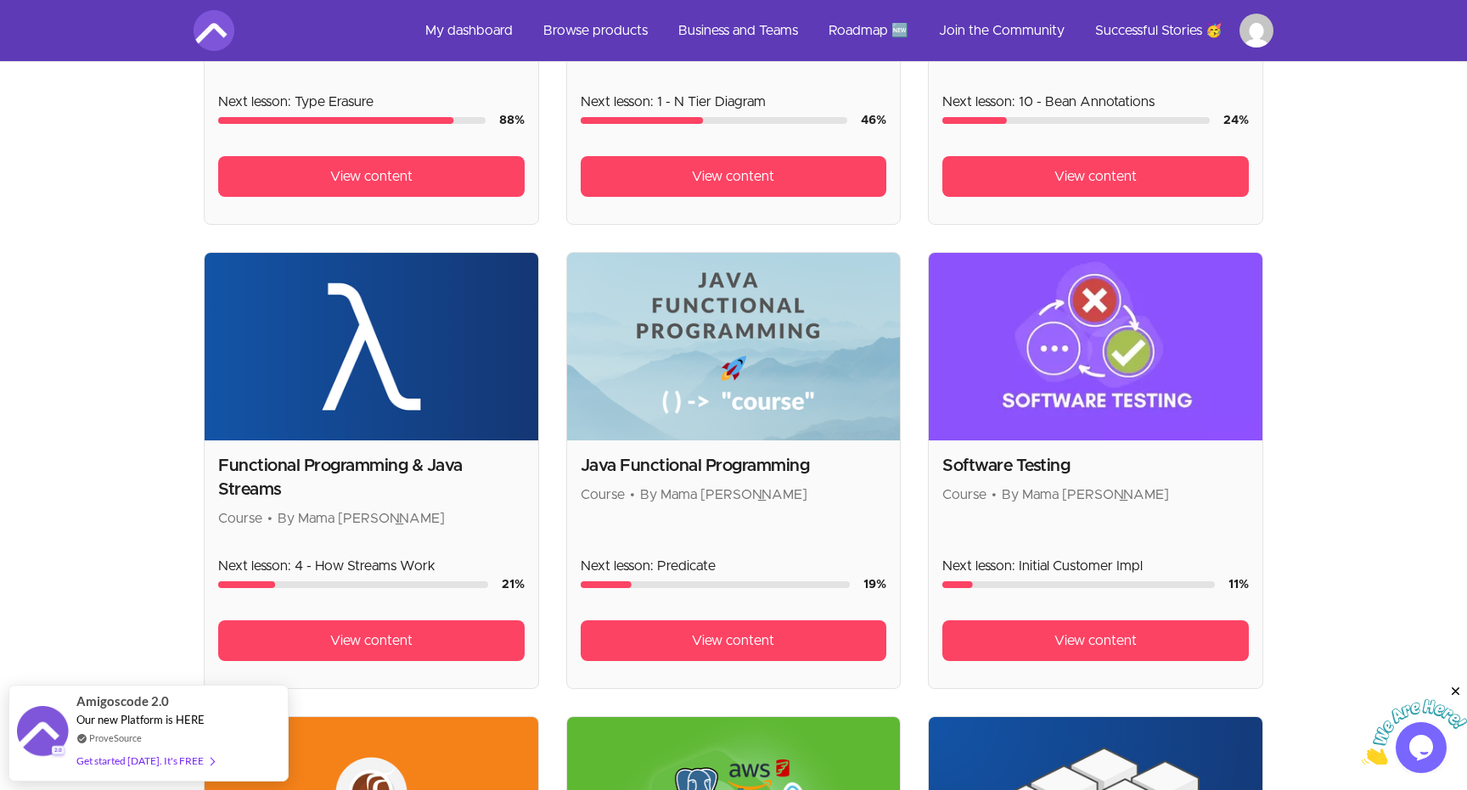
click at [751, 353] on img at bounding box center [734, 347] width 334 height 188
click at [769, 641] on span "View content" at bounding box center [733, 641] width 82 height 20
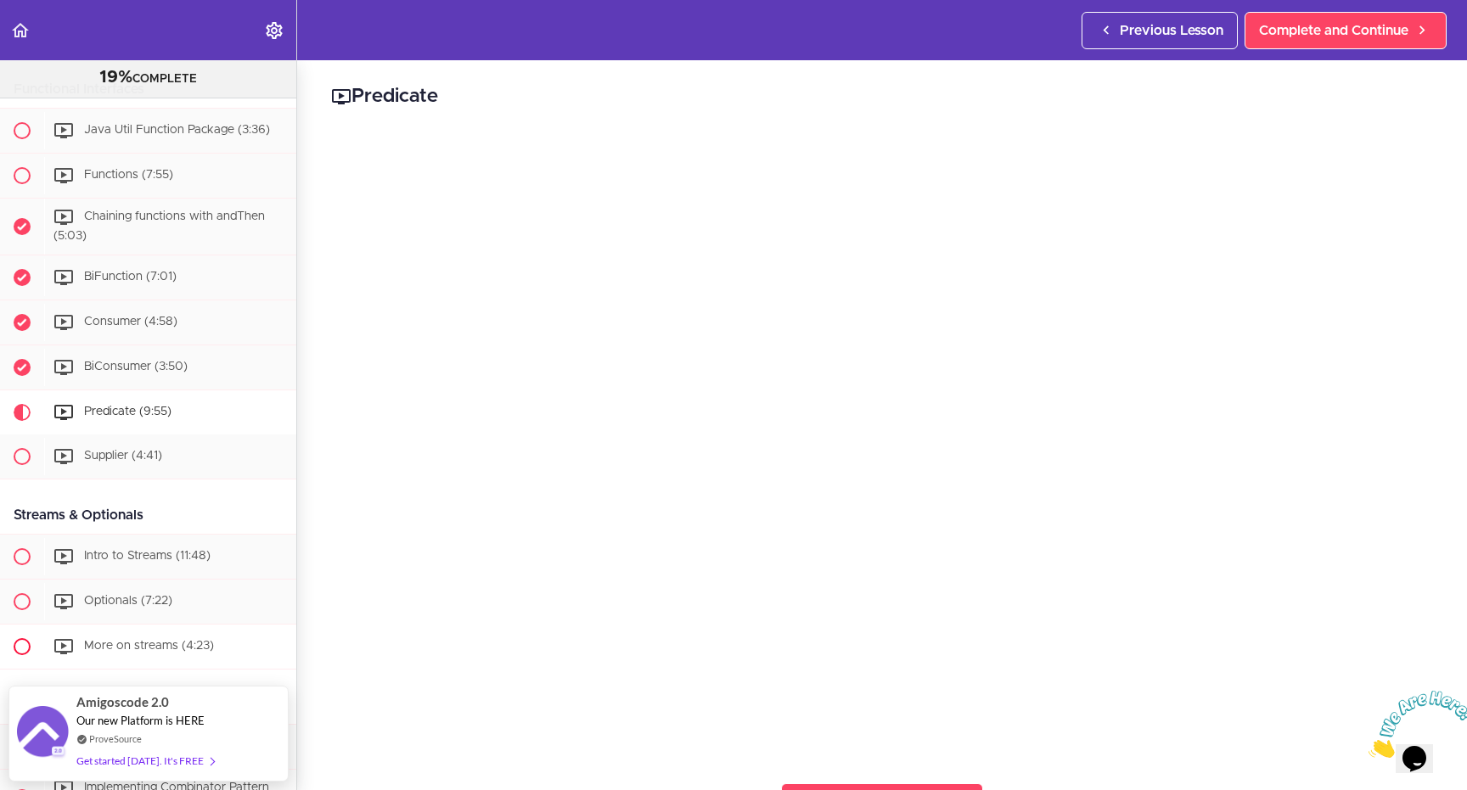
scroll to position [346, 0]
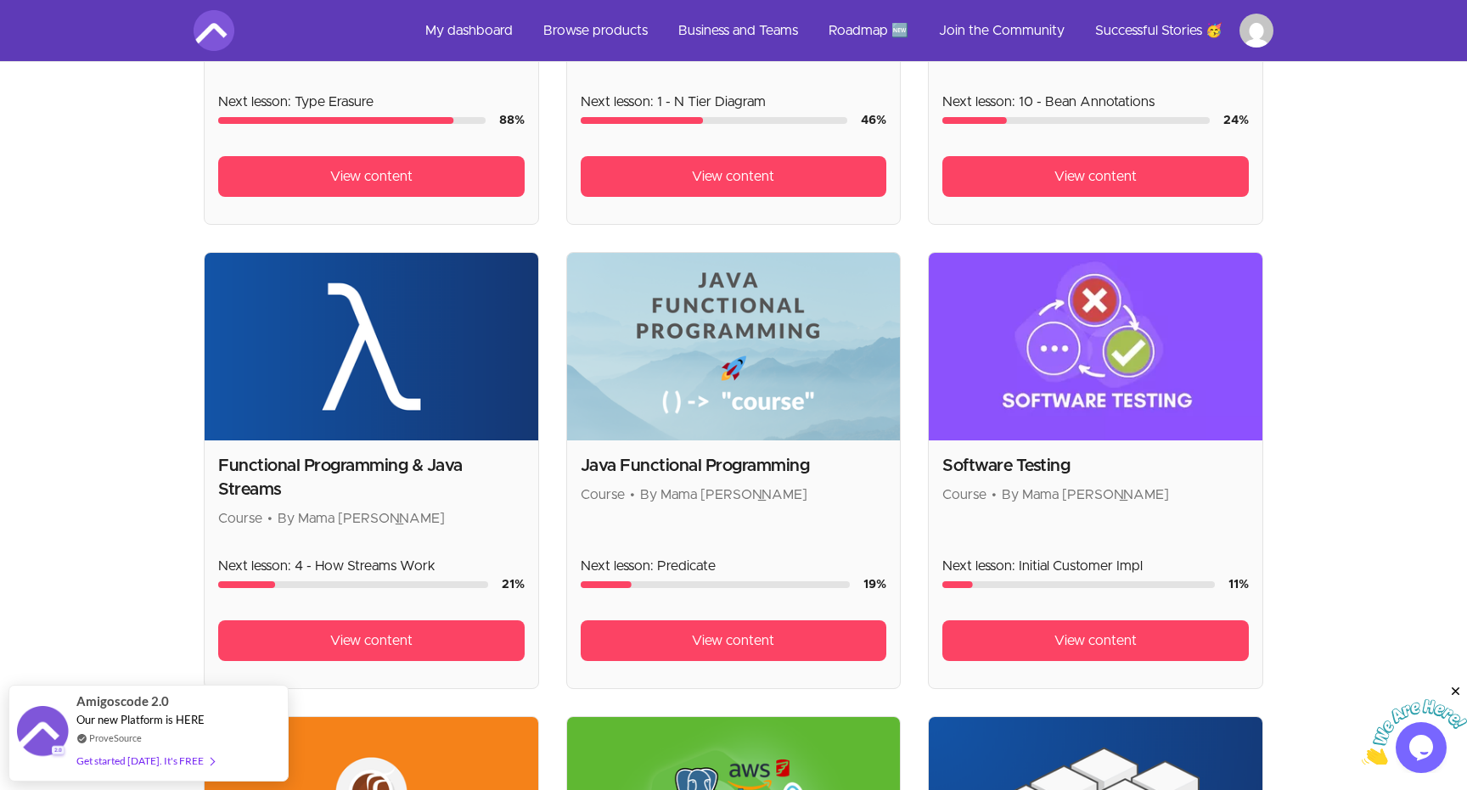
click at [1038, 318] on img at bounding box center [1096, 347] width 334 height 188
click at [1041, 629] on link "View content" at bounding box center [1095, 640] width 306 height 41
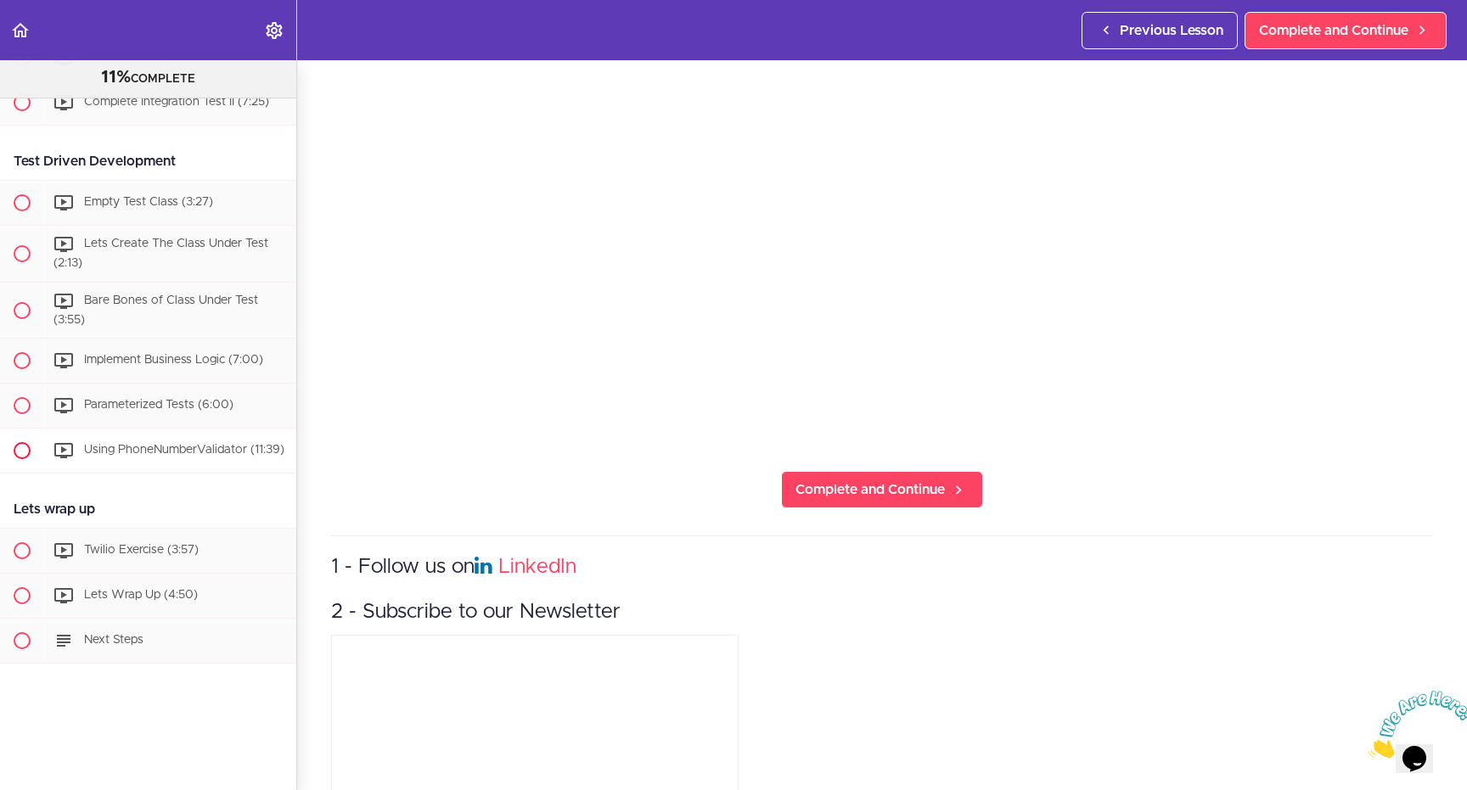
scroll to position [451, 0]
